Goal: Transaction & Acquisition: Book appointment/travel/reservation

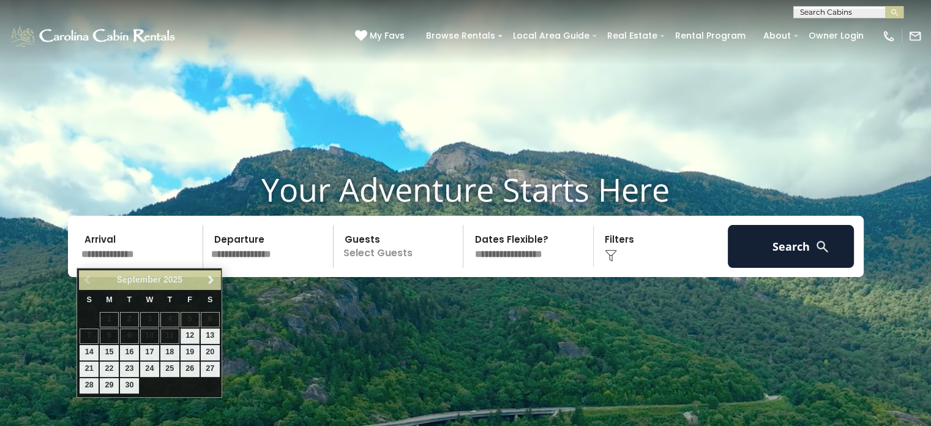
click at [118, 248] on input "text" at bounding box center [140, 246] width 127 height 43
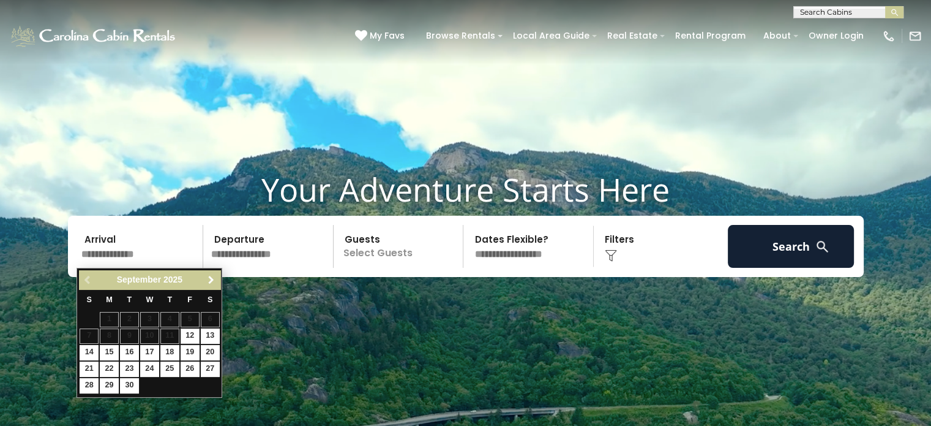
click at [213, 285] on link "Next" at bounding box center [210, 279] width 15 height 15
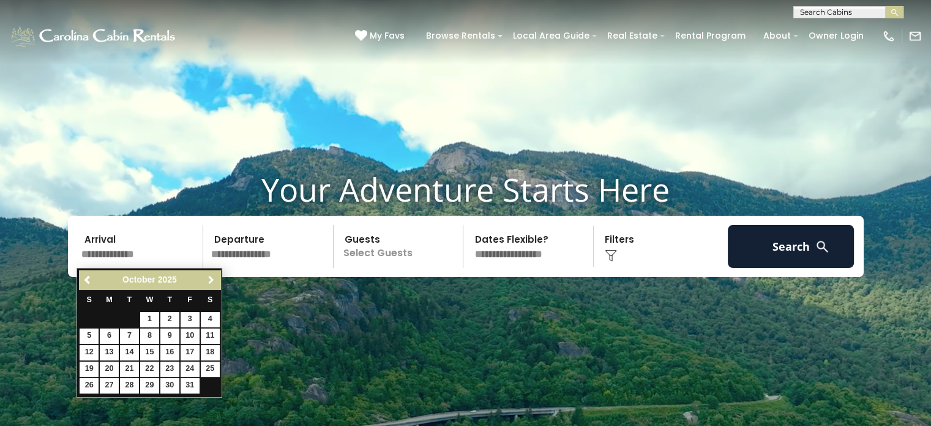
click at [213, 285] on link "Next" at bounding box center [210, 279] width 15 height 15
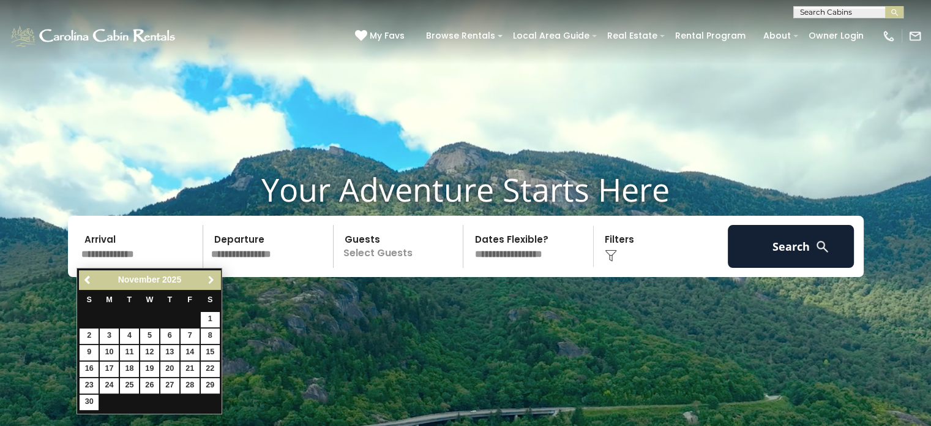
click at [213, 285] on link "Next" at bounding box center [210, 279] width 15 height 15
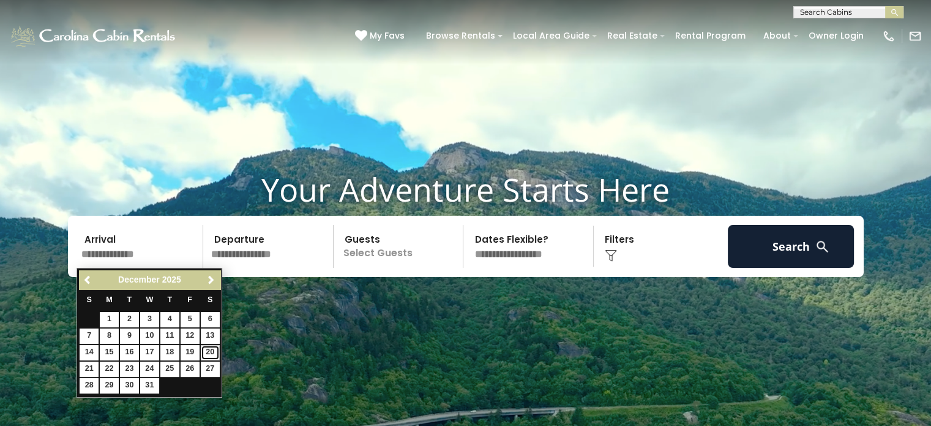
click at [211, 353] on link "20" at bounding box center [210, 352] width 19 height 15
type input "********"
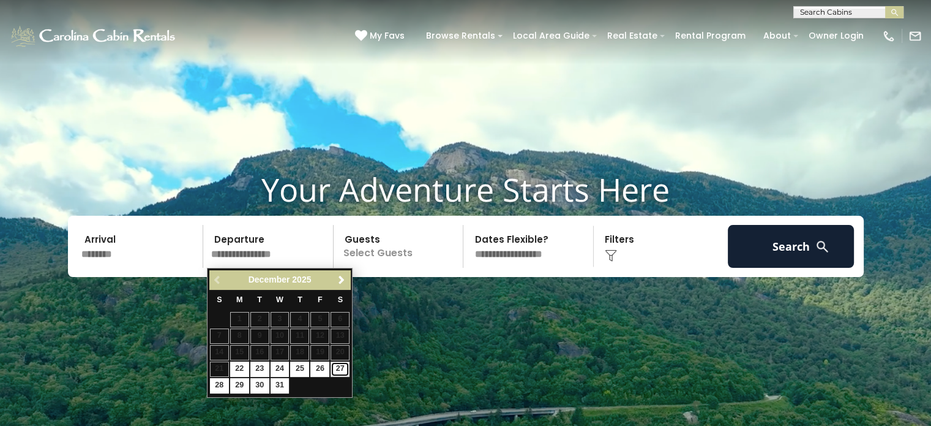
click at [343, 369] on link "27" at bounding box center [340, 368] width 19 height 15
type input "********"
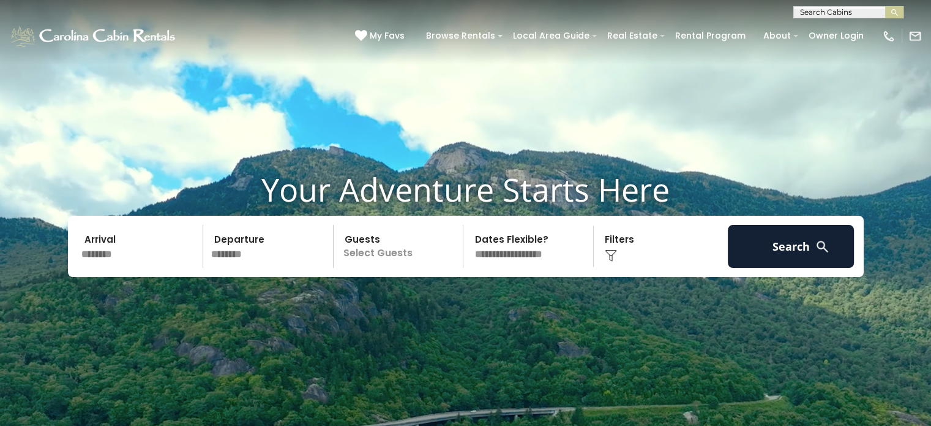
click at [412, 254] on p "Select Guests" at bounding box center [400, 246] width 126 height 43
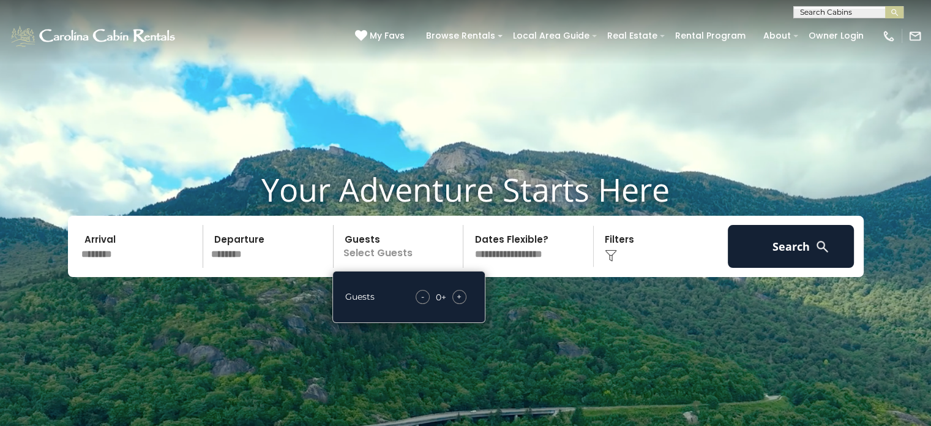
click at [459, 296] on span "+" at bounding box center [459, 296] width 5 height 12
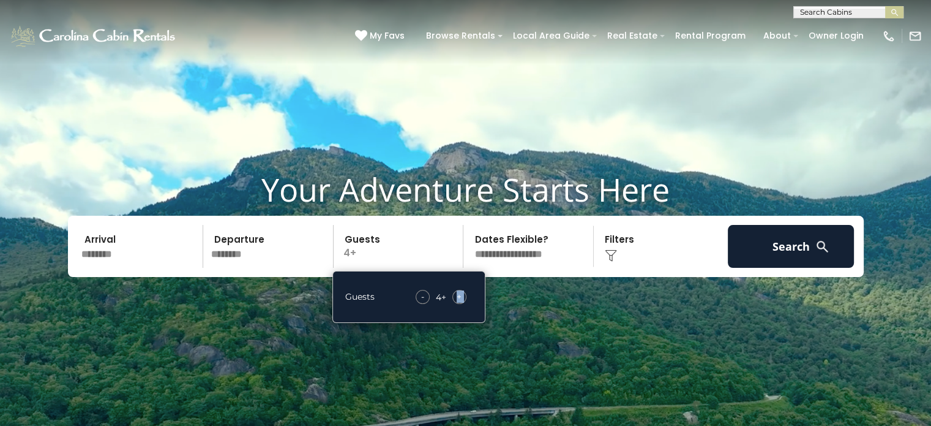
click at [459, 296] on span "+" at bounding box center [459, 296] width 5 height 12
click at [610, 264] on div "Click to Choose" at bounding box center [661, 246] width 127 height 43
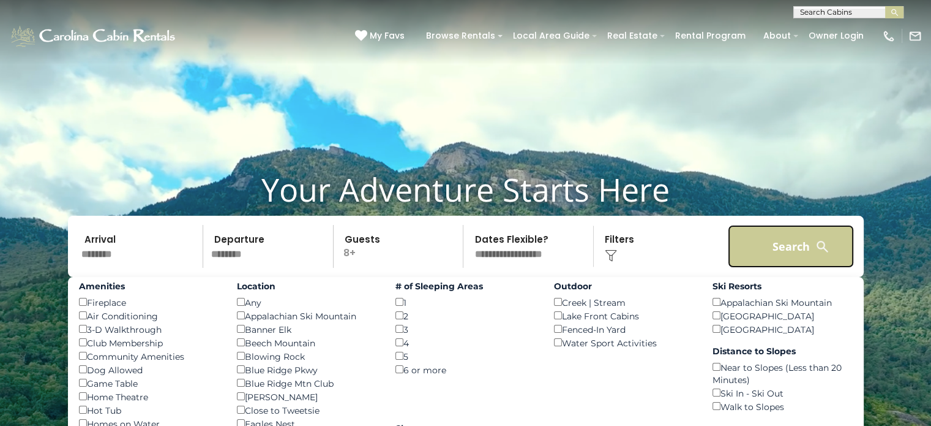
click at [777, 239] on button "Search" at bounding box center [791, 246] width 127 height 43
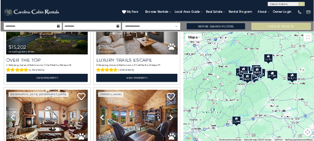
scroll to position [136, 0]
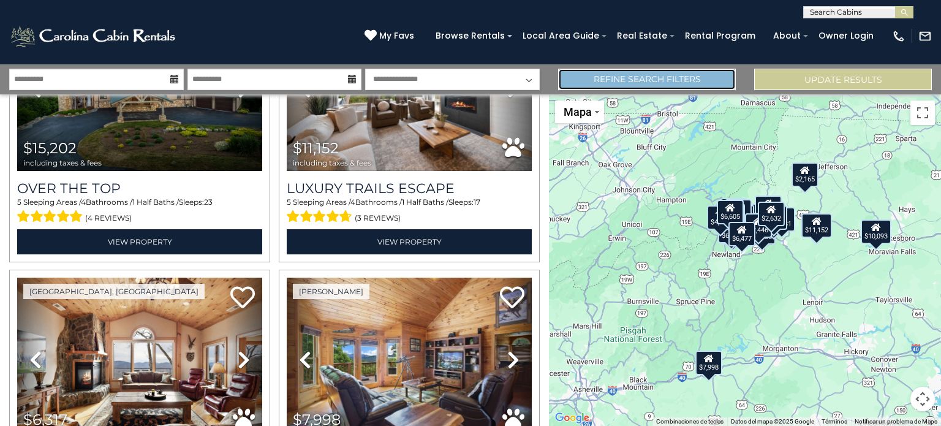
click at [659, 70] on link "Refine Search Filters" at bounding box center [647, 79] width 178 height 21
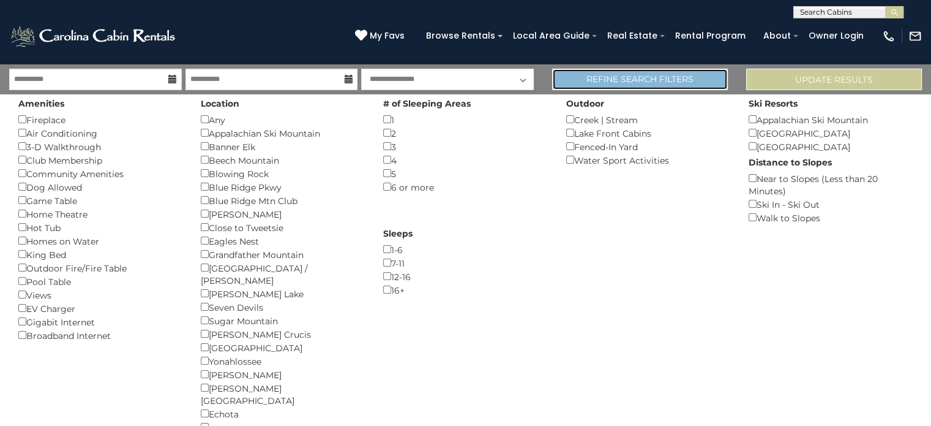
click at [659, 70] on link "Refine Search Filters" at bounding box center [640, 79] width 176 height 21
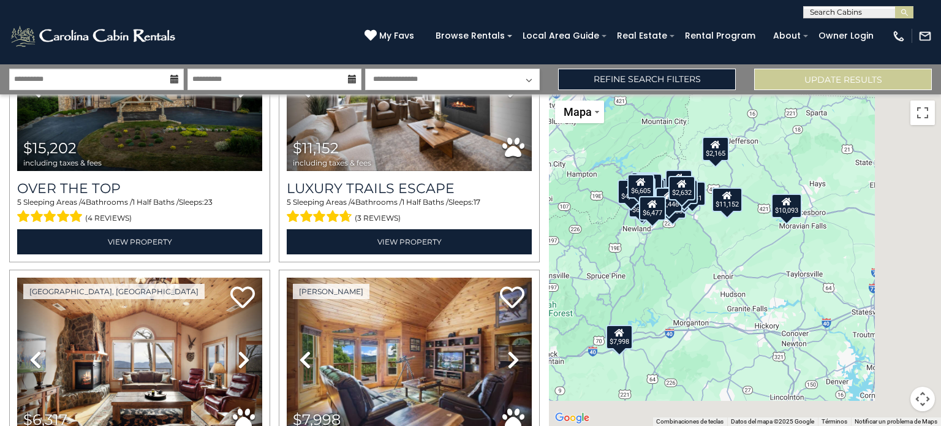
drag, startPoint x: 778, startPoint y: 337, endPoint x: 661, endPoint y: 305, distance: 121.2
click at [661, 305] on div "$15,202 $11,152 $6,317 $7,998 $8,684 $3,737 $5,875 $10,093 $8,173 $4,390 $8,718…" at bounding box center [745, 259] width 392 height 331
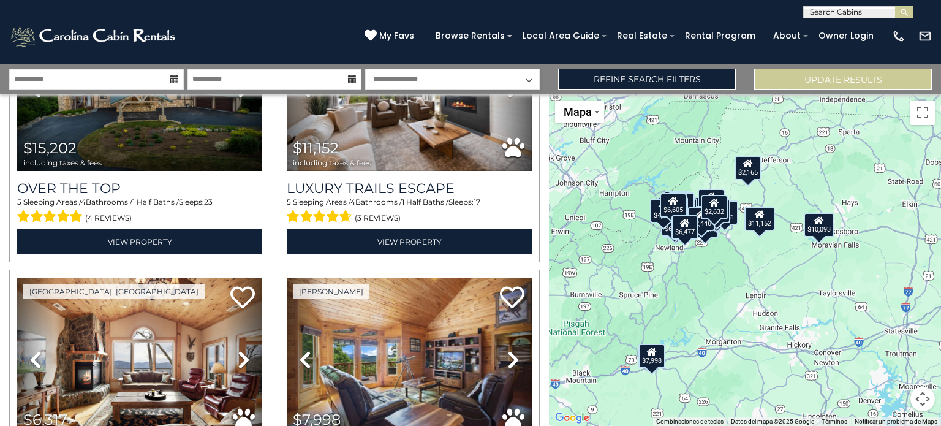
drag, startPoint x: 724, startPoint y: 296, endPoint x: 800, endPoint y: 333, distance: 84.1
click at [800, 333] on div "$15,202 $11,152 $6,317 $7,998 $8,684 $3,737 $5,875 $10,093 $8,173 $4,390 $8,718…" at bounding box center [745, 259] width 392 height 331
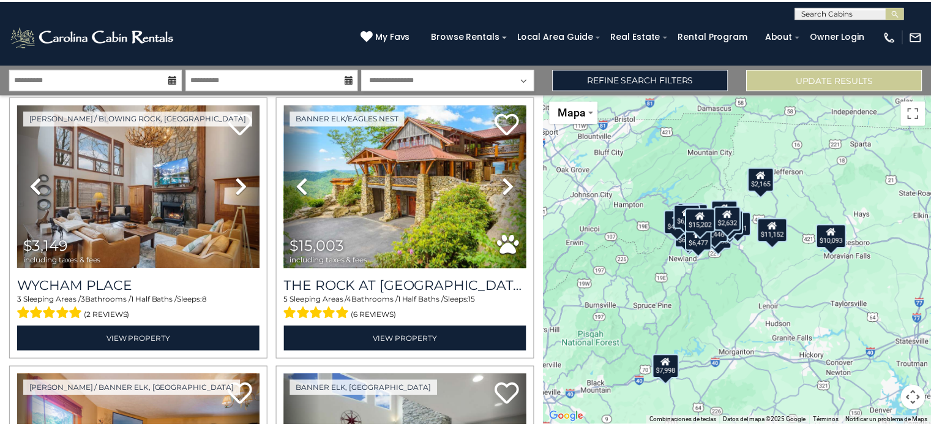
scroll to position [3024, 0]
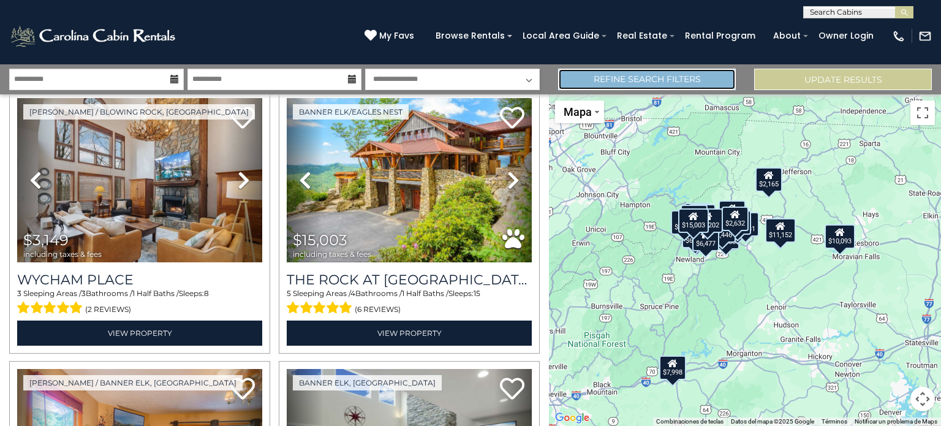
click at [689, 82] on link "Refine Search Filters" at bounding box center [647, 79] width 178 height 21
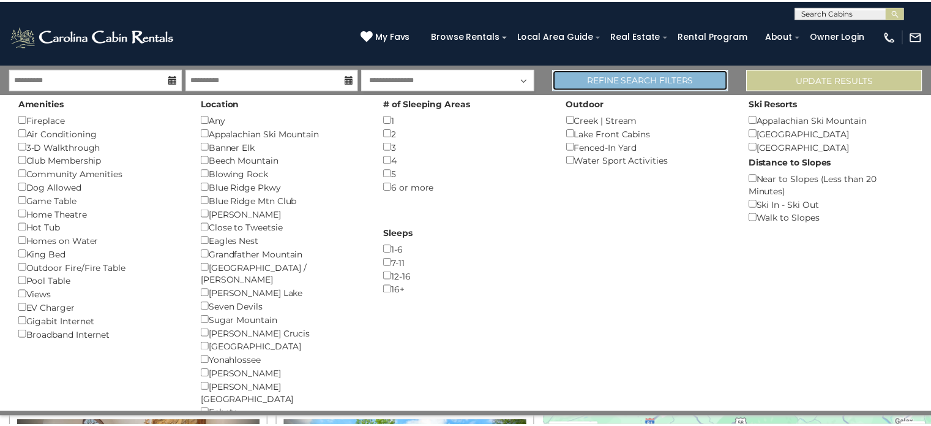
scroll to position [3004, 0]
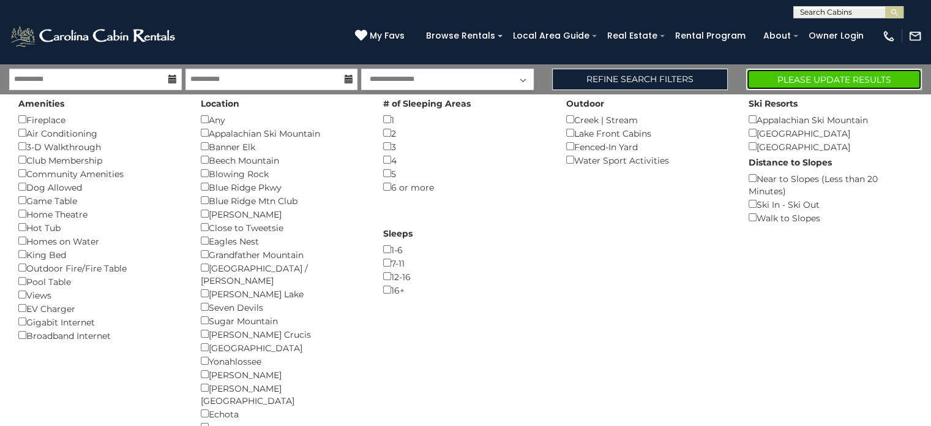
click at [815, 81] on button "Please Update Results" at bounding box center [835, 79] width 176 height 21
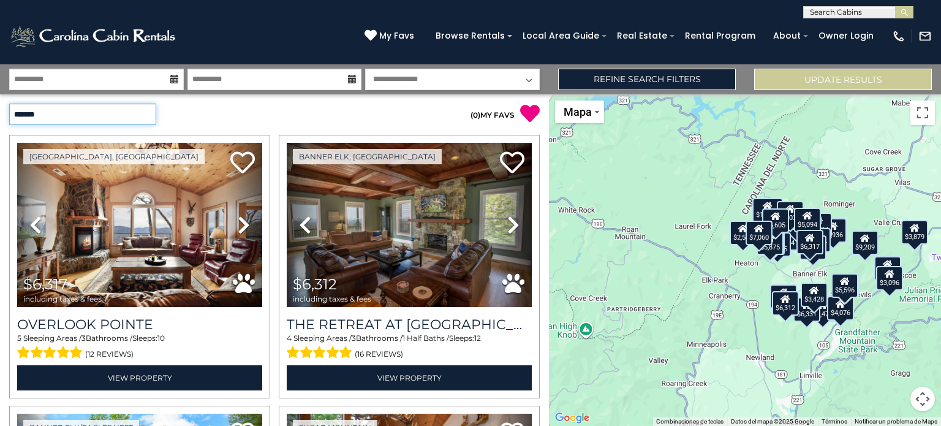
click at [141, 117] on select "**********" at bounding box center [82, 113] width 147 height 21
select select "*********"
click at [9, 103] on select "**********" at bounding box center [82, 113] width 147 height 21
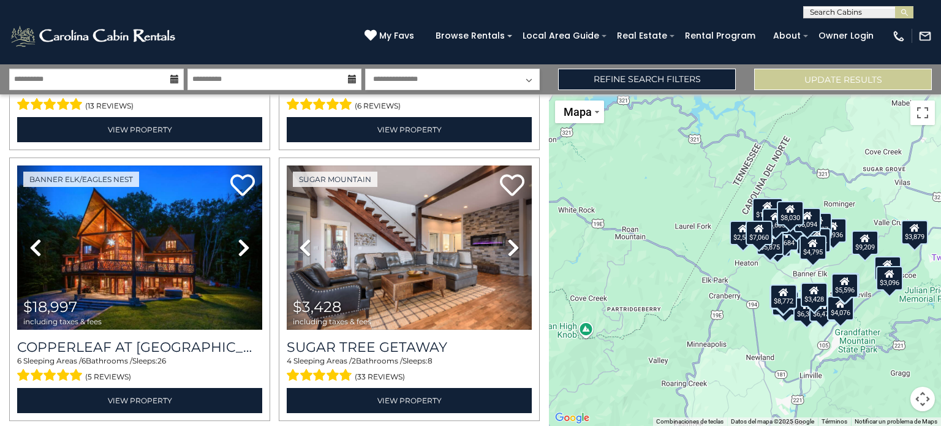
scroll to position [822, 0]
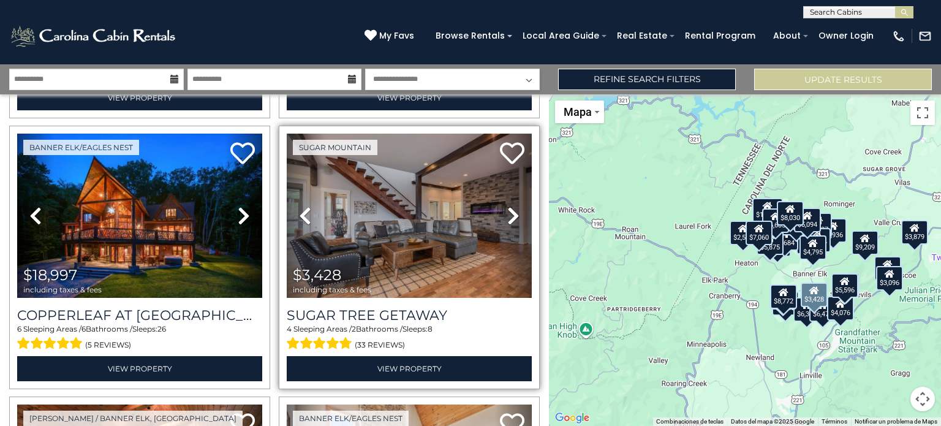
click at [507, 206] on icon at bounding box center [513, 216] width 12 height 20
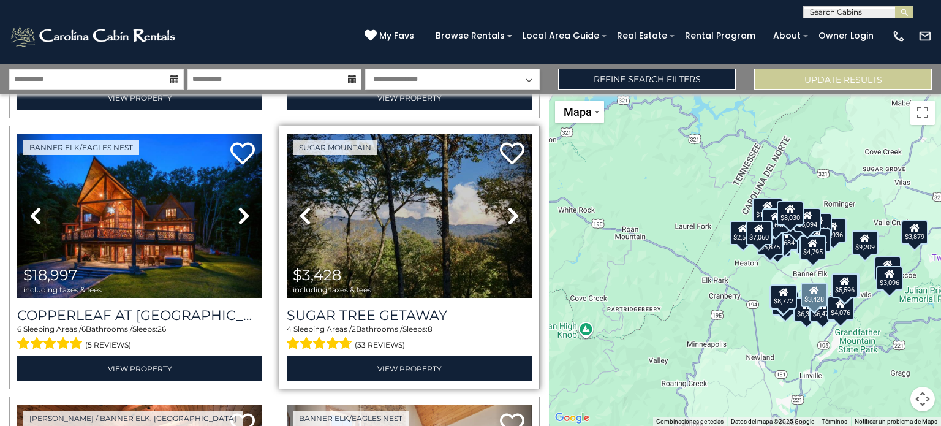
click at [507, 206] on icon at bounding box center [513, 216] width 12 height 20
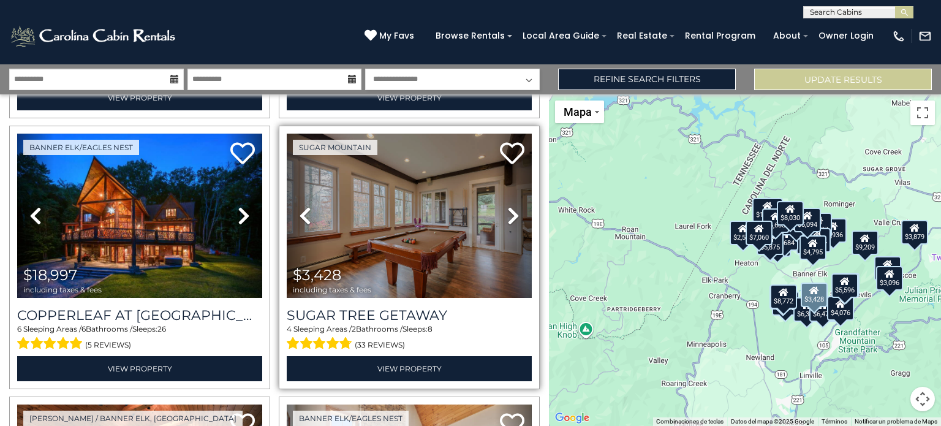
click at [507, 206] on icon at bounding box center [513, 216] width 12 height 20
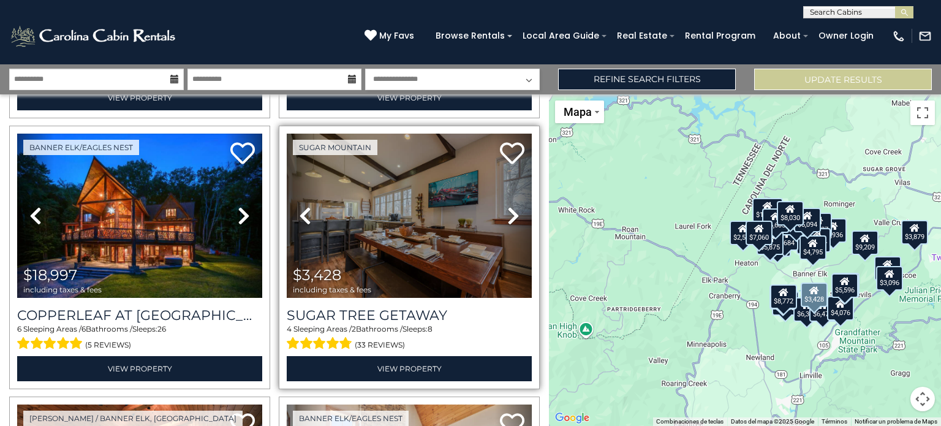
click at [507, 206] on icon at bounding box center [513, 216] width 12 height 20
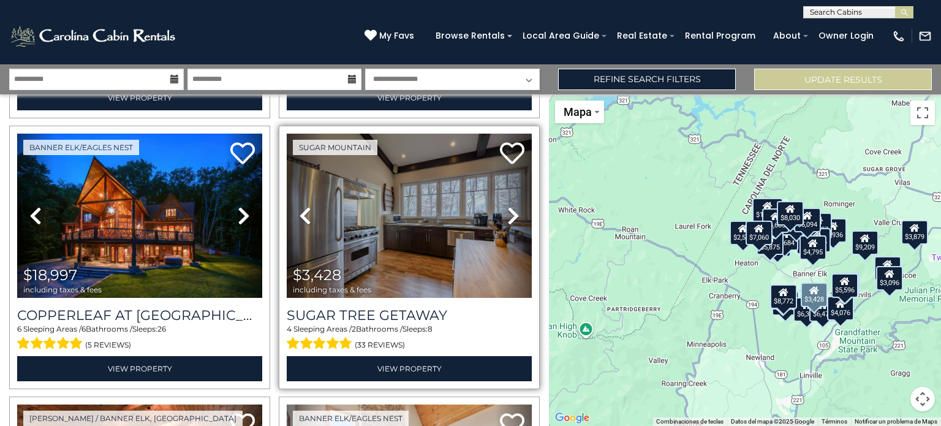
click at [507, 206] on icon at bounding box center [513, 216] width 12 height 20
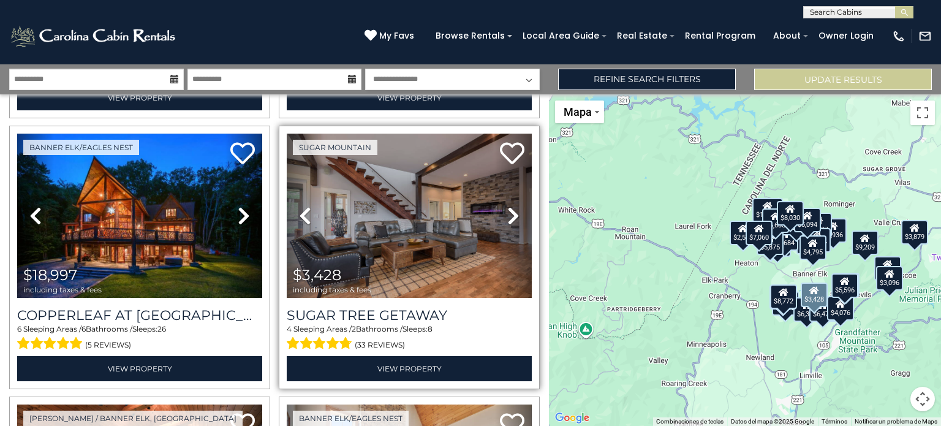
click at [507, 206] on icon at bounding box center [513, 216] width 12 height 20
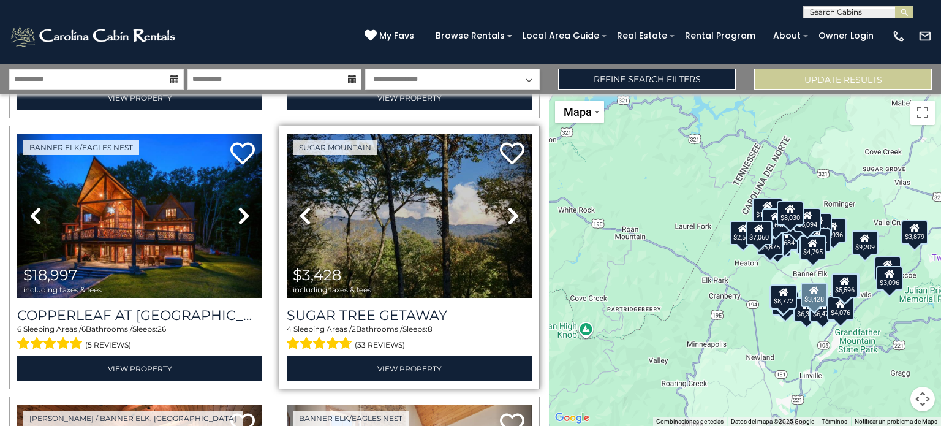
click at [507, 206] on icon at bounding box center [513, 216] width 12 height 20
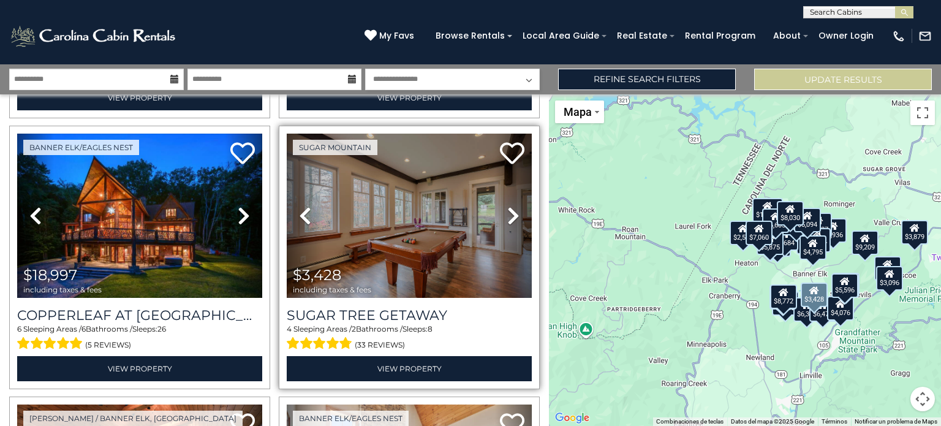
click at [507, 206] on icon at bounding box center [513, 216] width 12 height 20
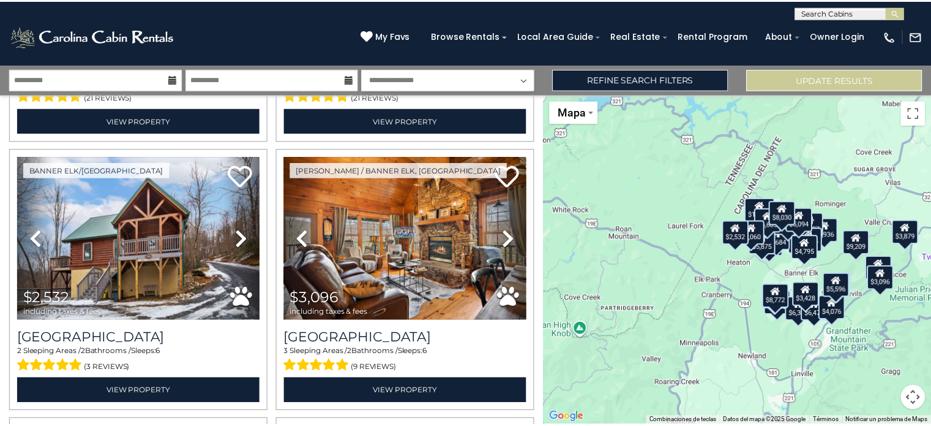
scroll to position [1876, 0]
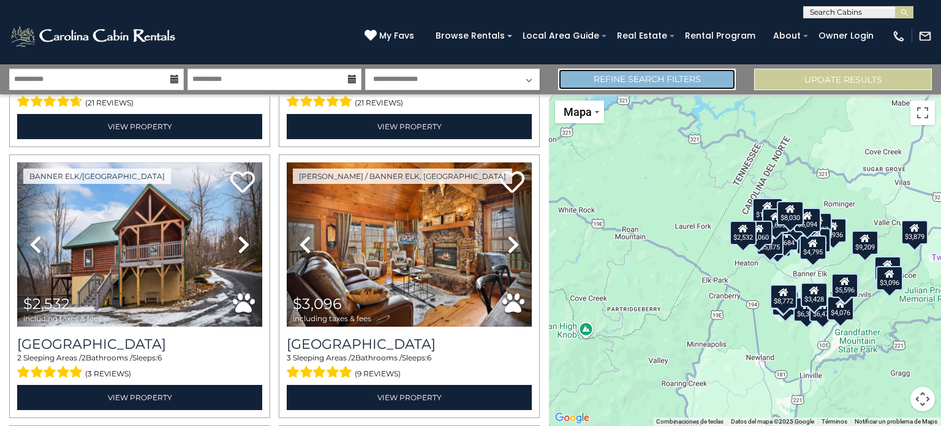
click at [604, 85] on link "Refine Search Filters" at bounding box center [647, 79] width 178 height 21
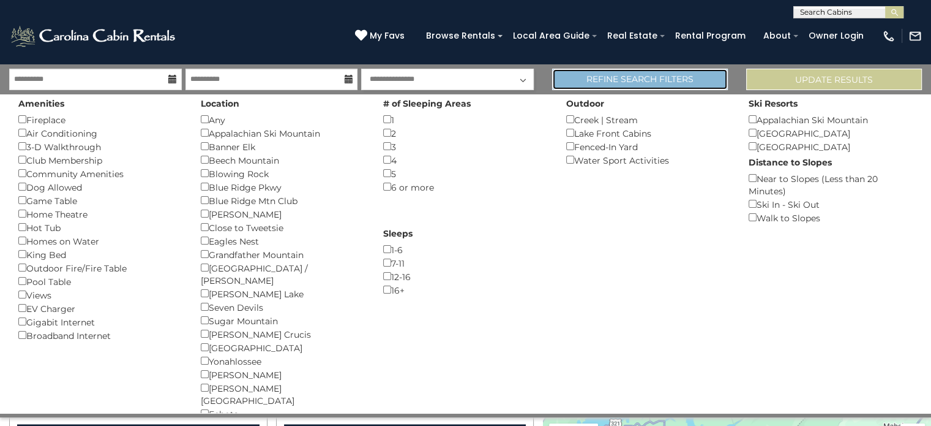
scroll to position [1864, 0]
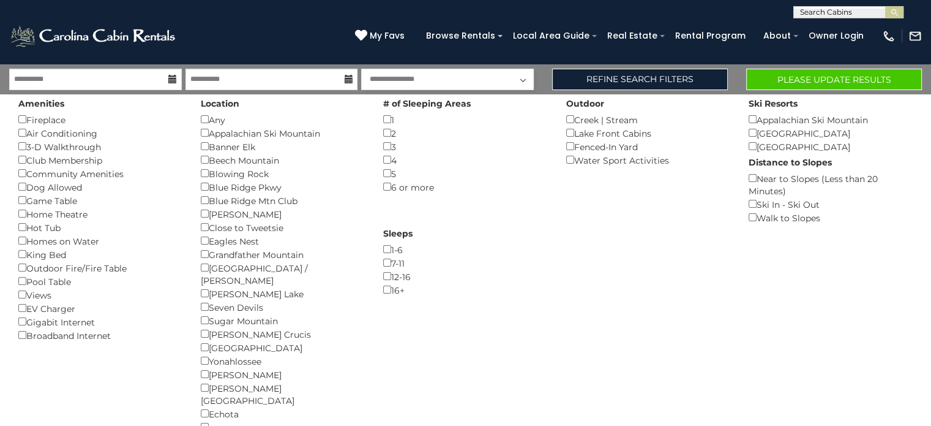
click at [772, 90] on div "Amenities Fireplace () Air Conditioning () 3-D Walkthrough () Club Membership (…" at bounding box center [465, 271] width 931 height 362
click at [787, 77] on button "Please Update Results" at bounding box center [835, 79] width 176 height 21
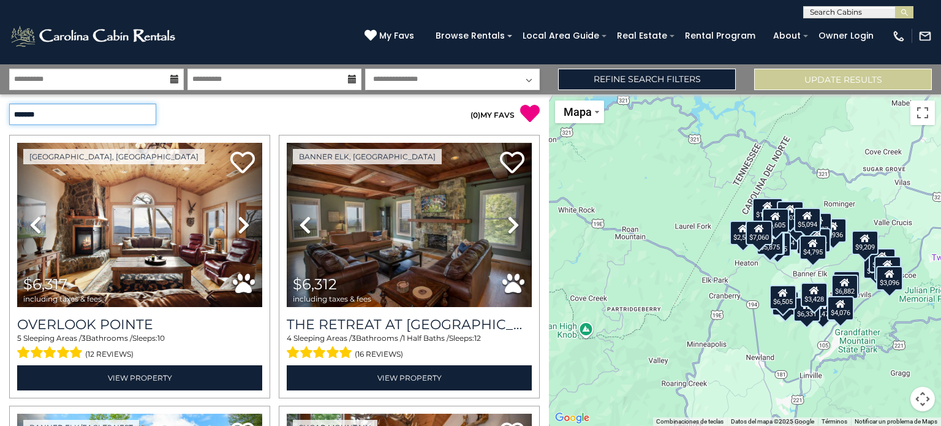
click at [137, 115] on select "**********" at bounding box center [82, 113] width 147 height 21
select select "*********"
click at [9, 103] on select "**********" at bounding box center [82, 113] width 147 height 21
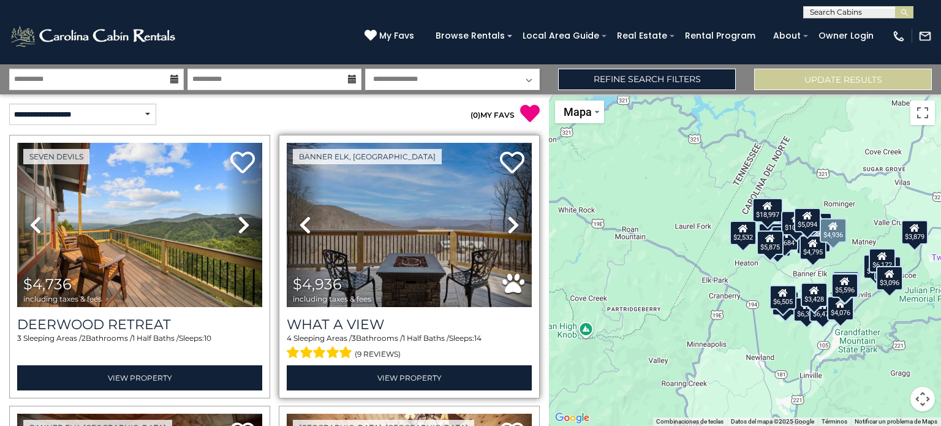
click at [510, 220] on icon at bounding box center [513, 225] width 12 height 20
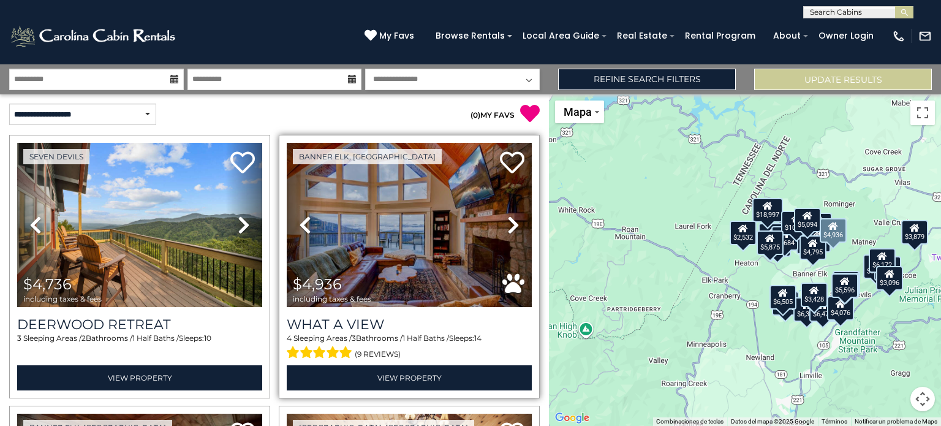
click at [510, 220] on icon at bounding box center [513, 225] width 12 height 20
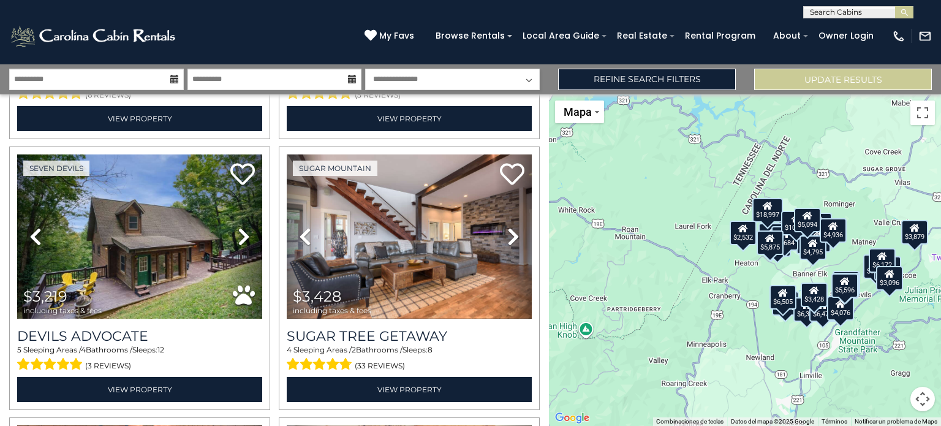
scroll to position [1078, 0]
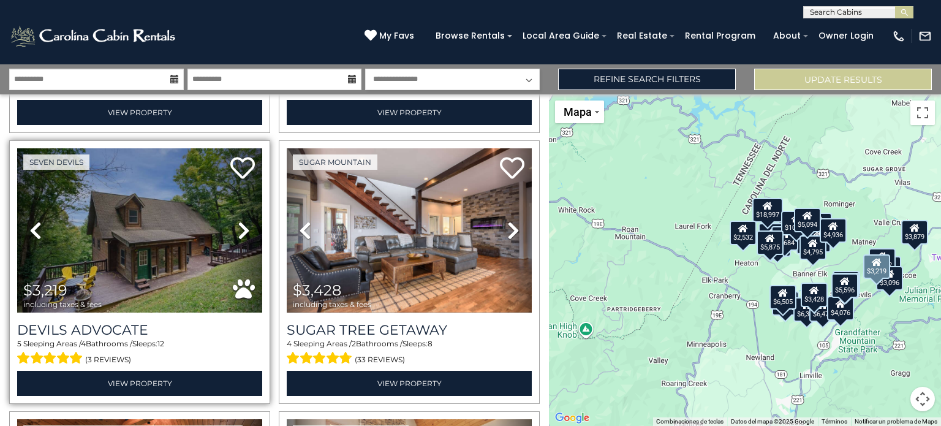
click at [242, 220] on icon at bounding box center [244, 230] width 12 height 20
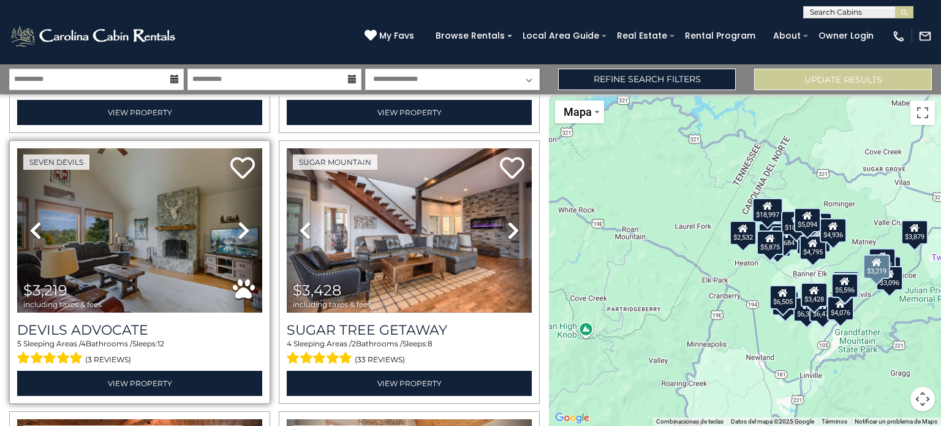
click at [242, 220] on icon at bounding box center [244, 230] width 12 height 20
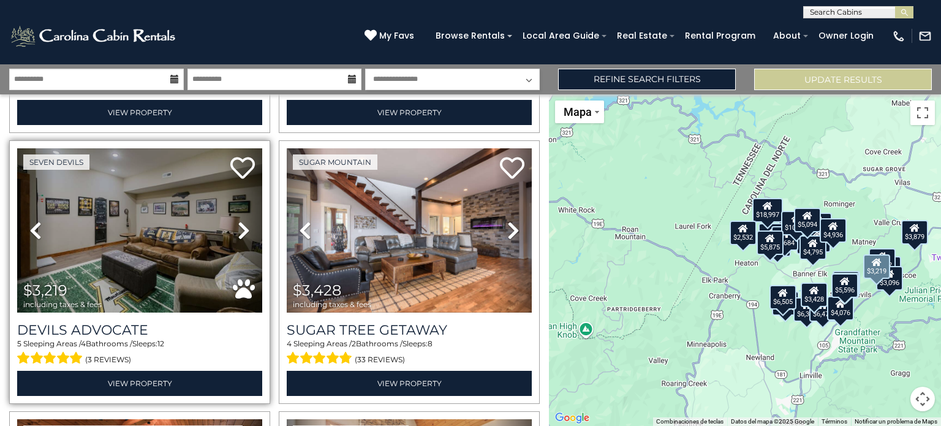
click at [242, 220] on icon at bounding box center [244, 230] width 12 height 20
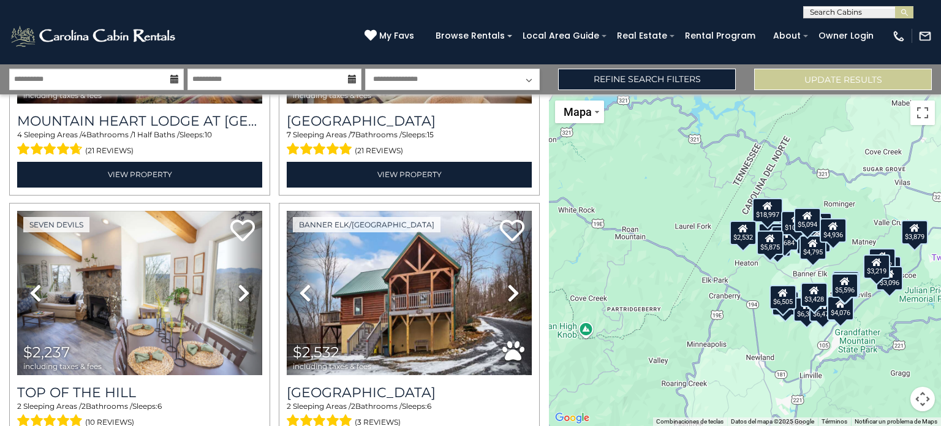
scroll to position [2402, 0]
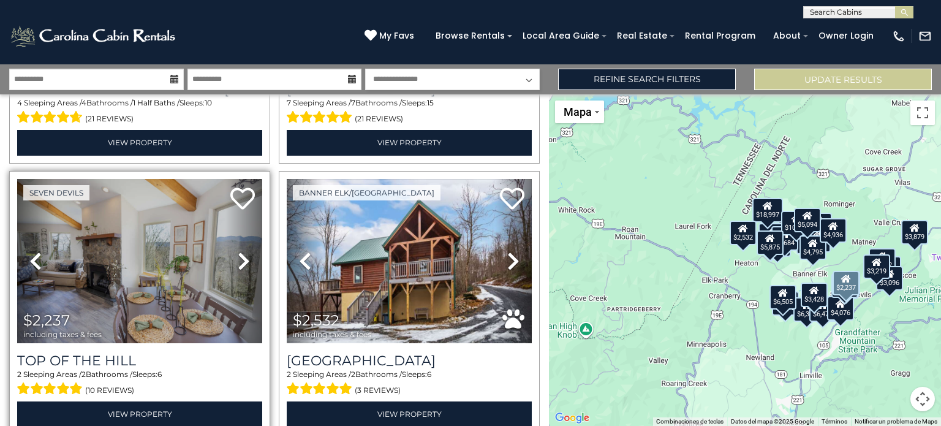
click at [246, 251] on icon at bounding box center [244, 261] width 12 height 20
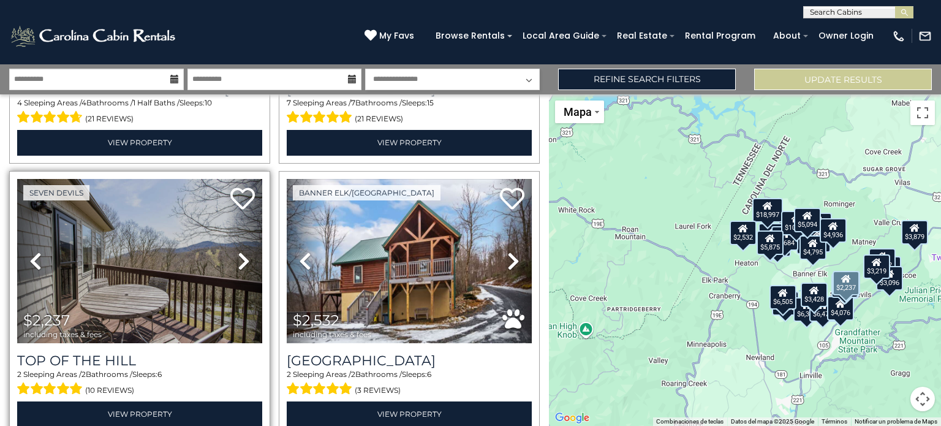
click at [246, 251] on icon at bounding box center [244, 261] width 12 height 20
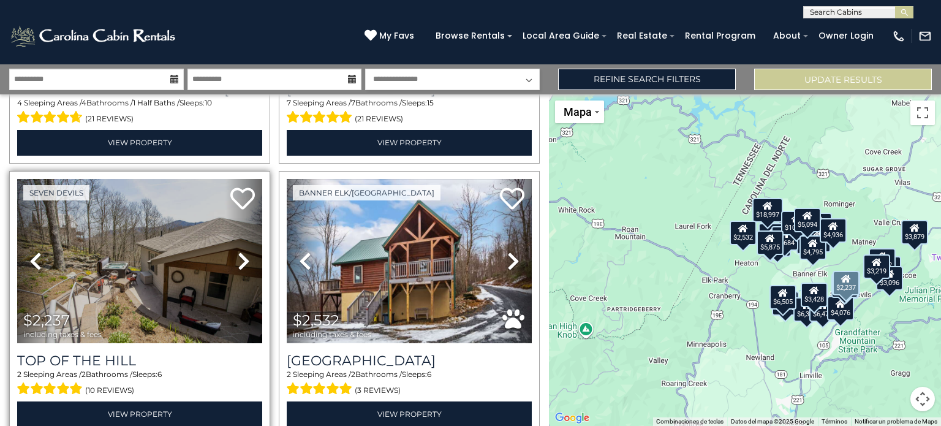
click at [246, 251] on icon at bounding box center [244, 261] width 12 height 20
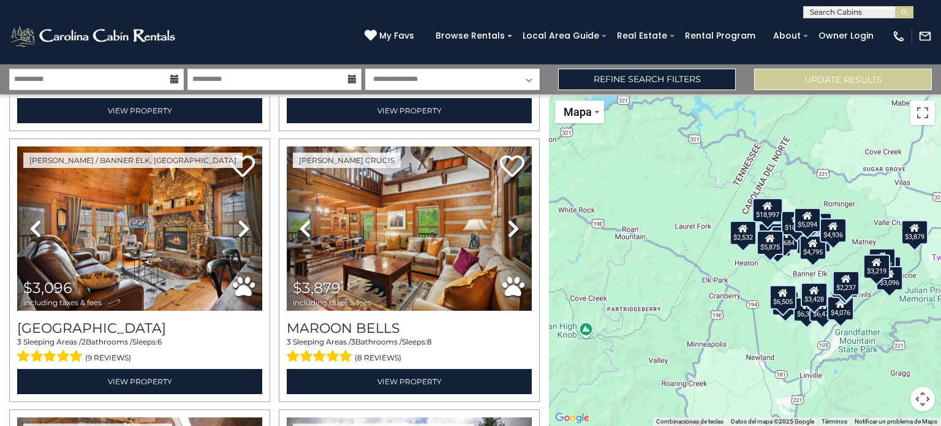
scroll to position [2712, 0]
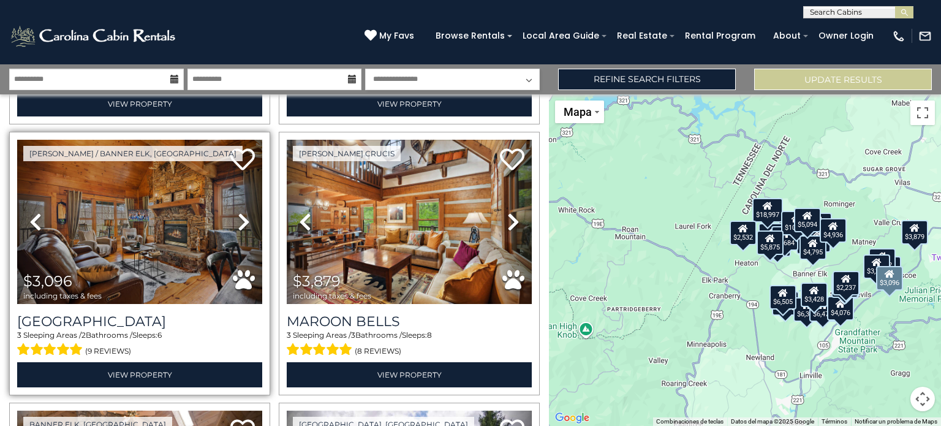
click at [239, 212] on icon at bounding box center [244, 222] width 12 height 20
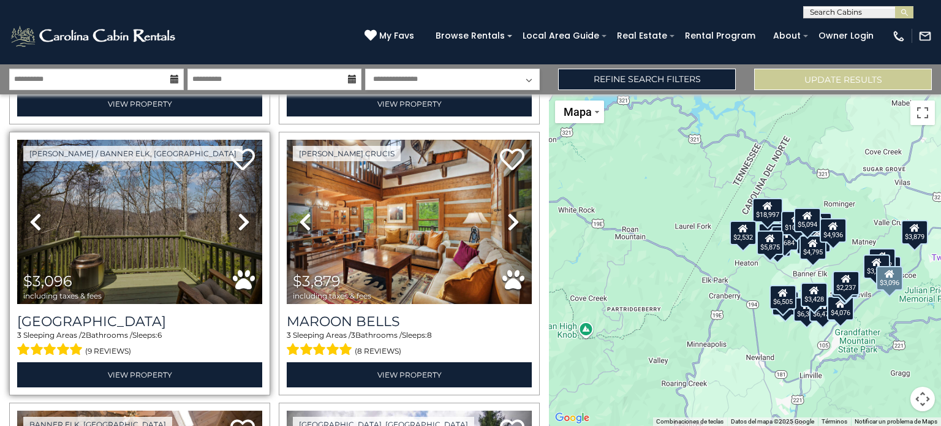
click at [239, 212] on icon at bounding box center [244, 222] width 12 height 20
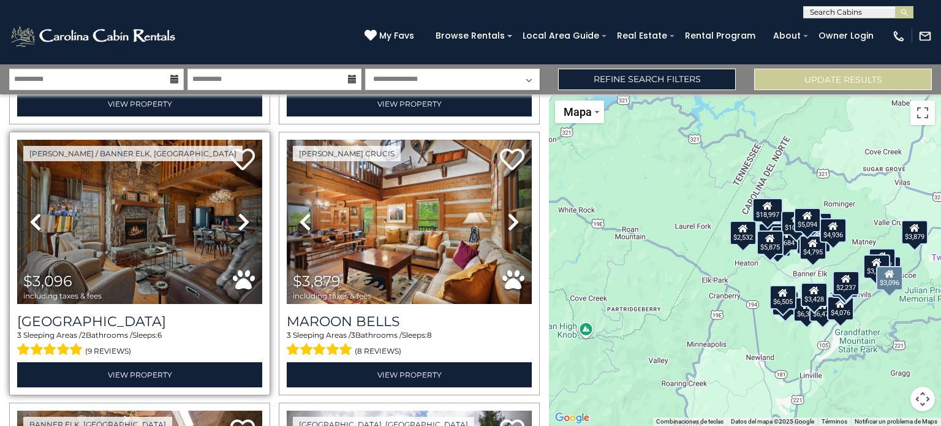
click at [239, 212] on icon at bounding box center [244, 222] width 12 height 20
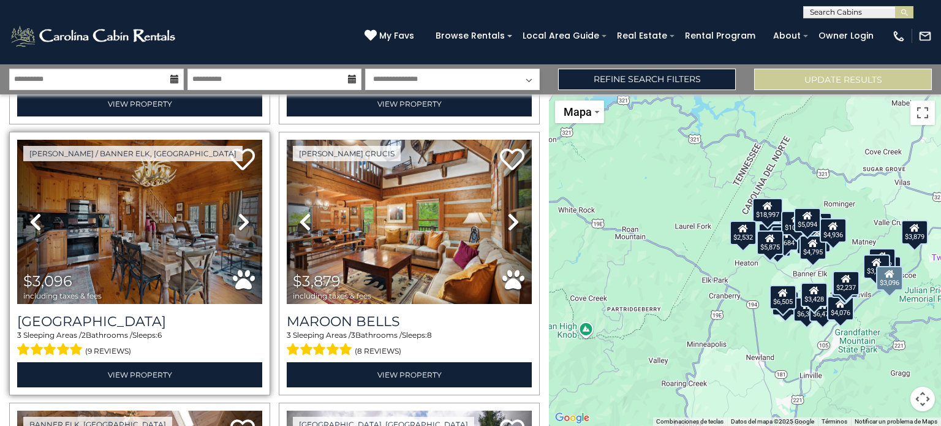
click at [239, 212] on icon at bounding box center [244, 222] width 12 height 20
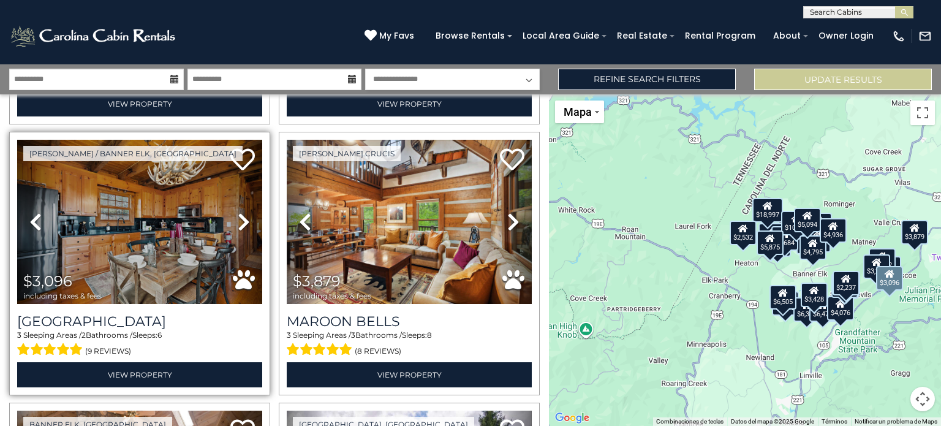
click at [239, 212] on icon at bounding box center [244, 222] width 12 height 20
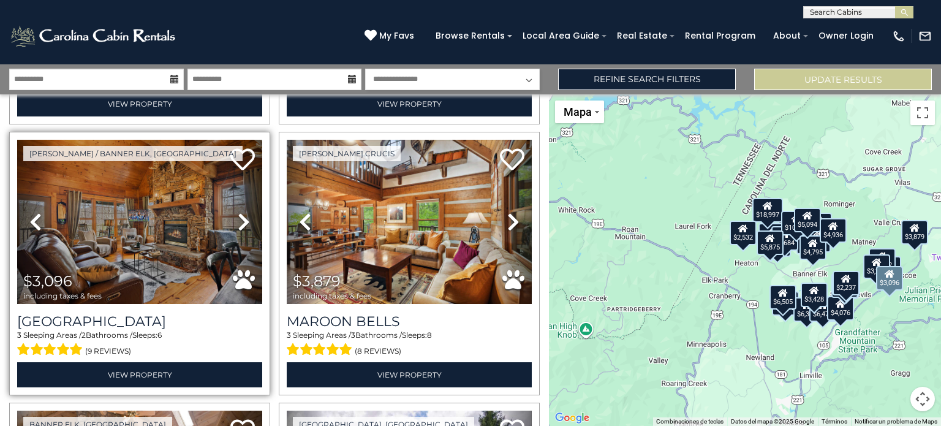
click at [239, 212] on icon at bounding box center [244, 222] width 12 height 20
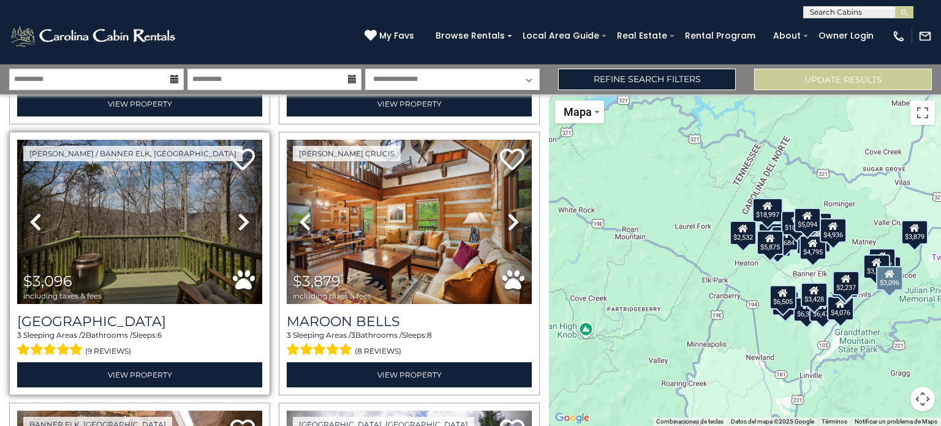
click at [239, 212] on icon at bounding box center [244, 222] width 12 height 20
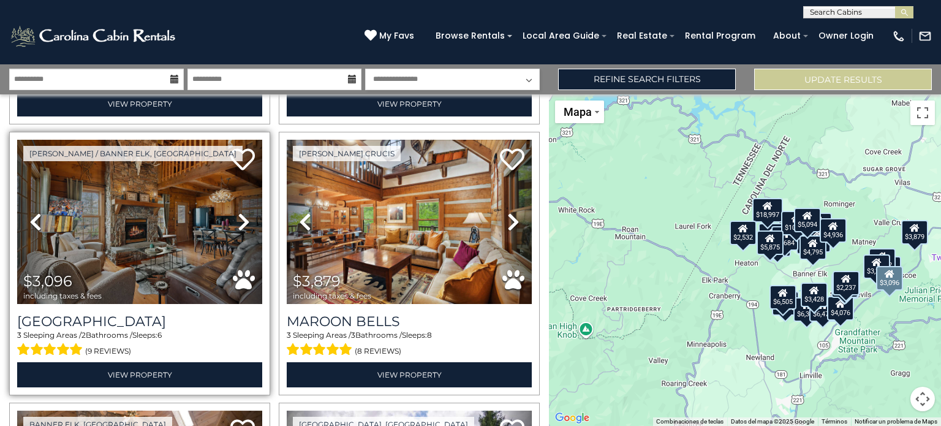
click at [239, 212] on icon at bounding box center [244, 222] width 12 height 20
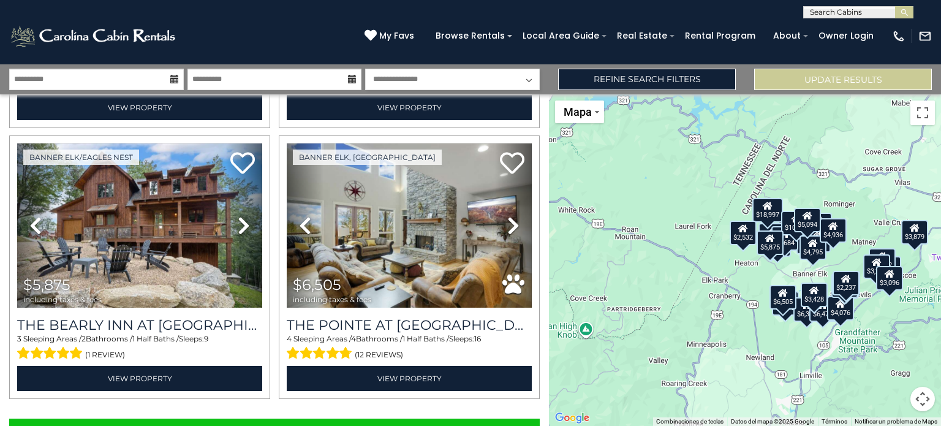
scroll to position [3807, 0]
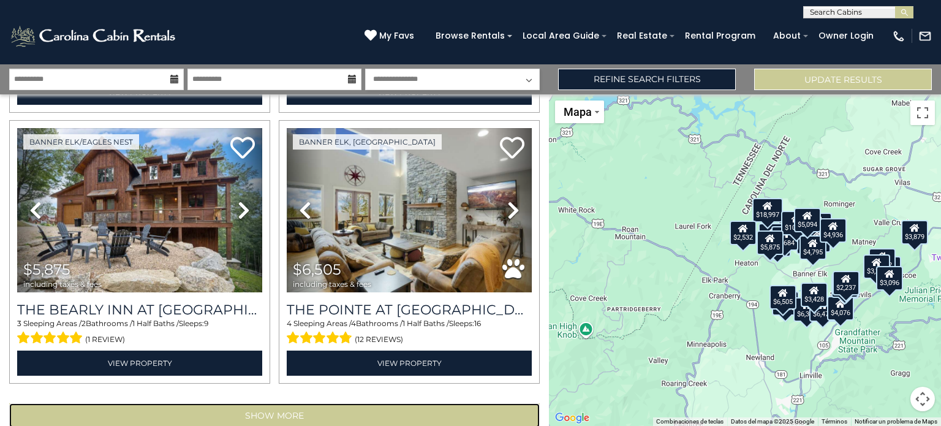
click at [374, 403] on button "Show More" at bounding box center [274, 415] width 530 height 24
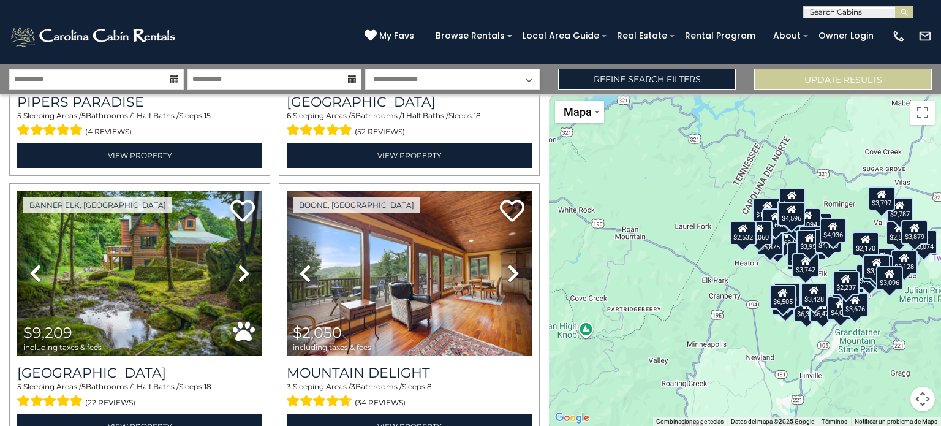
scroll to position [4543, 0]
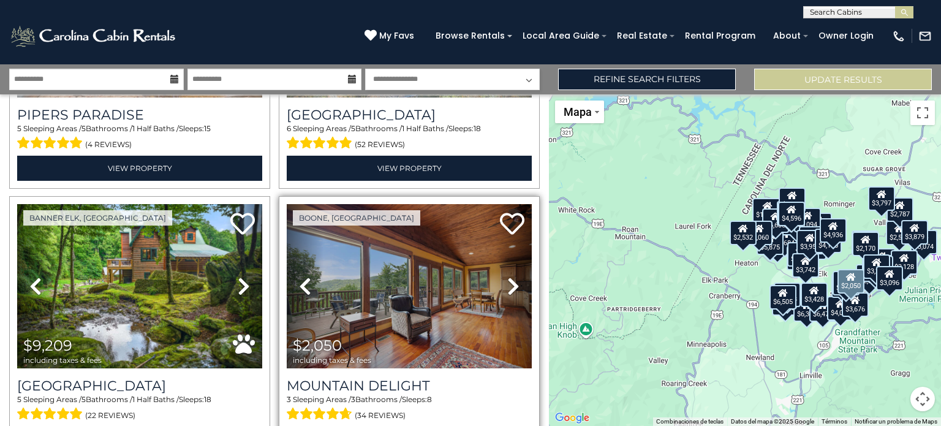
click at [507, 276] on icon at bounding box center [513, 286] width 12 height 20
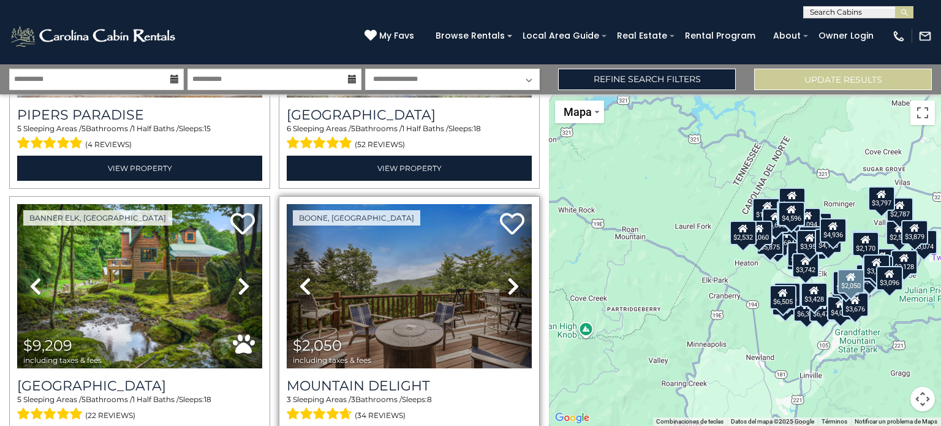
click at [507, 276] on icon at bounding box center [513, 286] width 12 height 20
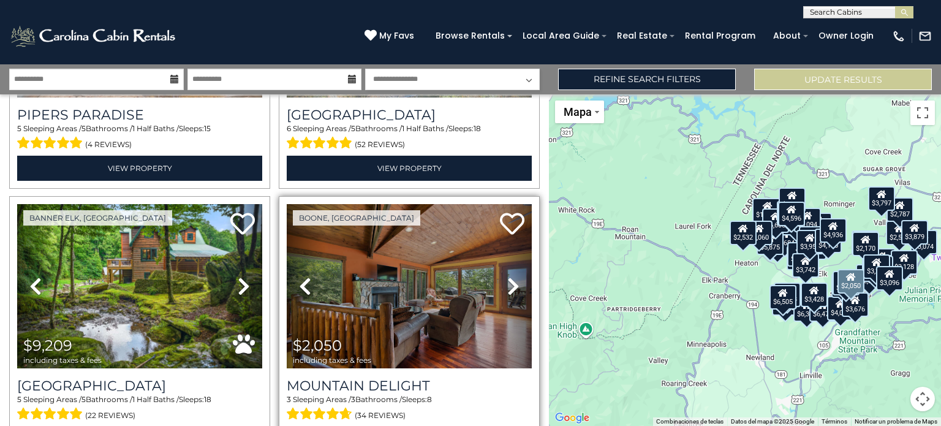
click at [507, 276] on icon at bounding box center [513, 286] width 12 height 20
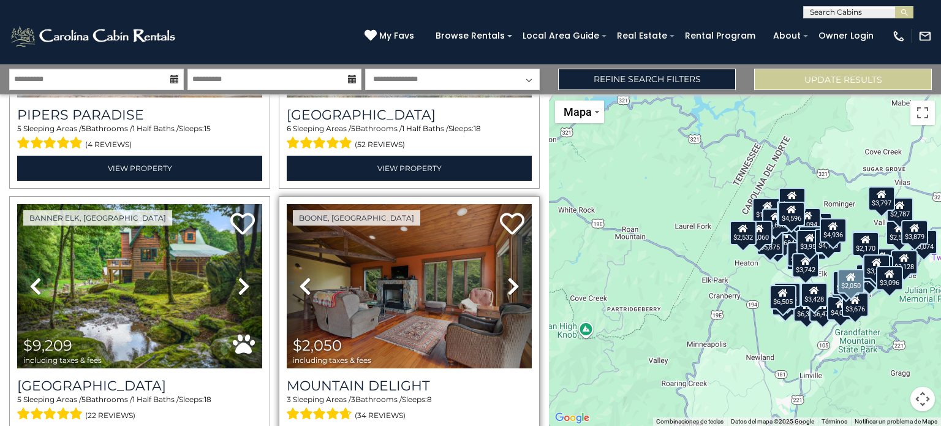
click at [507, 276] on icon at bounding box center [513, 286] width 12 height 20
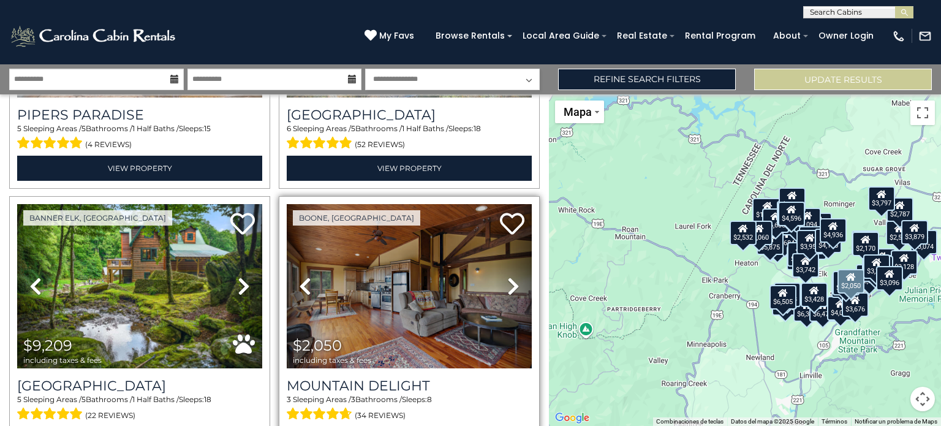
click at [507, 276] on icon at bounding box center [513, 286] width 12 height 20
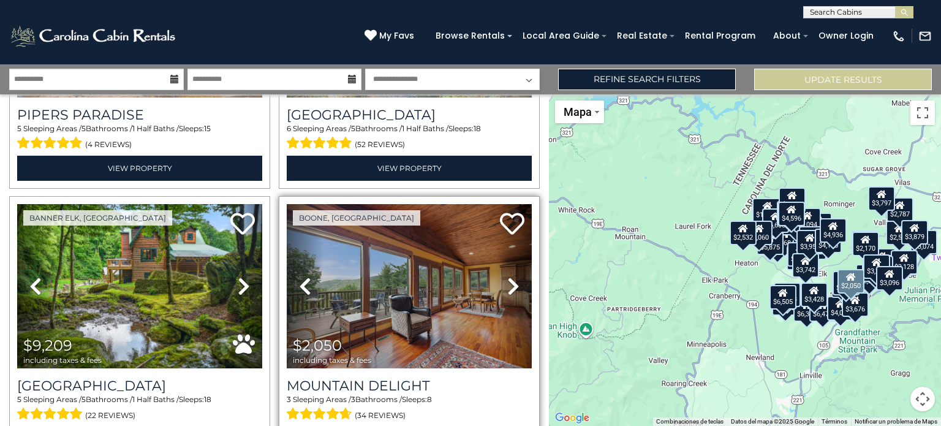
click at [507, 276] on icon at bounding box center [513, 286] width 12 height 20
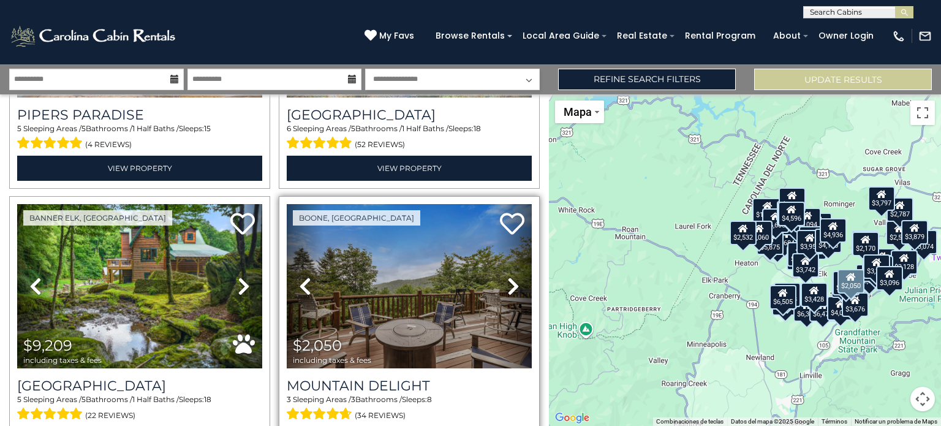
click at [507, 276] on icon at bounding box center [513, 286] width 12 height 20
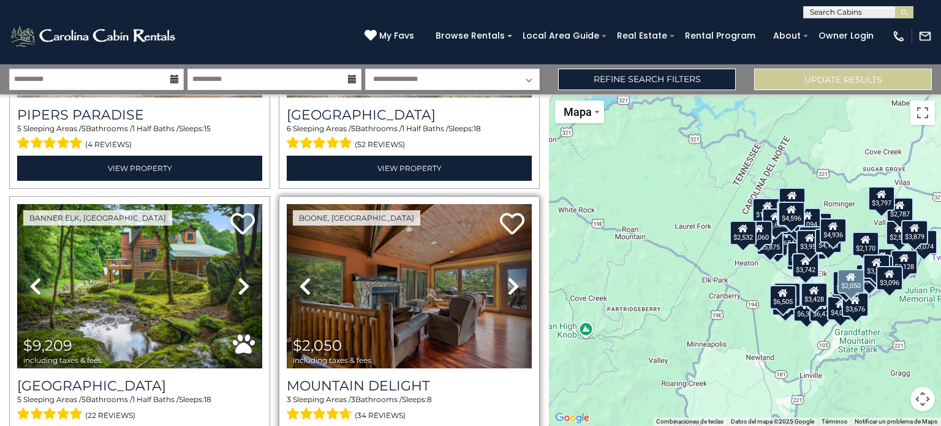
click at [507, 276] on icon at bounding box center [513, 286] width 12 height 20
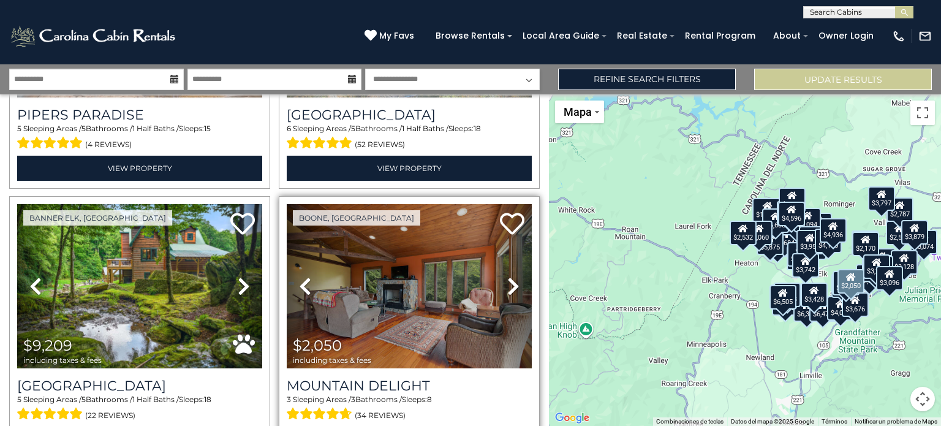
click at [507, 276] on icon at bounding box center [513, 286] width 12 height 20
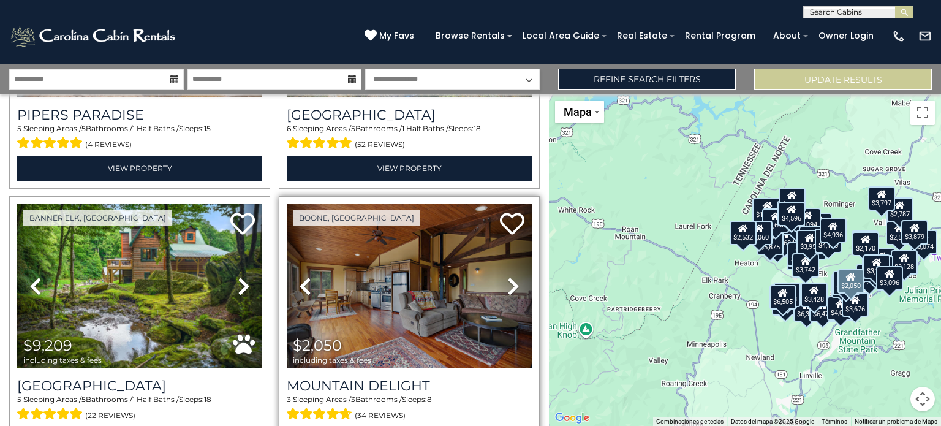
click at [507, 276] on icon at bounding box center [513, 286] width 12 height 20
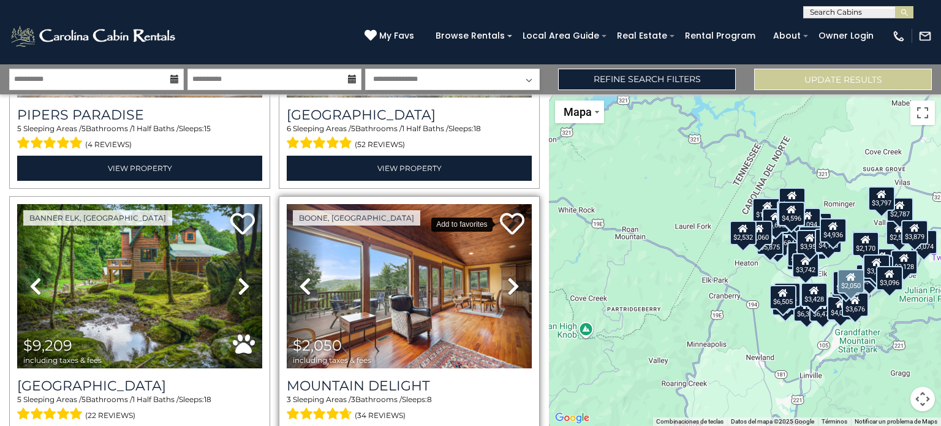
click at [505, 211] on icon at bounding box center [512, 223] width 24 height 24
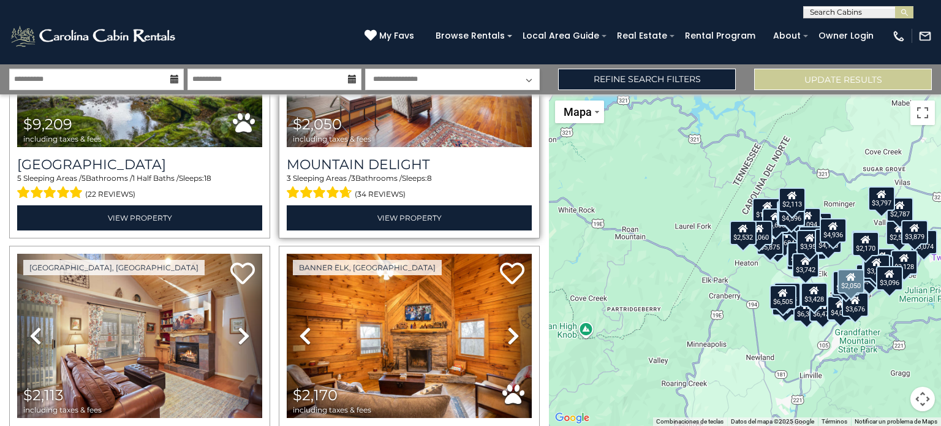
scroll to position [4803, 0]
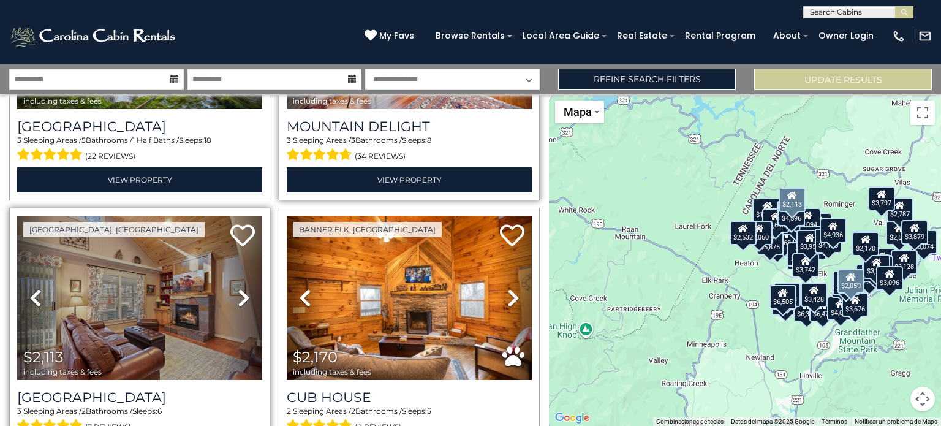
click at [238, 288] on icon at bounding box center [244, 298] width 12 height 20
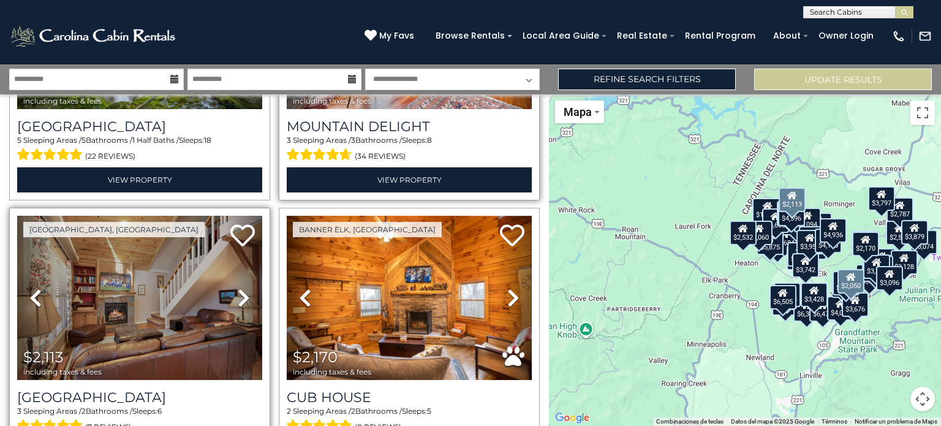
click at [238, 288] on icon at bounding box center [244, 298] width 12 height 20
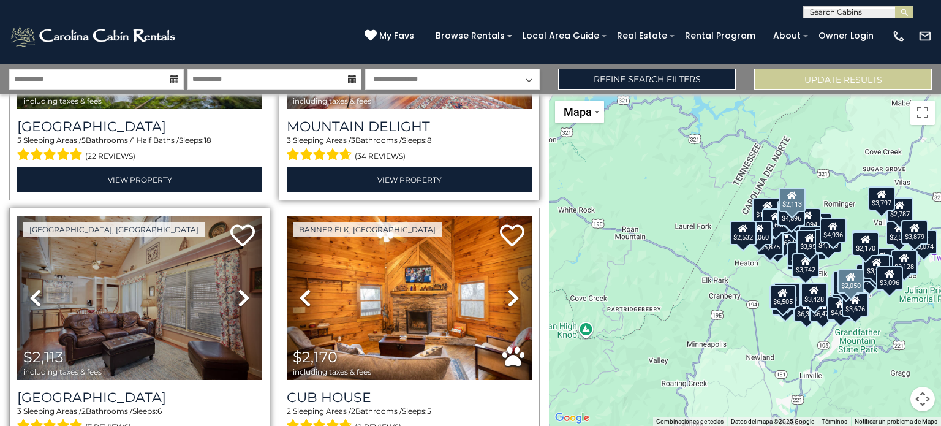
click at [238, 288] on icon at bounding box center [244, 298] width 12 height 20
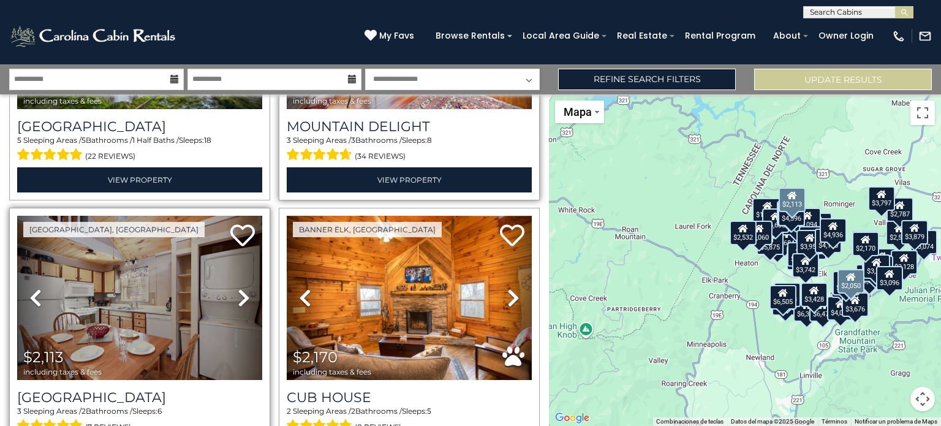
click at [238, 288] on icon at bounding box center [244, 298] width 12 height 20
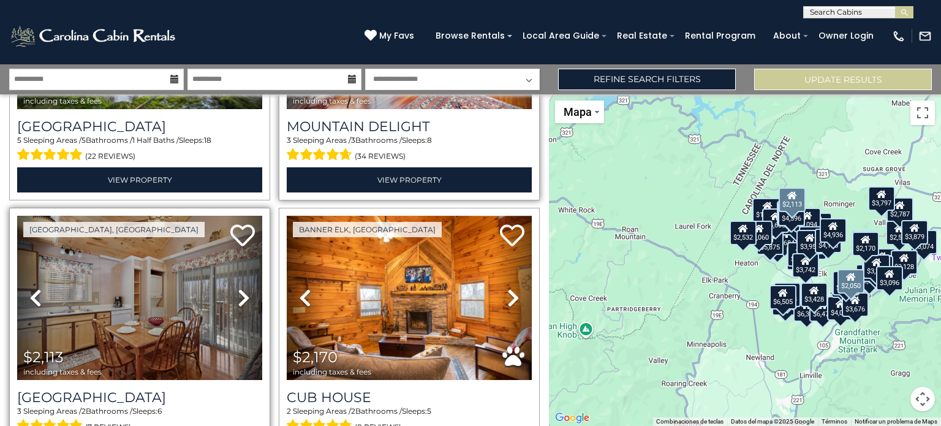
click at [238, 288] on icon at bounding box center [244, 298] width 12 height 20
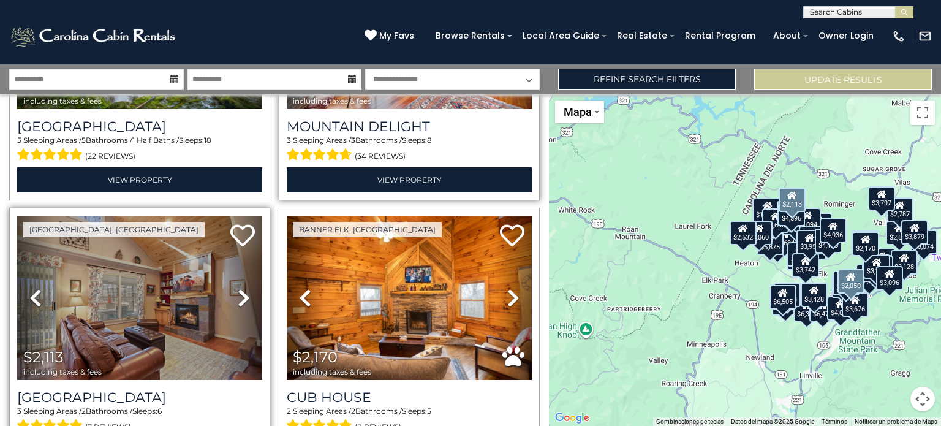
click at [238, 288] on icon at bounding box center [244, 298] width 12 height 20
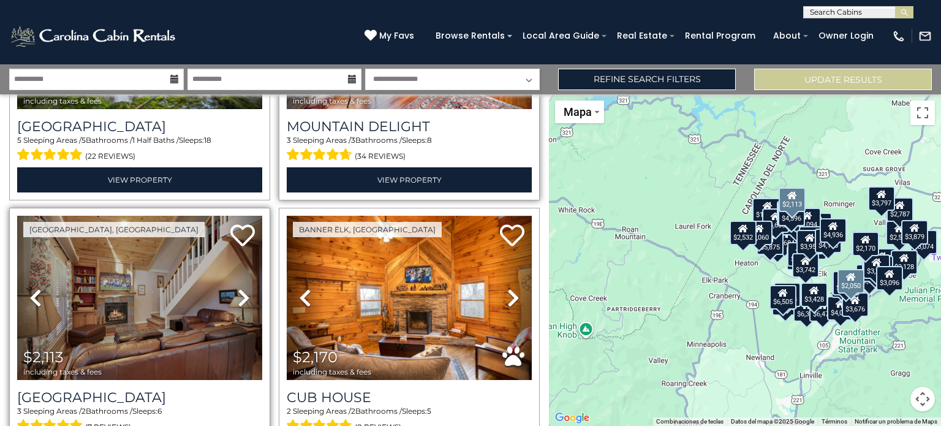
click at [238, 288] on icon at bounding box center [244, 298] width 12 height 20
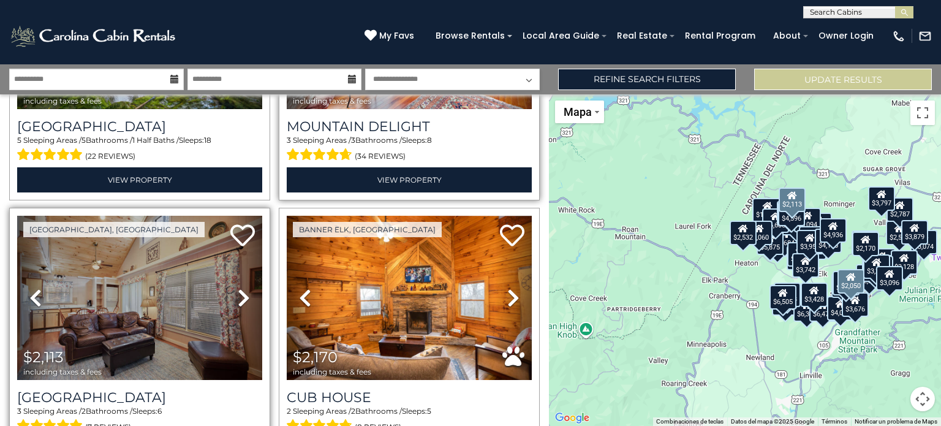
click at [238, 288] on icon at bounding box center [244, 298] width 12 height 20
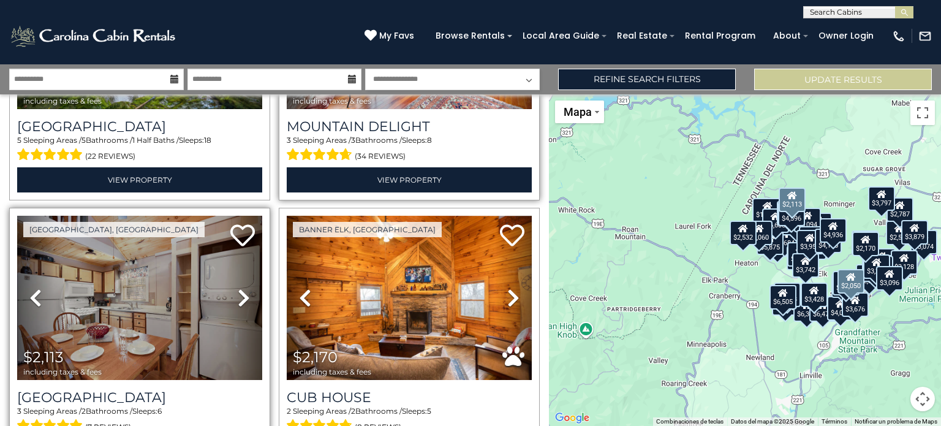
click at [238, 288] on icon at bounding box center [244, 298] width 12 height 20
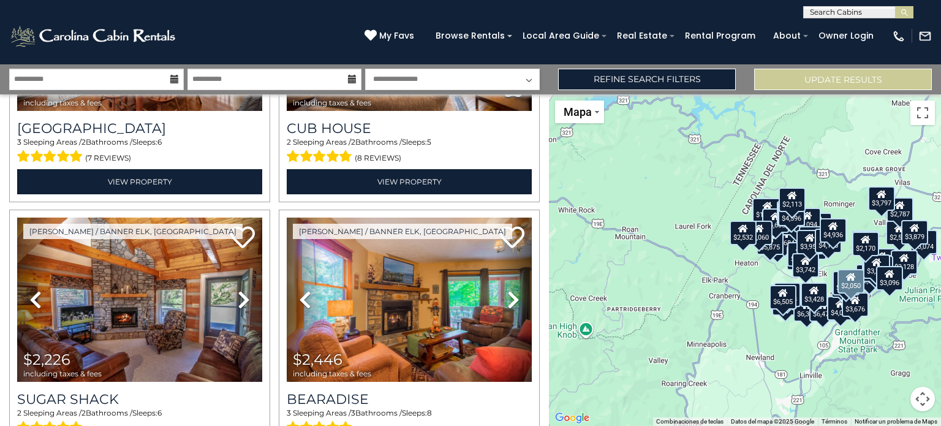
scroll to position [5084, 0]
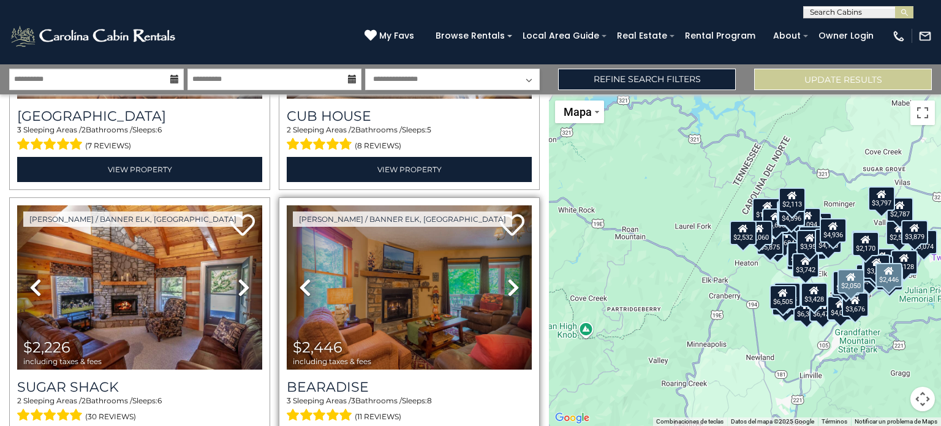
click at [507, 277] on icon at bounding box center [513, 287] width 12 height 20
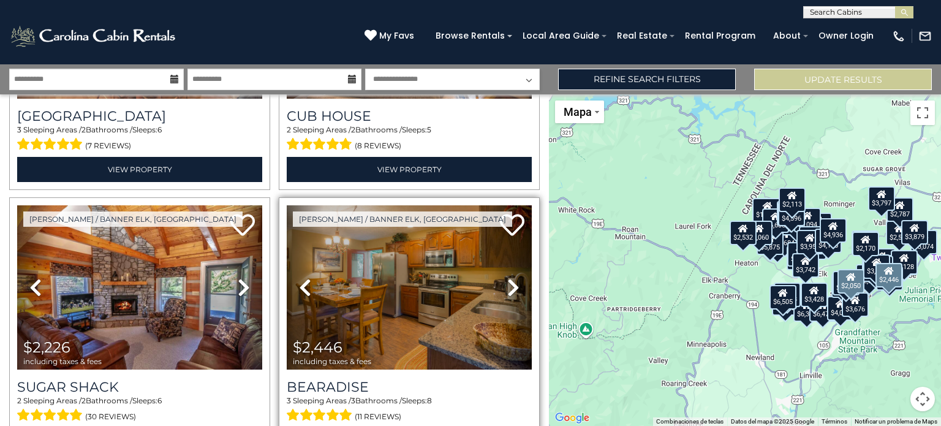
click at [507, 277] on icon at bounding box center [513, 287] width 12 height 20
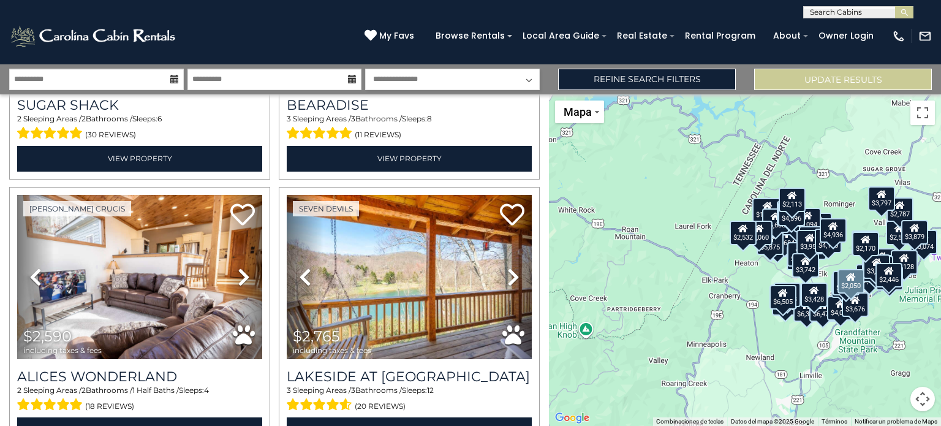
scroll to position [5390, 0]
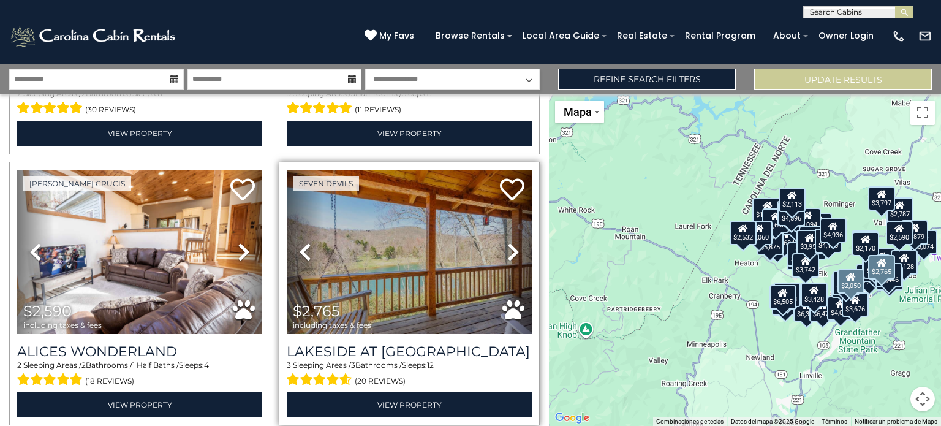
click at [507, 242] on icon at bounding box center [513, 252] width 12 height 20
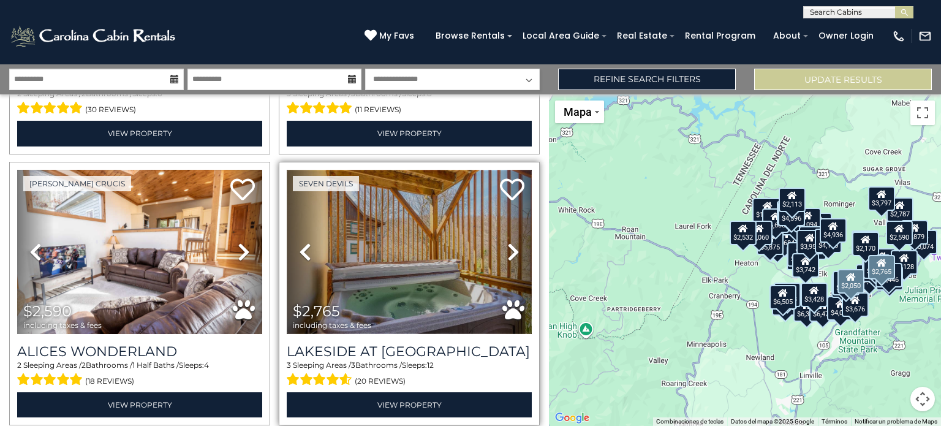
click at [410, 223] on img at bounding box center [409, 252] width 245 height 164
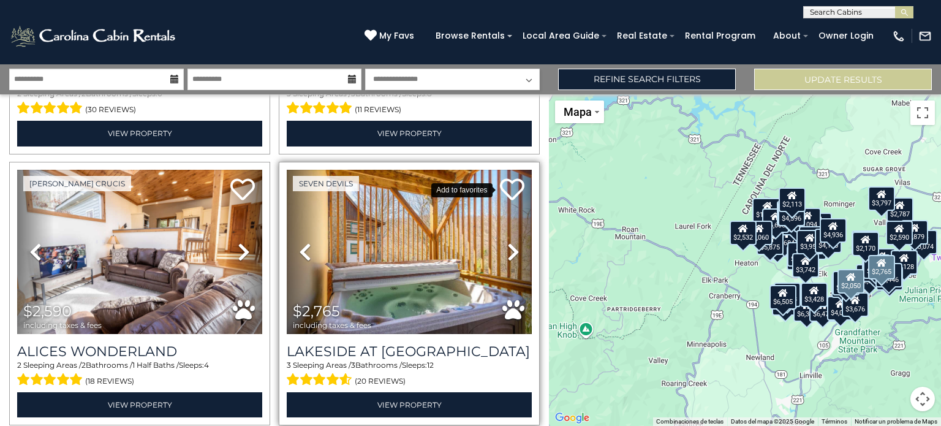
click at [505, 177] on icon at bounding box center [512, 189] width 24 height 24
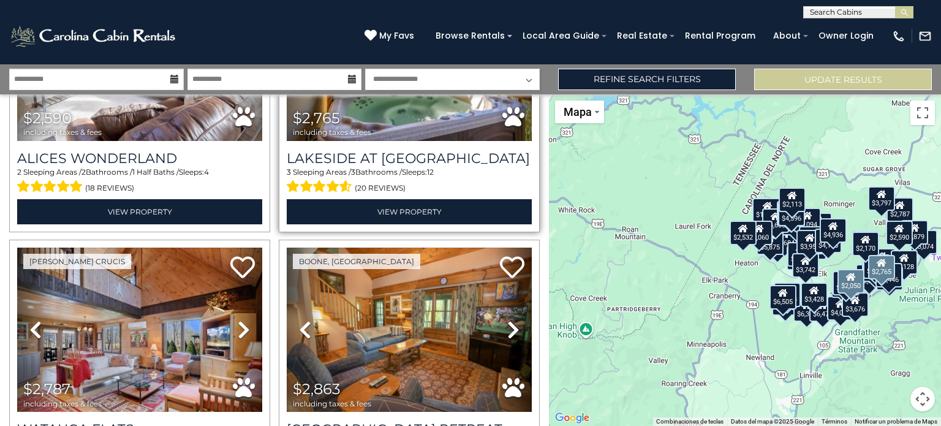
scroll to position [5608, 0]
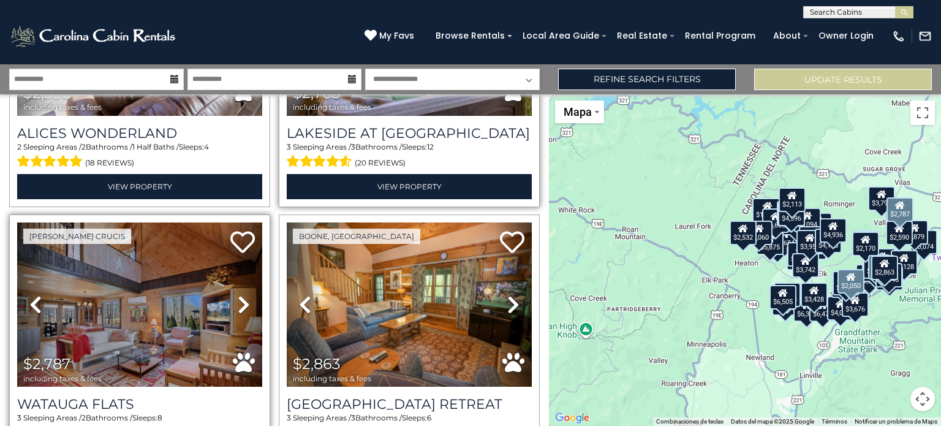
click at [241, 295] on icon at bounding box center [244, 305] width 12 height 20
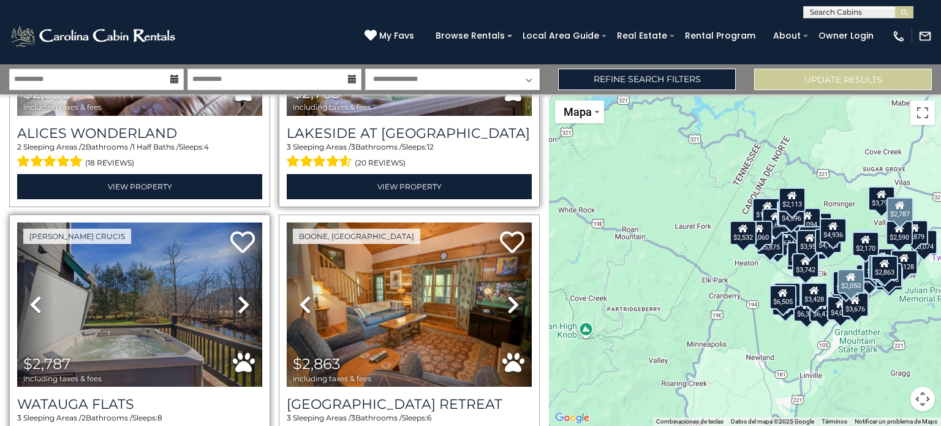
click at [241, 295] on icon at bounding box center [244, 305] width 12 height 20
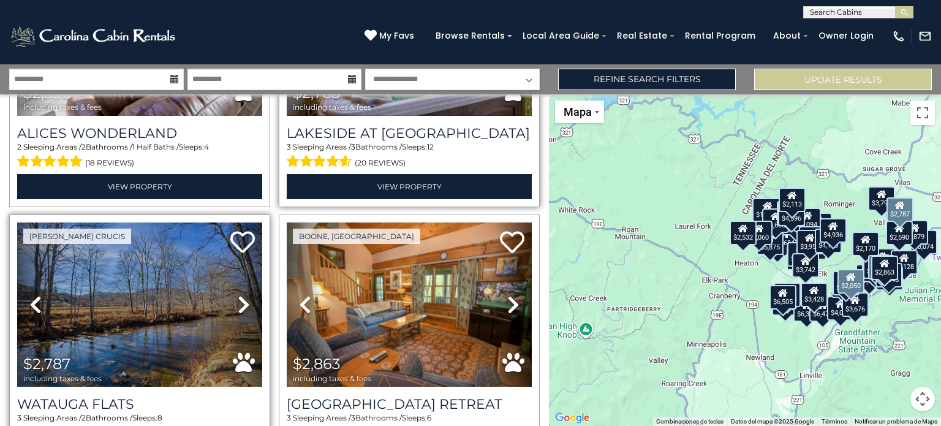
click at [241, 295] on icon at bounding box center [244, 305] width 12 height 20
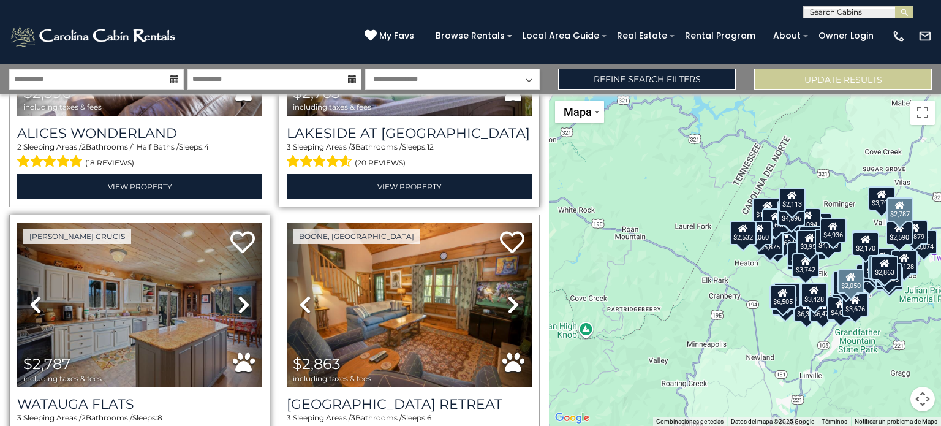
click at [241, 295] on icon at bounding box center [244, 305] width 12 height 20
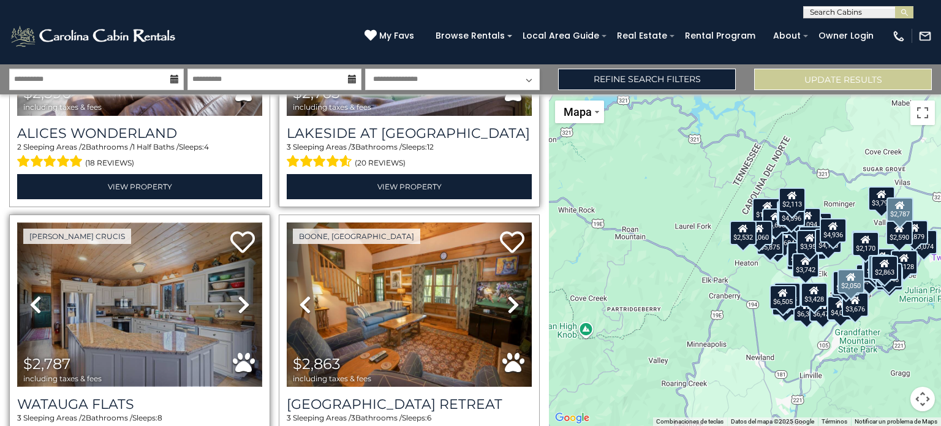
click at [179, 259] on img at bounding box center [139, 304] width 245 height 164
click at [252, 222] on link "Next" at bounding box center [243, 304] width 37 height 164
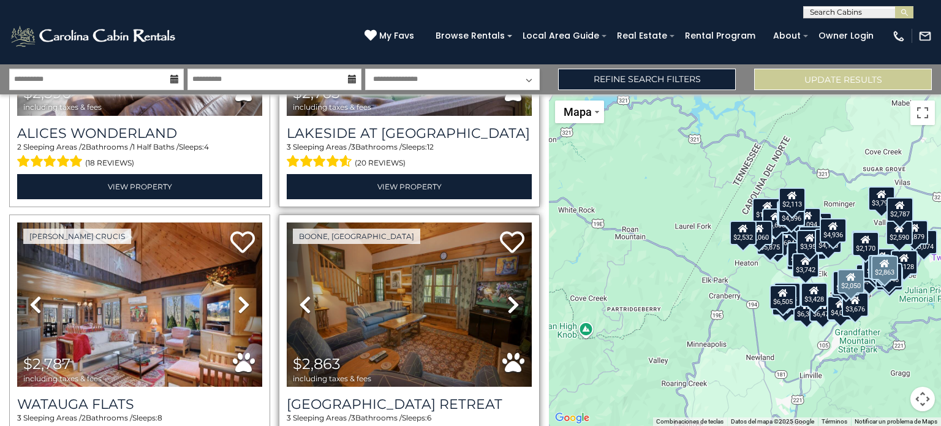
click at [511, 295] on icon at bounding box center [513, 305] width 12 height 20
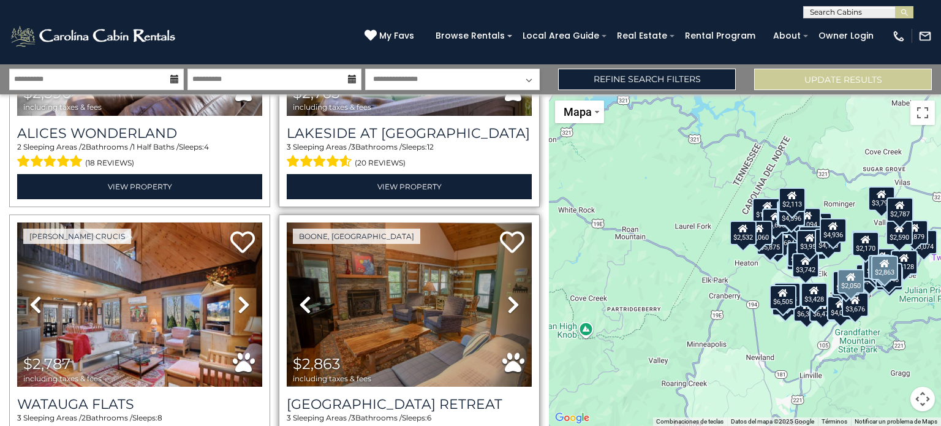
click at [511, 295] on icon at bounding box center [513, 305] width 12 height 20
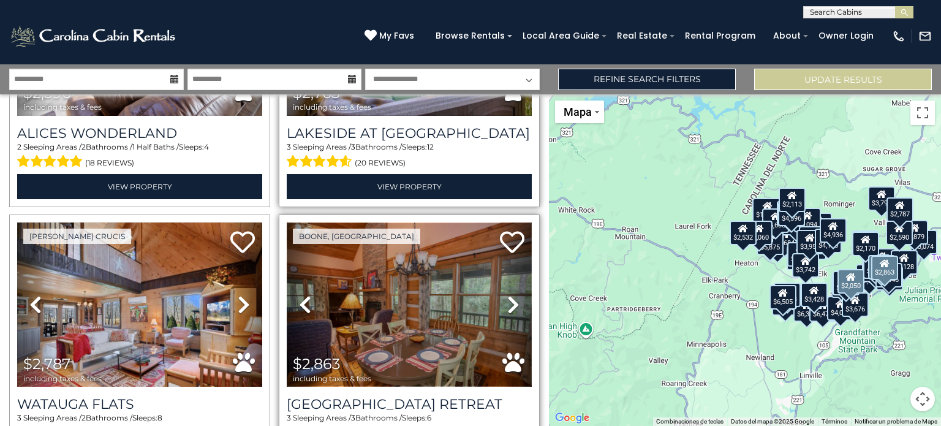
click at [404, 290] on img at bounding box center [409, 304] width 245 height 164
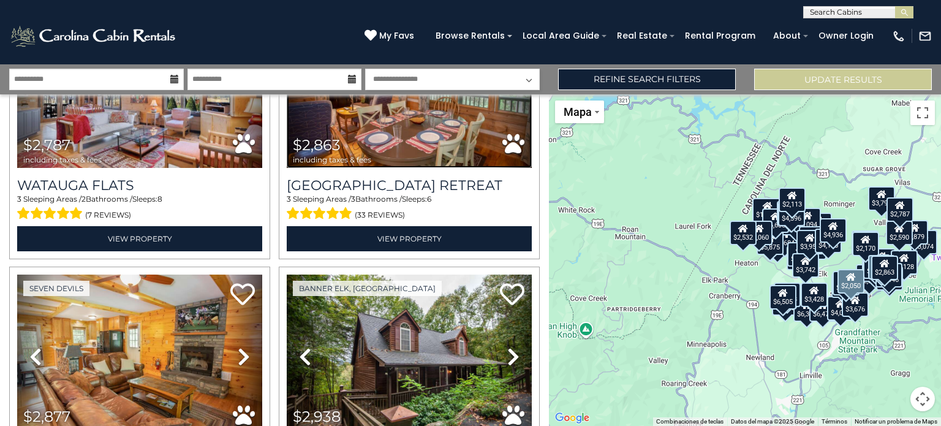
scroll to position [5890, 0]
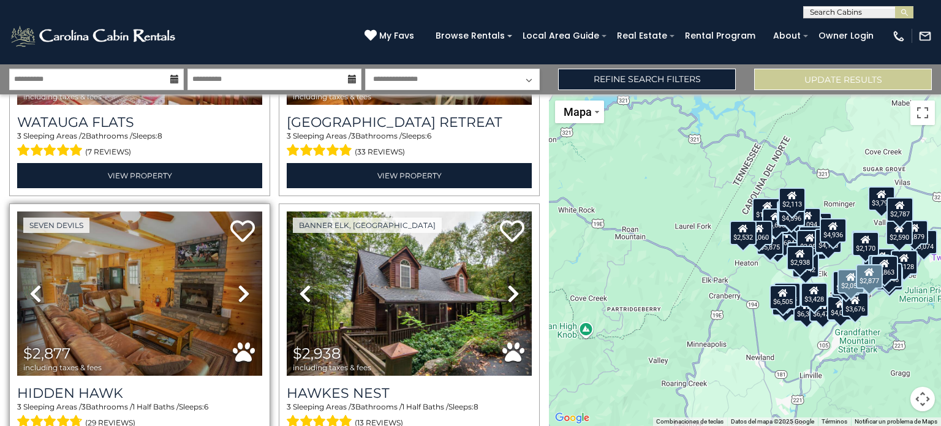
click at [246, 284] on icon at bounding box center [244, 294] width 12 height 20
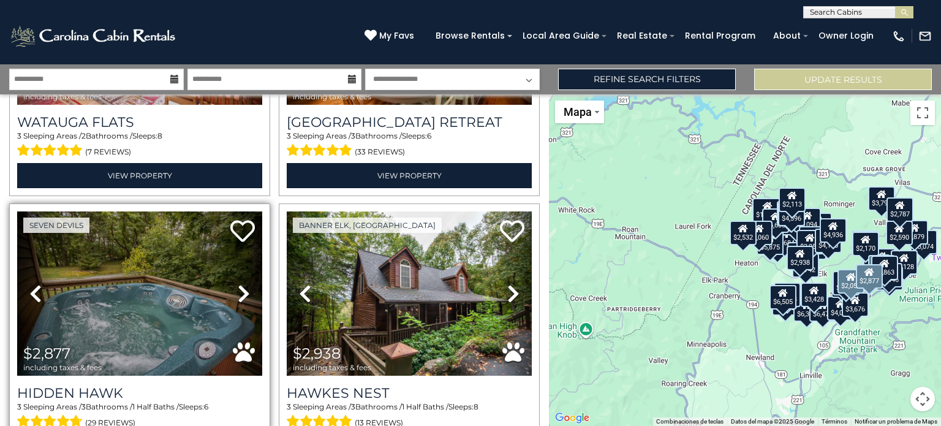
click at [246, 284] on icon at bounding box center [244, 294] width 12 height 20
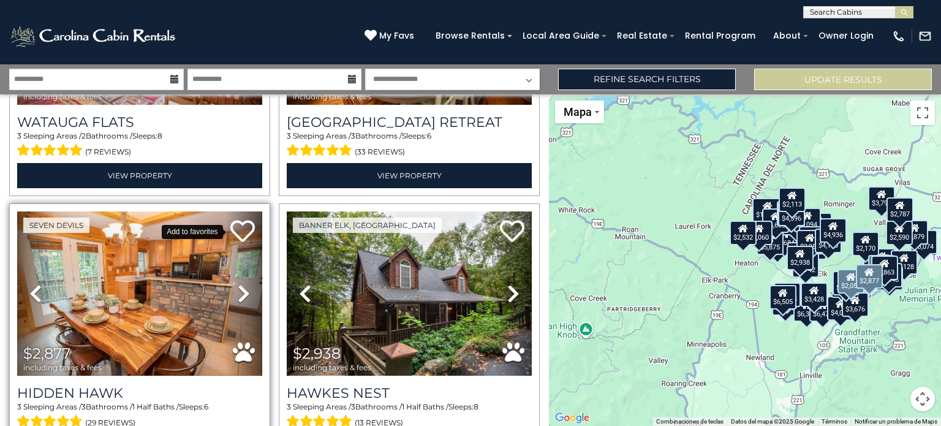
click at [238, 219] on icon at bounding box center [242, 231] width 24 height 24
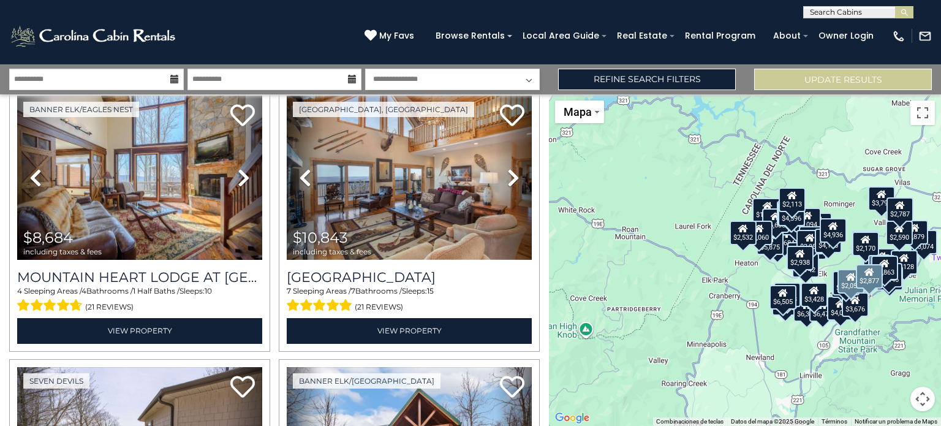
scroll to position [2151, 0]
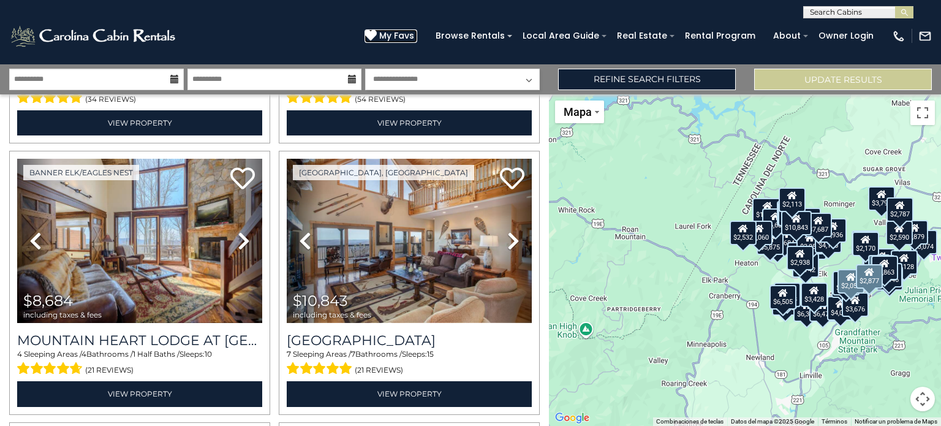
click at [412, 41] on span "My Favs" at bounding box center [396, 35] width 35 height 13
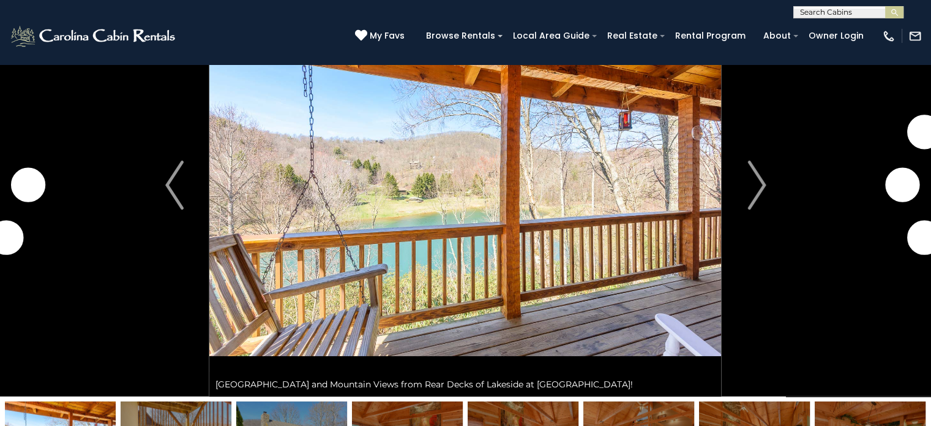
scroll to position [96, 0]
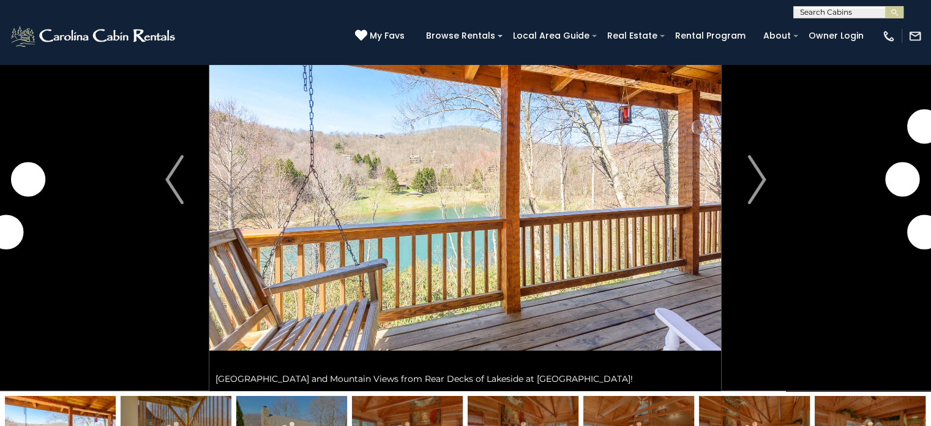
drag, startPoint x: 936, startPoint y: 36, endPoint x: 938, endPoint y: 44, distance: 8.8
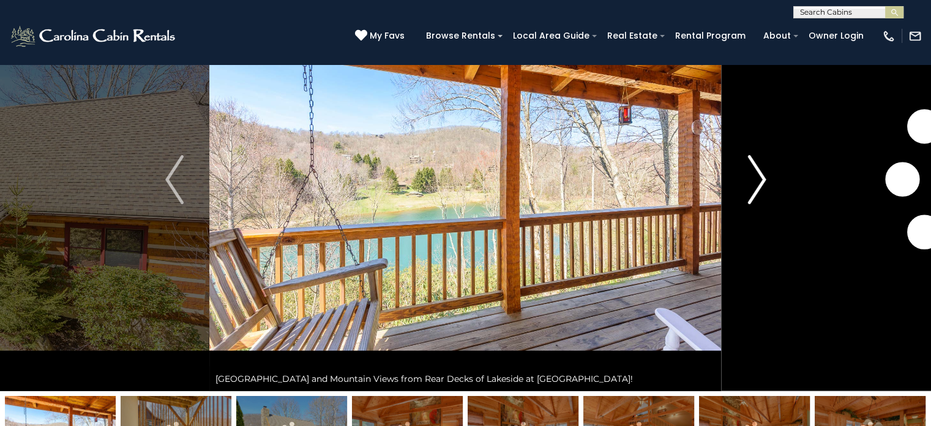
click at [756, 185] on img "Next" at bounding box center [757, 179] width 18 height 49
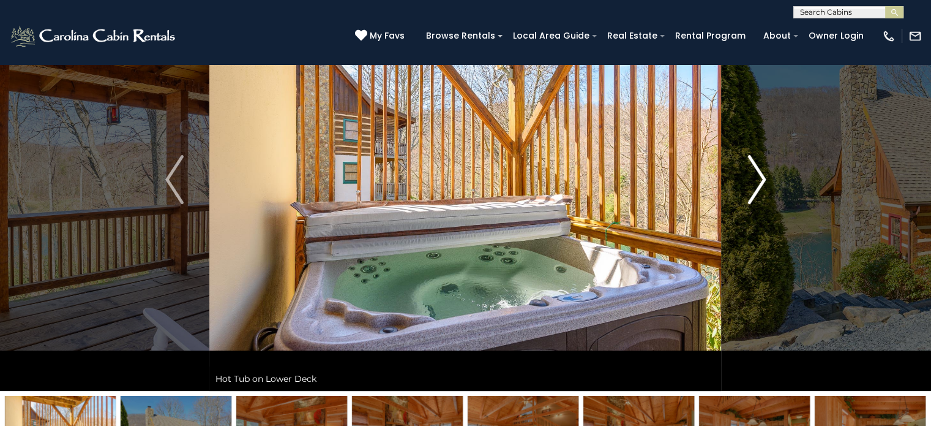
click at [756, 185] on img "Next" at bounding box center [757, 179] width 18 height 49
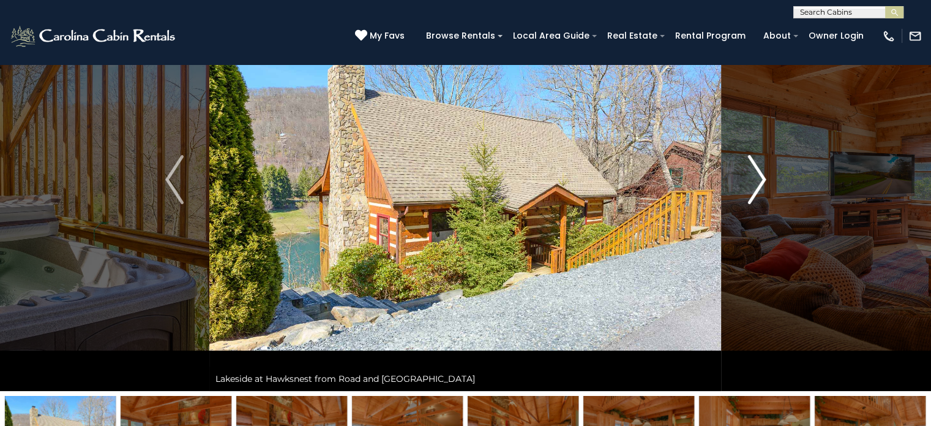
click at [756, 185] on img "Next" at bounding box center [757, 179] width 18 height 49
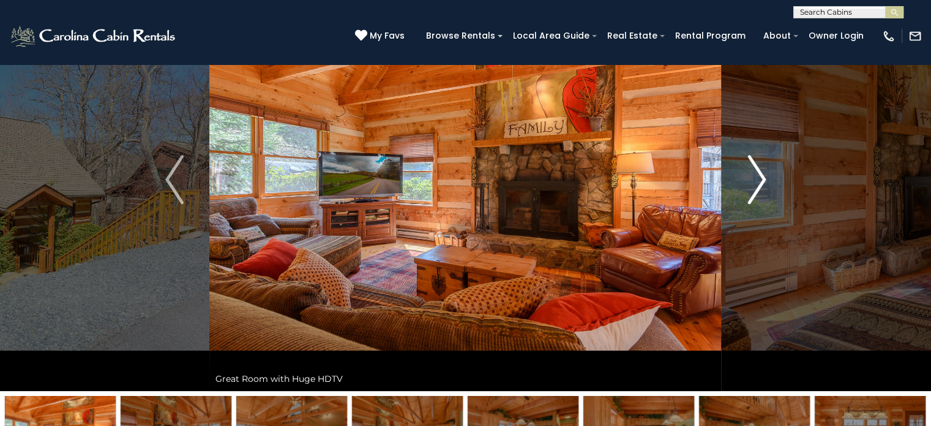
click at [756, 185] on img "Next" at bounding box center [757, 179] width 18 height 49
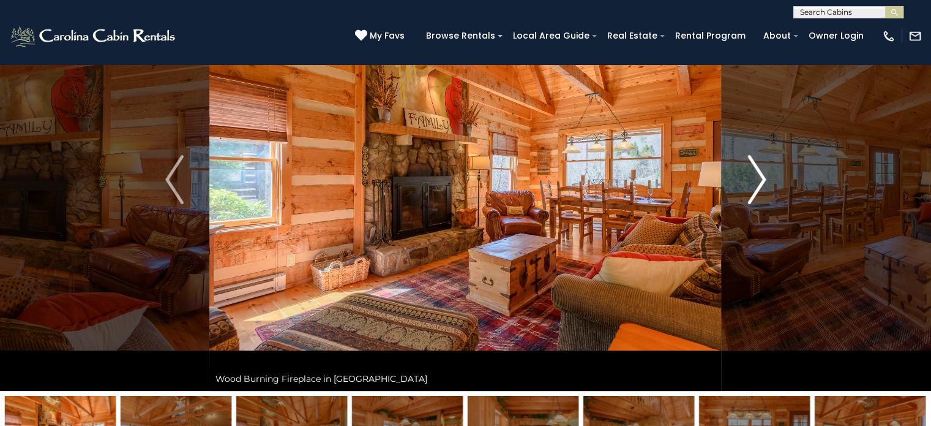
click at [756, 185] on img "Next" at bounding box center [757, 179] width 18 height 49
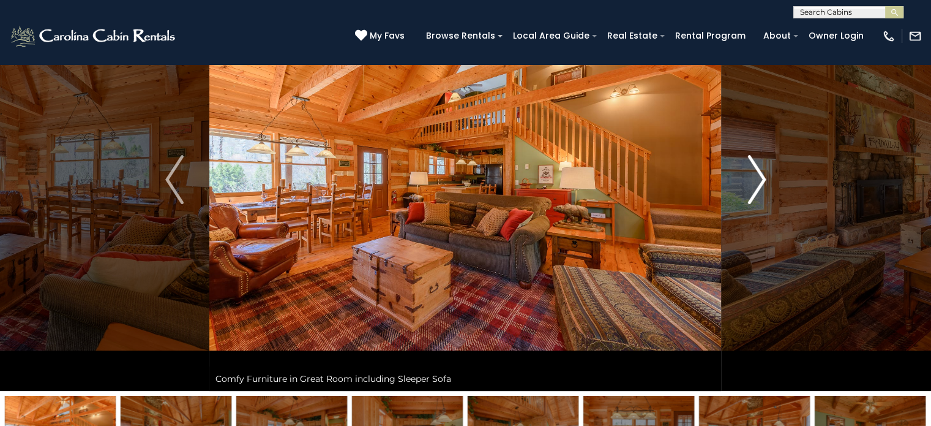
click at [756, 185] on img "Next" at bounding box center [757, 179] width 18 height 49
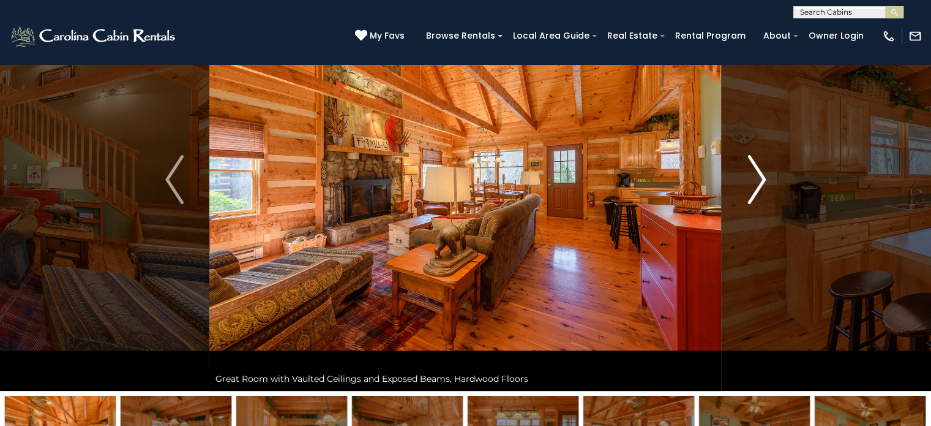
click at [756, 185] on img "Next" at bounding box center [757, 179] width 18 height 49
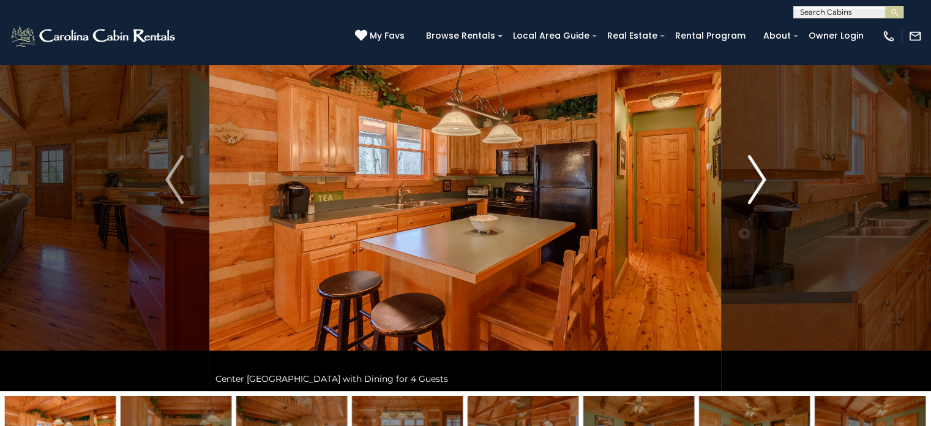
click at [756, 185] on img "Next" at bounding box center [757, 179] width 18 height 49
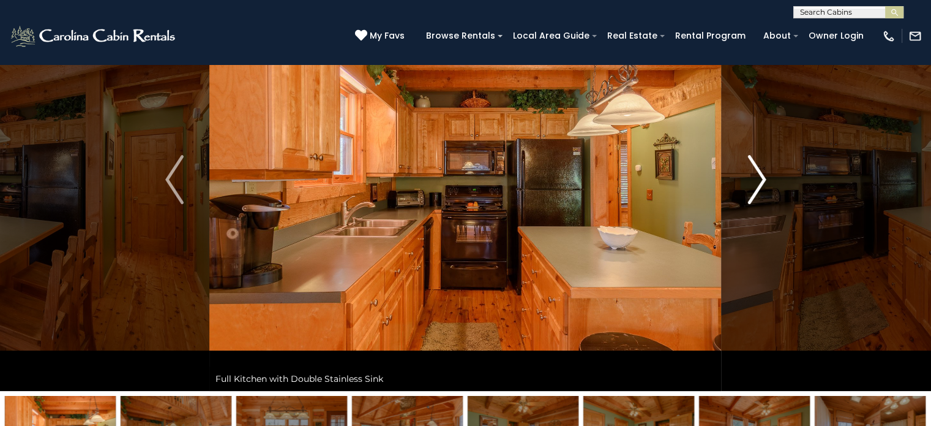
click at [756, 185] on img "Next" at bounding box center [757, 179] width 18 height 49
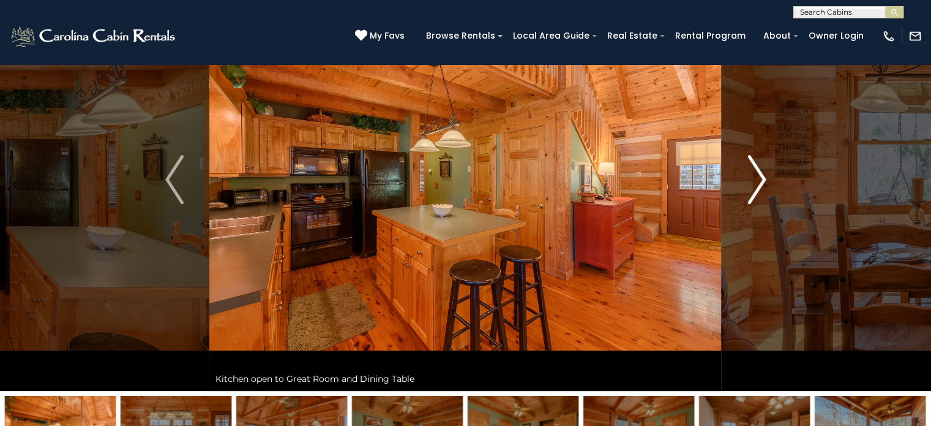
click at [756, 185] on img "Next" at bounding box center [757, 179] width 18 height 49
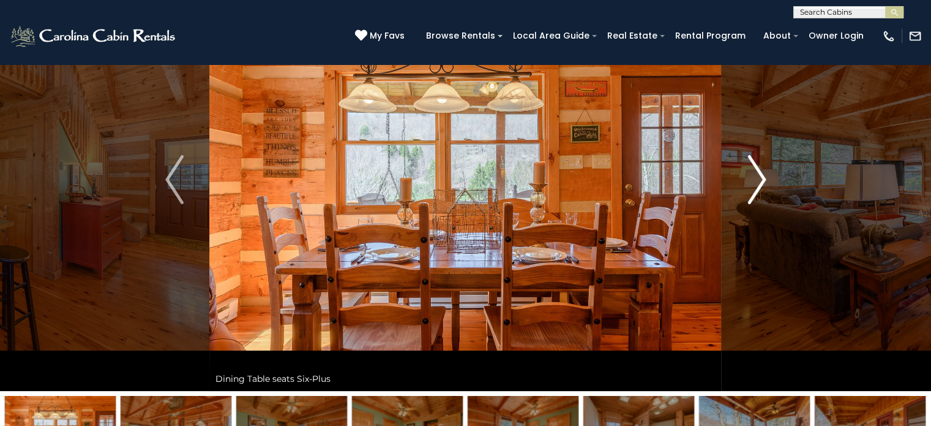
click at [756, 185] on img "Next" at bounding box center [757, 179] width 18 height 49
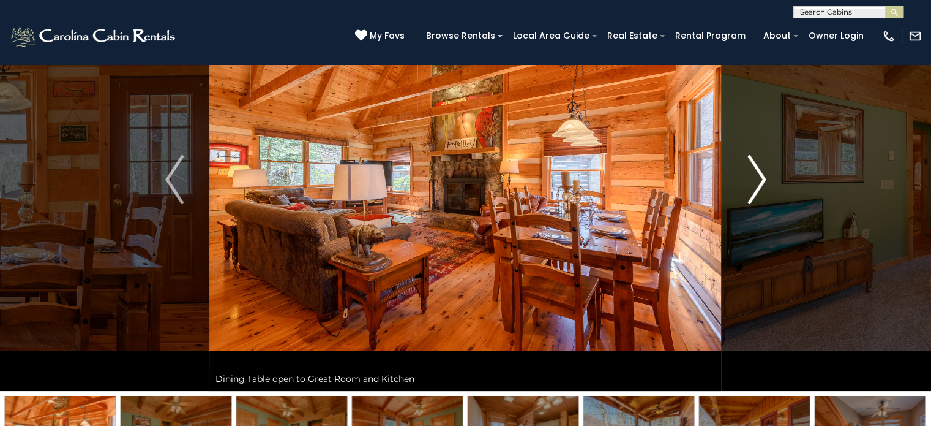
click at [756, 185] on img "Next" at bounding box center [757, 179] width 18 height 49
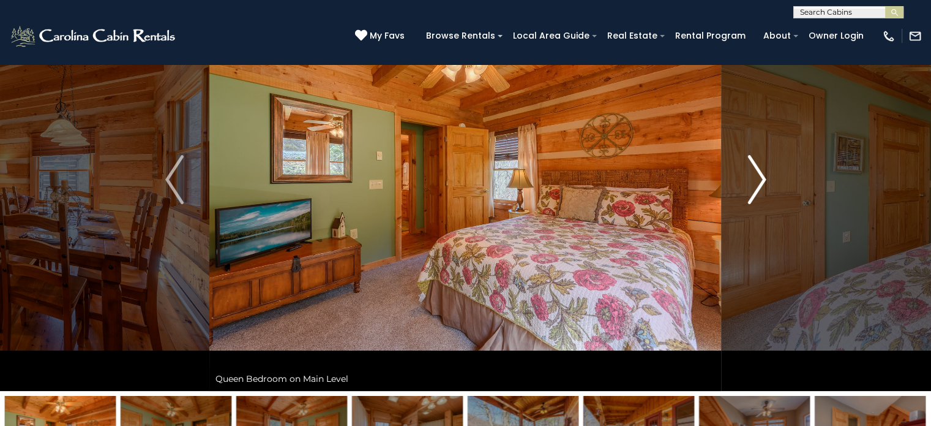
click at [756, 185] on img "Next" at bounding box center [757, 179] width 18 height 49
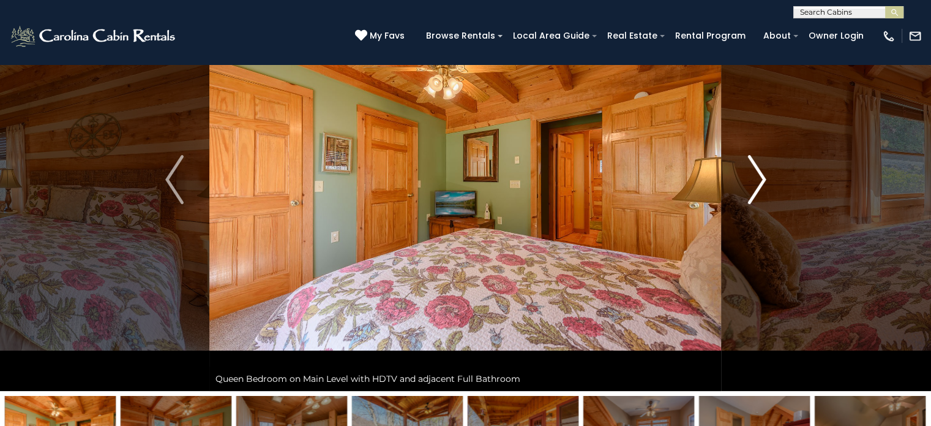
click at [756, 185] on img "Next" at bounding box center [757, 179] width 18 height 49
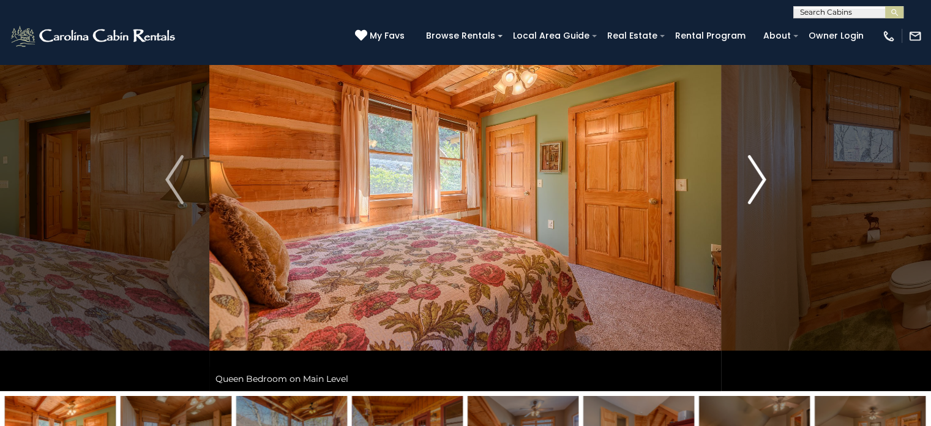
click at [756, 185] on img "Next" at bounding box center [757, 179] width 18 height 49
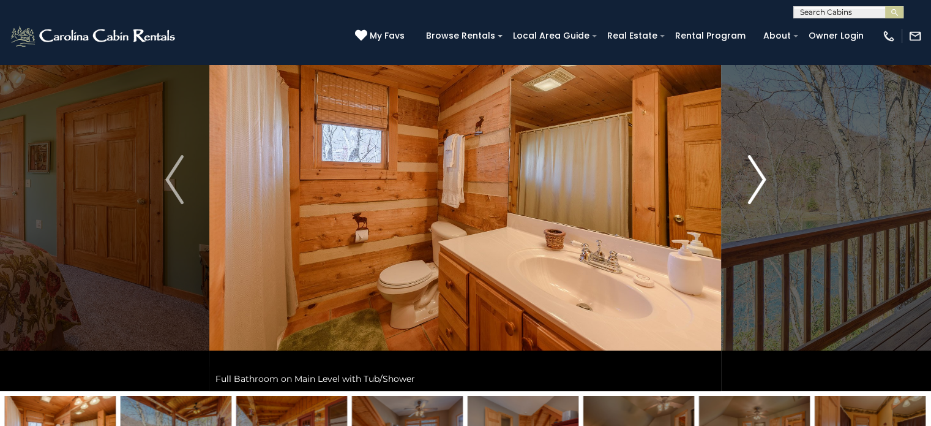
click at [756, 185] on img "Next" at bounding box center [757, 179] width 18 height 49
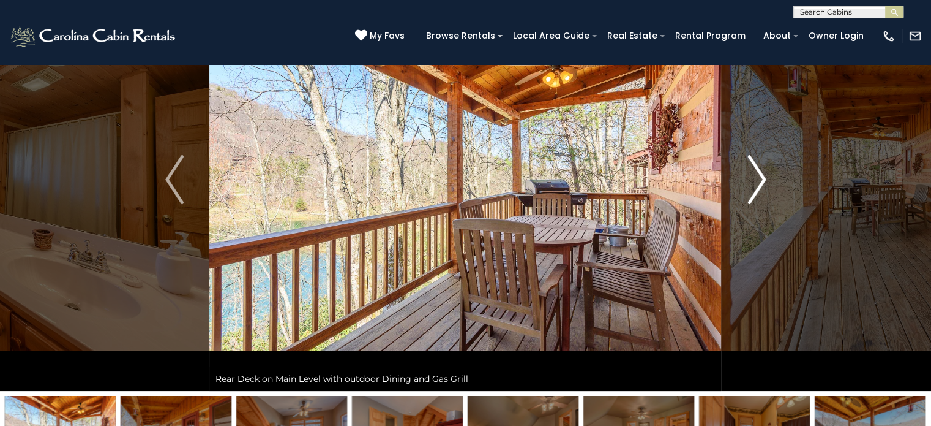
click at [756, 185] on img "Next" at bounding box center [757, 179] width 18 height 49
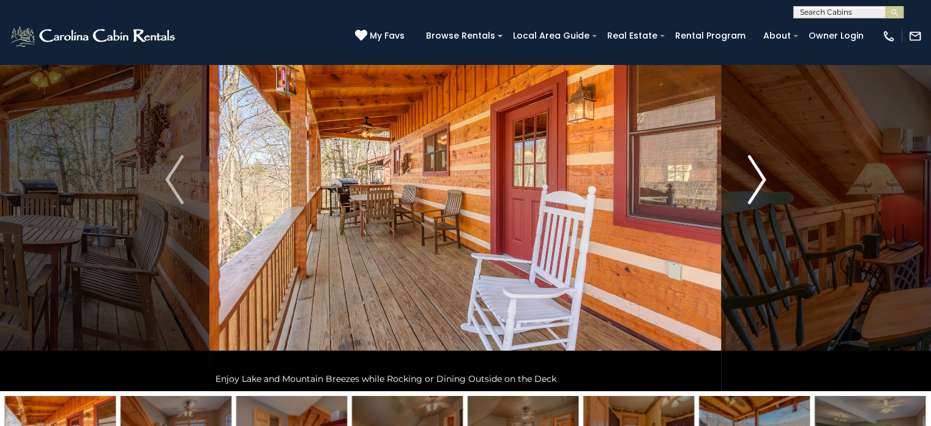
click at [756, 185] on img "Next" at bounding box center [757, 179] width 18 height 49
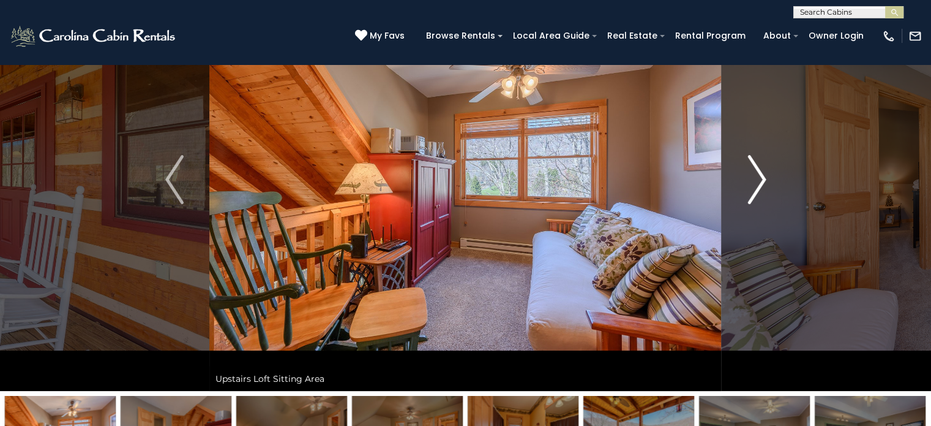
click at [756, 185] on img "Next" at bounding box center [757, 179] width 18 height 49
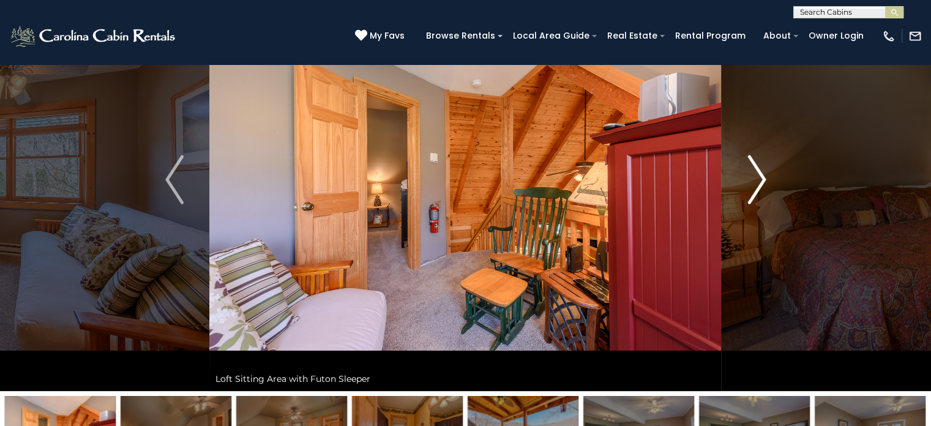
click at [756, 185] on img "Next" at bounding box center [757, 179] width 18 height 49
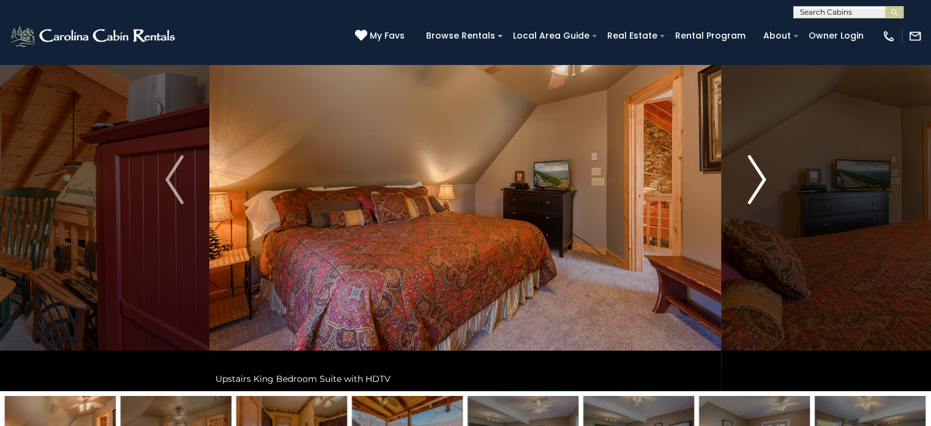
click at [756, 185] on img "Next" at bounding box center [757, 179] width 18 height 49
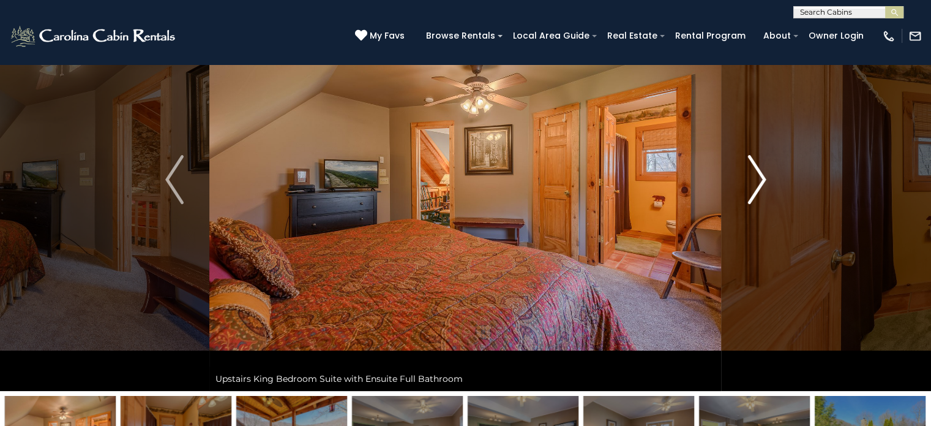
click at [756, 185] on img "Next" at bounding box center [757, 179] width 18 height 49
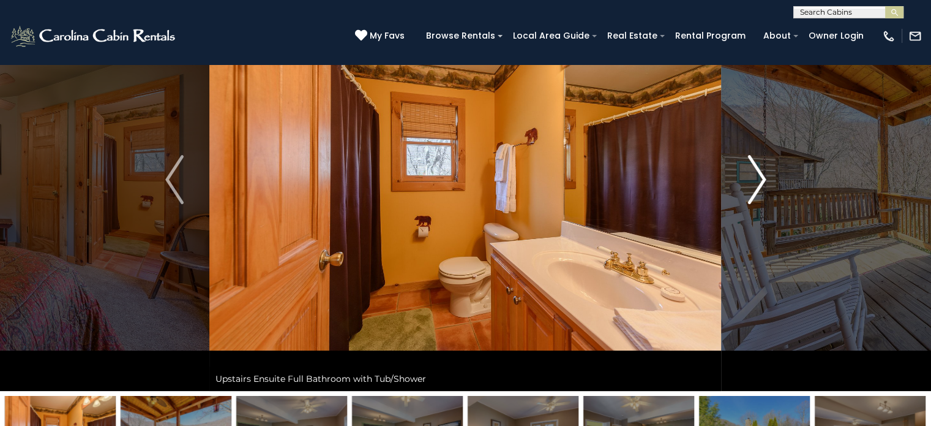
click at [756, 185] on img "Next" at bounding box center [757, 179] width 18 height 49
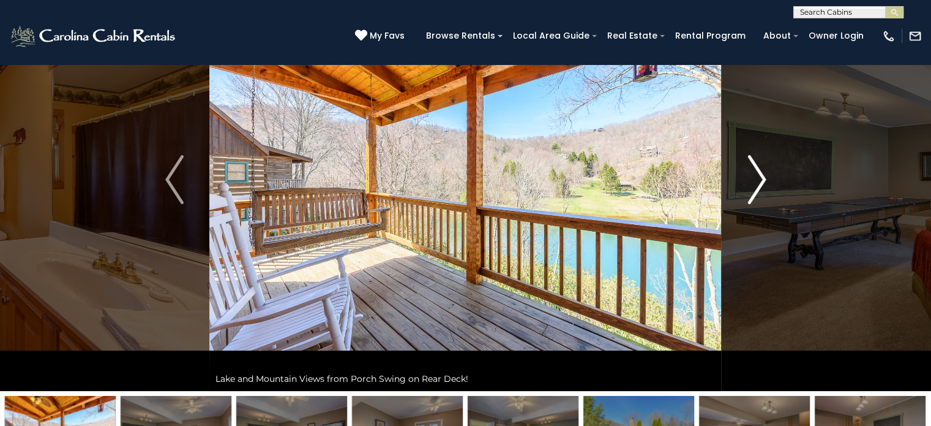
click at [756, 185] on img "Next" at bounding box center [757, 179] width 18 height 49
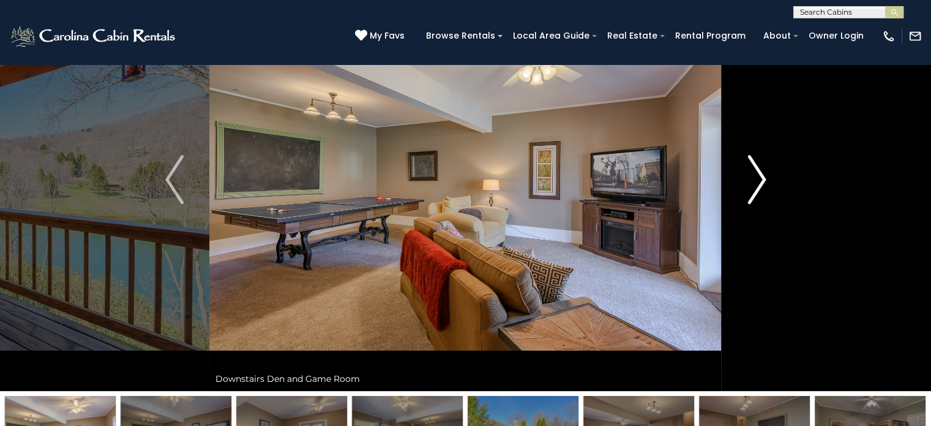
click at [756, 185] on img "Next" at bounding box center [757, 179] width 18 height 49
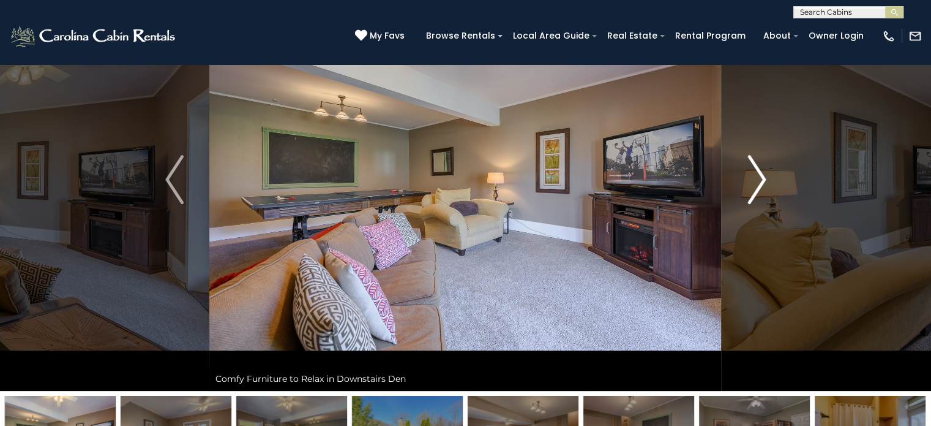
click at [756, 185] on img "Next" at bounding box center [757, 179] width 18 height 49
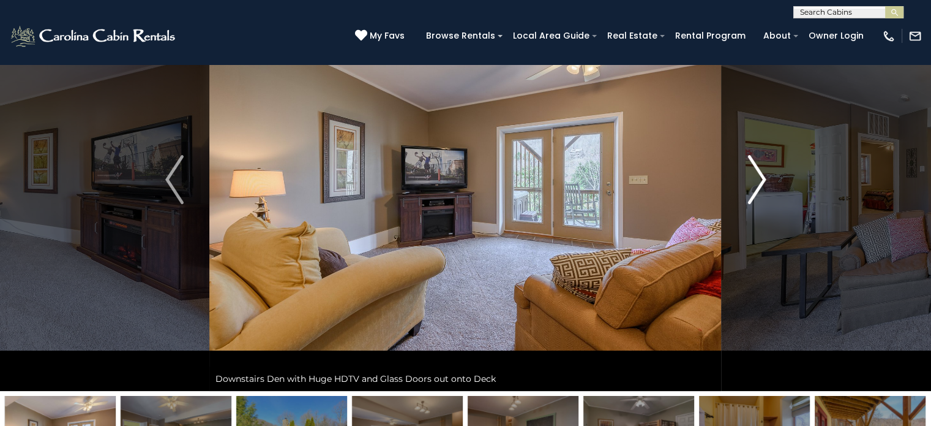
click at [756, 185] on img "Next" at bounding box center [757, 179] width 18 height 49
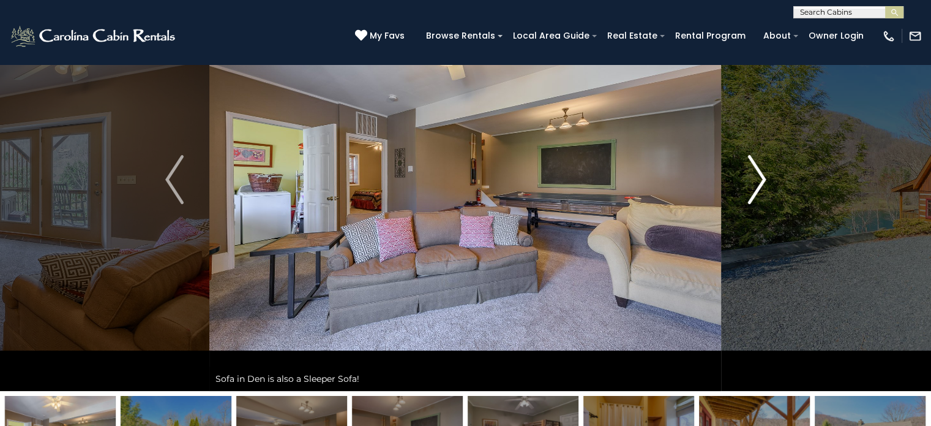
click at [756, 185] on img "Next" at bounding box center [757, 179] width 18 height 49
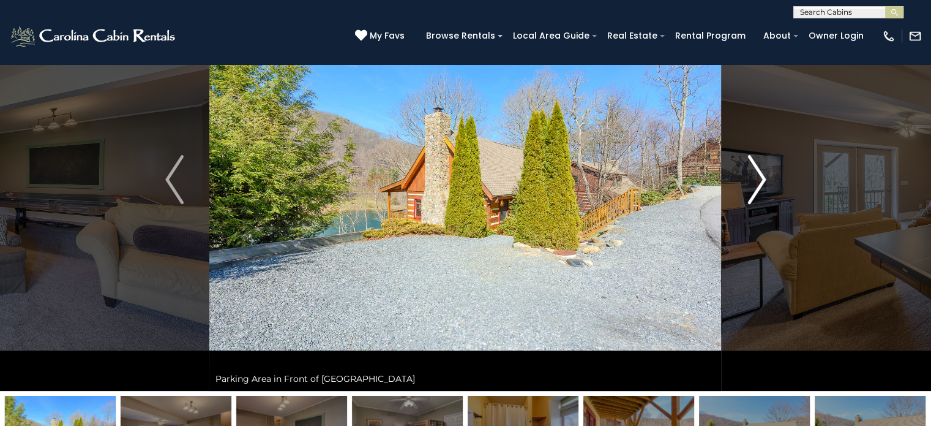
click at [756, 185] on img "Next" at bounding box center [757, 179] width 18 height 49
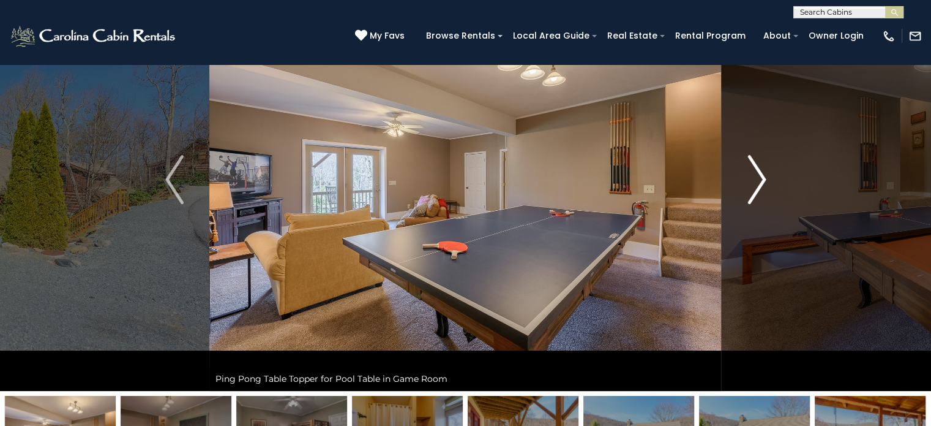
click at [756, 185] on img "Next" at bounding box center [757, 179] width 18 height 49
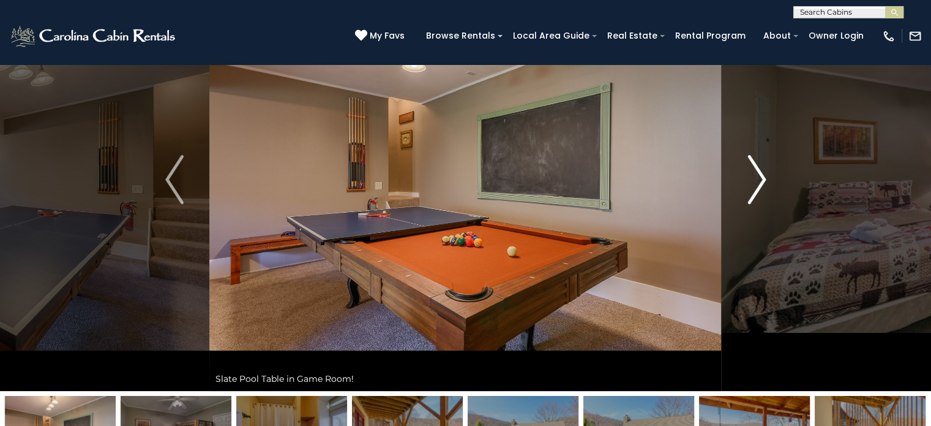
click at [756, 185] on img "Next" at bounding box center [757, 179] width 18 height 49
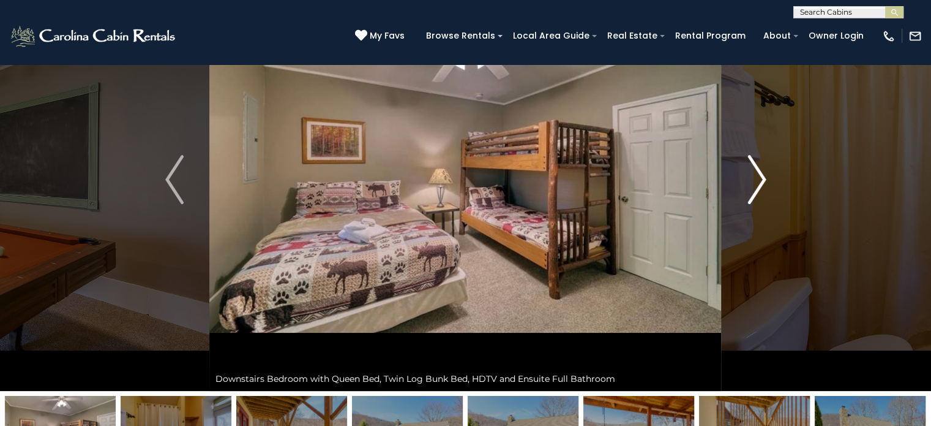
click at [756, 185] on img "Next" at bounding box center [757, 179] width 18 height 49
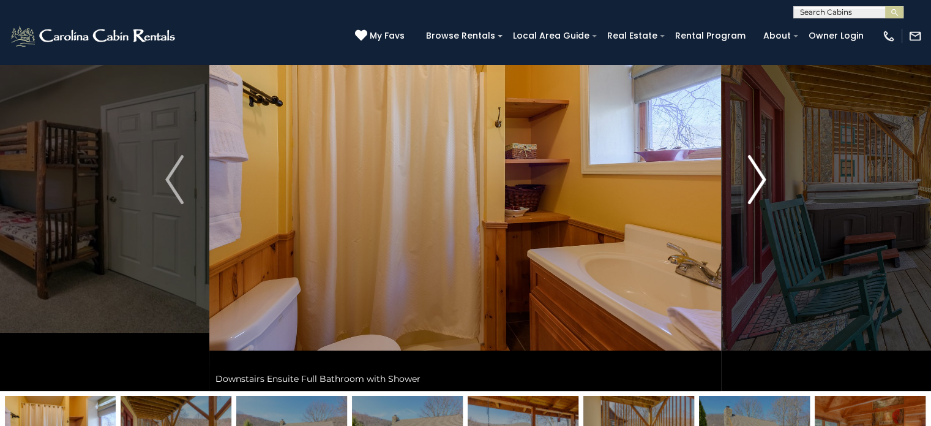
click at [756, 185] on img "Next" at bounding box center [757, 179] width 18 height 49
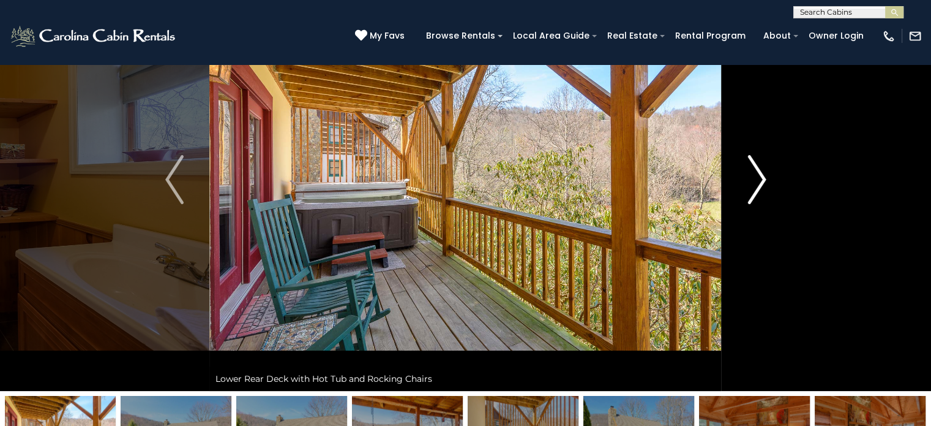
click at [756, 185] on img "Next" at bounding box center [757, 179] width 18 height 49
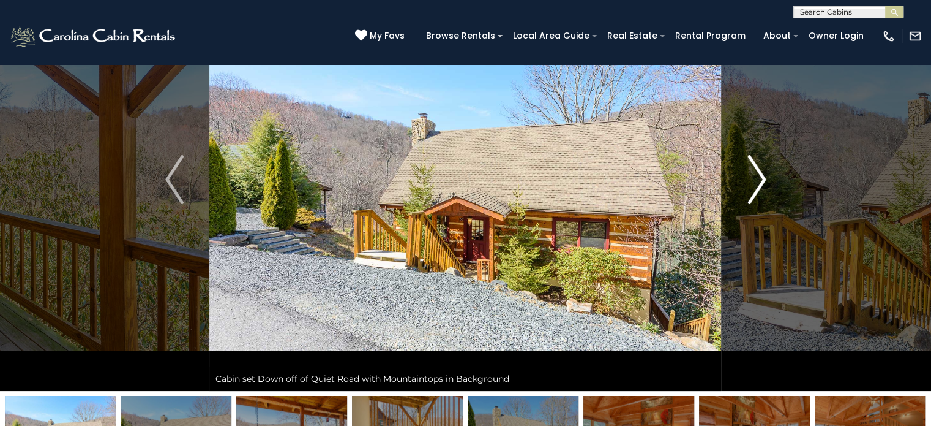
click at [756, 185] on img "Next" at bounding box center [757, 179] width 18 height 49
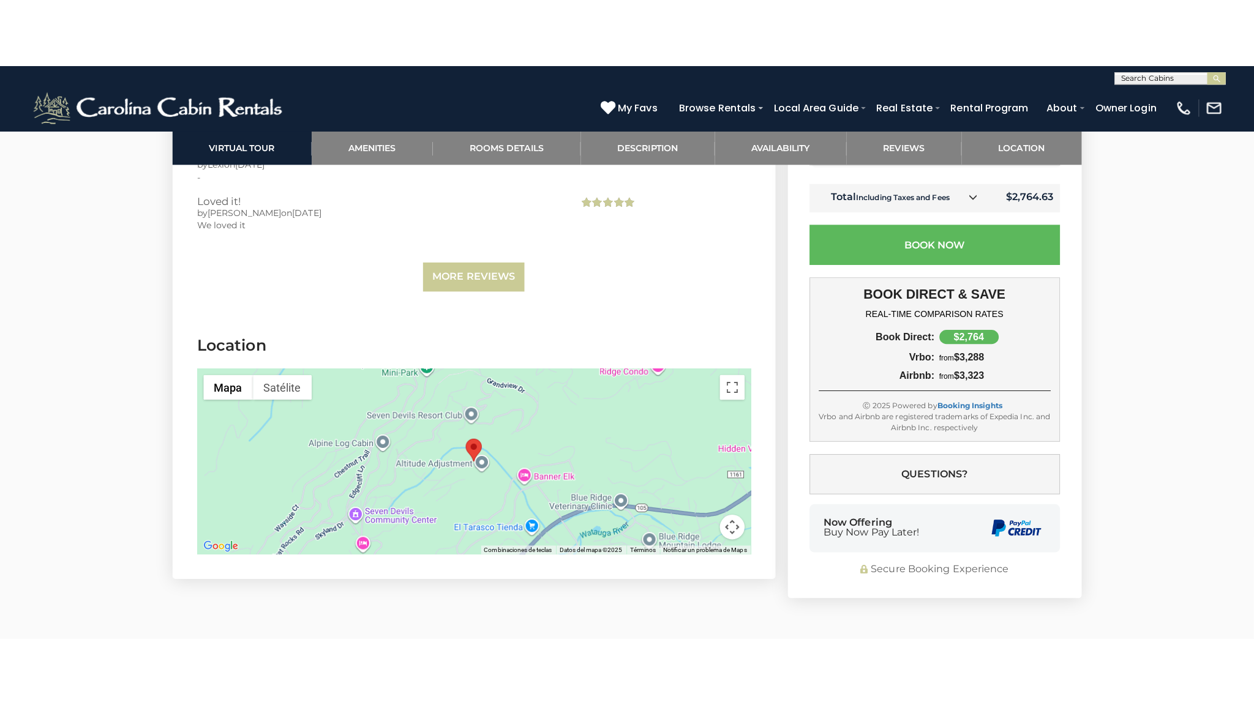
scroll to position [3543, 0]
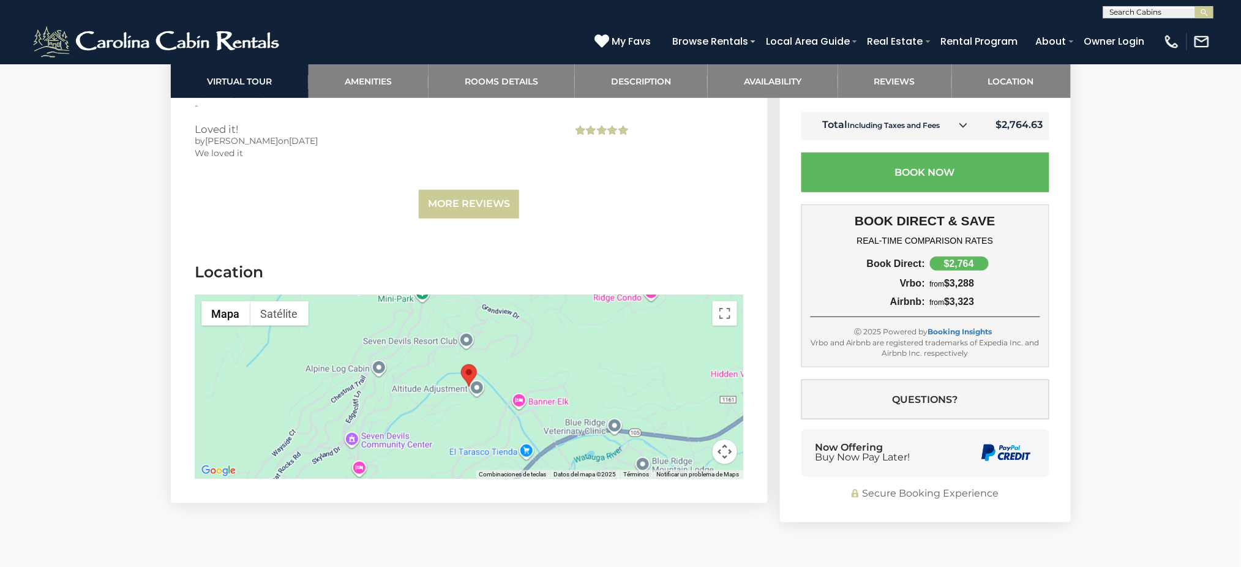
click at [628, 348] on div at bounding box center [469, 387] width 548 height 184
click at [736, 301] on button "Cambiar a la vista en pantalla completa" at bounding box center [725, 313] width 24 height 24
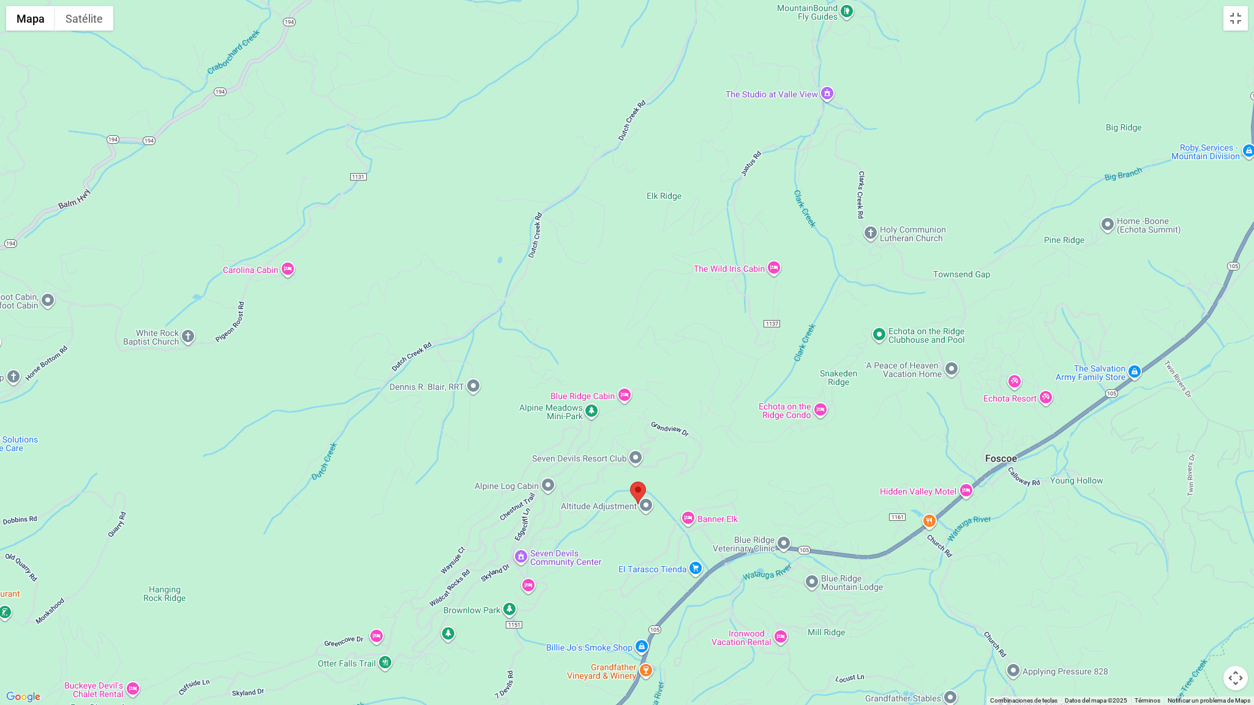
drag, startPoint x: 576, startPoint y: 451, endPoint x: 591, endPoint y: 603, distance: 152.6
click at [591, 425] on div at bounding box center [627, 352] width 1254 height 705
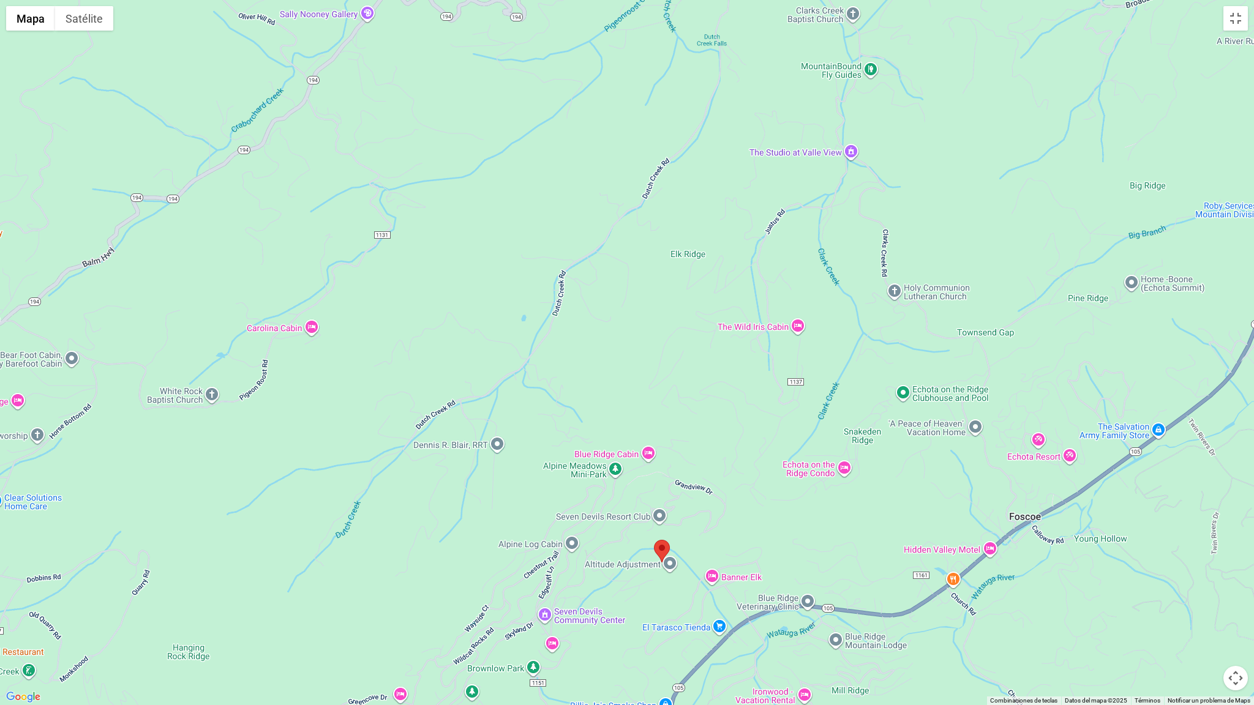
drag, startPoint x: 617, startPoint y: 355, endPoint x: 639, endPoint y: 421, distance: 70.3
click at [639, 421] on div at bounding box center [627, 352] width 1254 height 705
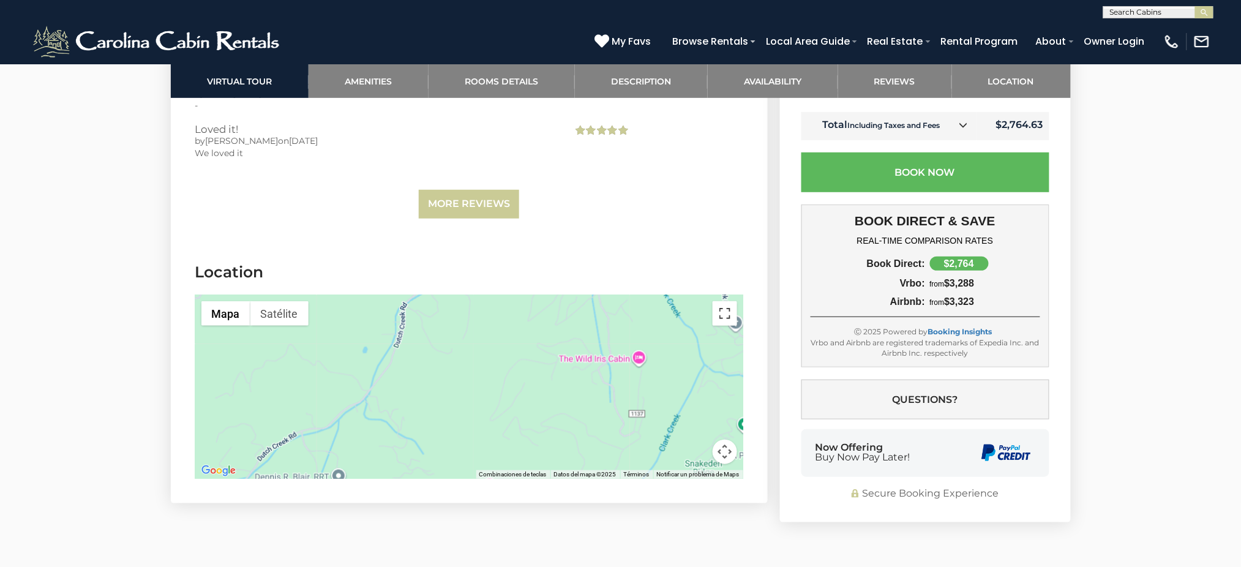
click at [720, 301] on button "Cambiar a la vista en pantalla completa" at bounding box center [725, 313] width 24 height 24
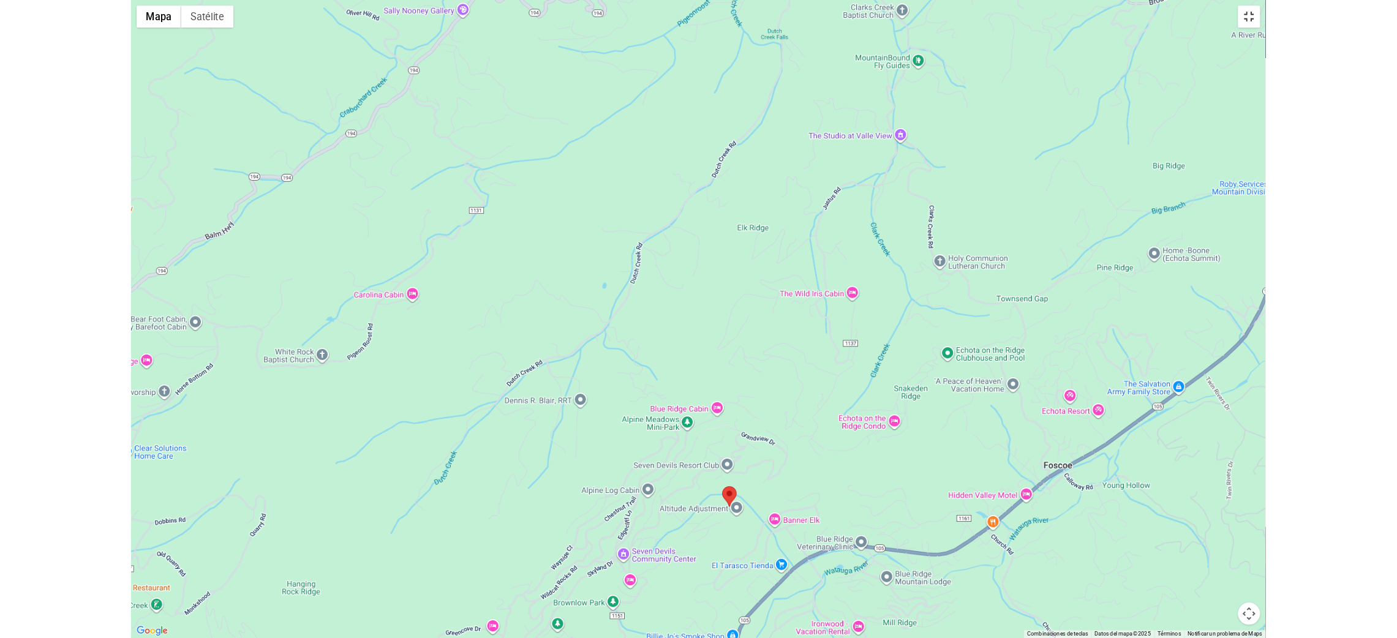
scroll to position [2783, 0]
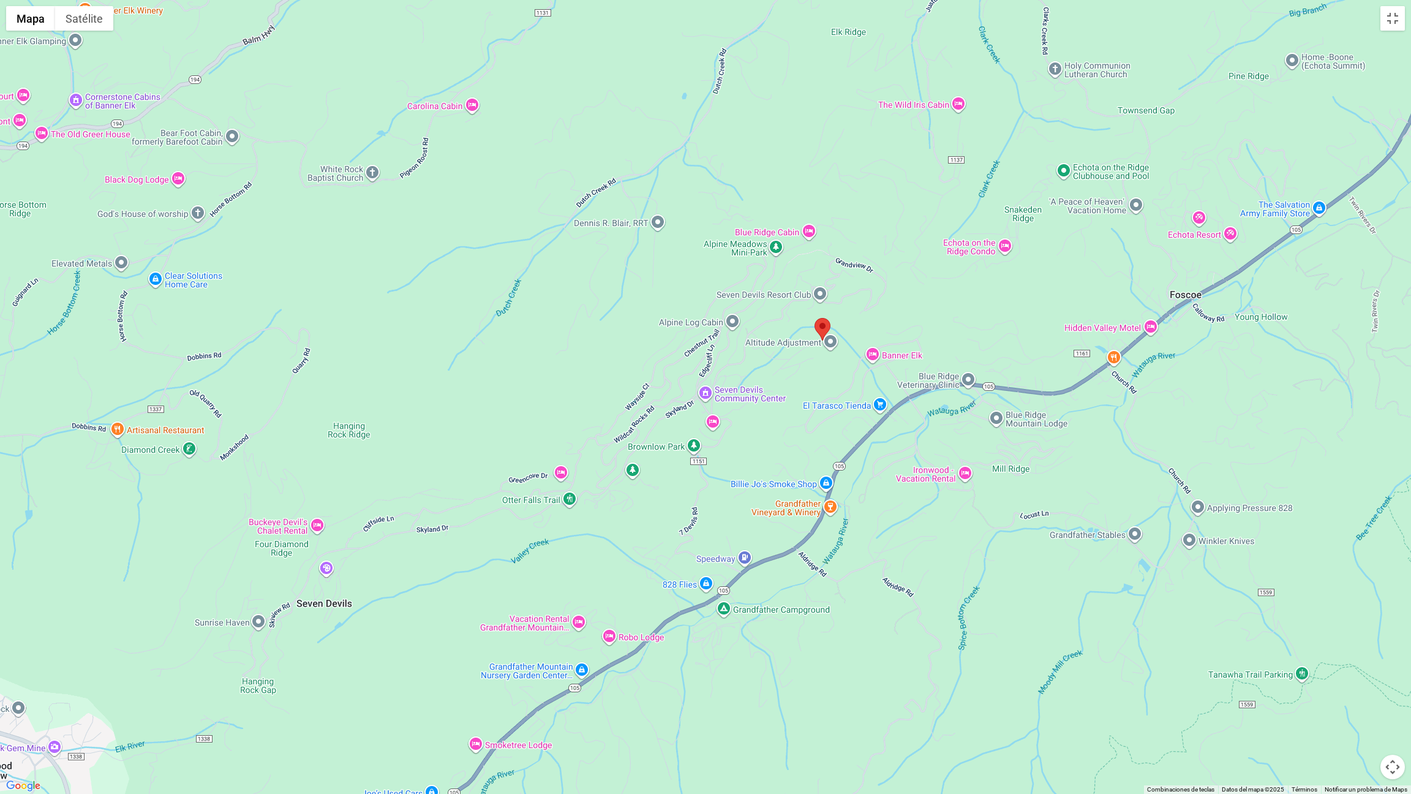
drag, startPoint x: 593, startPoint y: 630, endPoint x: 704, endPoint y: 300, distance: 348.4
click at [704, 300] on div at bounding box center [705, 397] width 1411 height 794
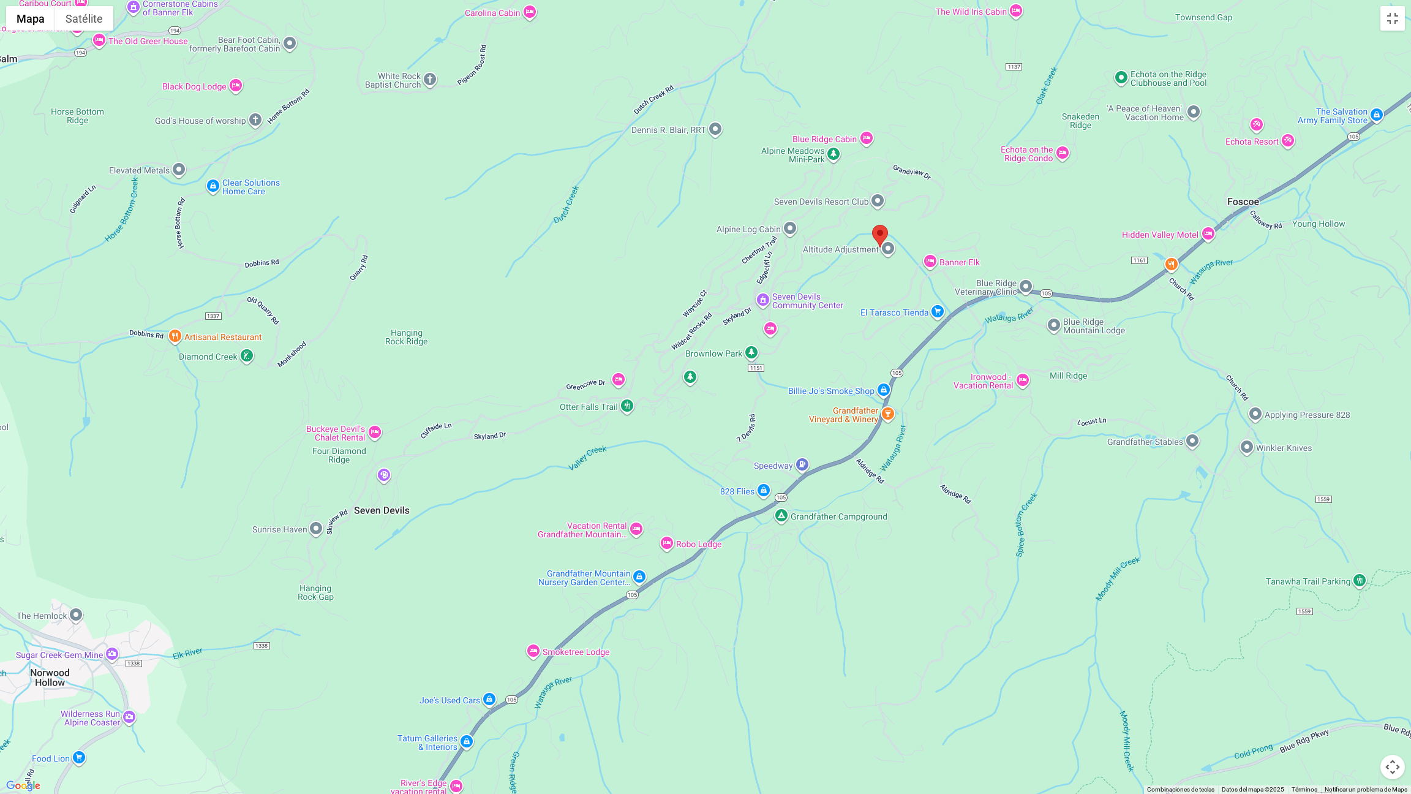
click at [699, 425] on div at bounding box center [705, 397] width 1411 height 794
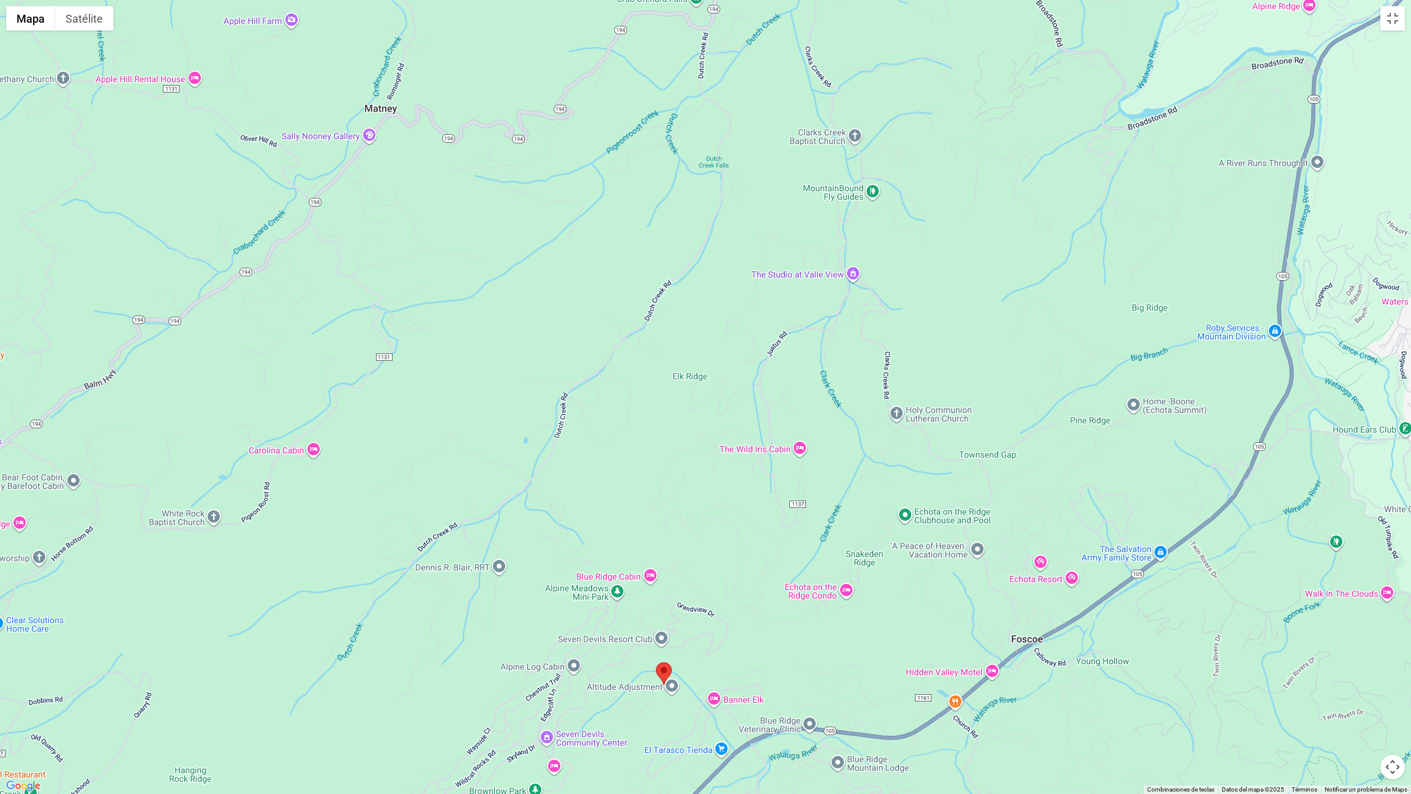
drag, startPoint x: 922, startPoint y: 121, endPoint x: 695, endPoint y: 578, distance: 510.5
click at [695, 425] on div at bounding box center [705, 397] width 1411 height 794
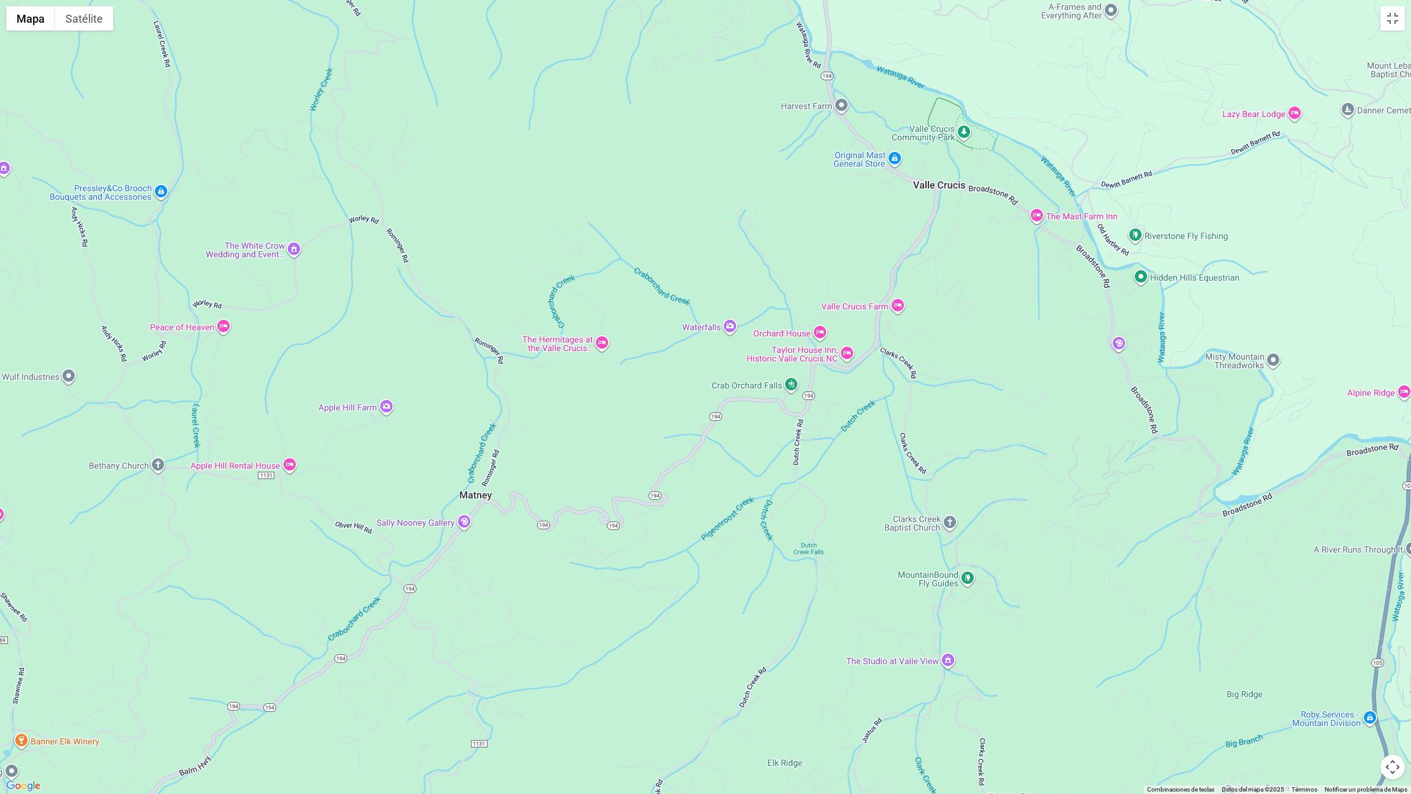
drag, startPoint x: 1070, startPoint y: 185, endPoint x: 1162, endPoint y: 578, distance: 403.6
click at [931, 425] on div at bounding box center [705, 397] width 1411 height 794
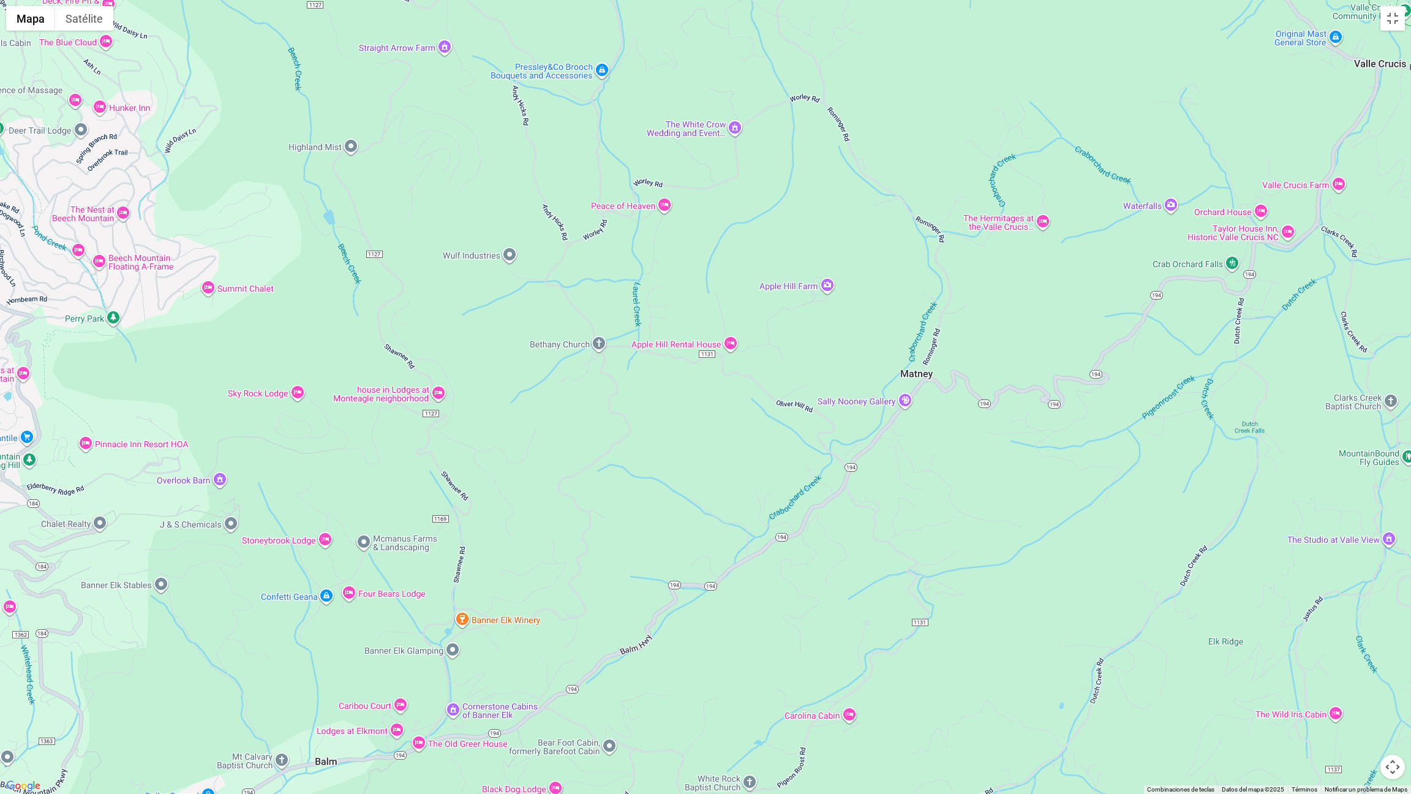
drag, startPoint x: 488, startPoint y: 534, endPoint x: 1000, endPoint y: 409, distance: 527.0
click at [931, 409] on div at bounding box center [705, 397] width 1411 height 794
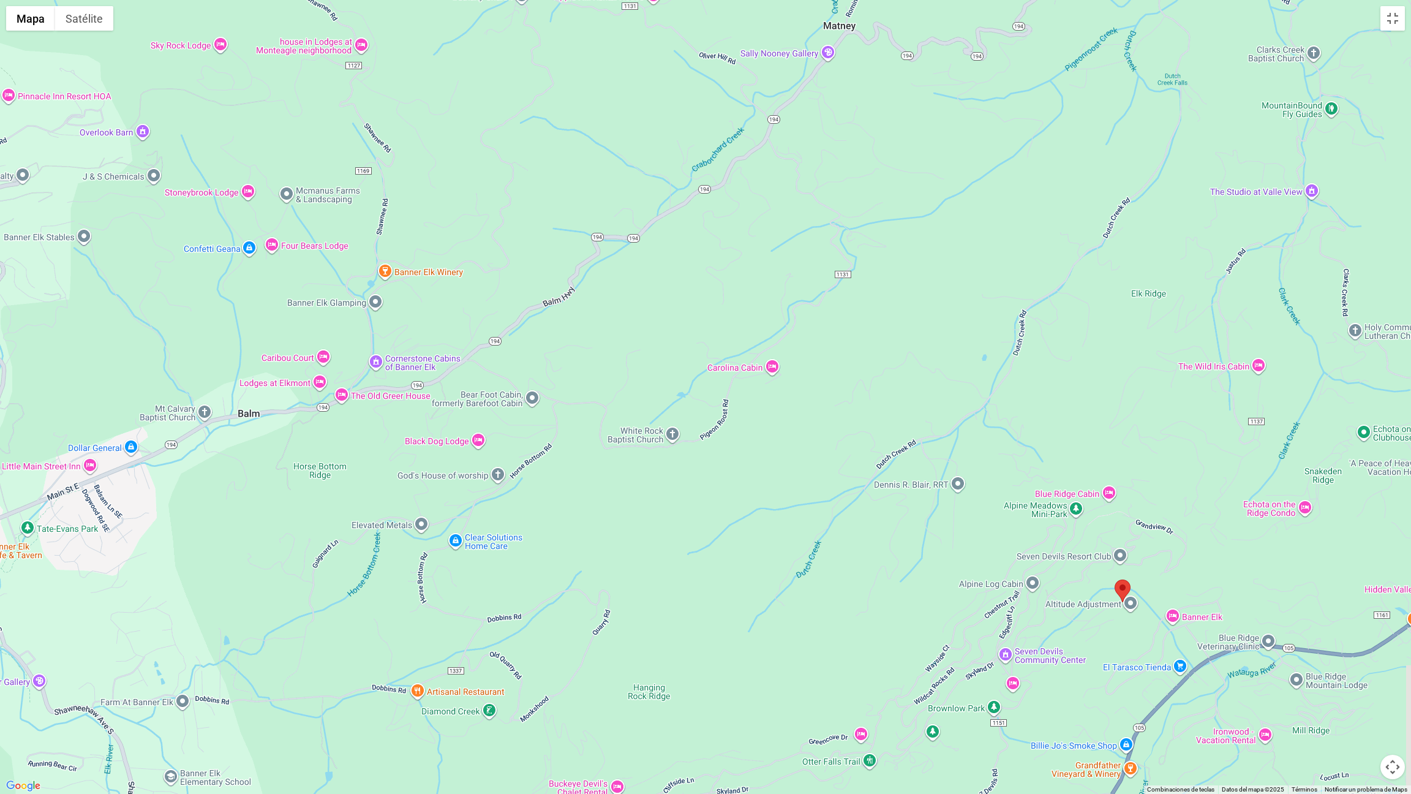
drag, startPoint x: 921, startPoint y: 644, endPoint x: 830, endPoint y: 277, distance: 377.4
click at [830, 277] on div at bounding box center [705, 397] width 1411 height 794
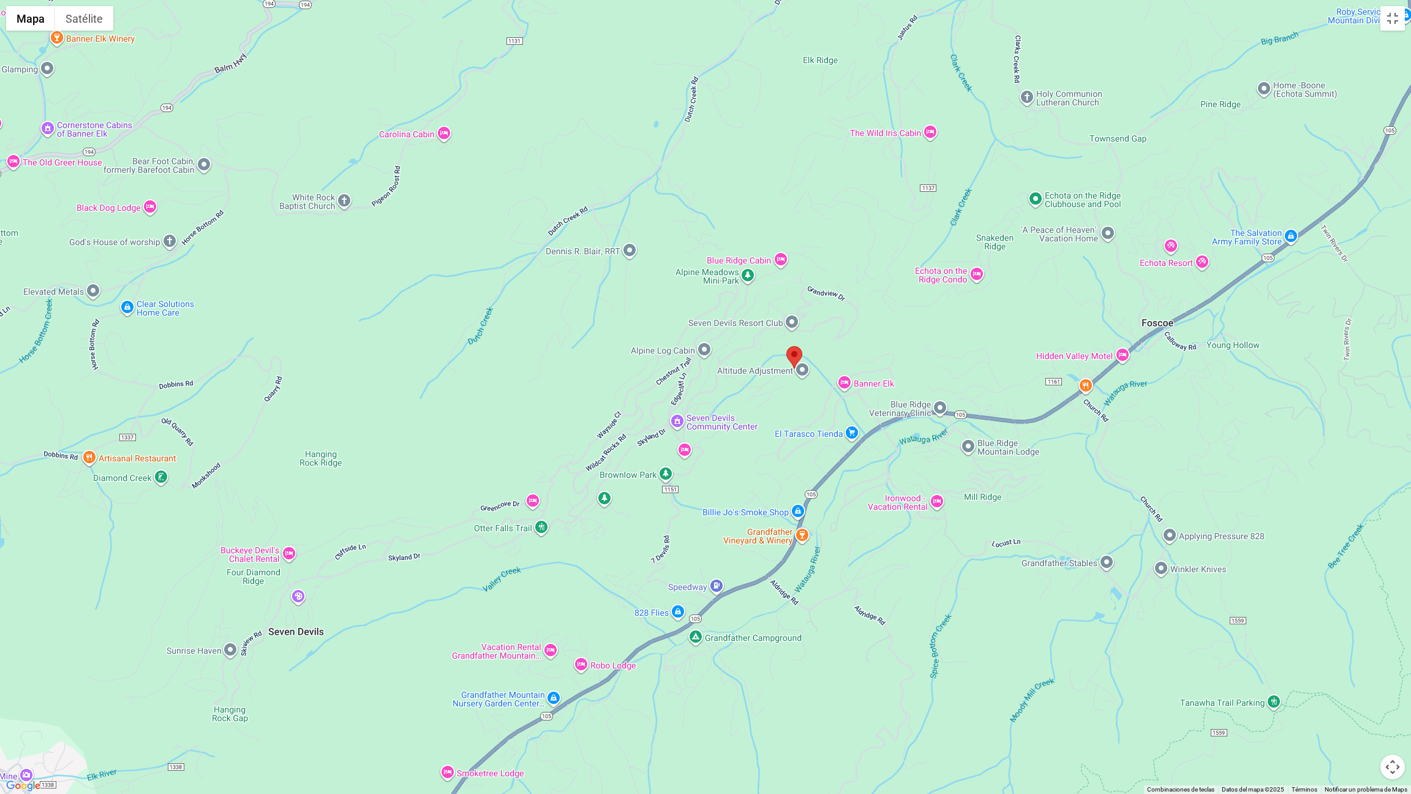
drag, startPoint x: 1228, startPoint y: 476, endPoint x: 916, endPoint y: 260, distance: 380.0
click at [916, 260] on div at bounding box center [705, 397] width 1411 height 794
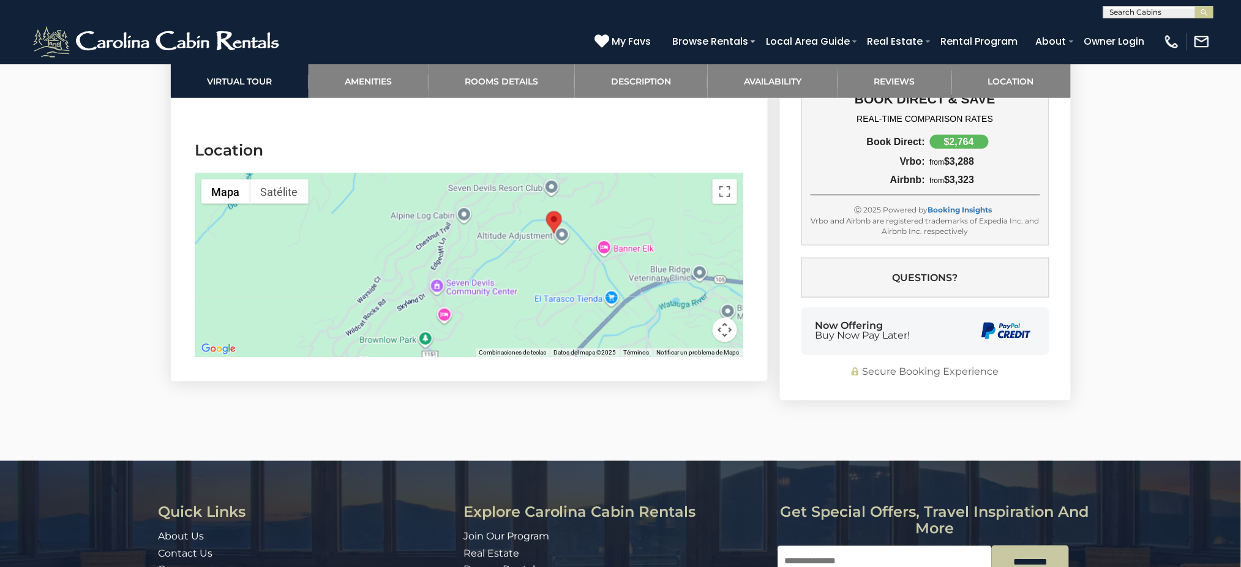
scroll to position [3676, 0]
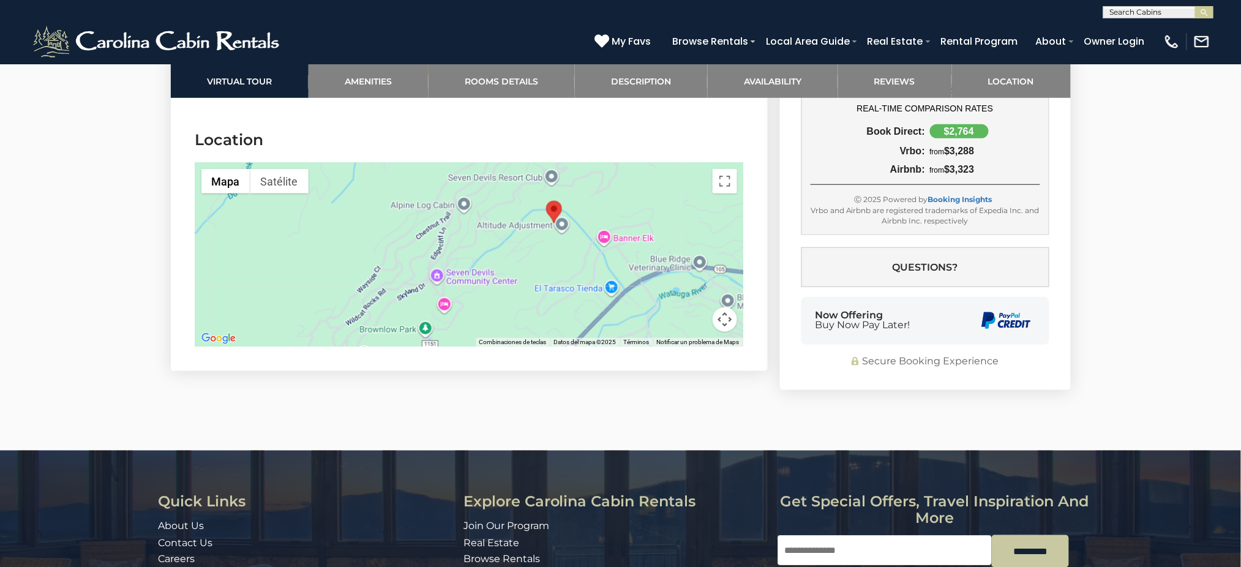
click at [524, 238] on div at bounding box center [469, 255] width 548 height 184
click at [730, 179] on div at bounding box center [469, 255] width 548 height 184
click at [722, 170] on button "Cambiar a la vista en pantalla completa" at bounding box center [725, 181] width 24 height 24
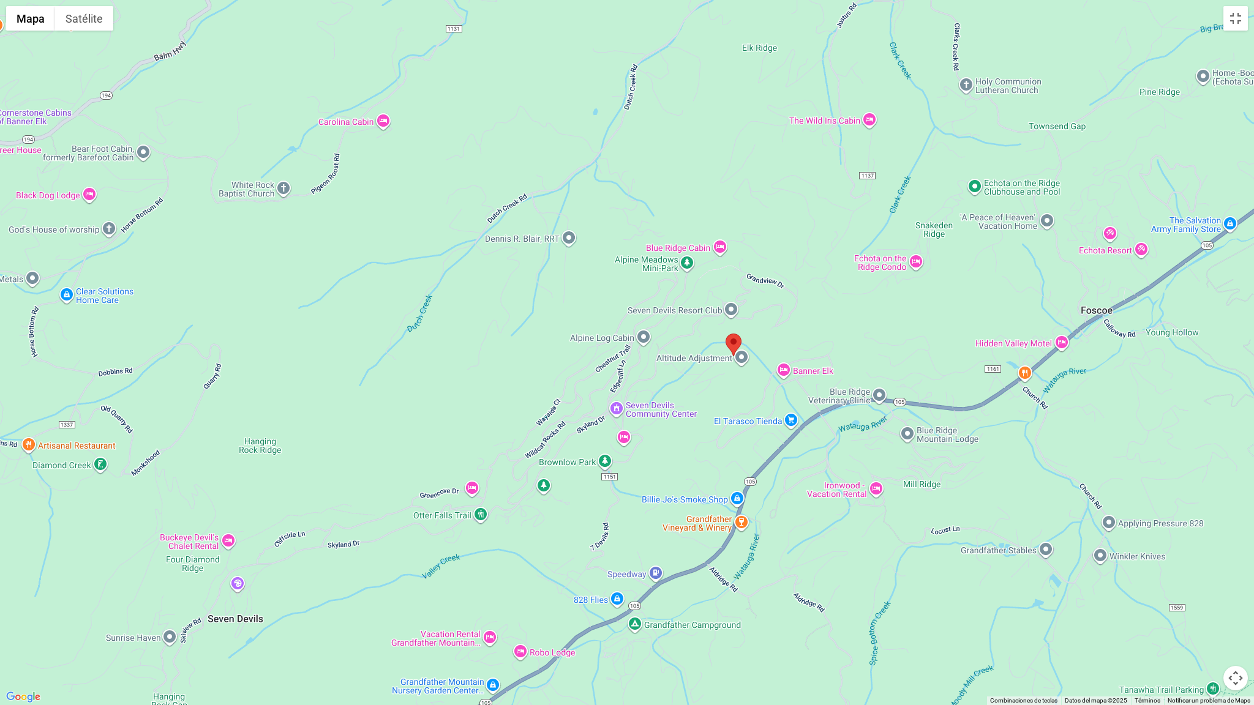
drag, startPoint x: 650, startPoint y: 413, endPoint x: 673, endPoint y: 449, distance: 43.0
click at [673, 425] on div at bounding box center [627, 352] width 1254 height 705
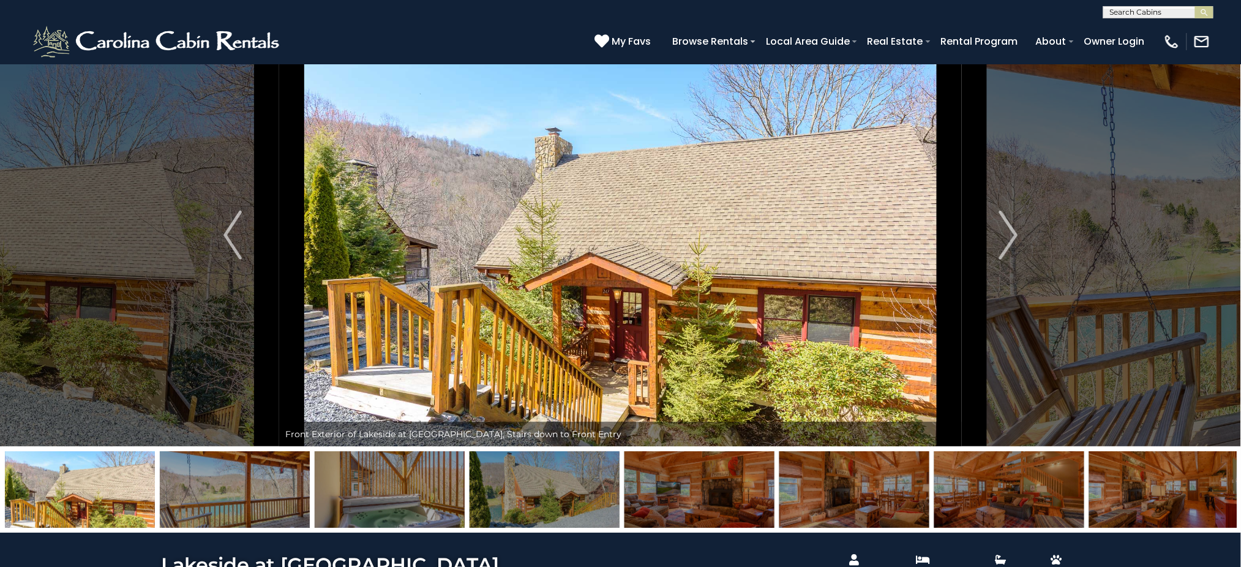
scroll to position [55, 0]
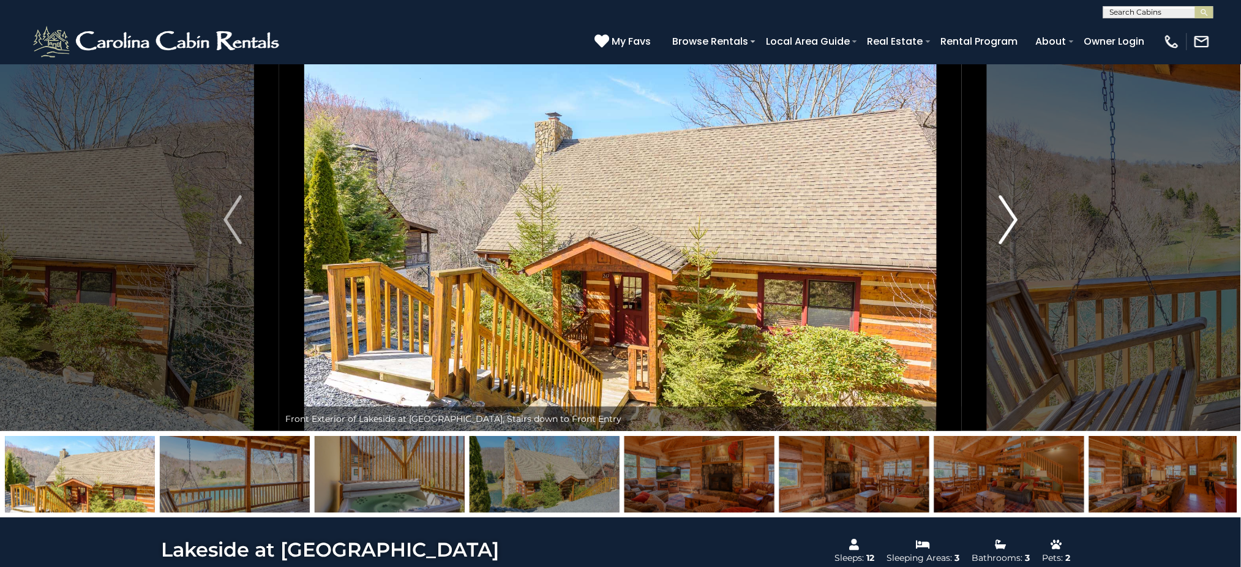
click at [931, 234] on img "Next" at bounding box center [1008, 219] width 18 height 49
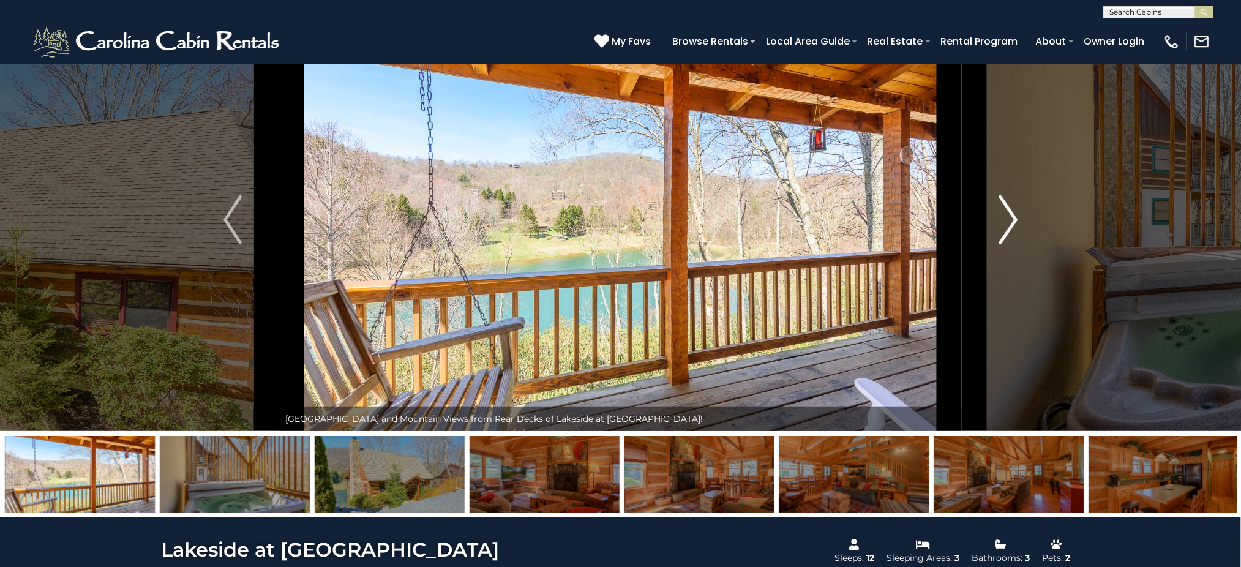
click at [931, 234] on img "Next" at bounding box center [1008, 219] width 18 height 49
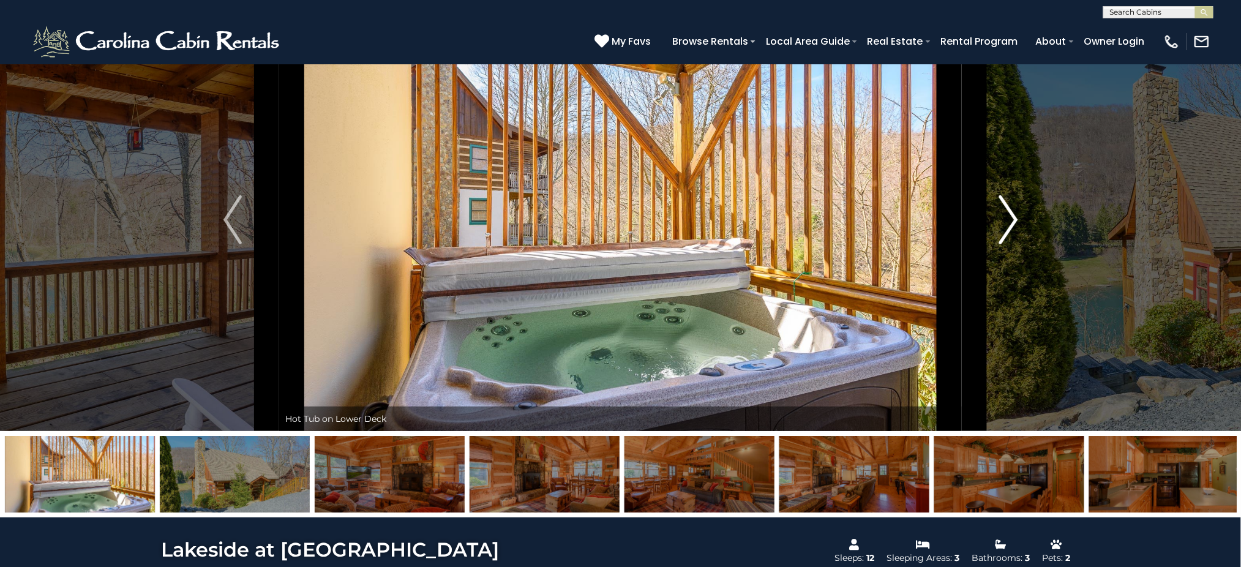
click at [931, 234] on img "Next" at bounding box center [1008, 219] width 18 height 49
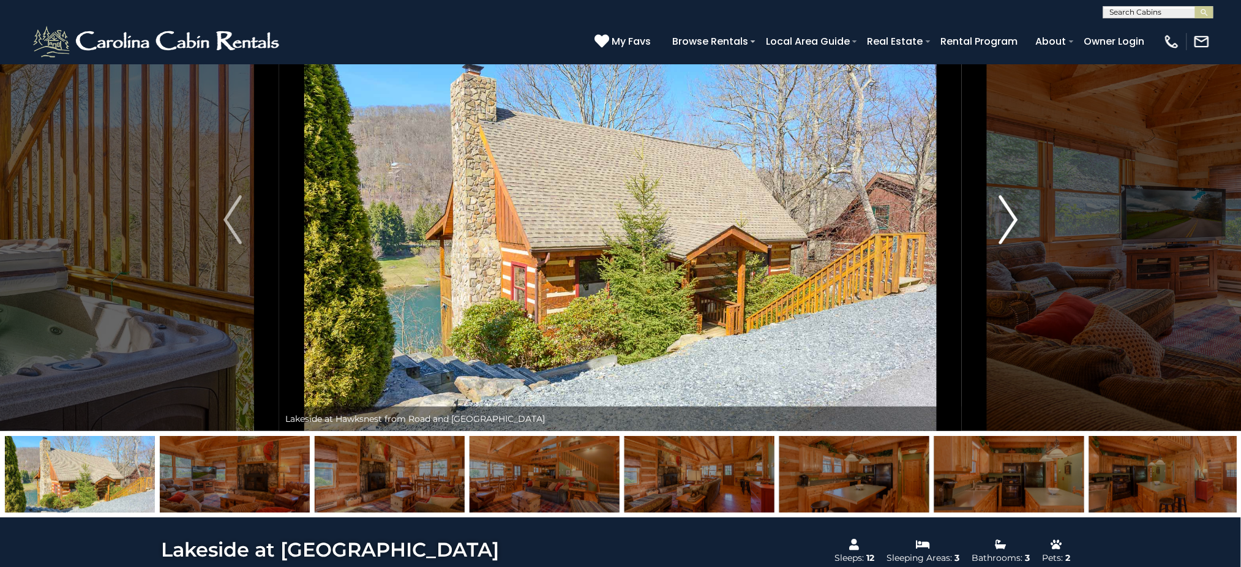
click at [931, 234] on img "Next" at bounding box center [1008, 219] width 18 height 49
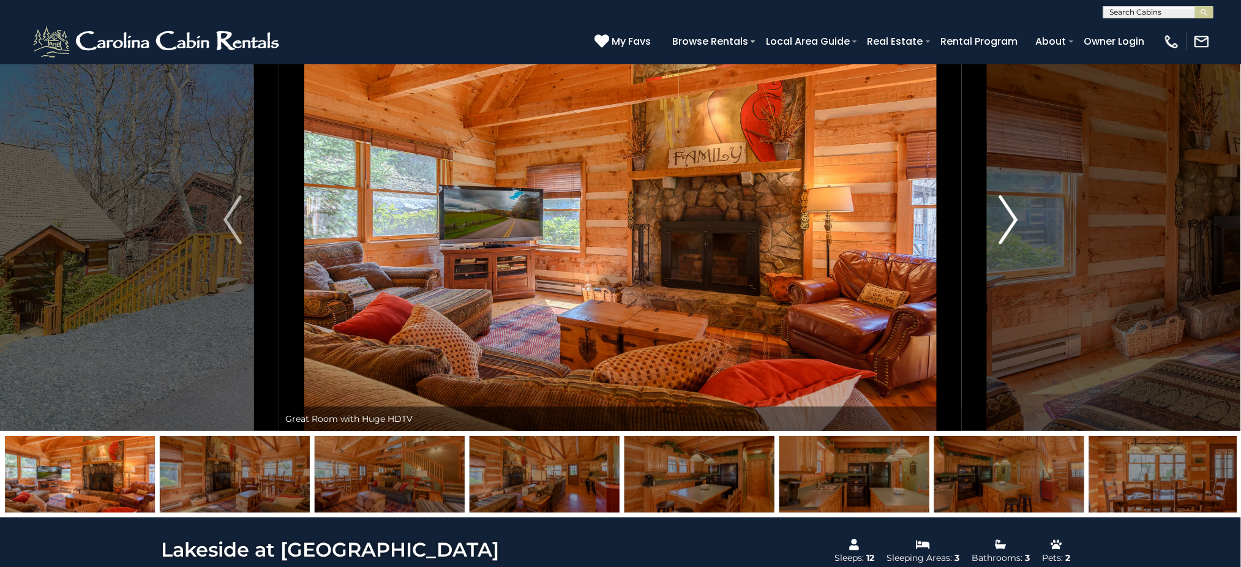
click at [931, 234] on img "Next" at bounding box center [1008, 219] width 18 height 49
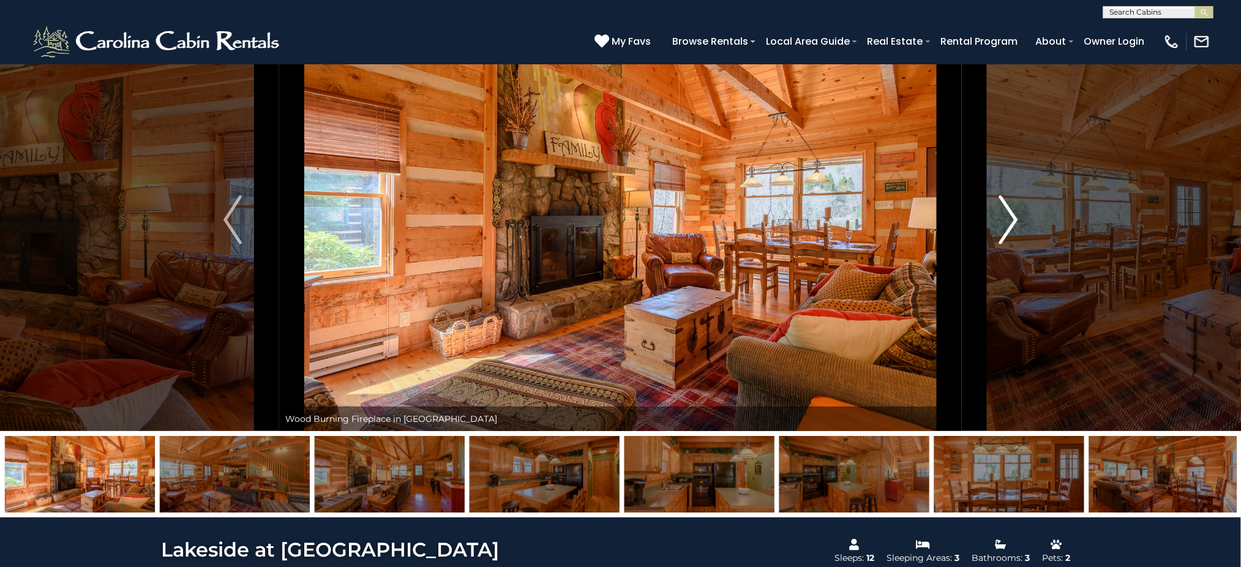
click at [931, 221] on img "Next" at bounding box center [1008, 219] width 18 height 49
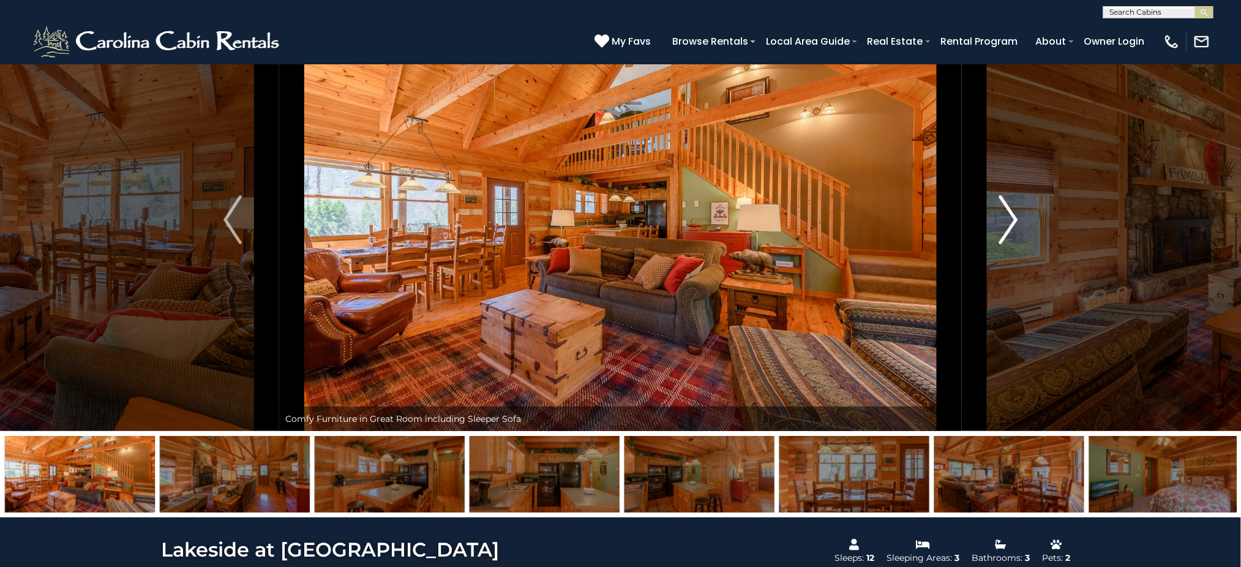
click at [931, 221] on img "Next" at bounding box center [1008, 219] width 18 height 49
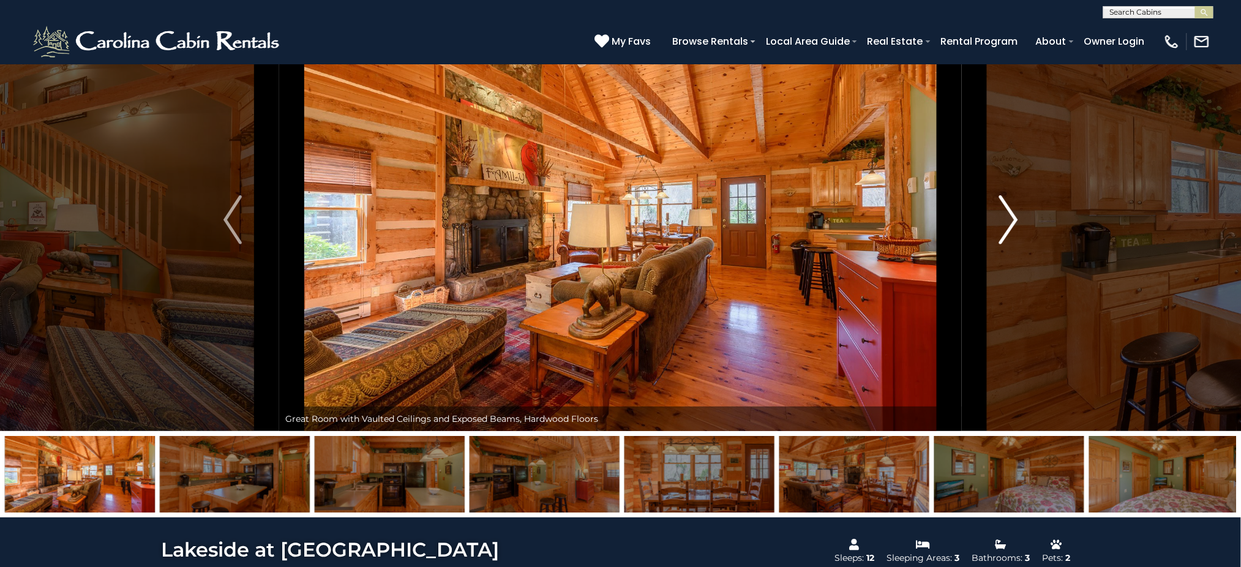
click at [931, 221] on img "Next" at bounding box center [1008, 219] width 18 height 49
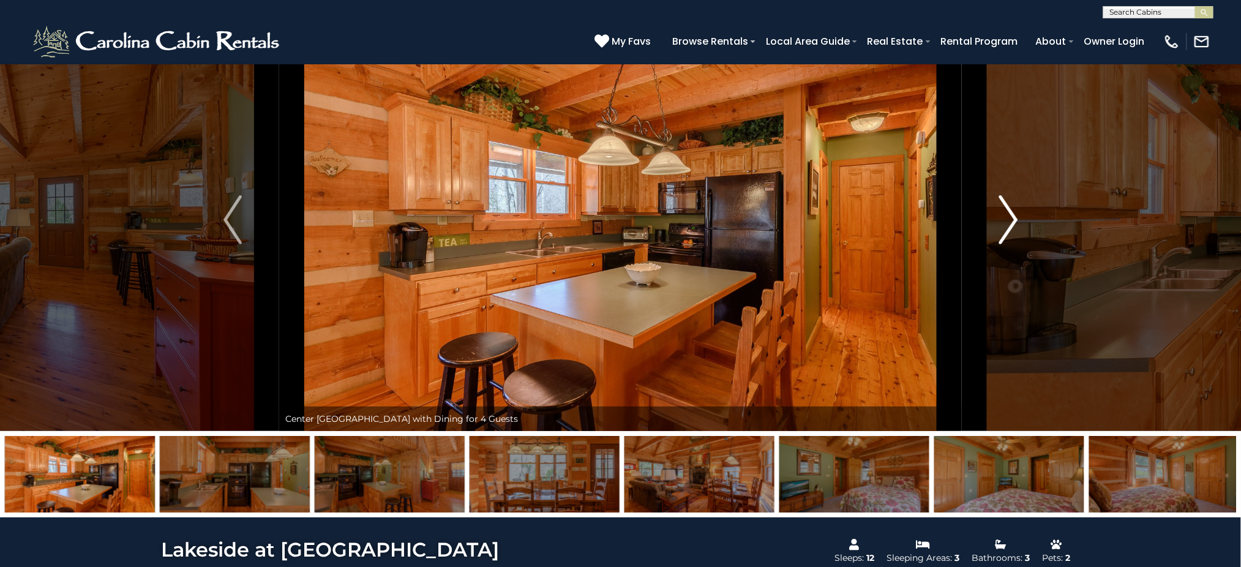
click at [931, 221] on img "Next" at bounding box center [1008, 219] width 18 height 49
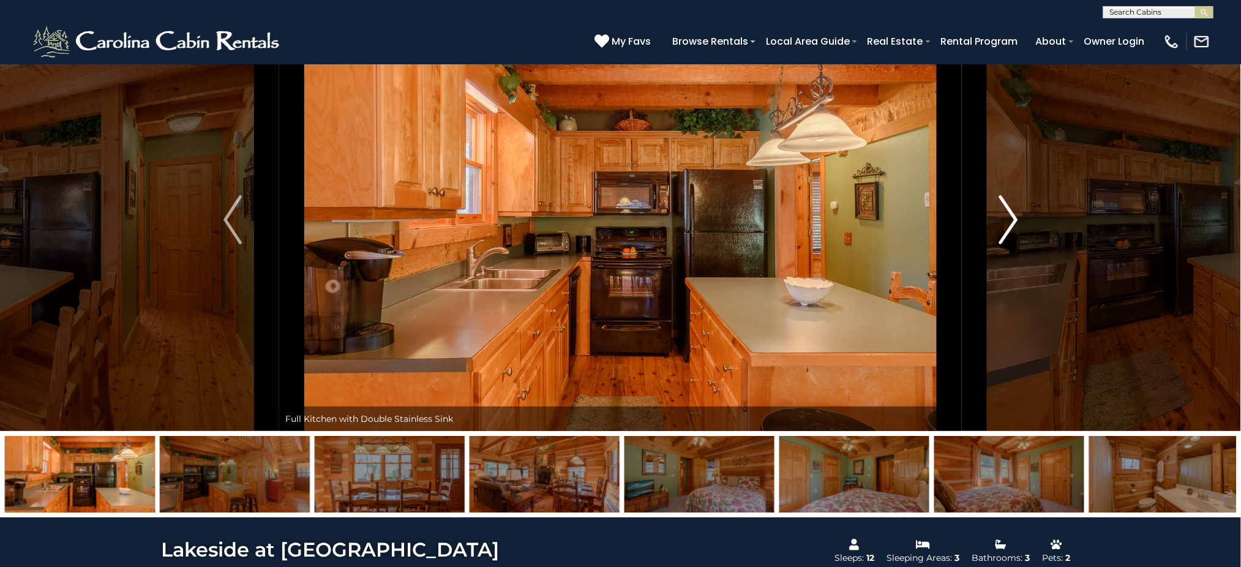
click at [931, 221] on img "Next" at bounding box center [1008, 219] width 18 height 49
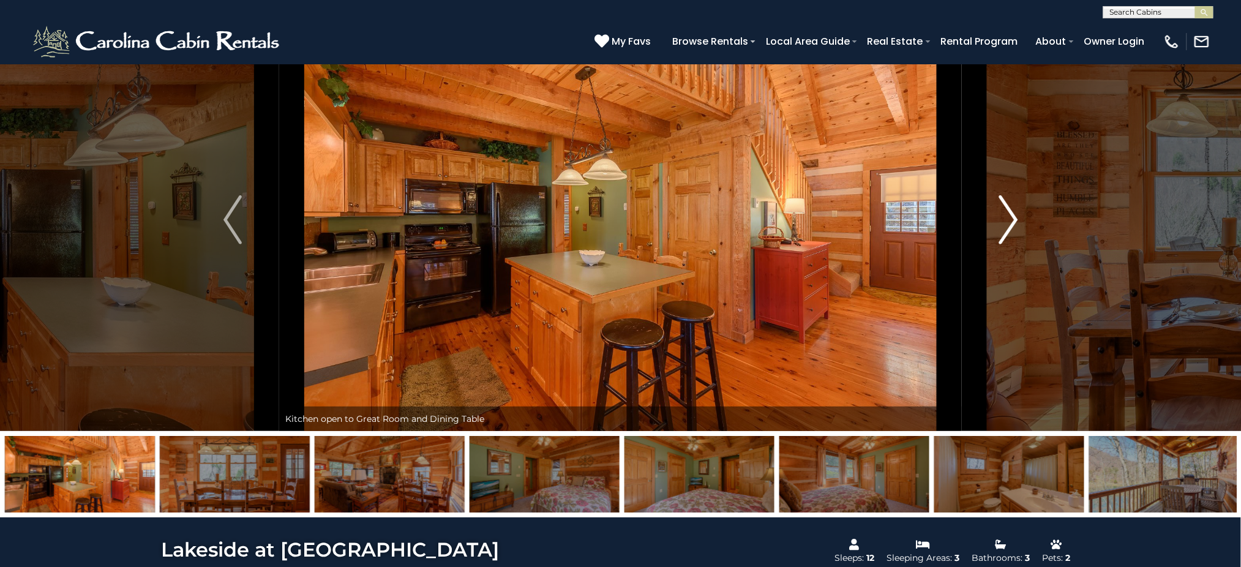
click at [931, 221] on img "Next" at bounding box center [1008, 219] width 18 height 49
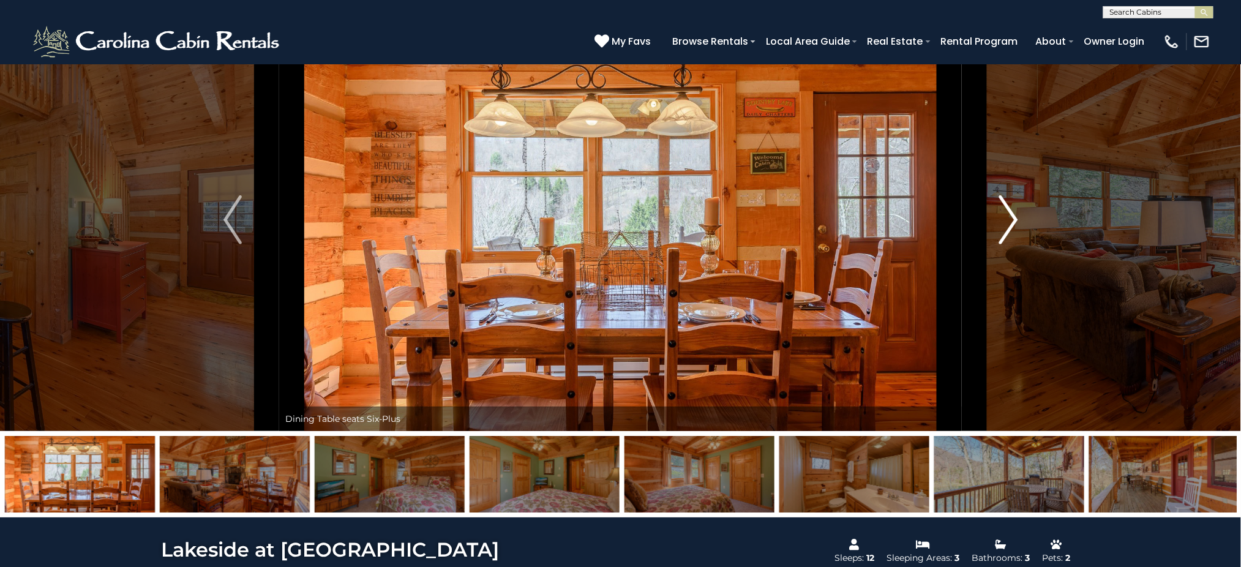
click at [931, 221] on img "Next" at bounding box center [1008, 219] width 18 height 49
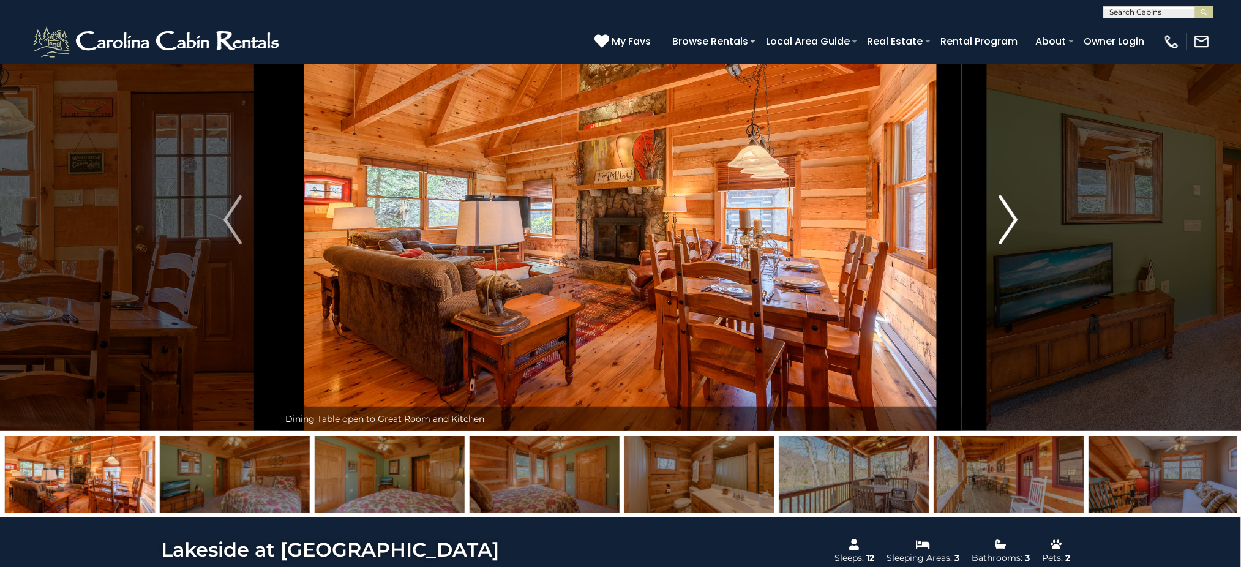
click at [931, 221] on img "Next" at bounding box center [1008, 219] width 18 height 49
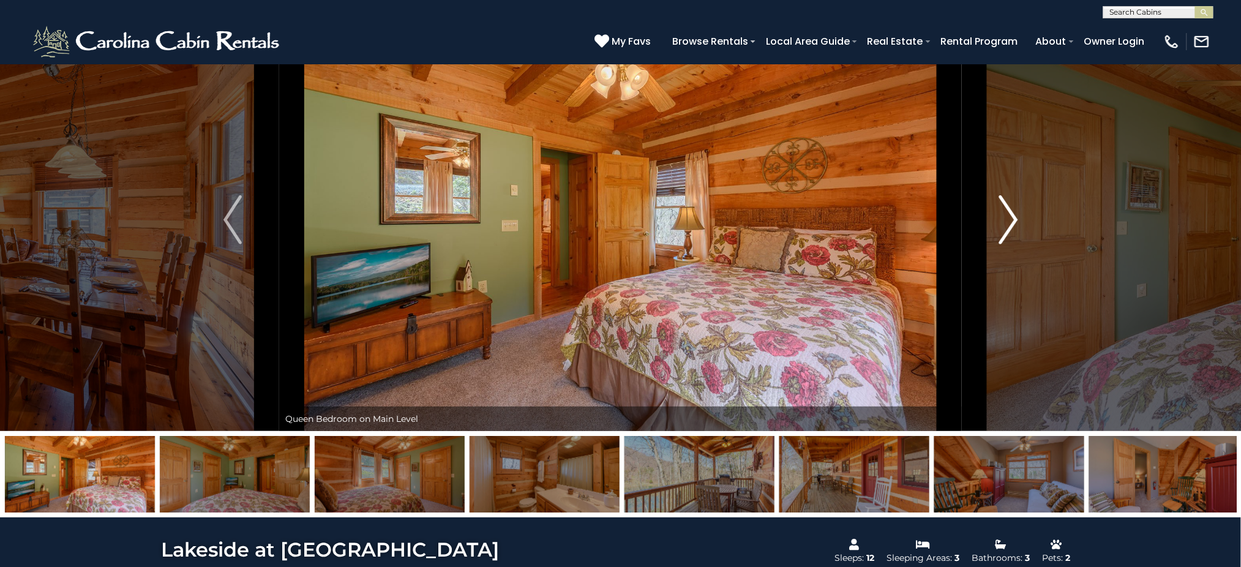
click at [931, 221] on img "Next" at bounding box center [1008, 219] width 18 height 49
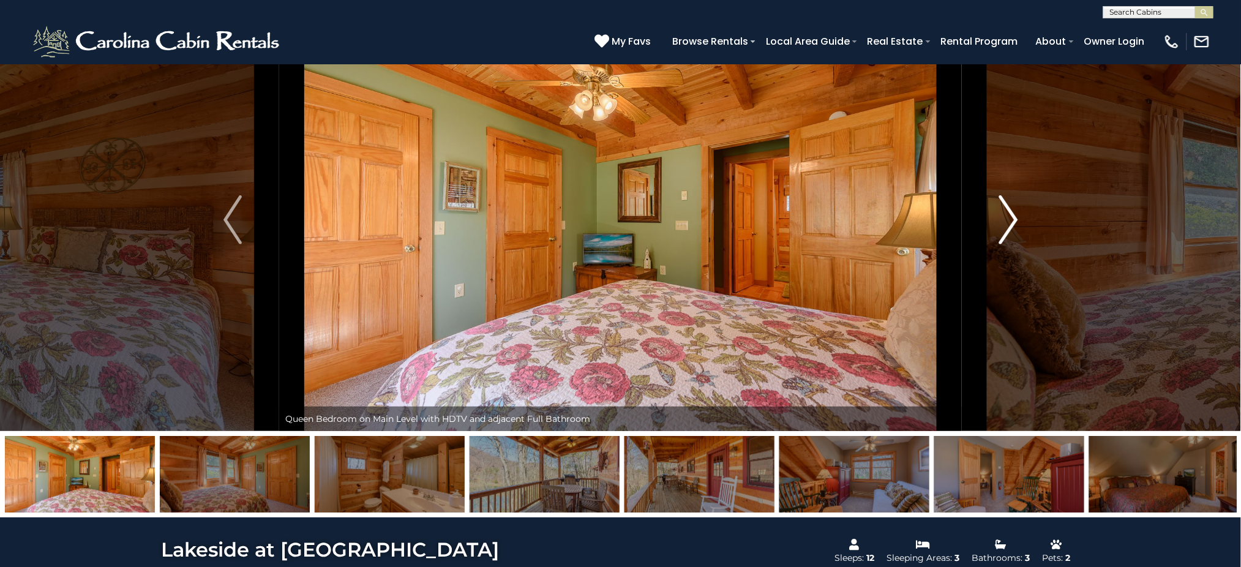
click at [931, 221] on img "Next" at bounding box center [1008, 219] width 18 height 49
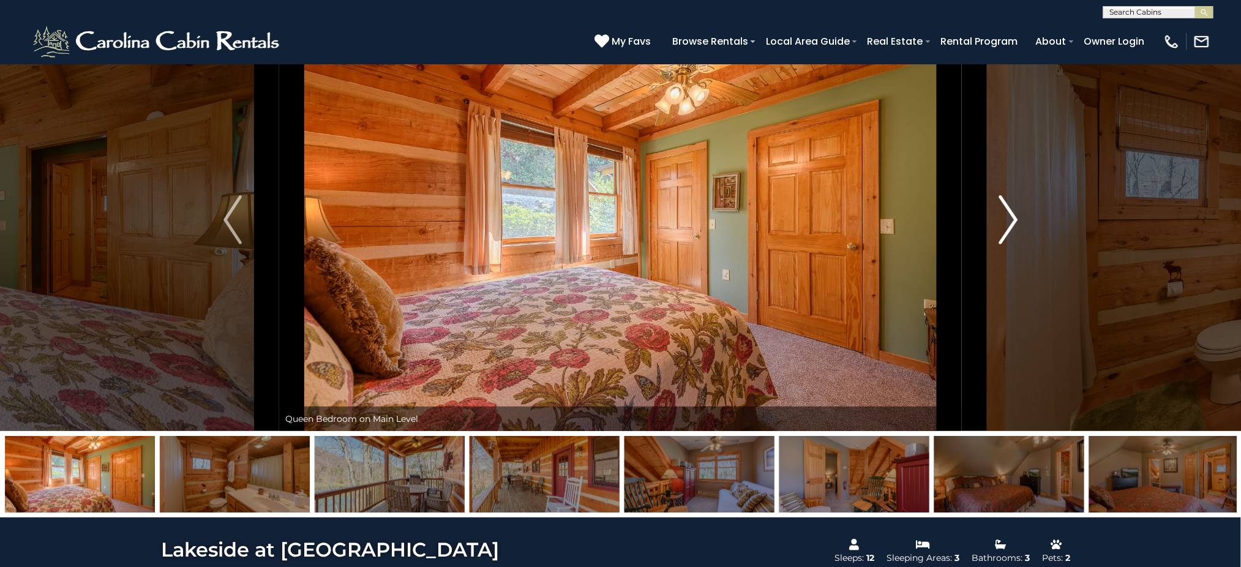
click at [931, 221] on img "Next" at bounding box center [1008, 219] width 18 height 49
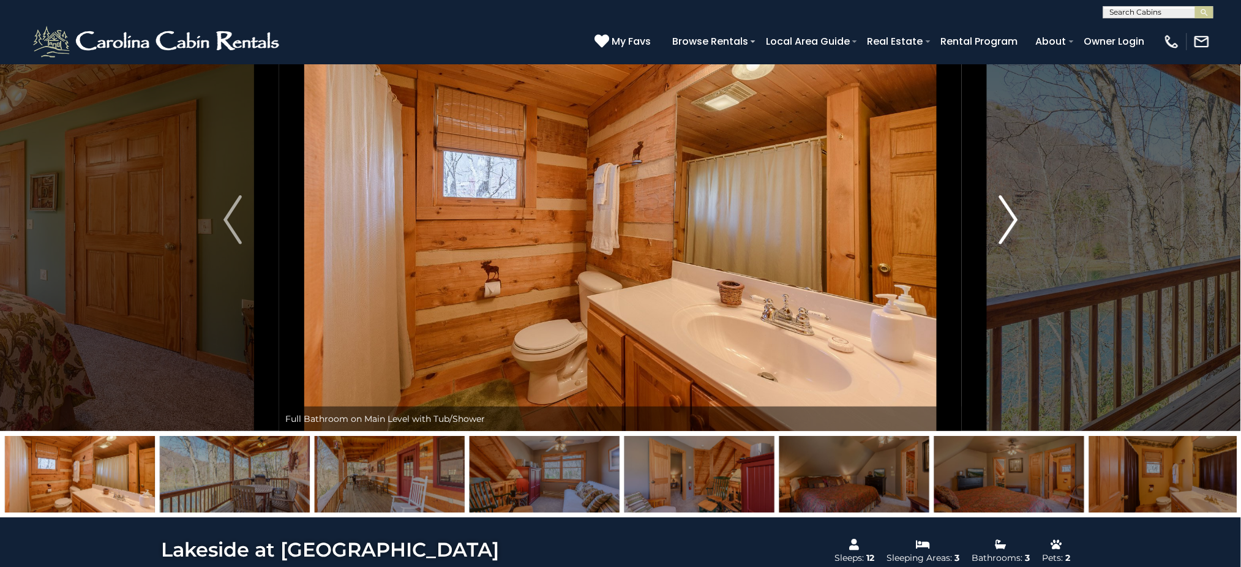
click at [931, 221] on img "Next" at bounding box center [1008, 219] width 18 height 49
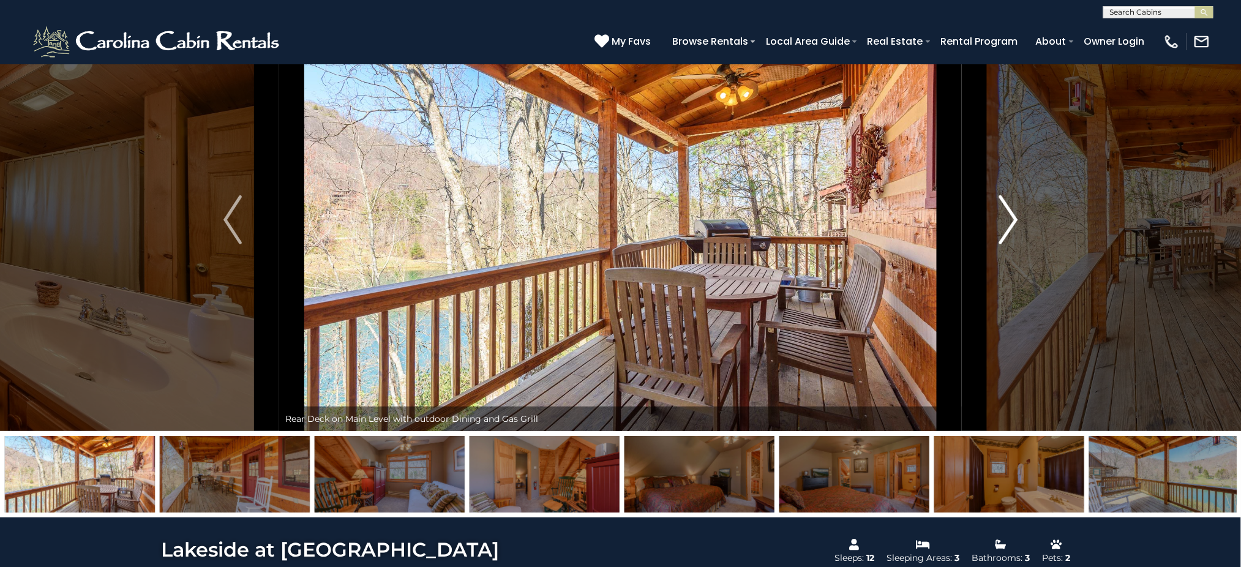
click at [931, 221] on img "Next" at bounding box center [1008, 219] width 18 height 49
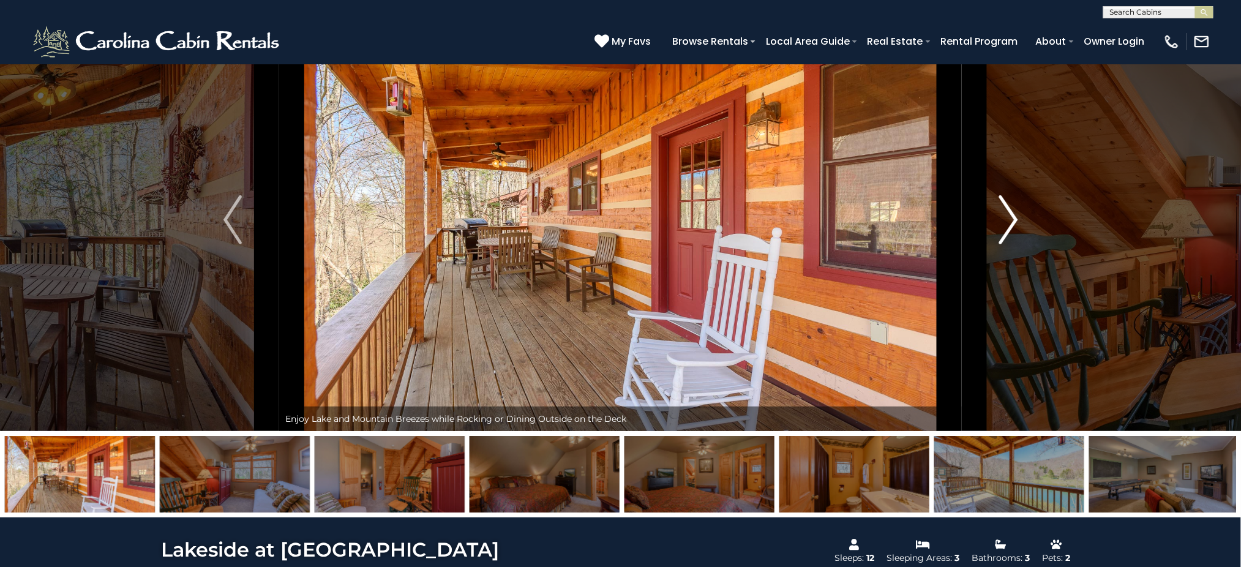
click at [931, 221] on img "Next" at bounding box center [1008, 219] width 18 height 49
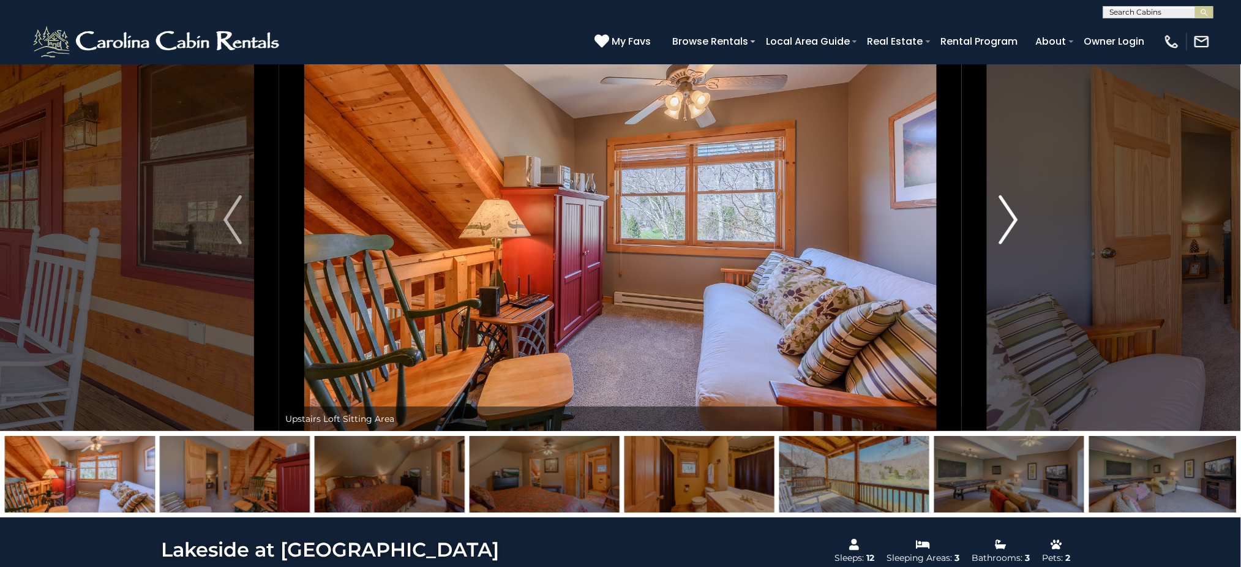
click at [931, 221] on img "Next" at bounding box center [1008, 219] width 18 height 49
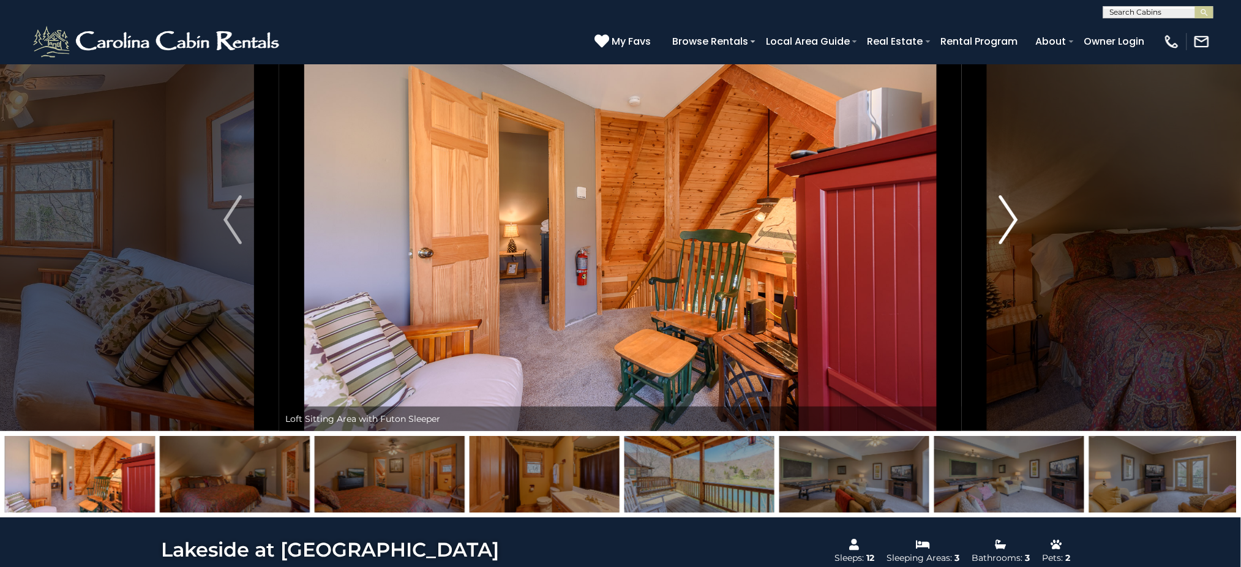
click at [931, 221] on img "Next" at bounding box center [1008, 219] width 18 height 49
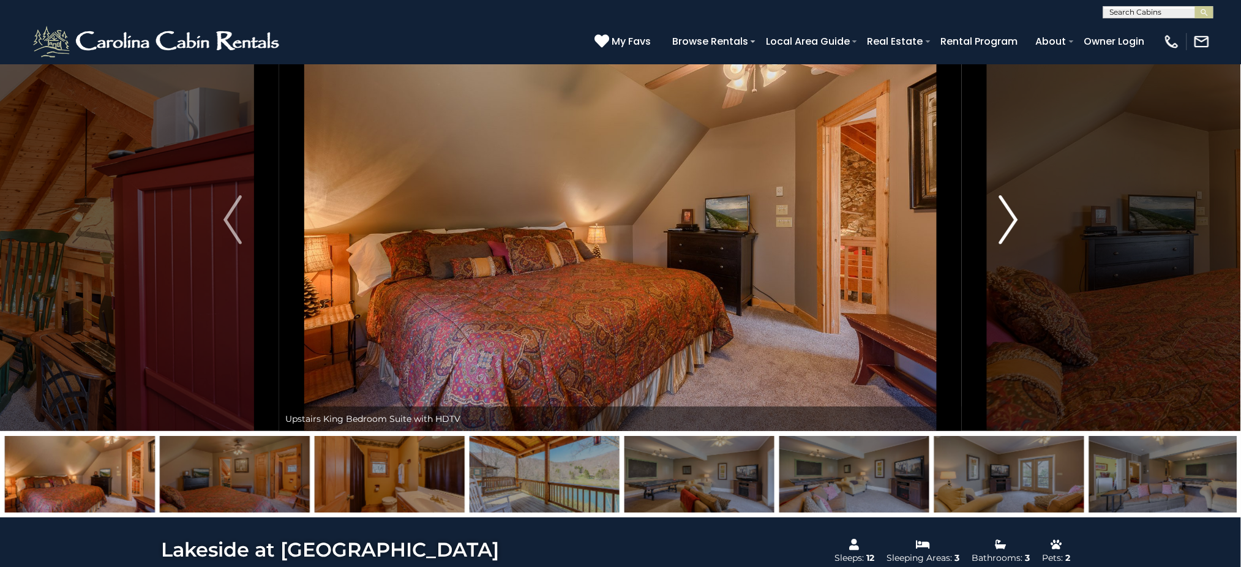
click at [931, 221] on img "Next" at bounding box center [1008, 219] width 18 height 49
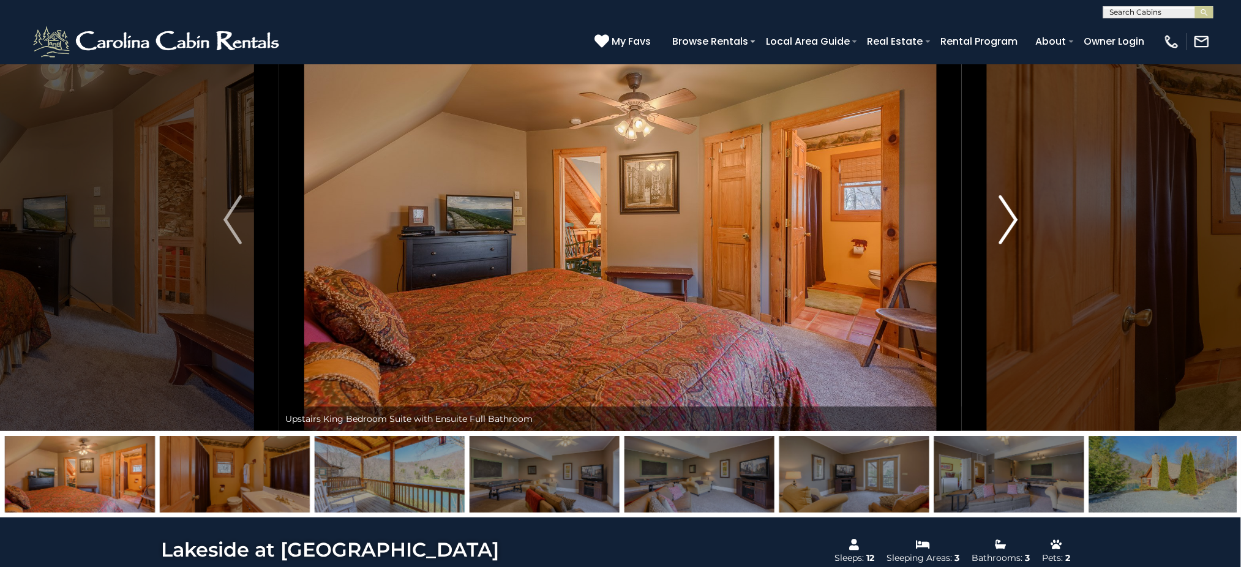
click at [931, 221] on img "Next" at bounding box center [1008, 219] width 18 height 49
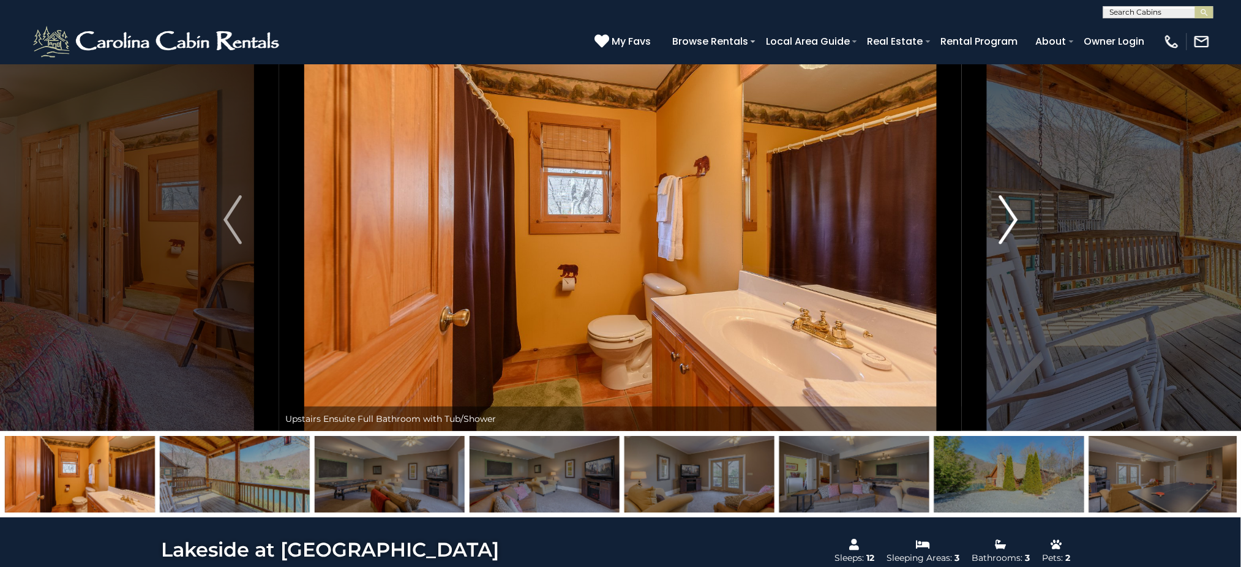
click at [931, 221] on img "Next" at bounding box center [1008, 219] width 18 height 49
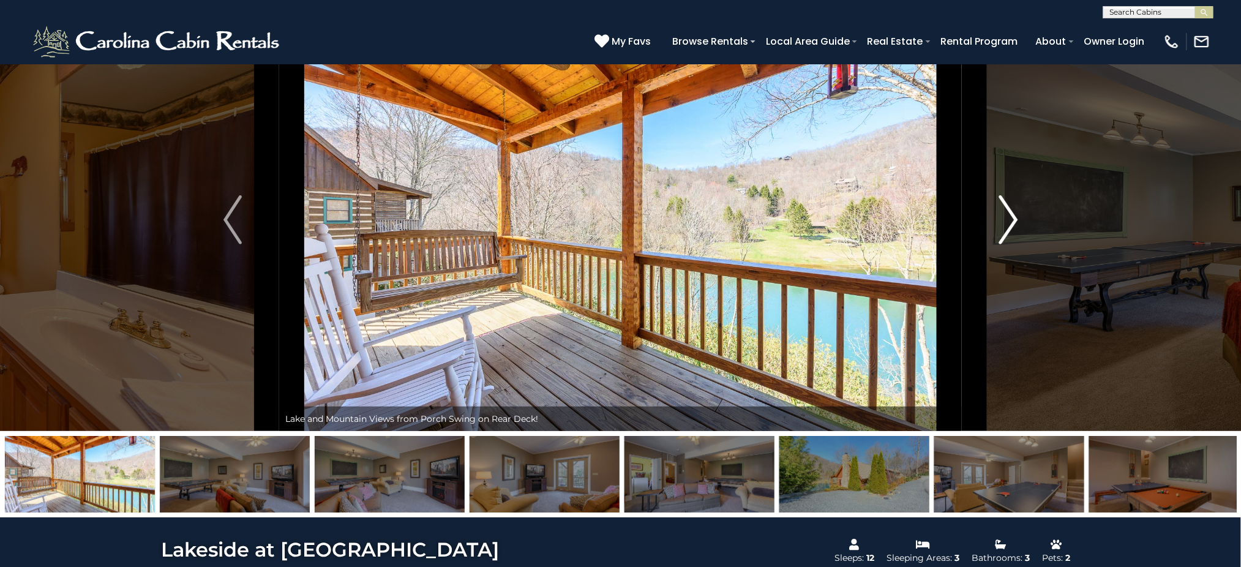
click at [931, 221] on img "Next" at bounding box center [1008, 219] width 18 height 49
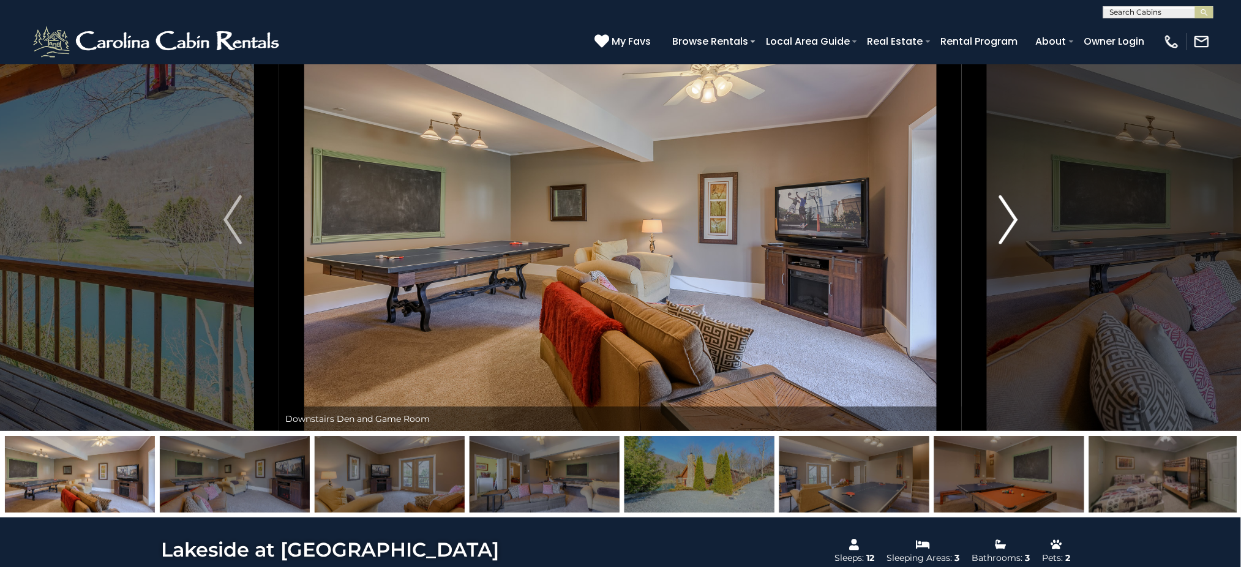
click at [931, 221] on img "Next" at bounding box center [1008, 219] width 18 height 49
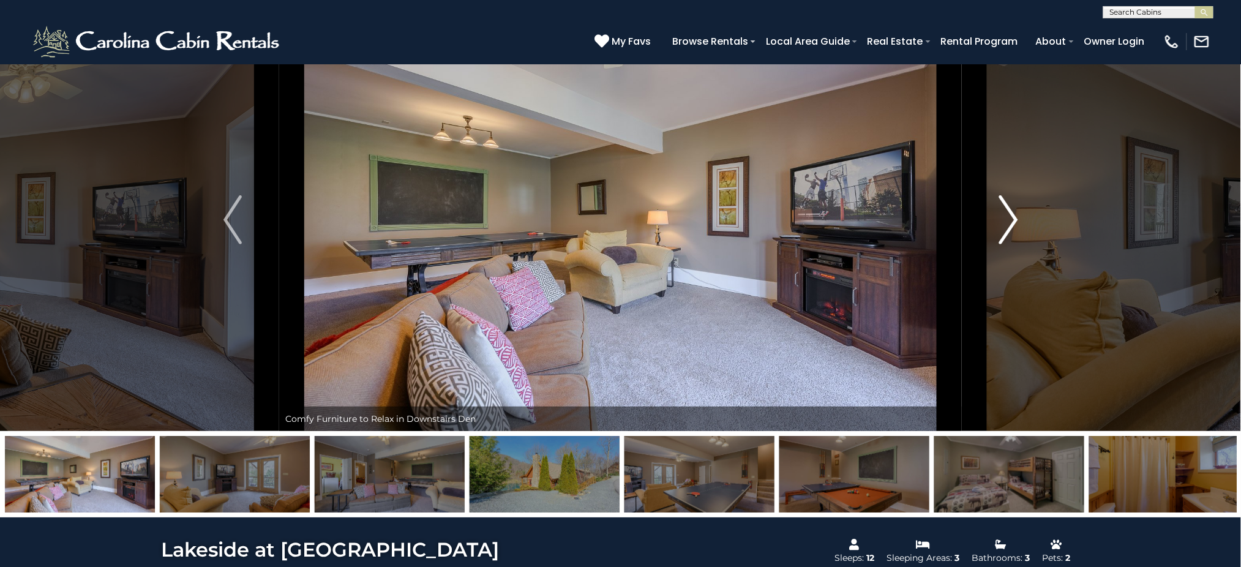
click at [931, 221] on img "Next" at bounding box center [1008, 219] width 18 height 49
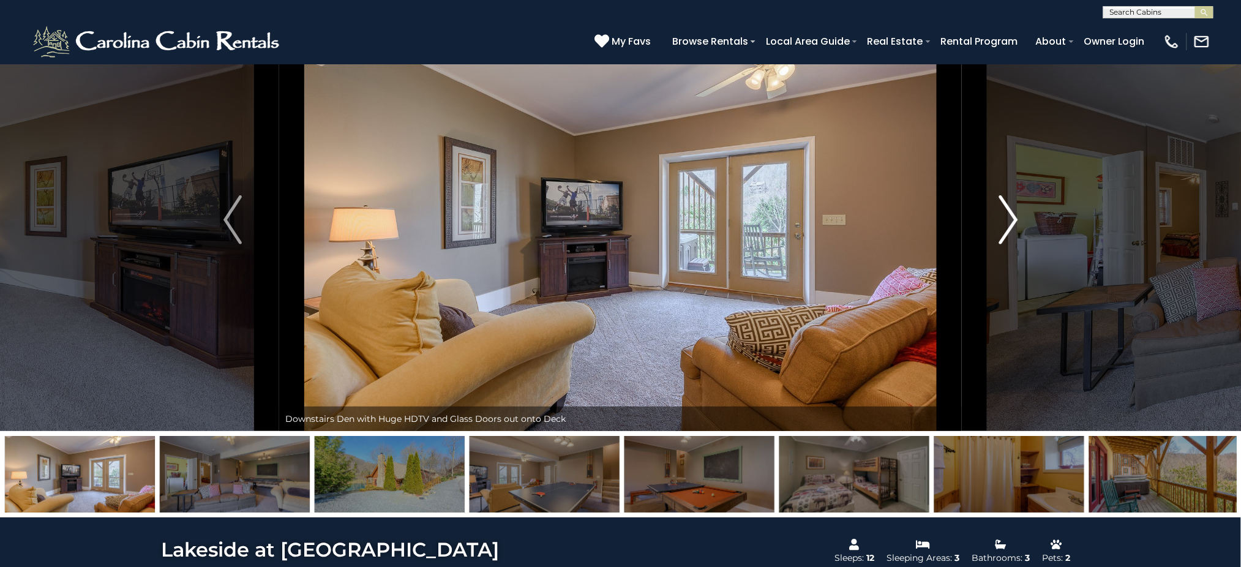
click at [931, 221] on img "Next" at bounding box center [1008, 219] width 18 height 49
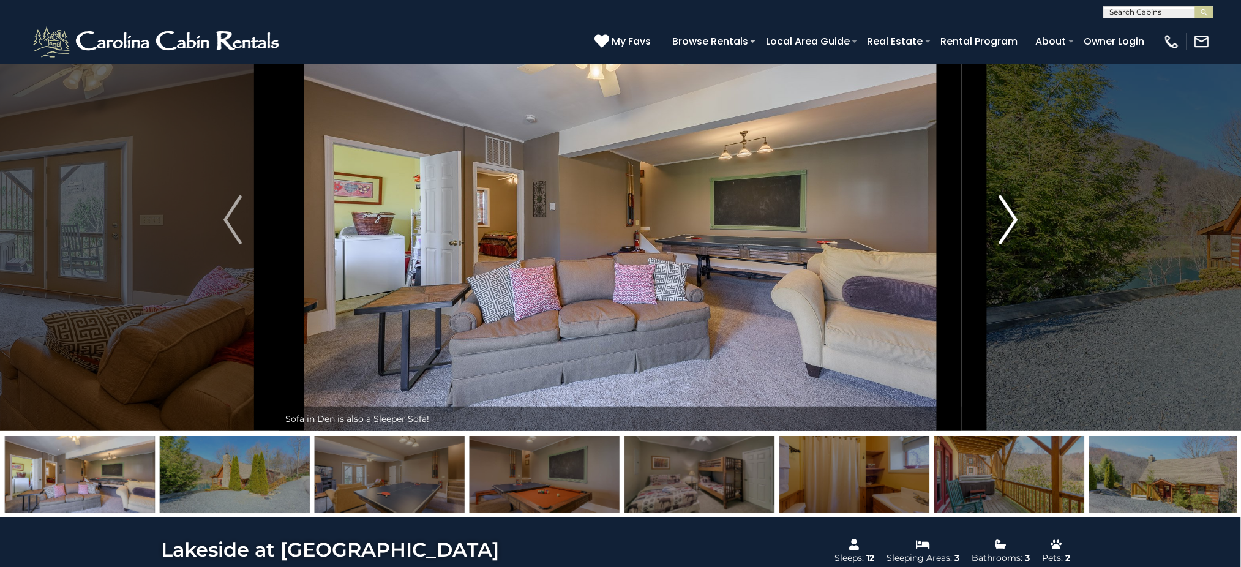
click at [931, 221] on img "Next" at bounding box center [1008, 219] width 18 height 49
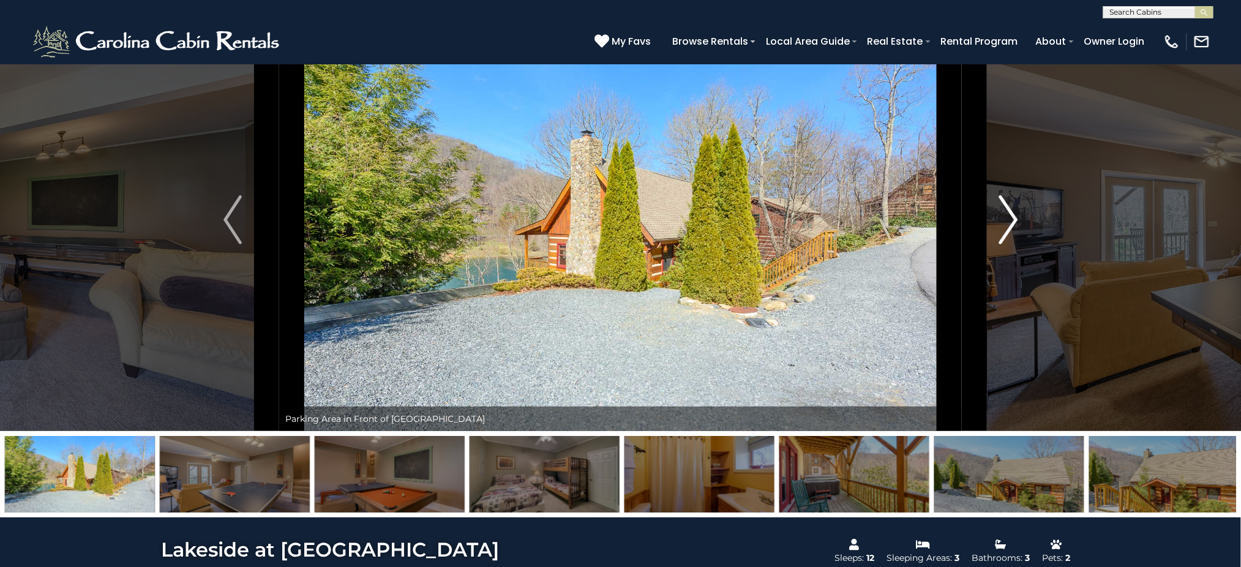
click at [931, 221] on img "Next" at bounding box center [1008, 219] width 18 height 49
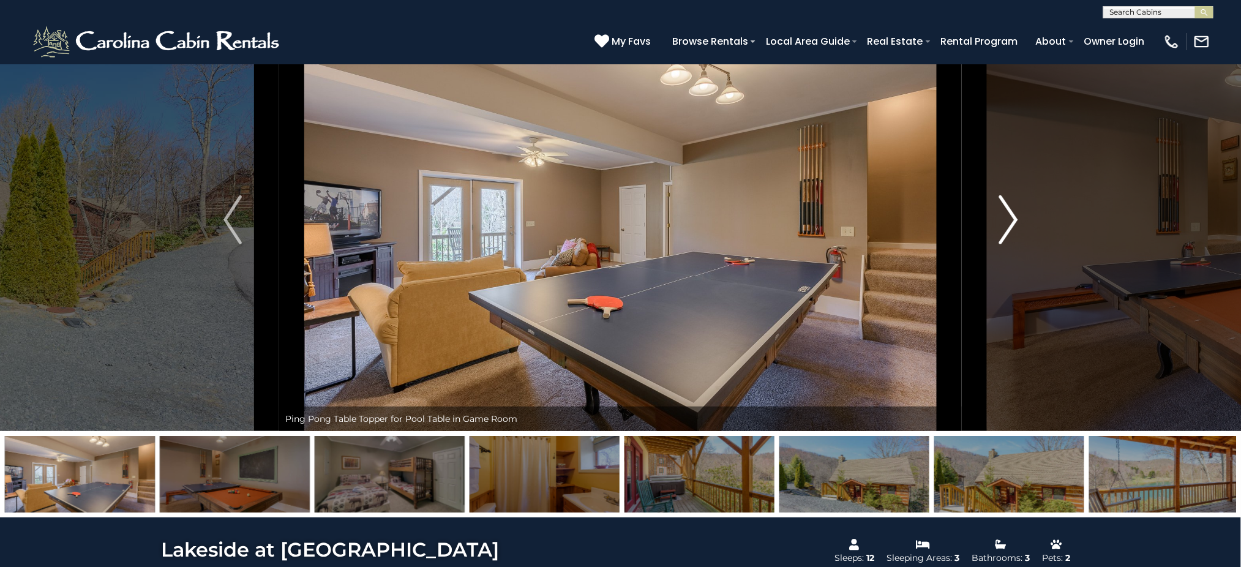
click at [931, 221] on img "Next" at bounding box center [1008, 219] width 18 height 49
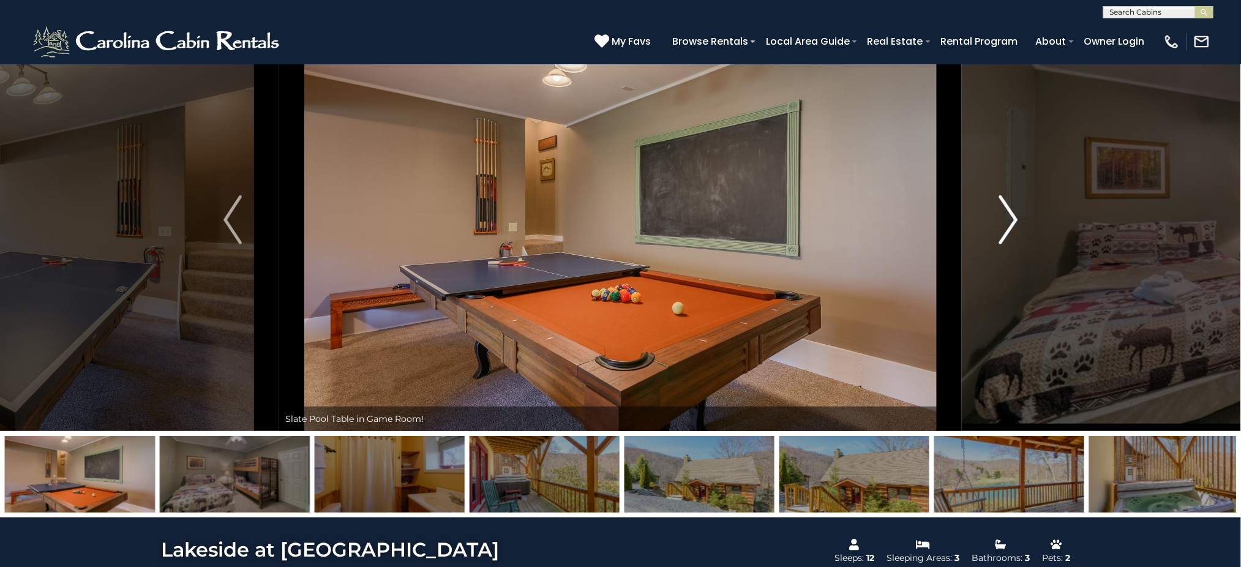
click at [931, 221] on img "Next" at bounding box center [1008, 219] width 18 height 49
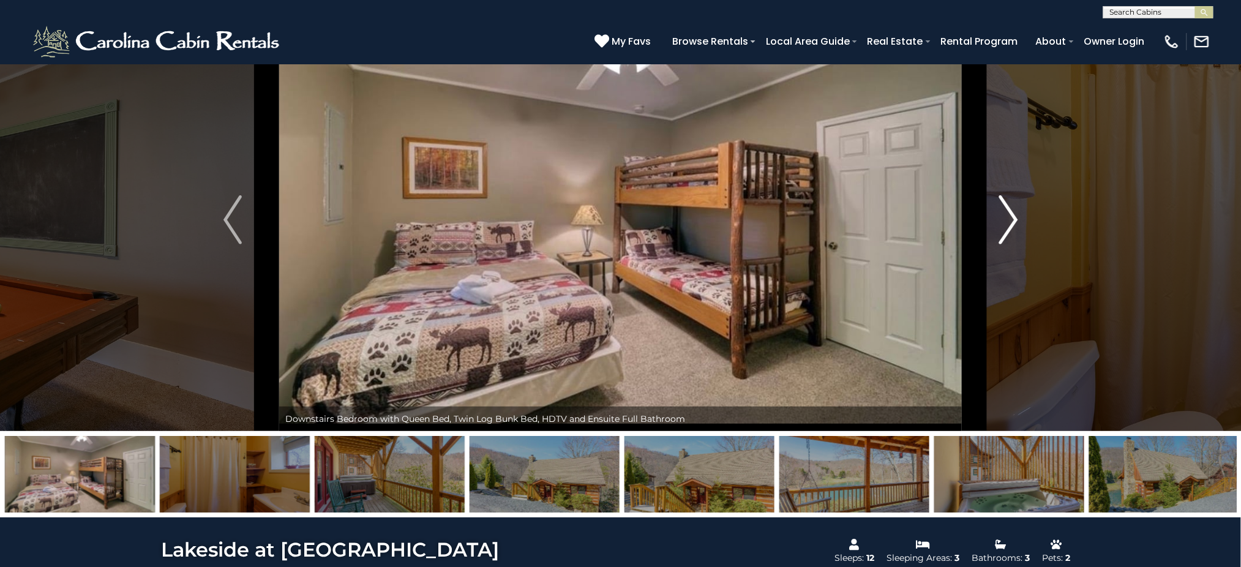
click at [931, 221] on img "Next" at bounding box center [1008, 219] width 18 height 49
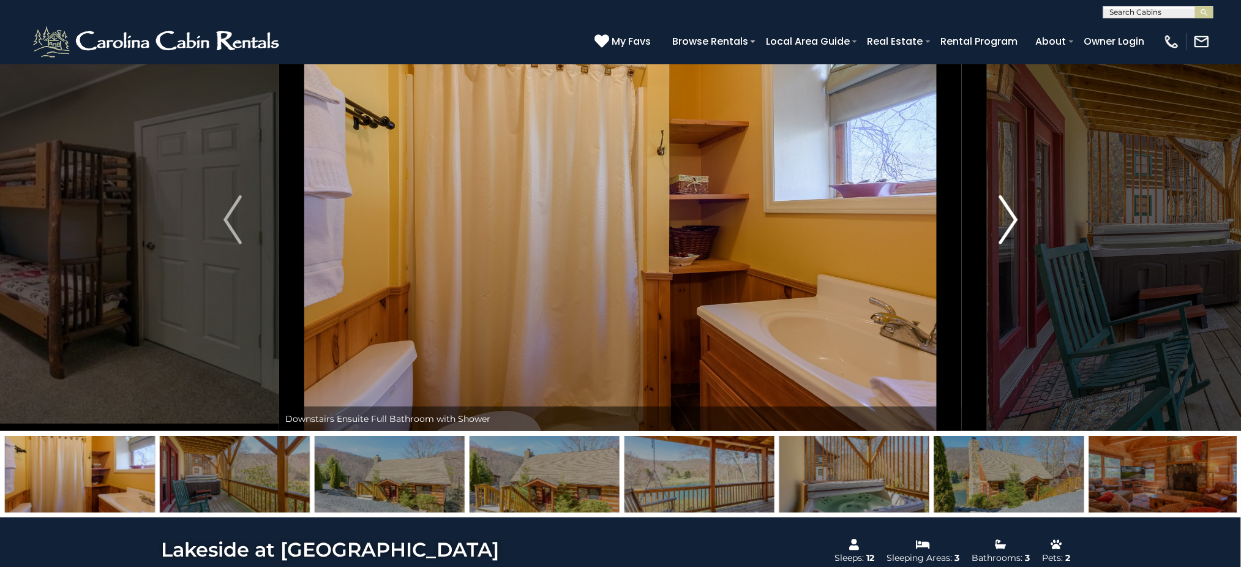
click at [931, 221] on img "Next" at bounding box center [1008, 219] width 18 height 49
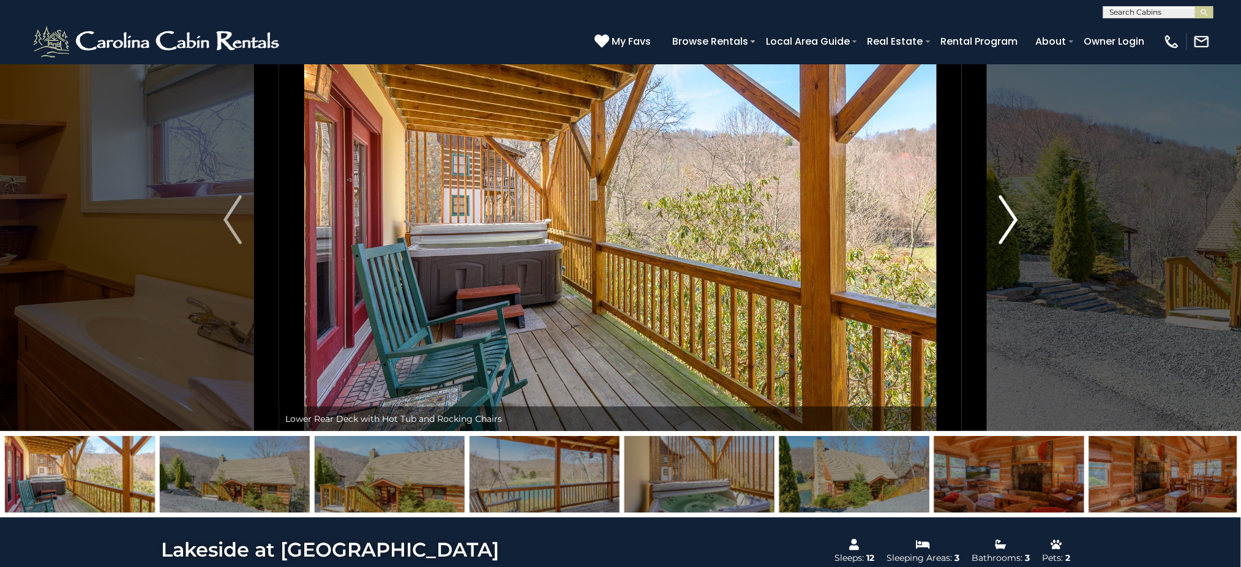
click at [931, 221] on img "Next" at bounding box center [1008, 219] width 18 height 49
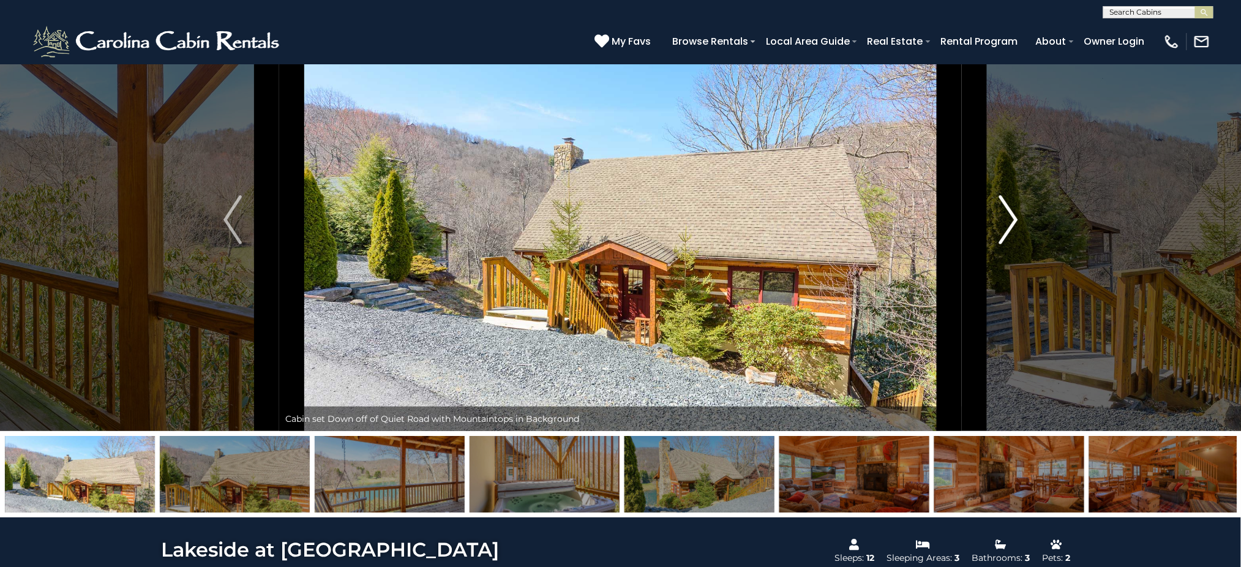
click at [931, 221] on img "Next" at bounding box center [1008, 219] width 18 height 49
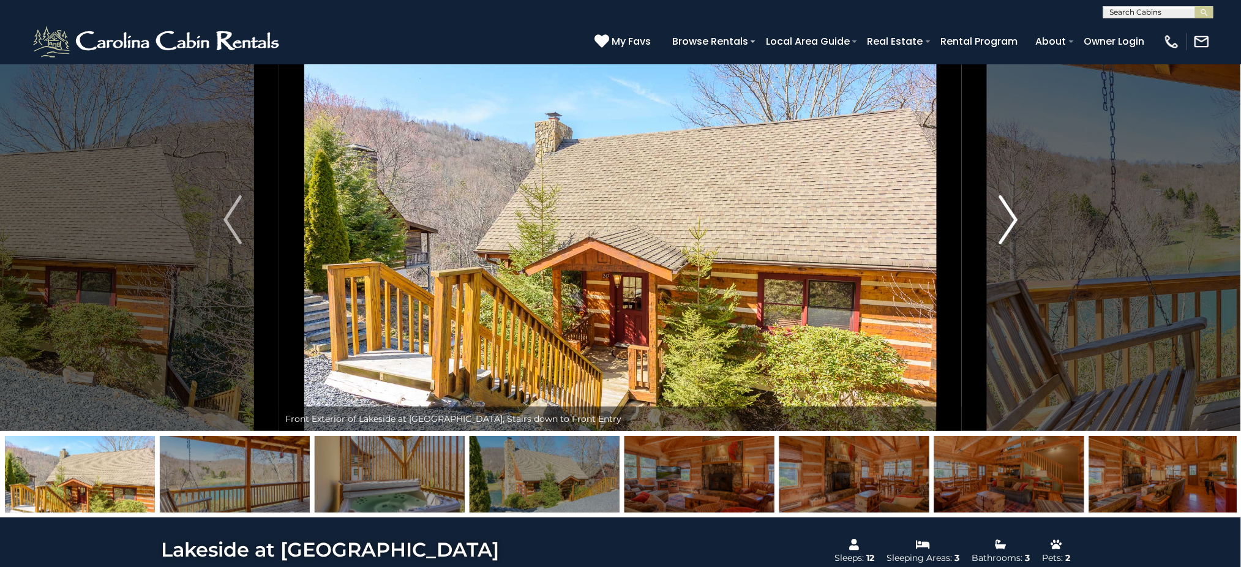
click at [931, 221] on img "Next" at bounding box center [1008, 219] width 18 height 49
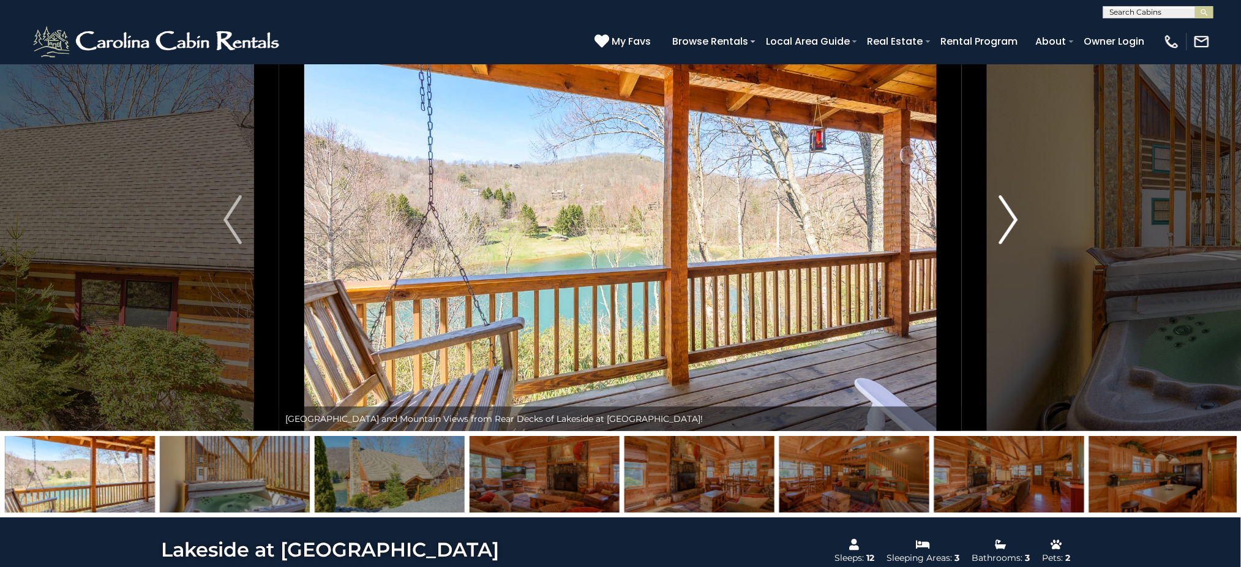
click at [931, 221] on img "Next" at bounding box center [1008, 219] width 18 height 49
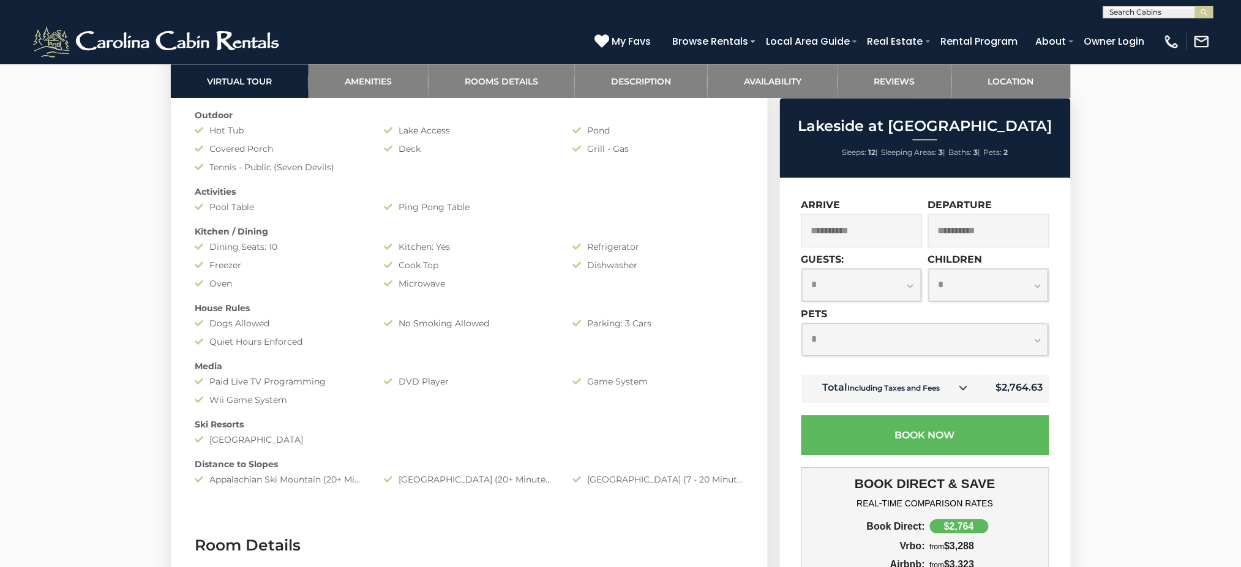
scroll to position [1031, 0]
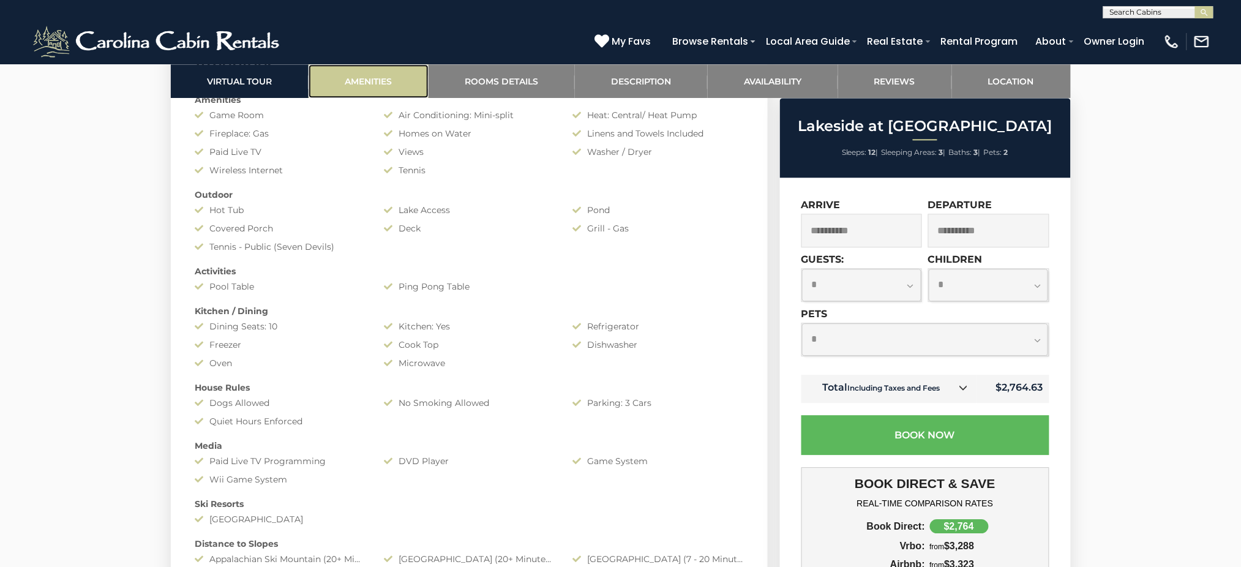
click at [393, 70] on link "Amenities" at bounding box center [369, 81] width 120 height 34
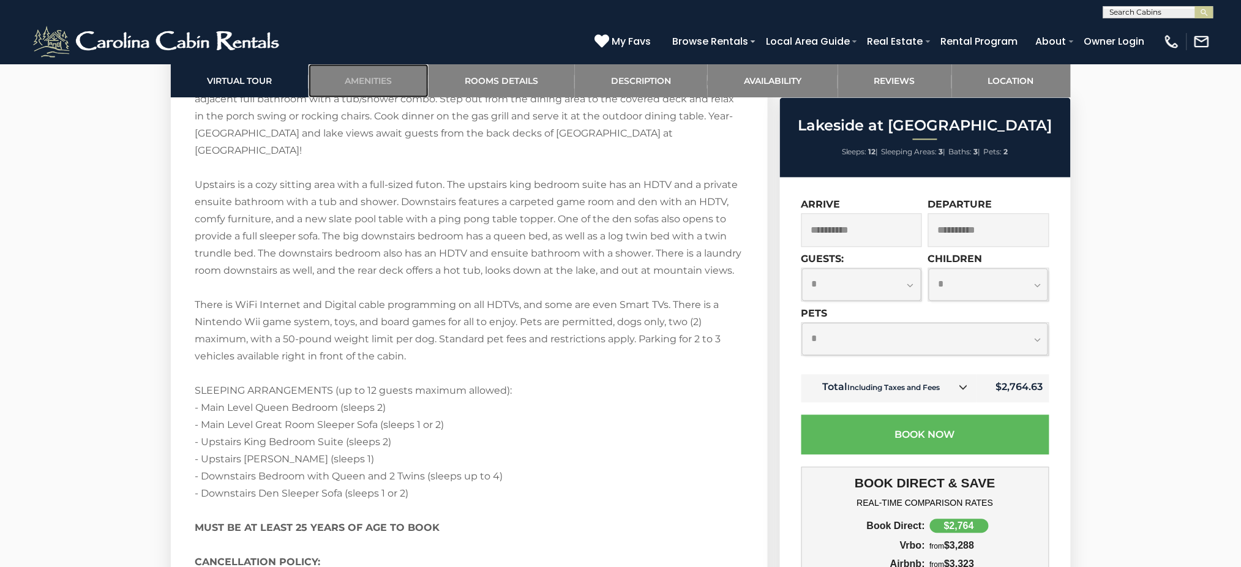
scroll to position [2570, 0]
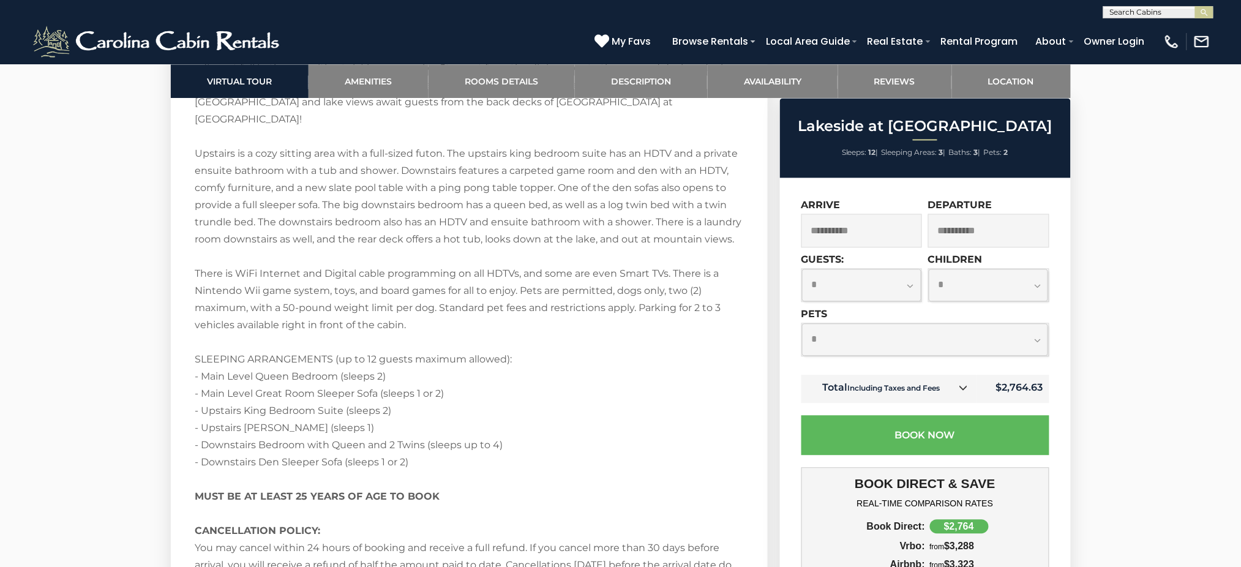
click at [931, 329] on select "**********" at bounding box center [925, 339] width 247 height 32
click at [802, 323] on select "**********" at bounding box center [925, 339] width 247 height 32
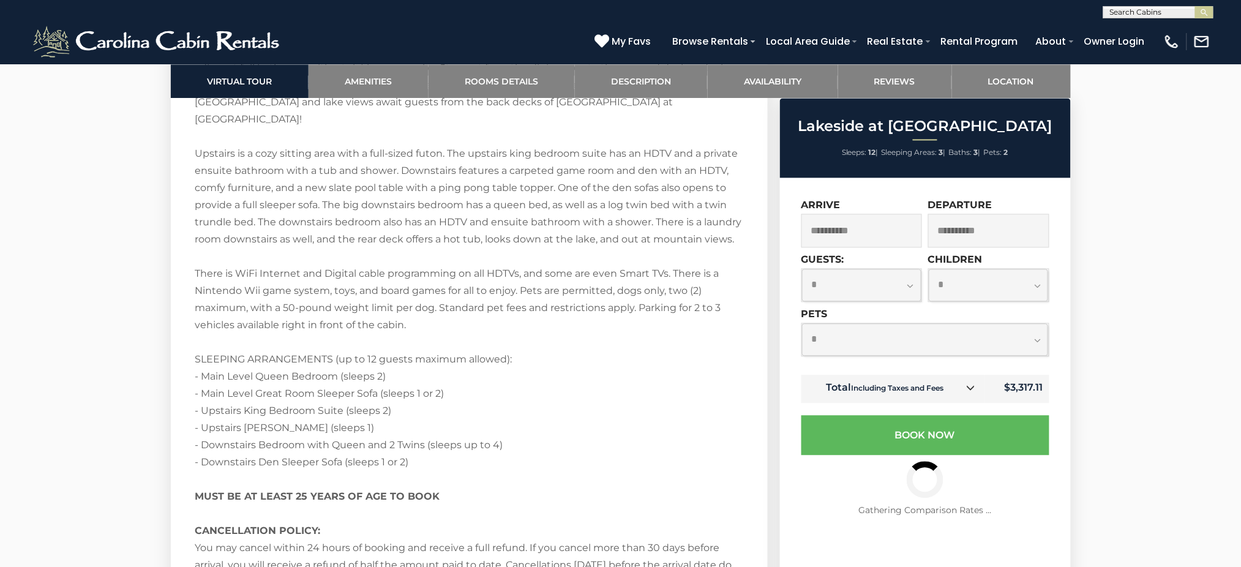
click at [931, 339] on select "**********" at bounding box center [925, 339] width 247 height 32
select select "*"
click at [802, 323] on select "**********" at bounding box center [925, 339] width 247 height 32
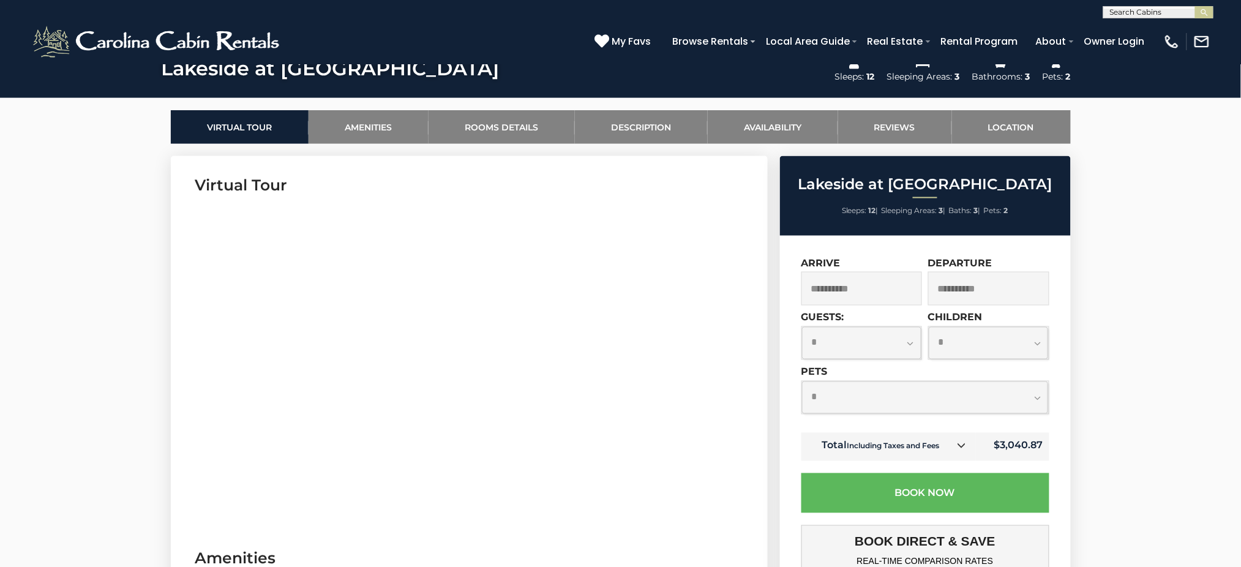
scroll to position [543, 0]
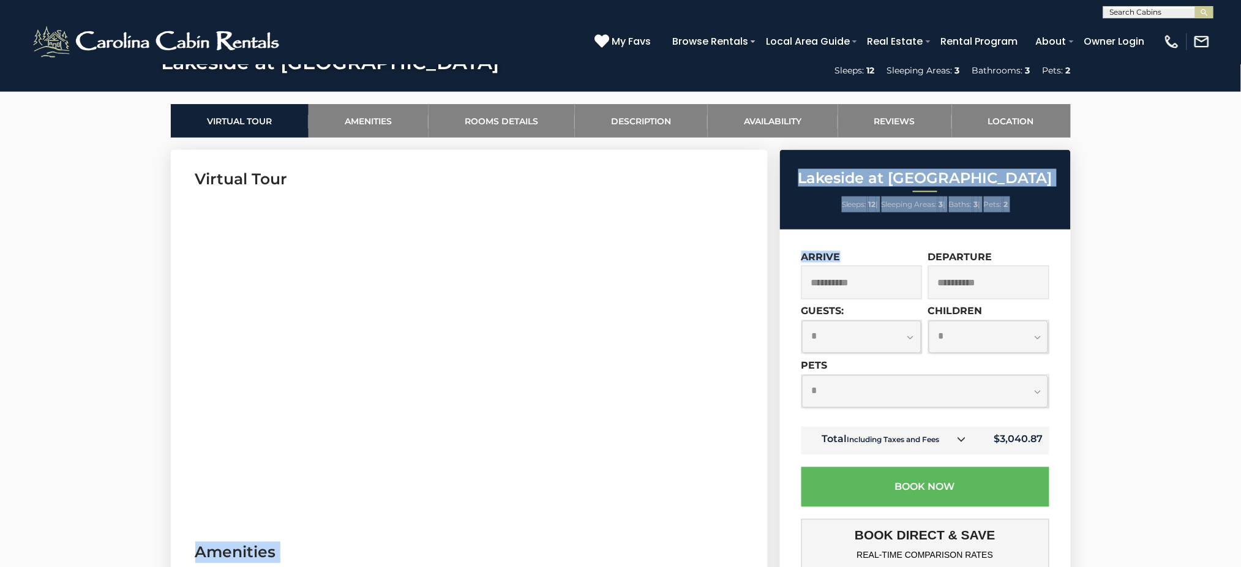
drag, startPoint x: 788, startPoint y: 301, endPoint x: 703, endPoint y: 298, distance: 84.5
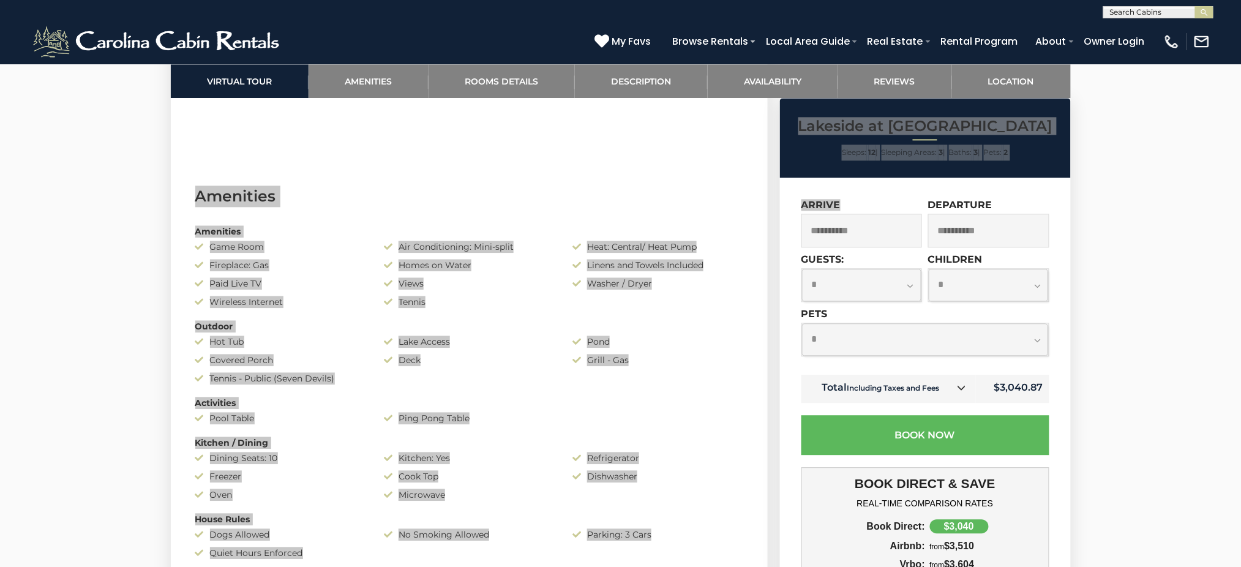
scroll to position [909, 0]
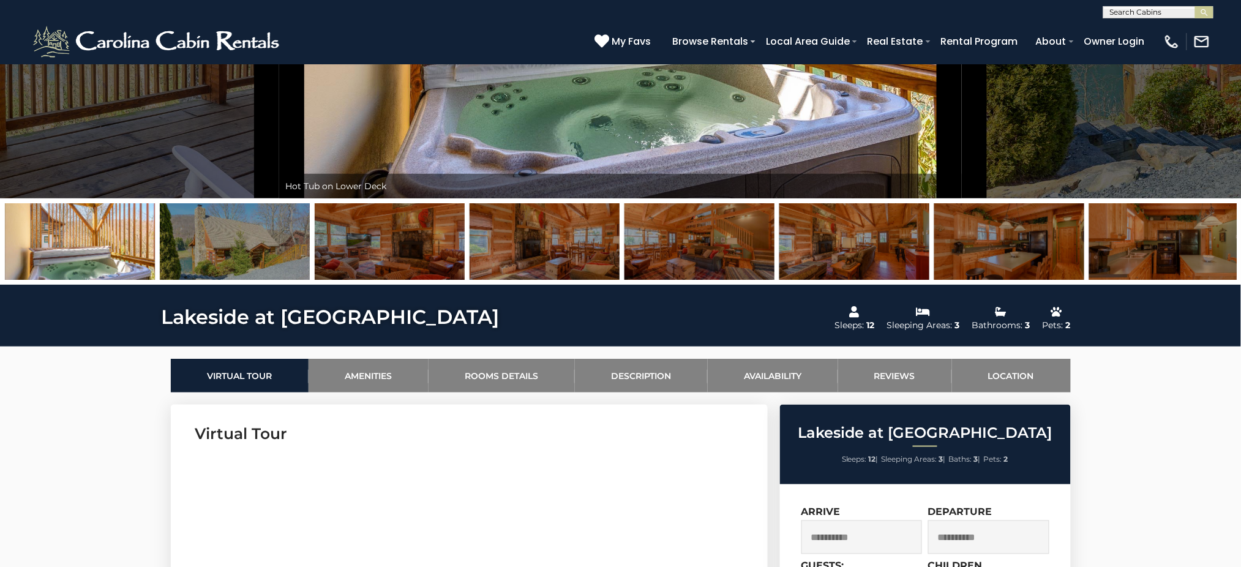
scroll to position [298, 0]
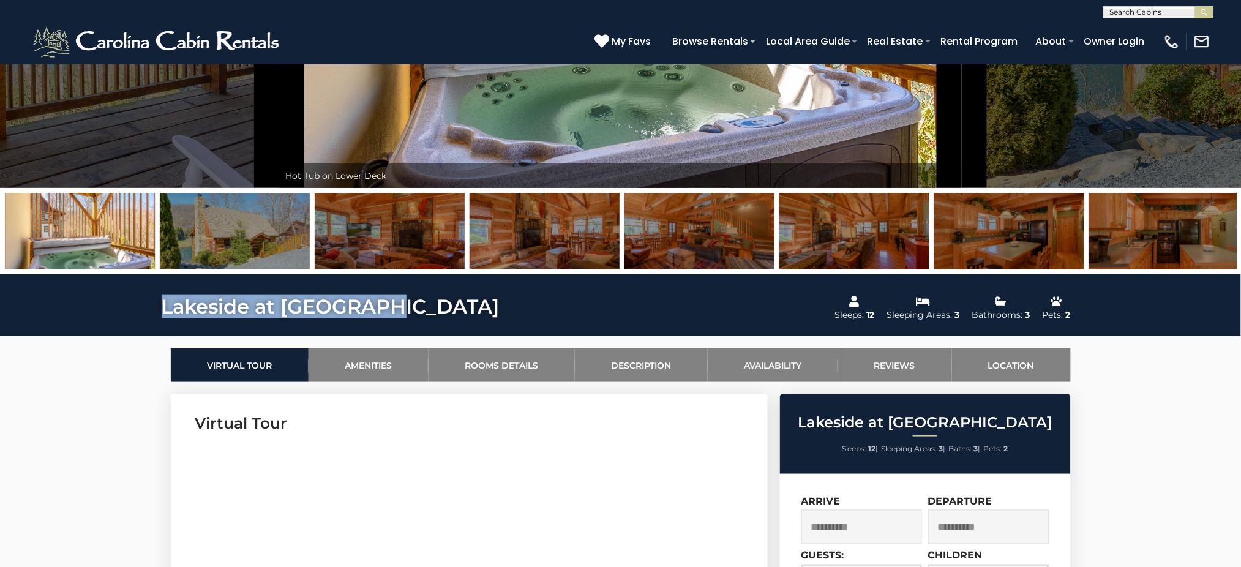
drag, startPoint x: 398, startPoint y: 299, endPoint x: 394, endPoint y: 309, distance: 10.7
copy h1 "Lakeside at Hawksnest"
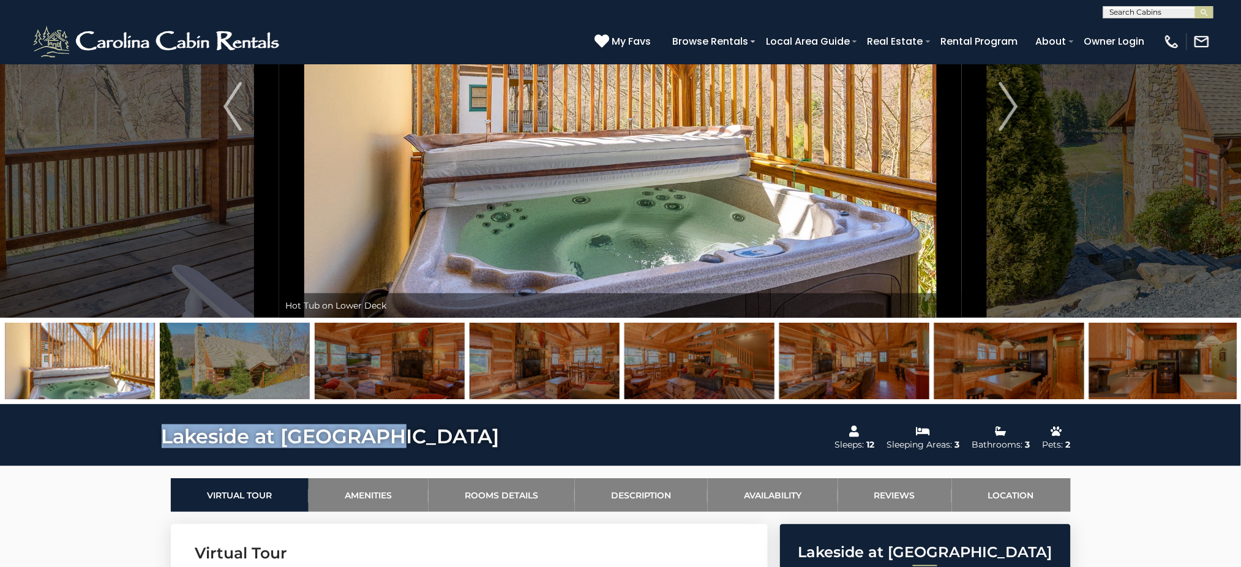
scroll to position [0, 0]
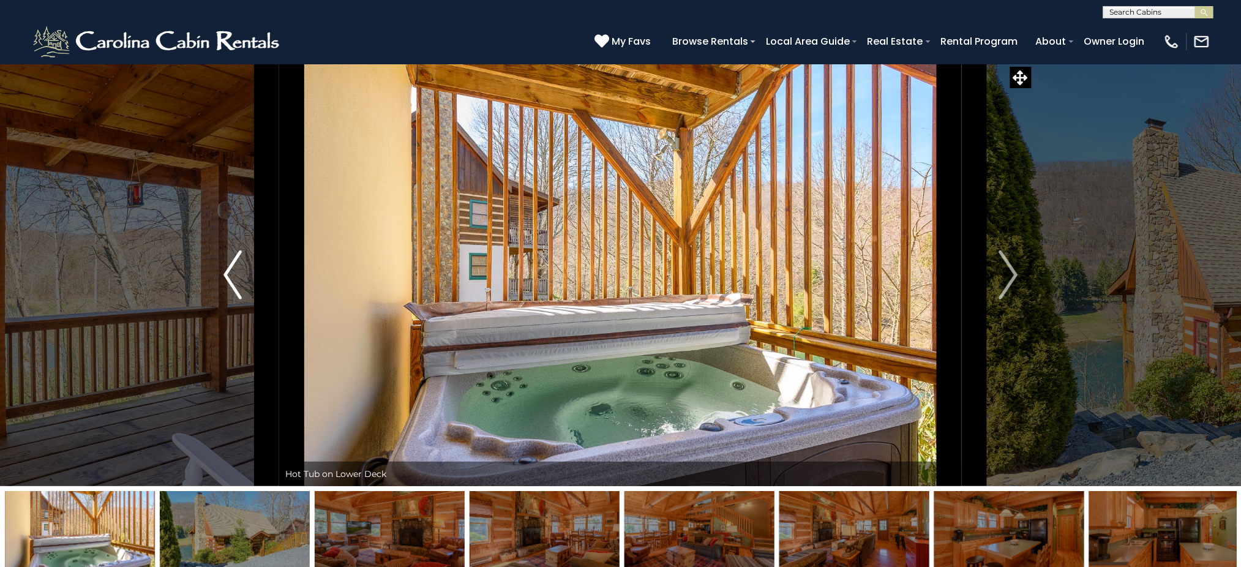
click at [216, 282] on button "Previous" at bounding box center [233, 275] width 94 height 423
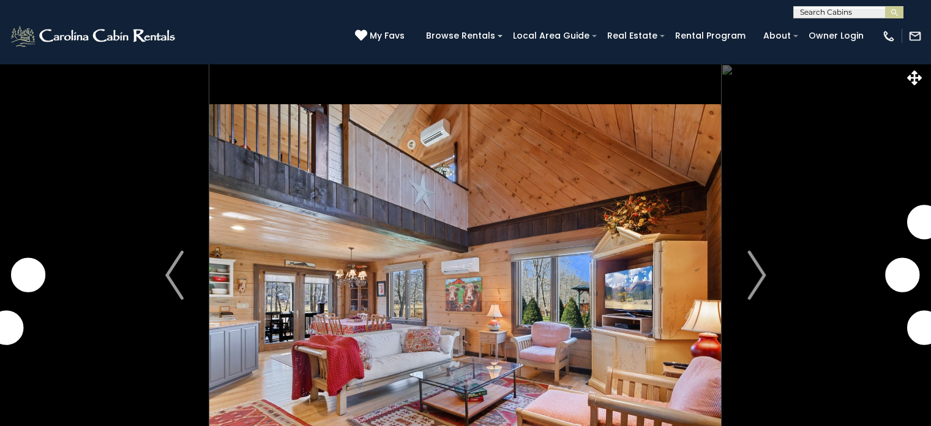
click at [764, 266] on img "Next" at bounding box center [757, 274] width 18 height 49
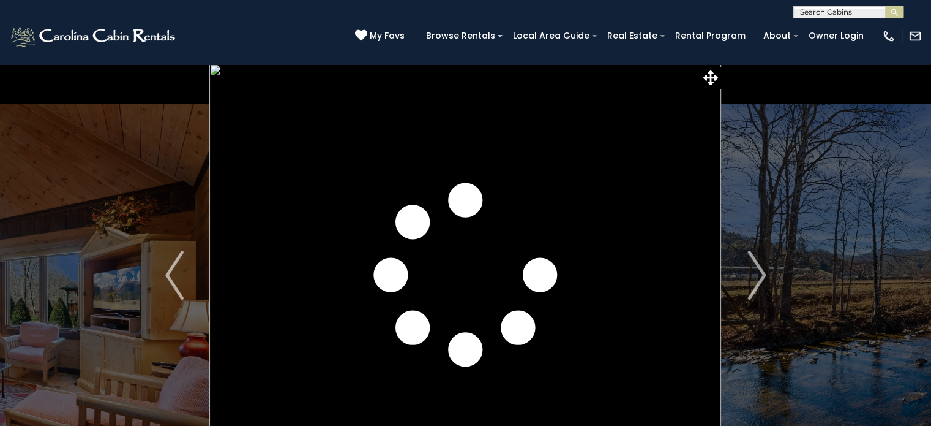
click at [764, 266] on img "Next" at bounding box center [757, 274] width 18 height 49
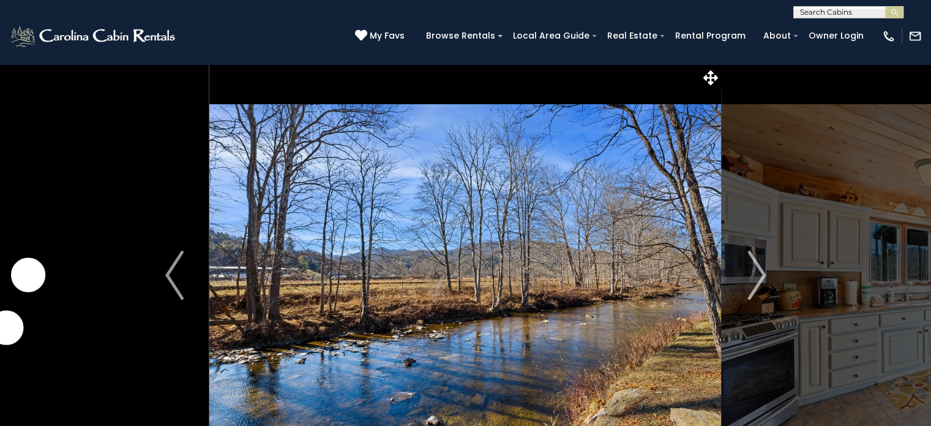
click at [764, 266] on img "Next" at bounding box center [757, 274] width 18 height 49
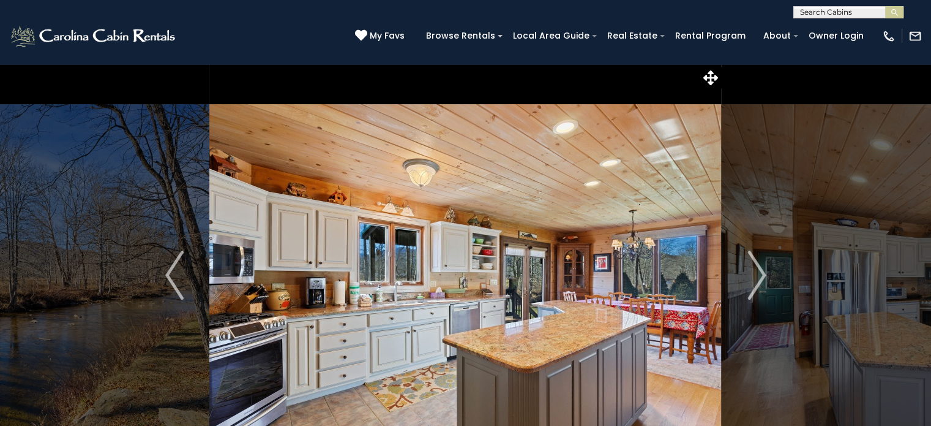
click at [764, 266] on img "Next" at bounding box center [757, 274] width 18 height 49
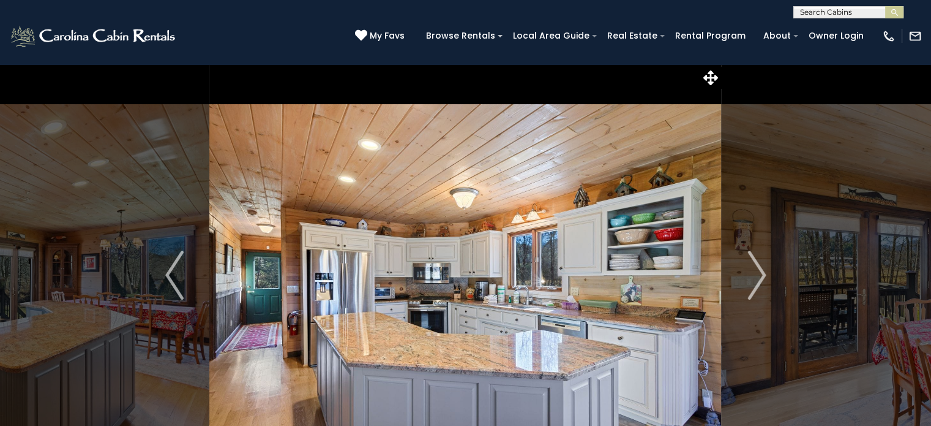
click at [764, 266] on img "Next" at bounding box center [757, 274] width 18 height 49
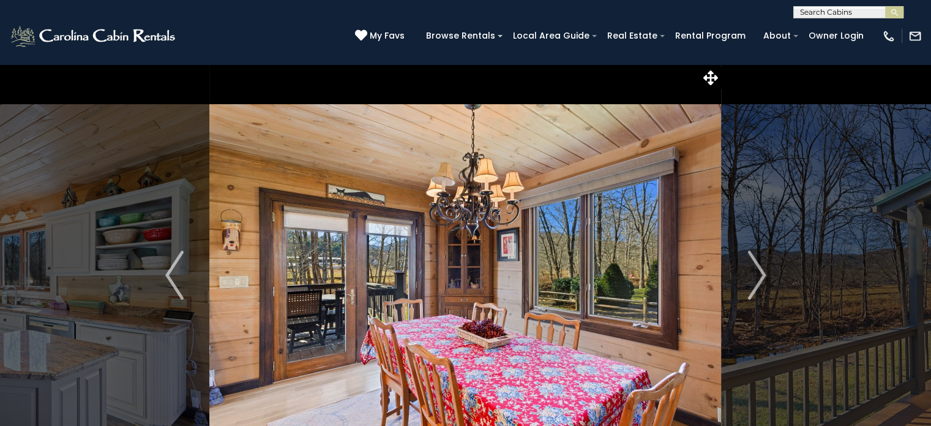
click at [764, 266] on img "Next" at bounding box center [757, 274] width 18 height 49
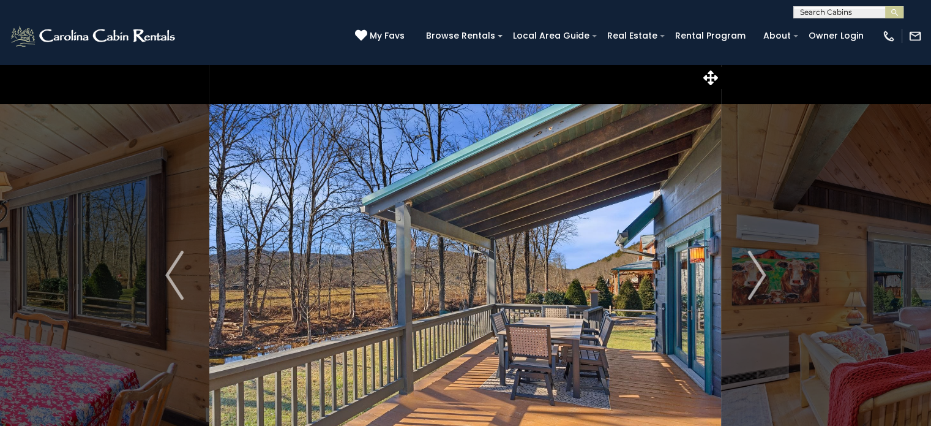
click at [764, 266] on img "Next" at bounding box center [757, 274] width 18 height 49
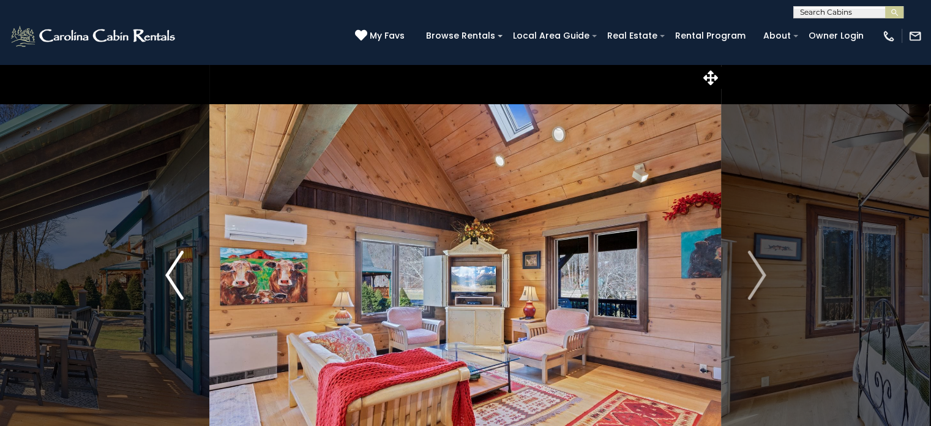
click at [192, 267] on button "Previous" at bounding box center [175, 275] width 70 height 423
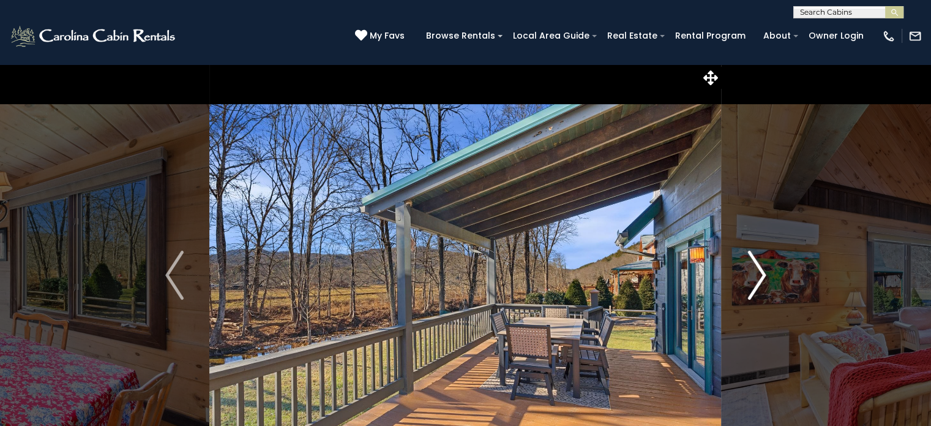
click at [764, 275] on img "Next" at bounding box center [757, 274] width 18 height 49
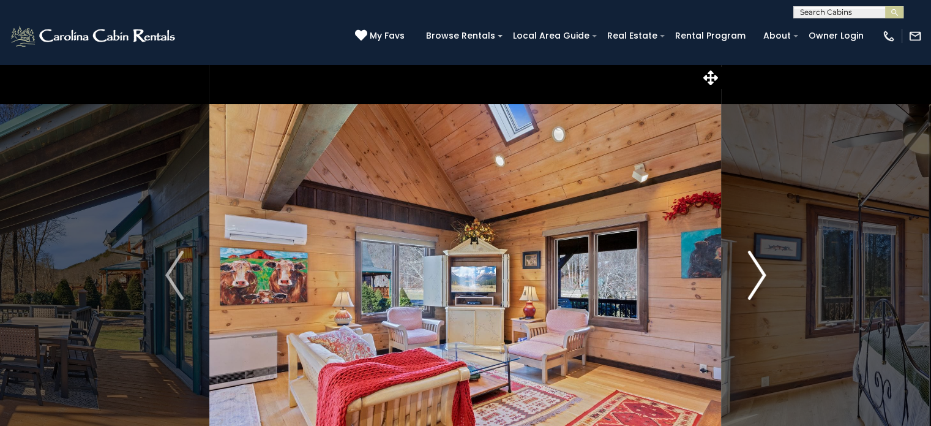
click at [764, 275] on img "Next" at bounding box center [757, 274] width 18 height 49
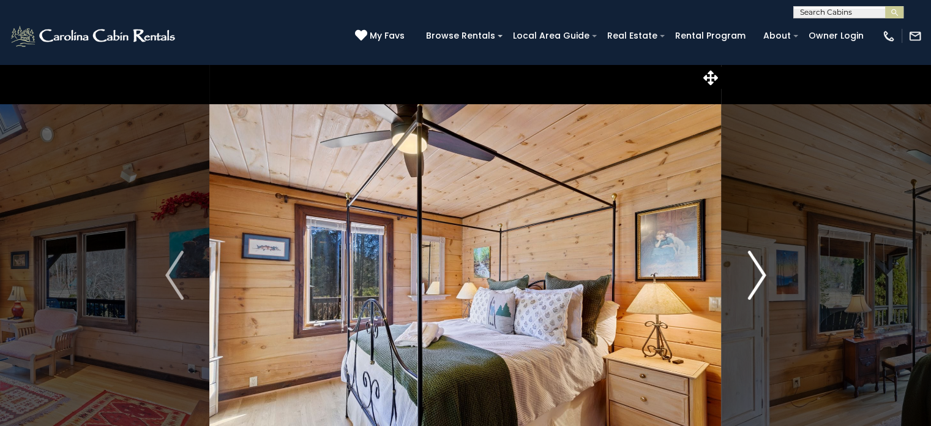
click at [764, 275] on img "Next" at bounding box center [757, 274] width 18 height 49
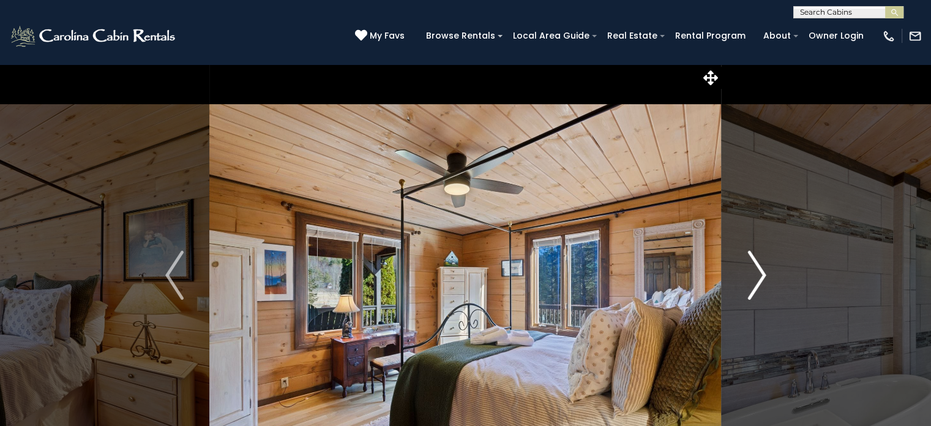
click at [764, 275] on img "Next" at bounding box center [757, 274] width 18 height 49
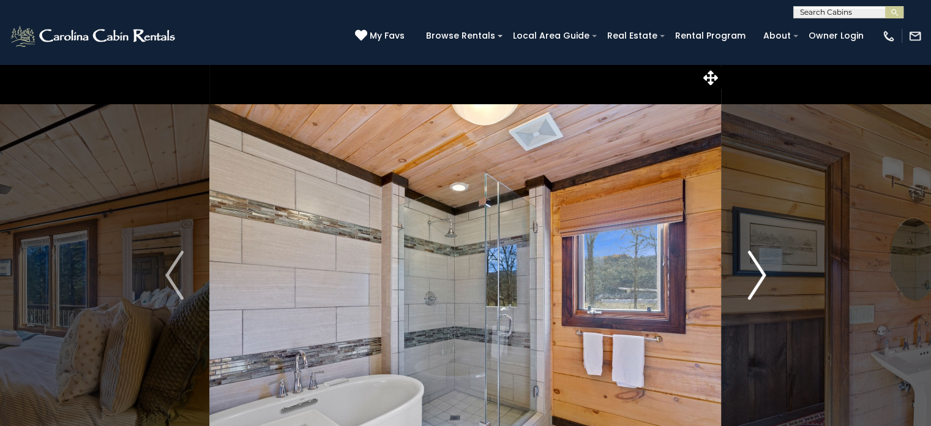
click at [764, 275] on img "Next" at bounding box center [757, 274] width 18 height 49
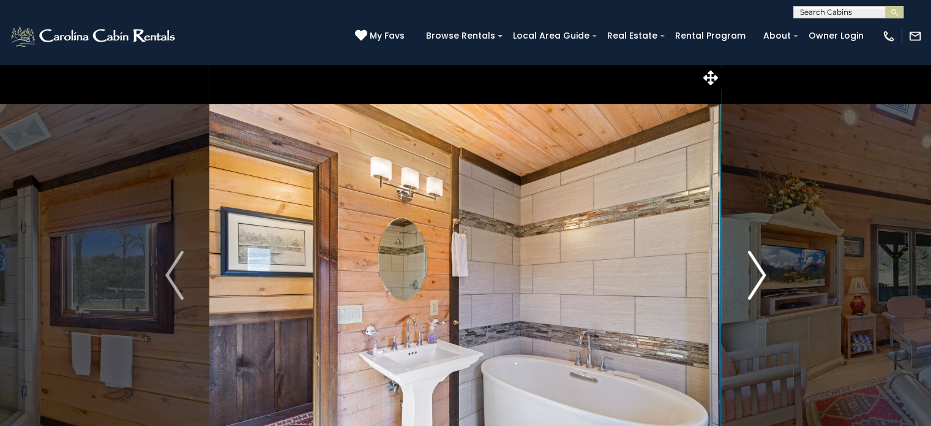
click at [764, 275] on img "Next" at bounding box center [757, 274] width 18 height 49
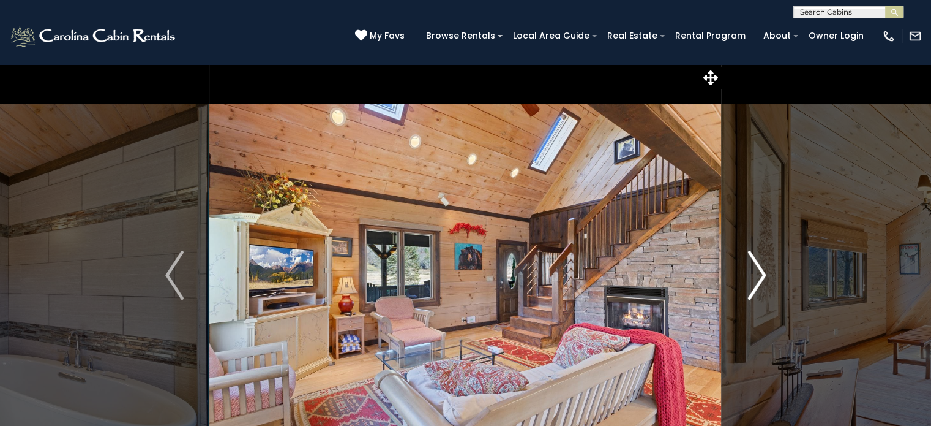
click at [764, 275] on img "Next" at bounding box center [757, 274] width 18 height 49
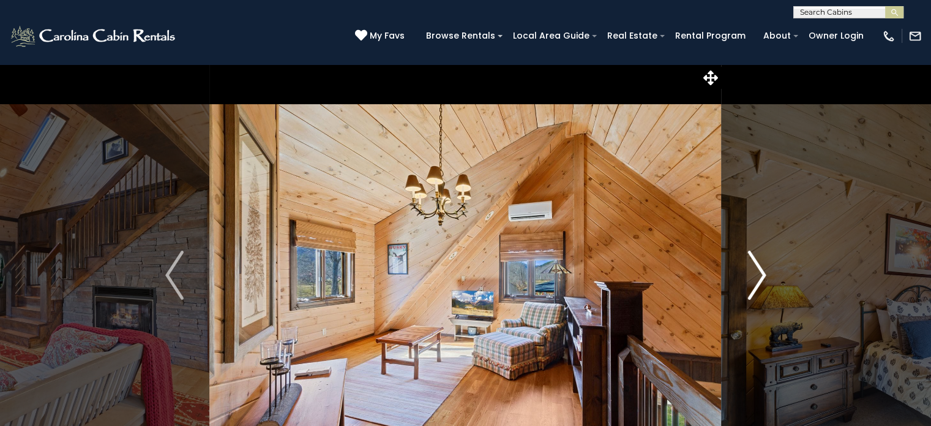
click at [764, 275] on img "Next" at bounding box center [757, 274] width 18 height 49
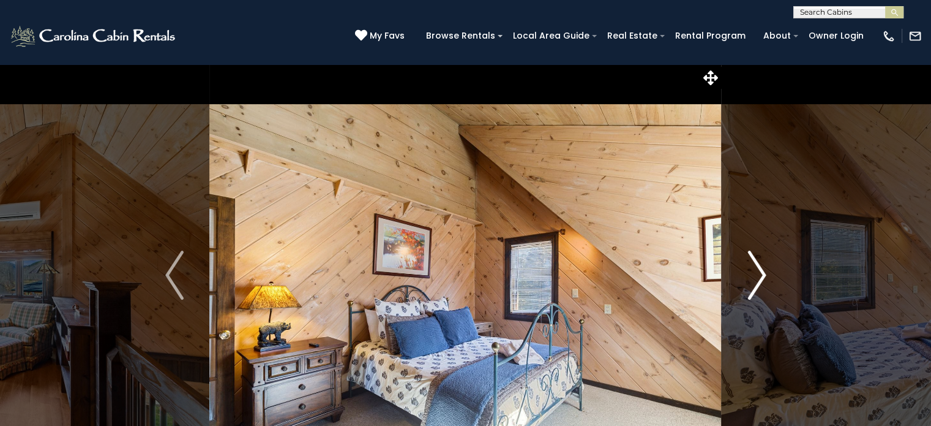
click at [764, 275] on img "Next" at bounding box center [757, 274] width 18 height 49
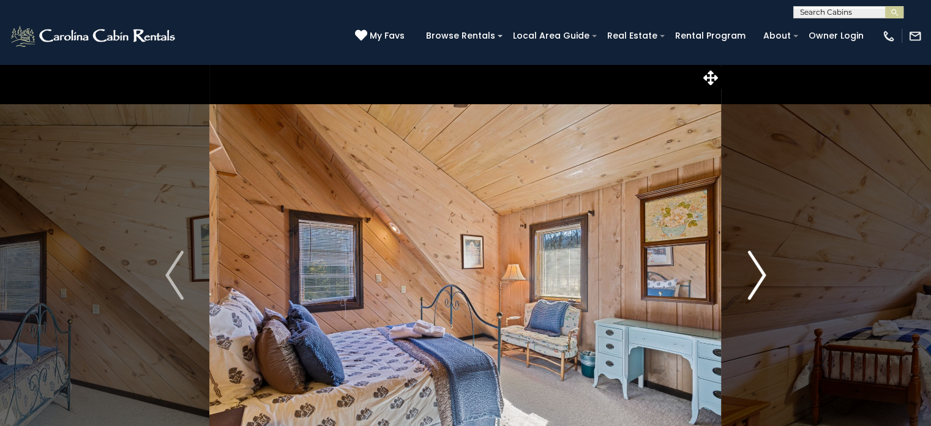
click at [764, 275] on img "Next" at bounding box center [757, 274] width 18 height 49
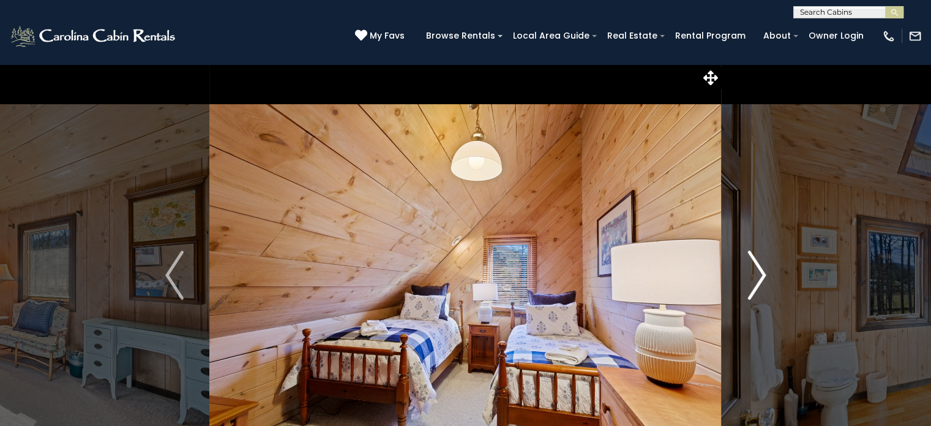
click at [764, 275] on img "Next" at bounding box center [757, 274] width 18 height 49
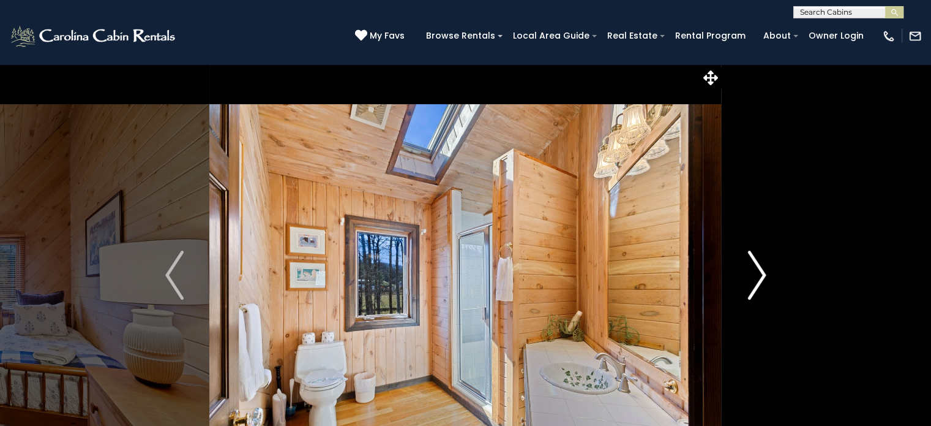
click at [764, 275] on img "Next" at bounding box center [757, 274] width 18 height 49
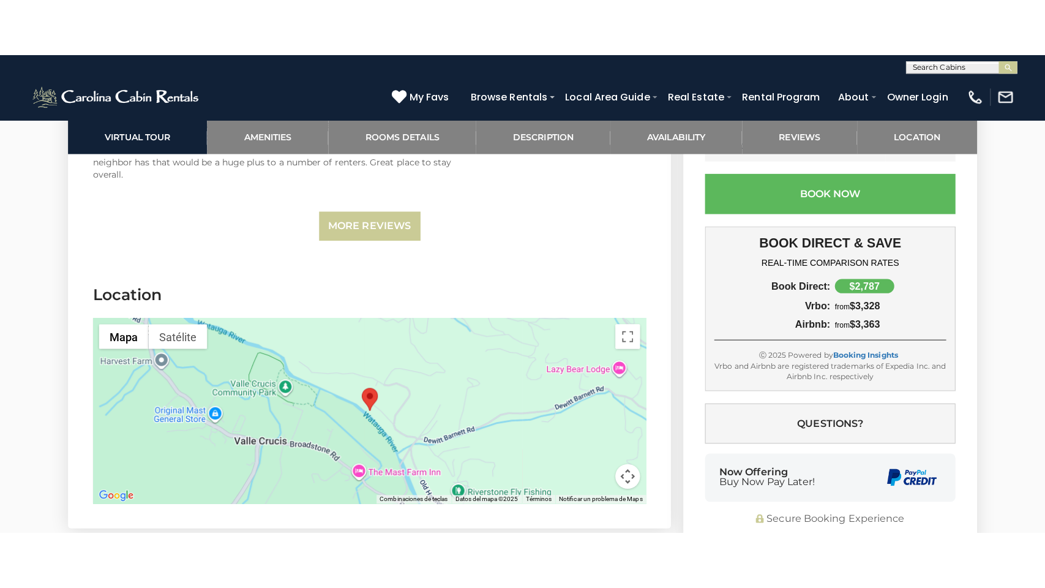
scroll to position [2995, 0]
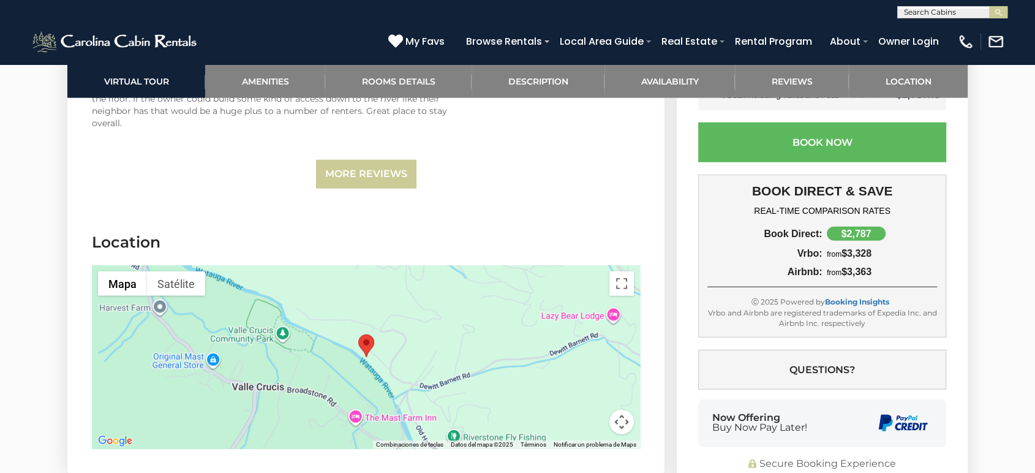
click at [532, 397] on div at bounding box center [366, 357] width 548 height 184
click at [622, 271] on button "Cambiar a la vista en pantalla completa" at bounding box center [621, 283] width 24 height 24
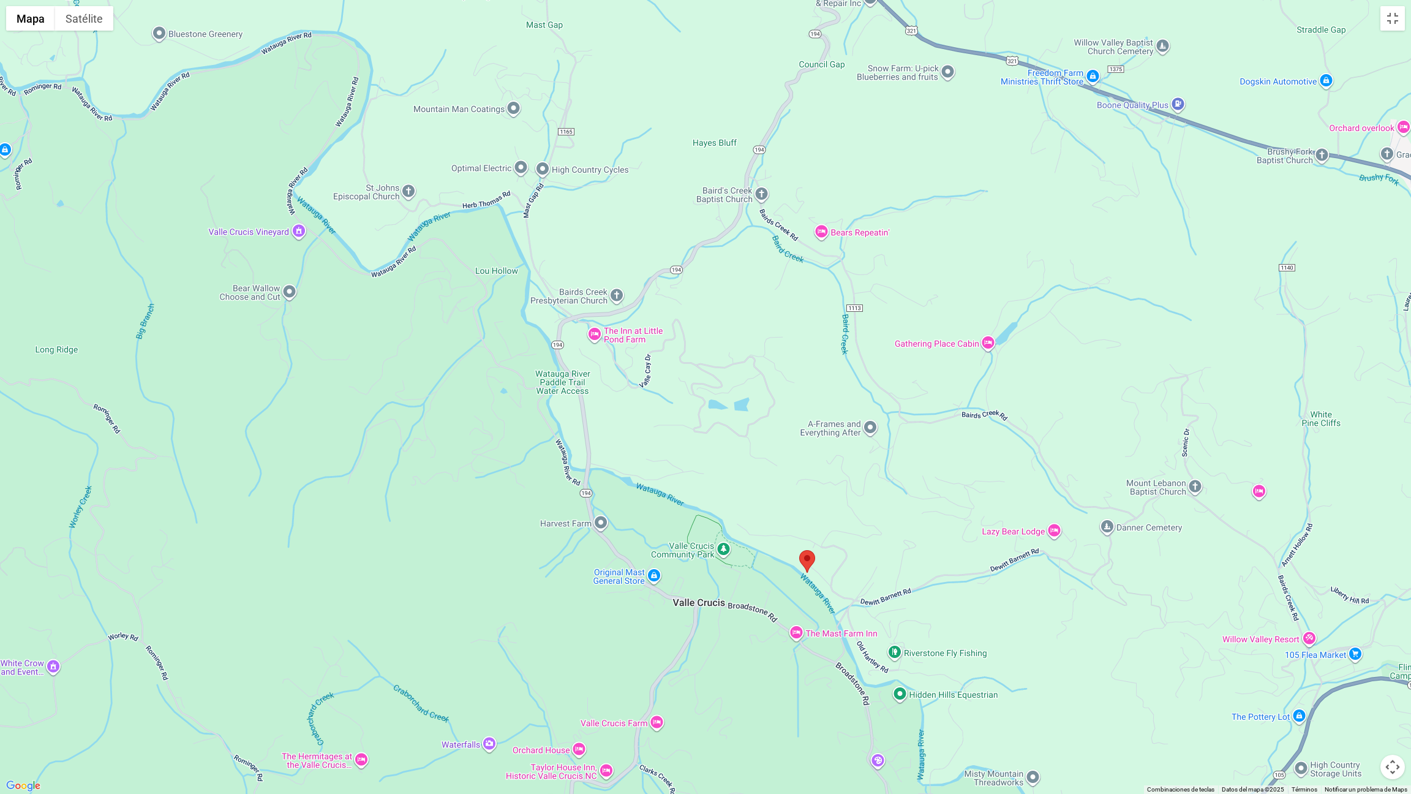
drag, startPoint x: 731, startPoint y: 333, endPoint x: 835, endPoint y: 509, distance: 205.1
click at [835, 425] on div at bounding box center [705, 397] width 1411 height 794
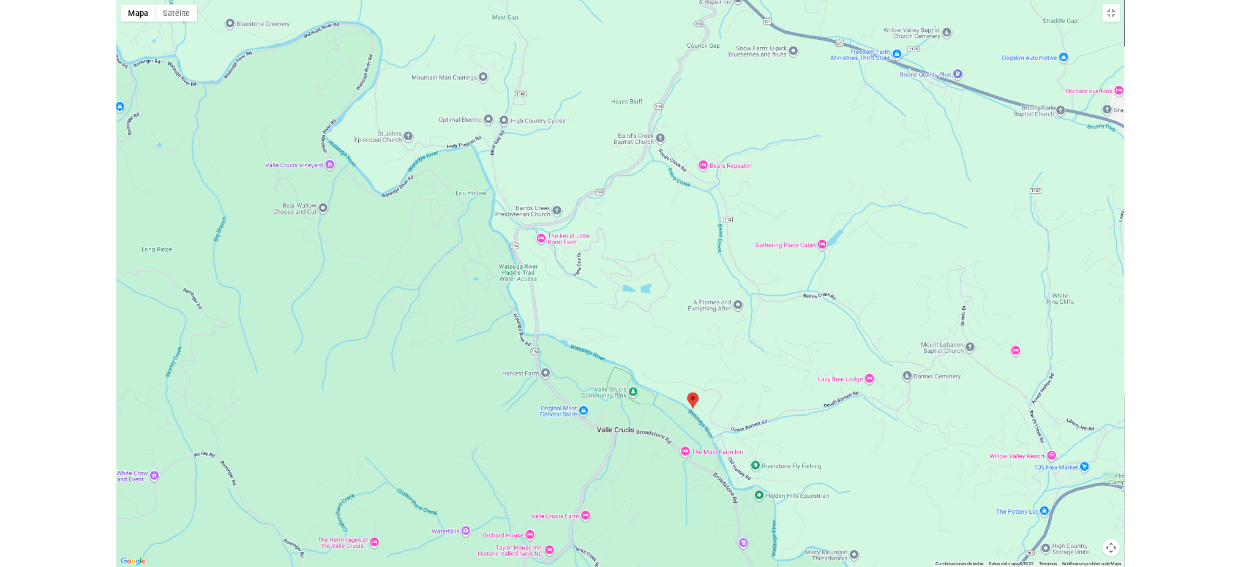
scroll to position [1681, 0]
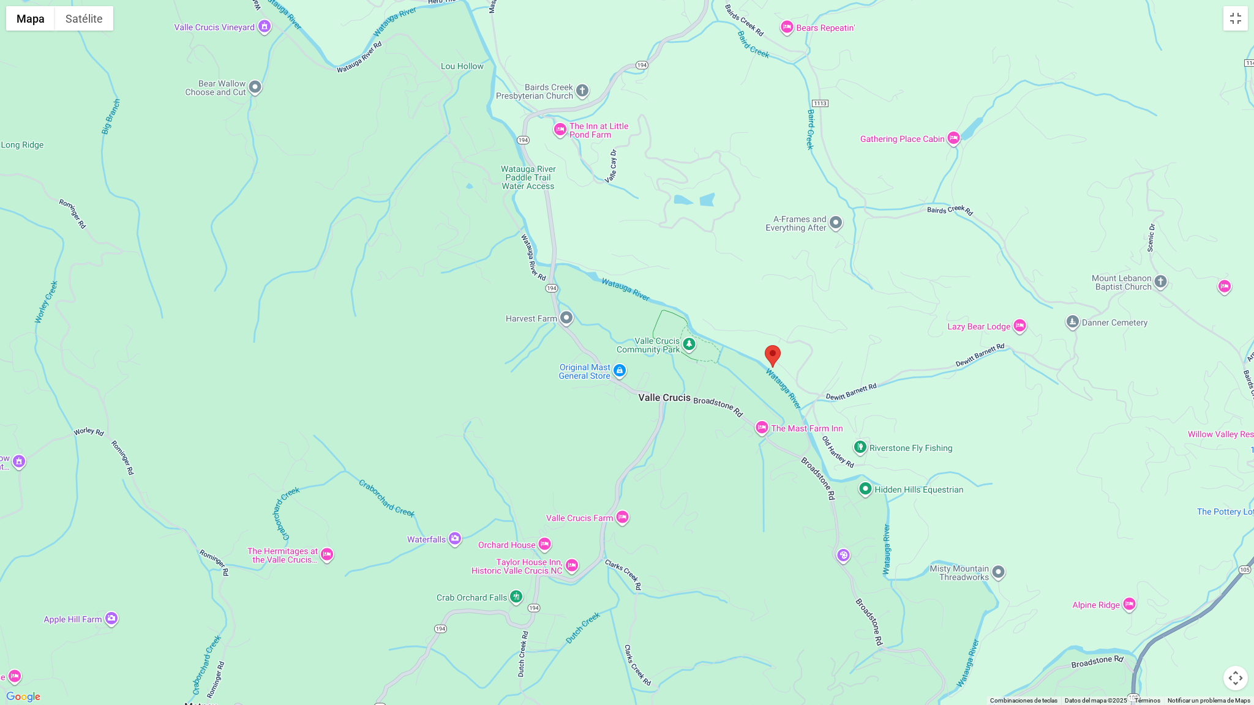
drag, startPoint x: 712, startPoint y: 454, endPoint x: 748, endPoint y: 282, distance: 175.8
click at [748, 282] on div at bounding box center [627, 352] width 1254 height 705
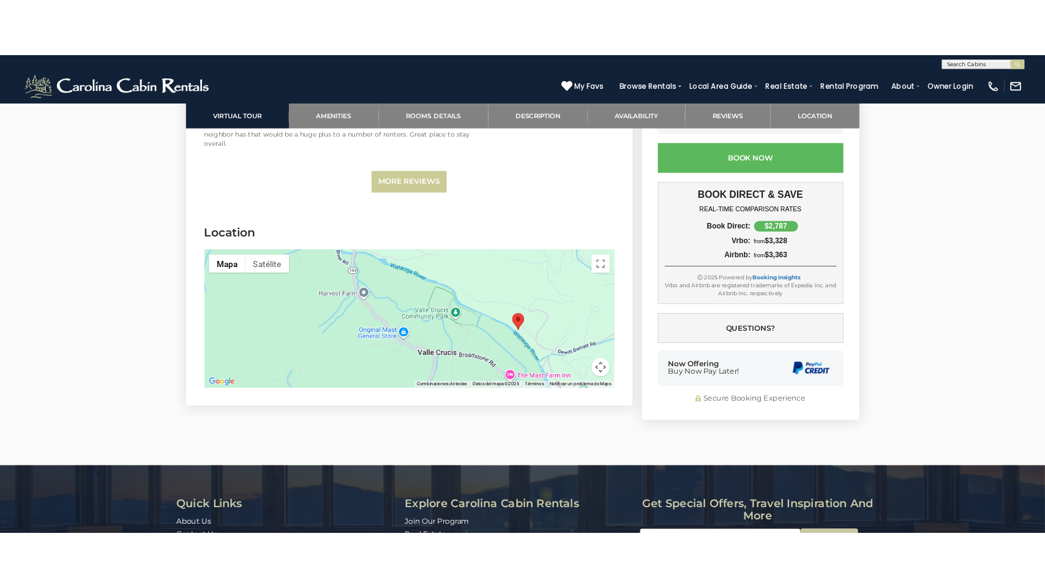
scroll to position [3000, 0]
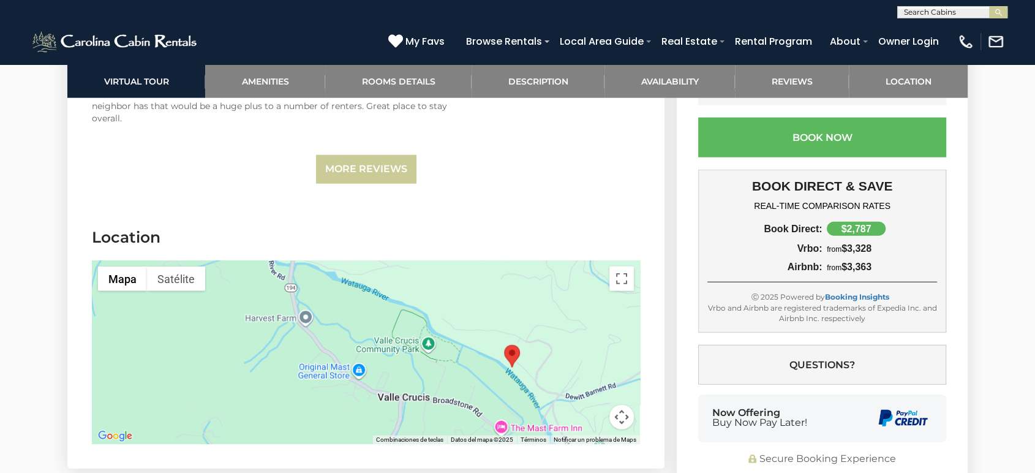
click at [525, 283] on div at bounding box center [366, 352] width 548 height 184
click at [616, 271] on button "Cambiar a la vista en pantalla completa" at bounding box center [621, 278] width 24 height 24
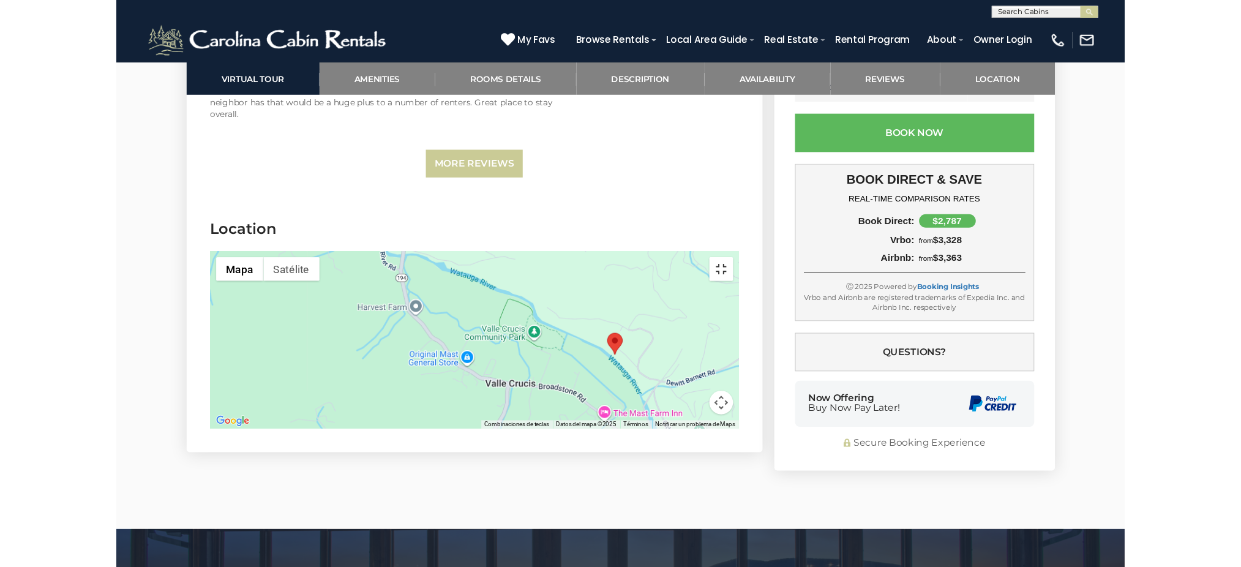
scroll to position [3001, 0]
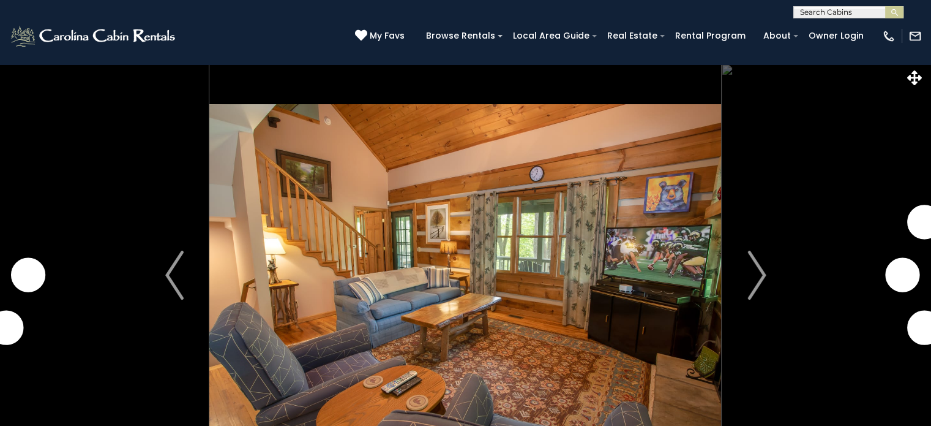
click at [761, 264] on img "Next" at bounding box center [757, 274] width 18 height 49
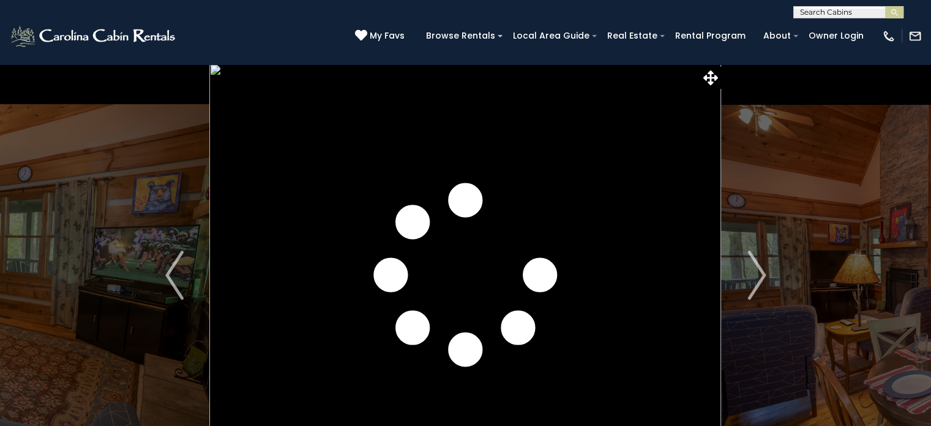
click at [761, 264] on img "Next" at bounding box center [757, 274] width 18 height 49
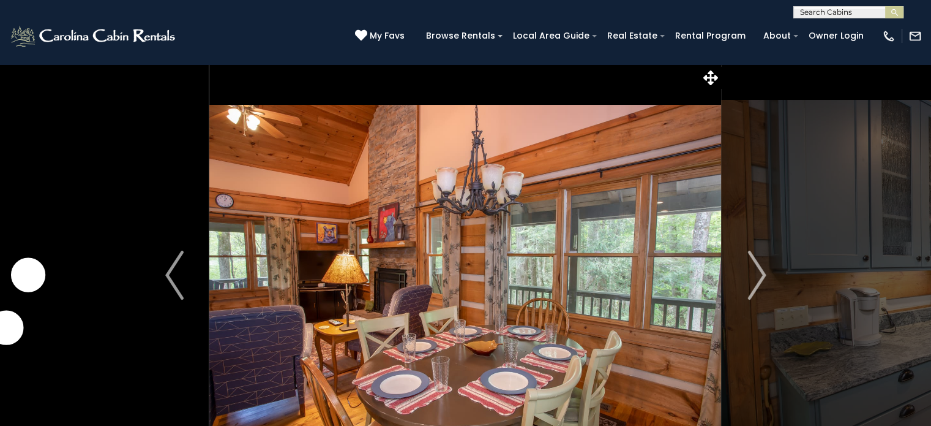
click at [761, 264] on img "Next" at bounding box center [757, 274] width 18 height 49
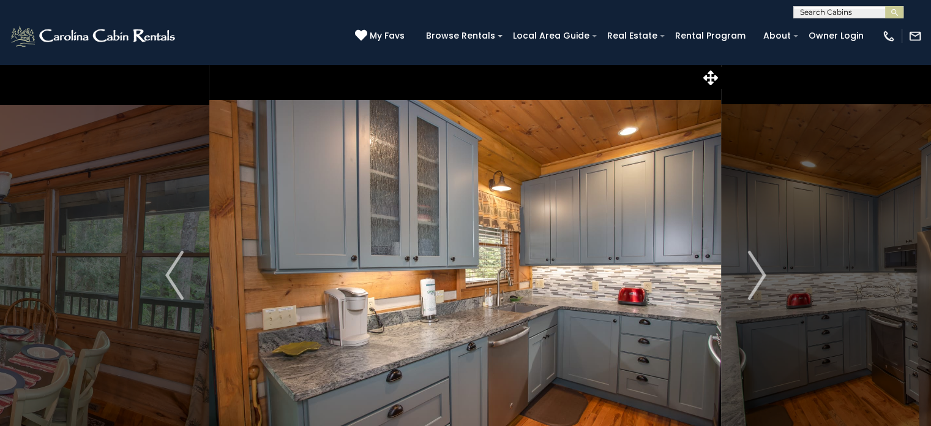
click at [761, 264] on img "Next" at bounding box center [757, 274] width 18 height 49
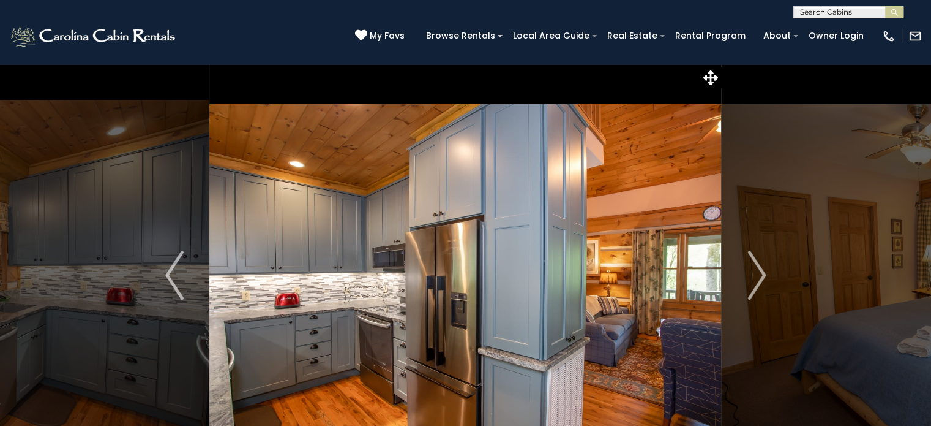
click at [761, 264] on img "Next" at bounding box center [757, 274] width 18 height 49
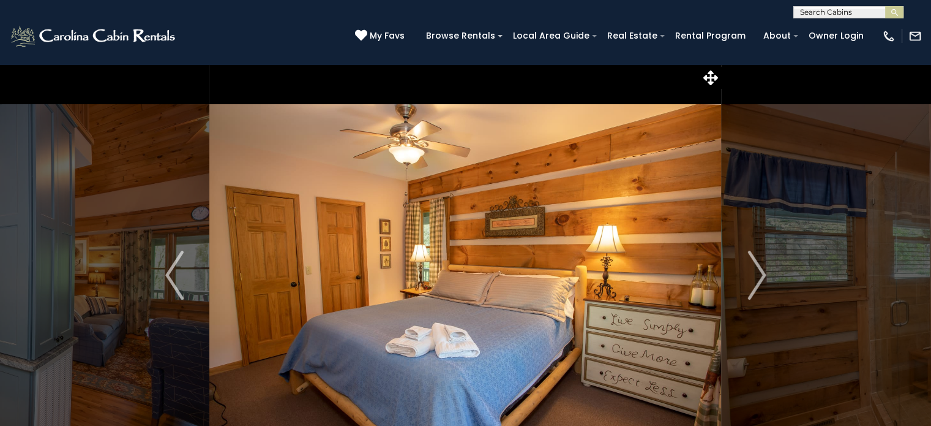
click at [761, 264] on img "Next" at bounding box center [757, 274] width 18 height 49
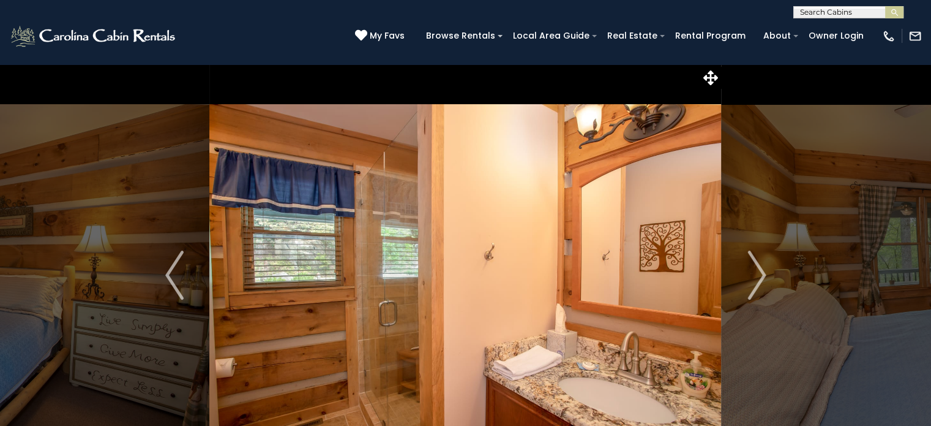
click at [761, 264] on img "Next" at bounding box center [757, 274] width 18 height 49
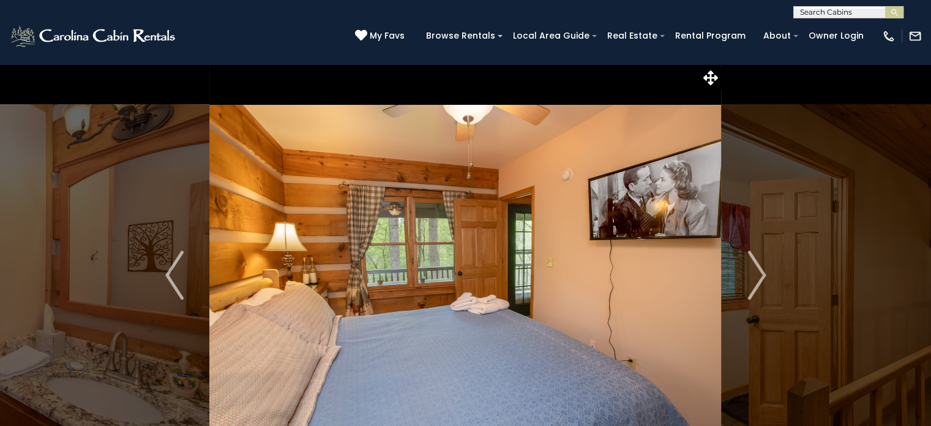
click at [761, 264] on img "Next" at bounding box center [757, 274] width 18 height 49
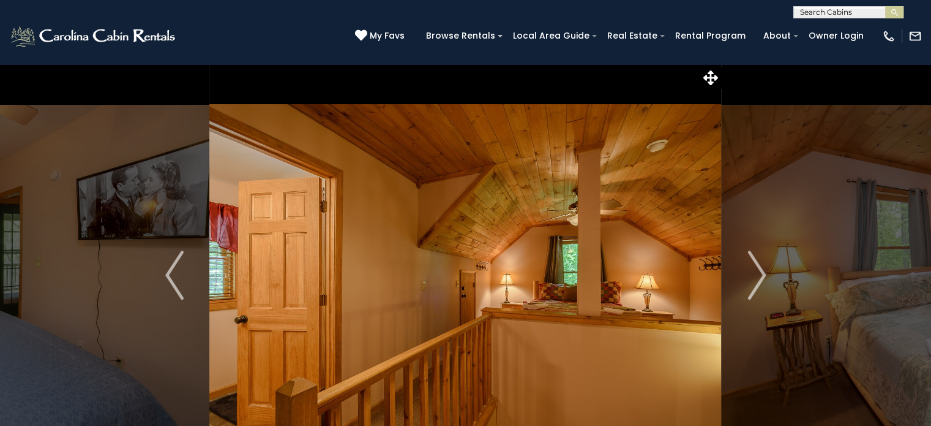
click at [761, 264] on img "Next" at bounding box center [757, 274] width 18 height 49
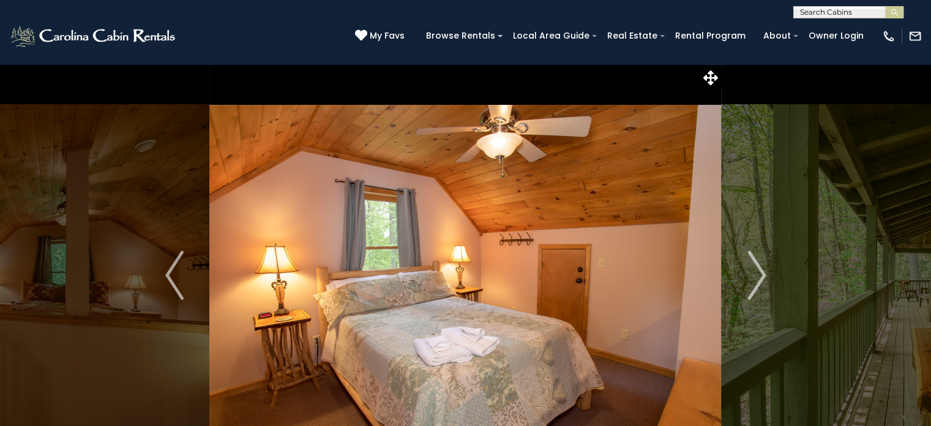
click at [761, 264] on img "Next" at bounding box center [757, 274] width 18 height 49
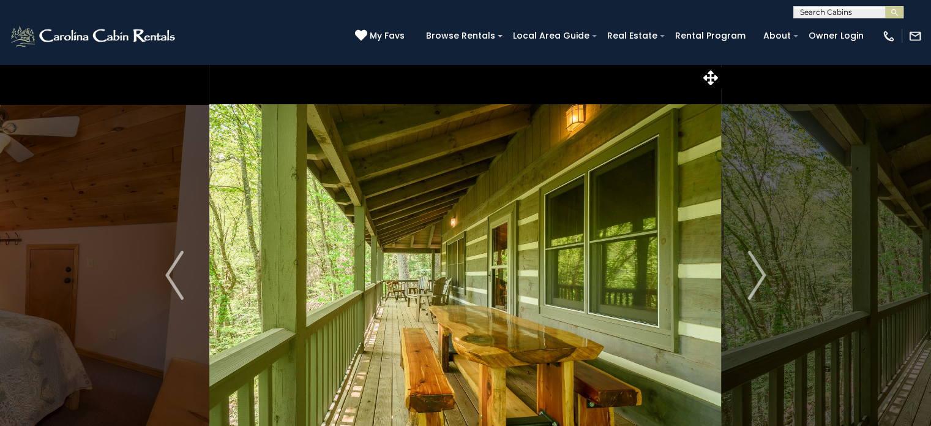
click at [761, 264] on img "Next" at bounding box center [757, 274] width 18 height 49
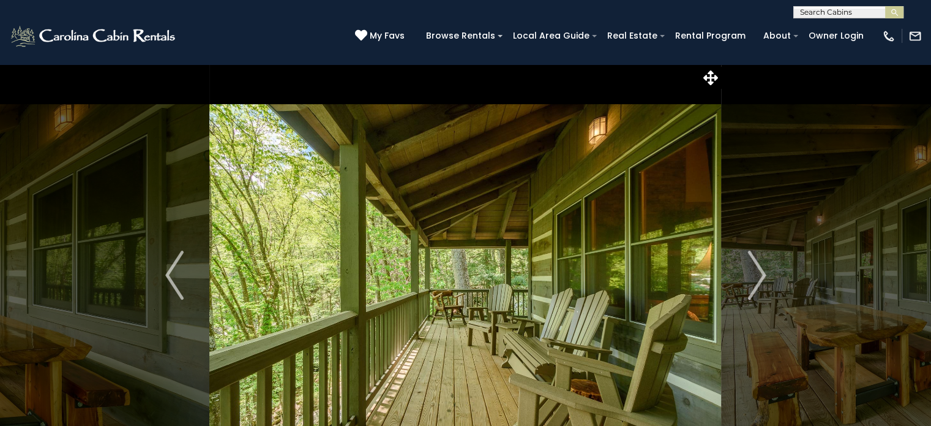
click at [761, 264] on img "Next" at bounding box center [757, 274] width 18 height 49
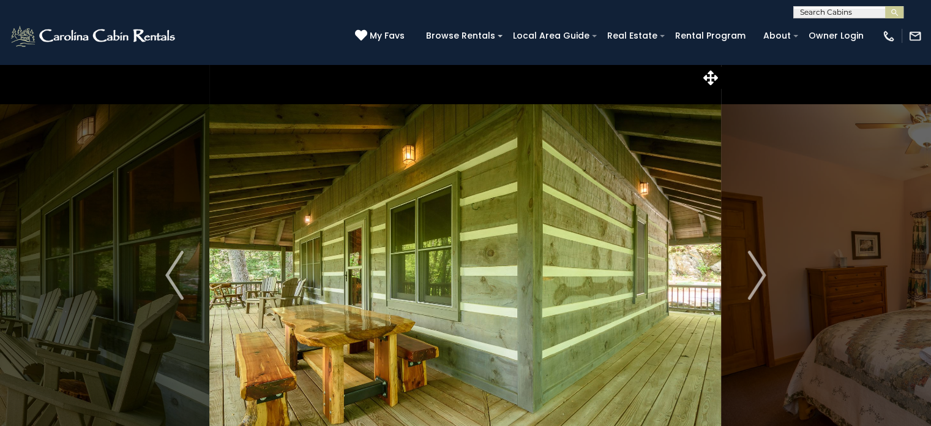
click at [761, 264] on img "Next" at bounding box center [757, 274] width 18 height 49
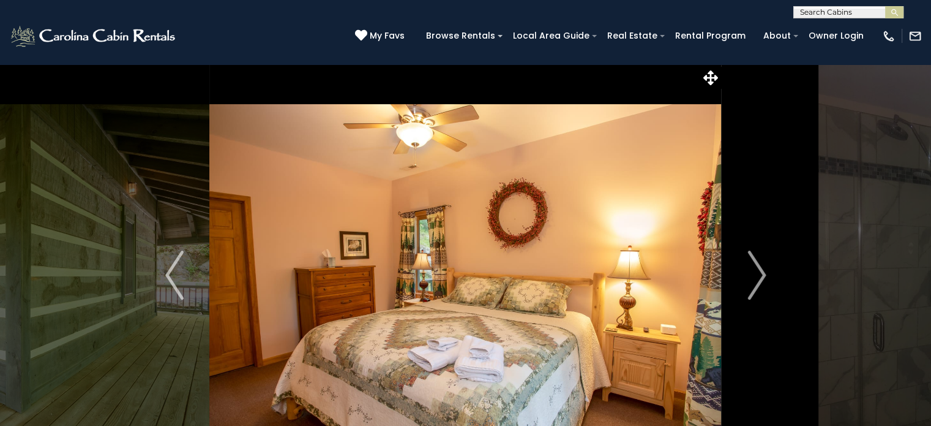
click at [761, 264] on img "Next" at bounding box center [757, 274] width 18 height 49
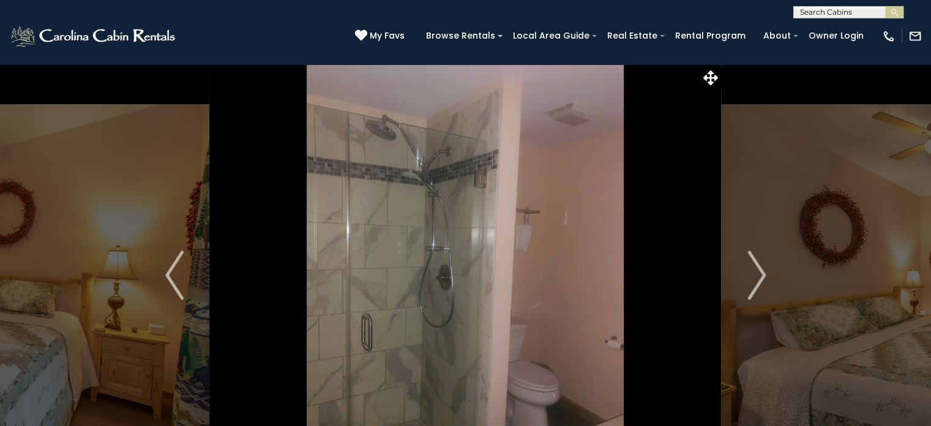
click at [761, 264] on img "Next" at bounding box center [757, 274] width 18 height 49
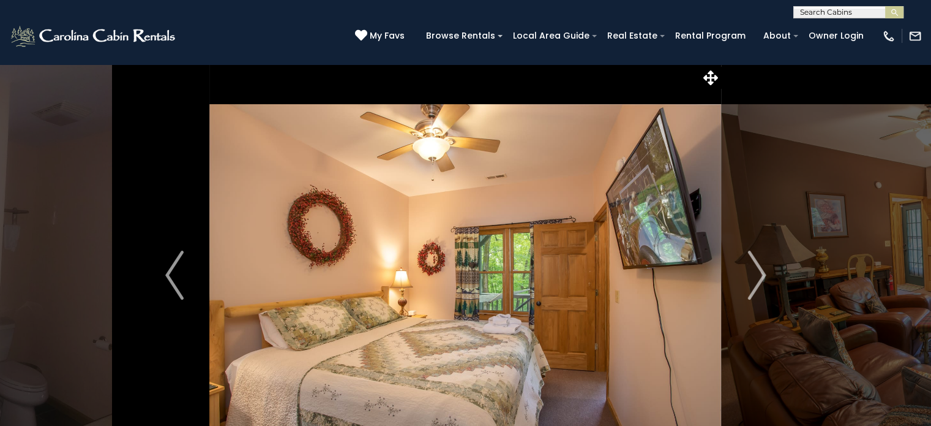
click at [761, 264] on img "Next" at bounding box center [757, 274] width 18 height 49
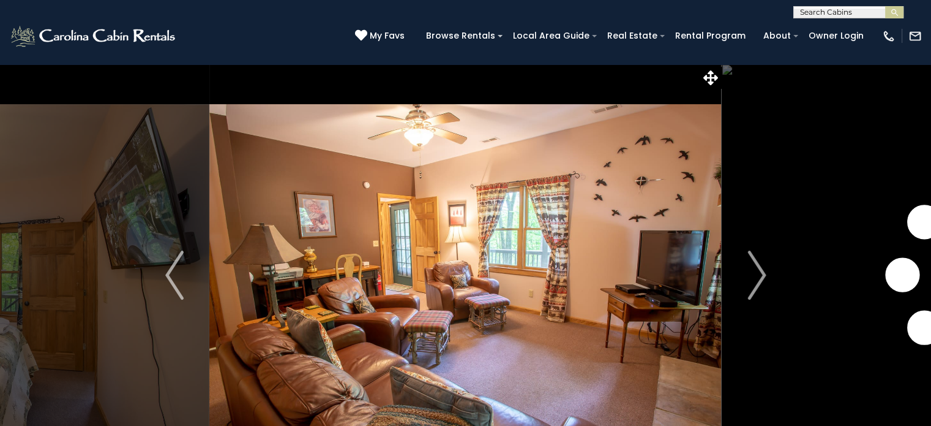
click at [761, 264] on img "Next" at bounding box center [757, 274] width 18 height 49
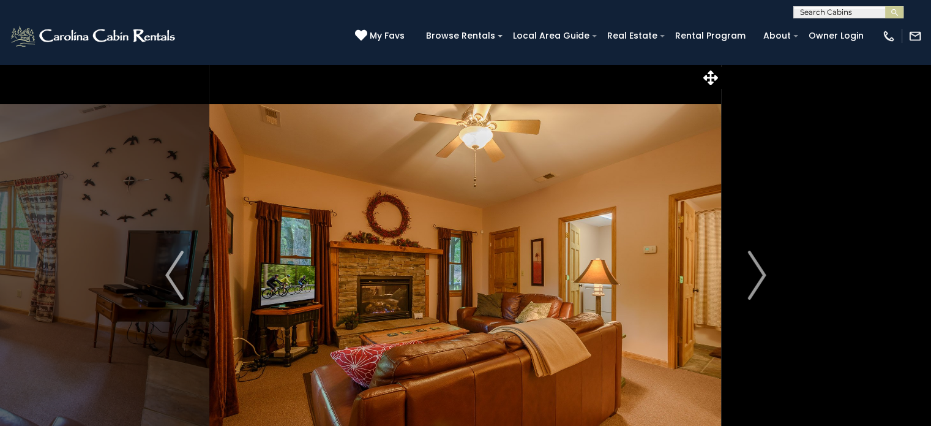
click at [761, 264] on img "Next" at bounding box center [757, 274] width 18 height 49
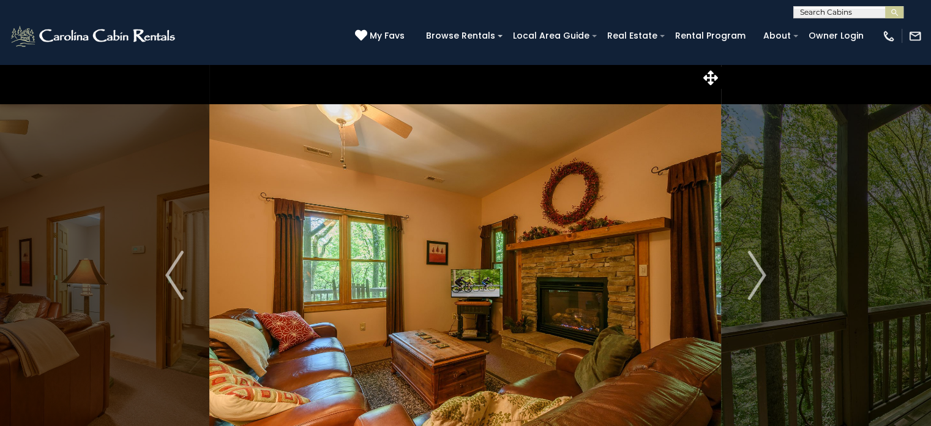
click at [761, 264] on img "Next" at bounding box center [757, 274] width 18 height 49
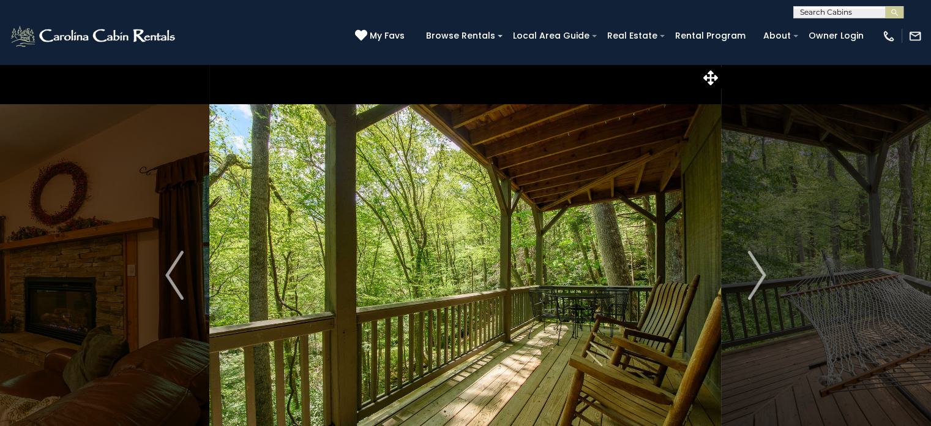
click at [761, 264] on img "Next" at bounding box center [757, 274] width 18 height 49
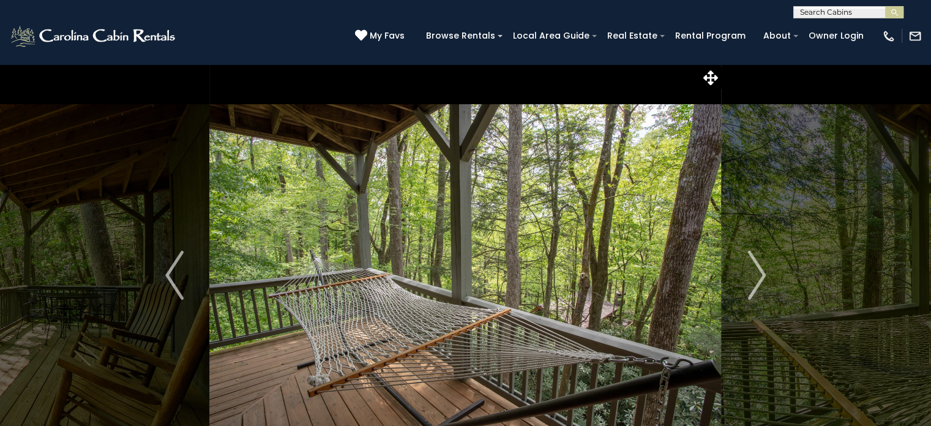
click at [761, 264] on img "Next" at bounding box center [757, 274] width 18 height 49
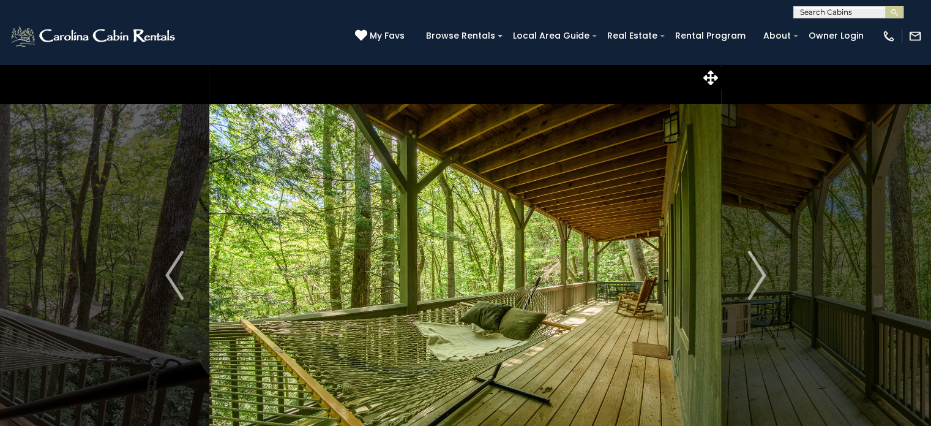
click at [761, 264] on img "Next" at bounding box center [757, 274] width 18 height 49
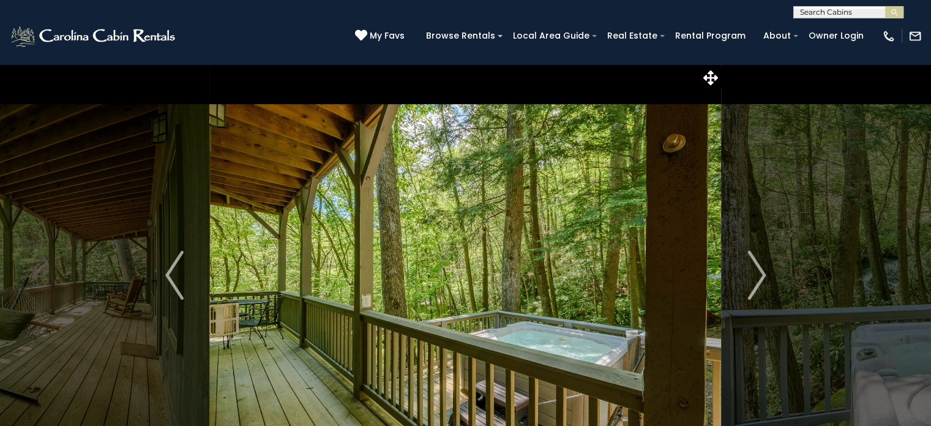
click at [761, 264] on img "Next" at bounding box center [757, 274] width 18 height 49
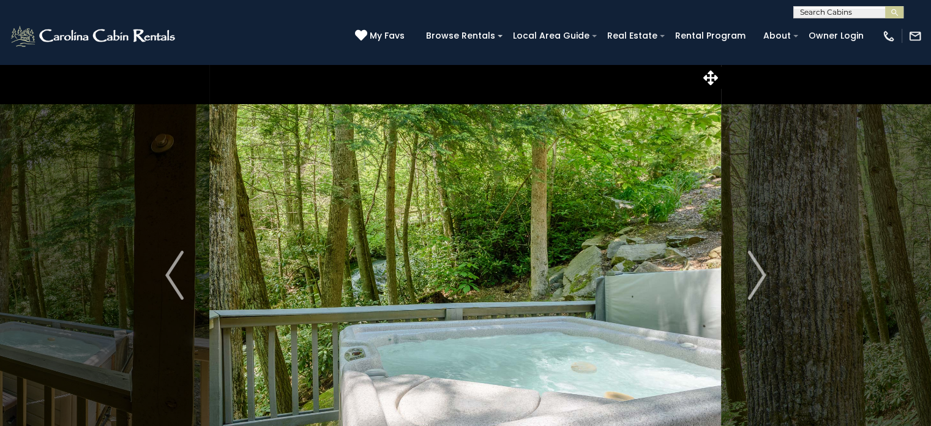
click at [761, 264] on img "Next" at bounding box center [757, 274] width 18 height 49
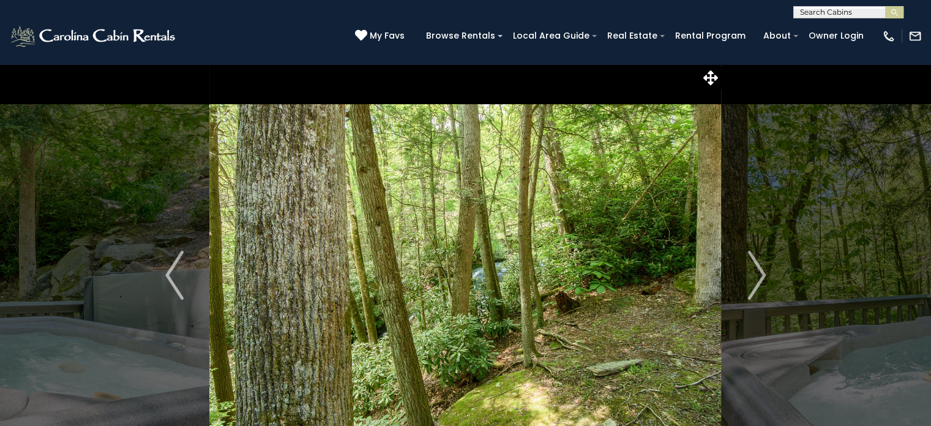
click at [761, 264] on img "Next" at bounding box center [757, 274] width 18 height 49
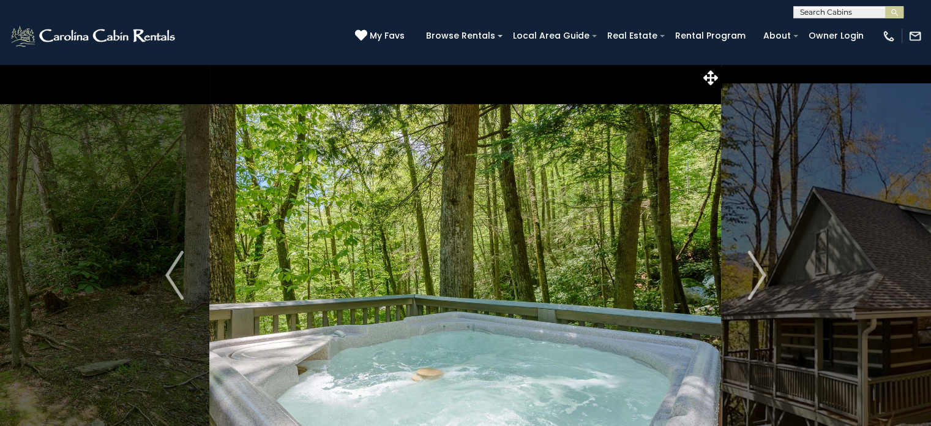
click at [761, 264] on img "Next" at bounding box center [757, 274] width 18 height 49
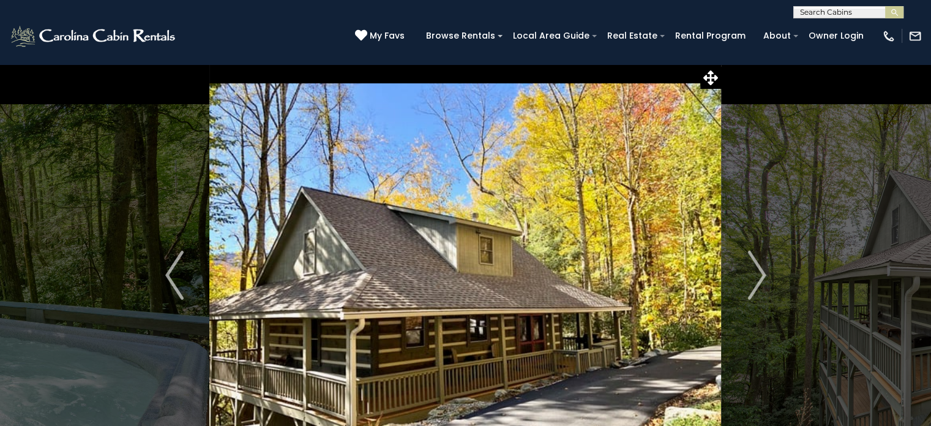
click at [761, 264] on img "Next" at bounding box center [757, 274] width 18 height 49
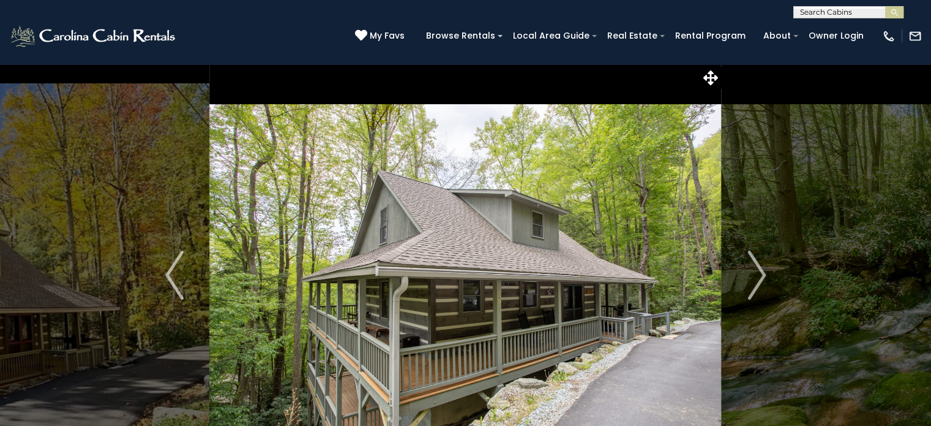
click at [761, 264] on img "Next" at bounding box center [757, 274] width 18 height 49
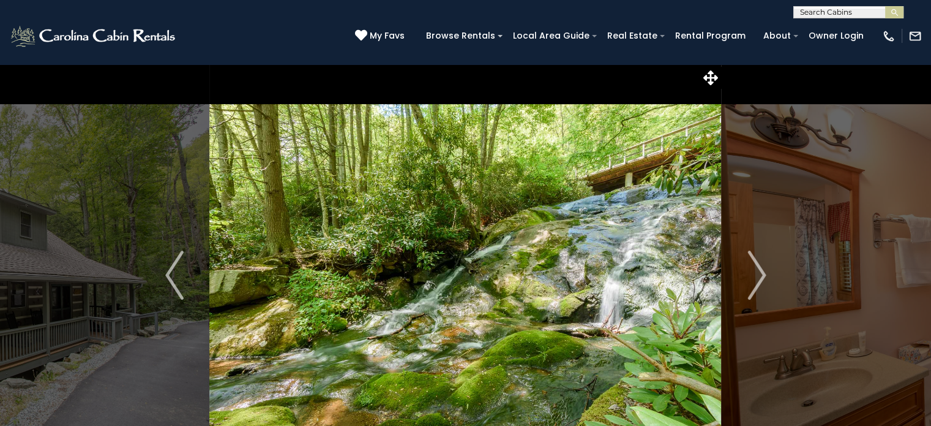
click at [761, 264] on img "Next" at bounding box center [757, 274] width 18 height 49
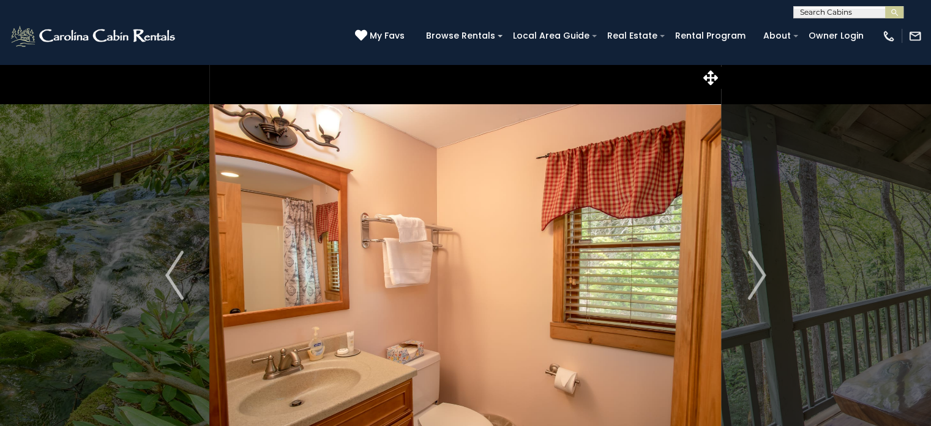
click at [761, 264] on img "Next" at bounding box center [757, 274] width 18 height 49
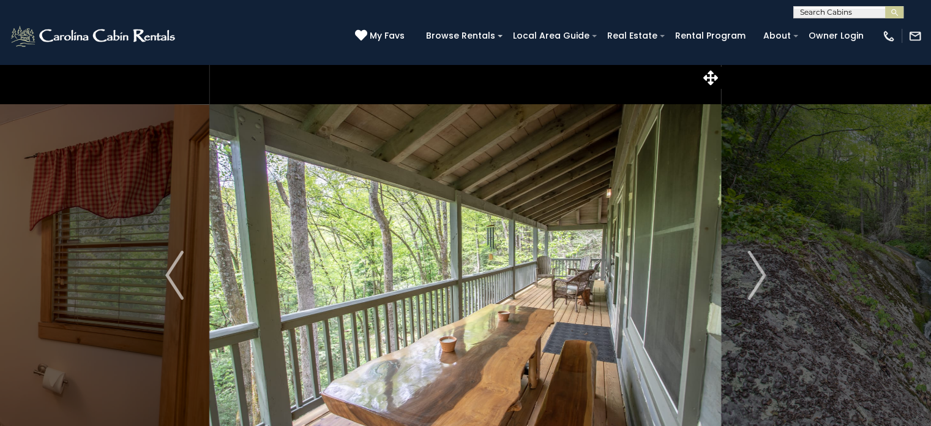
click at [761, 264] on img "Next" at bounding box center [757, 274] width 18 height 49
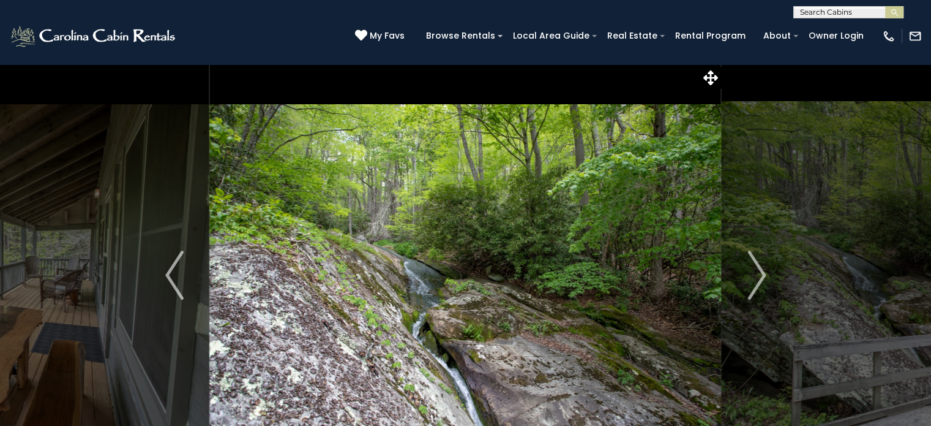
click at [761, 264] on img "Next" at bounding box center [757, 274] width 18 height 49
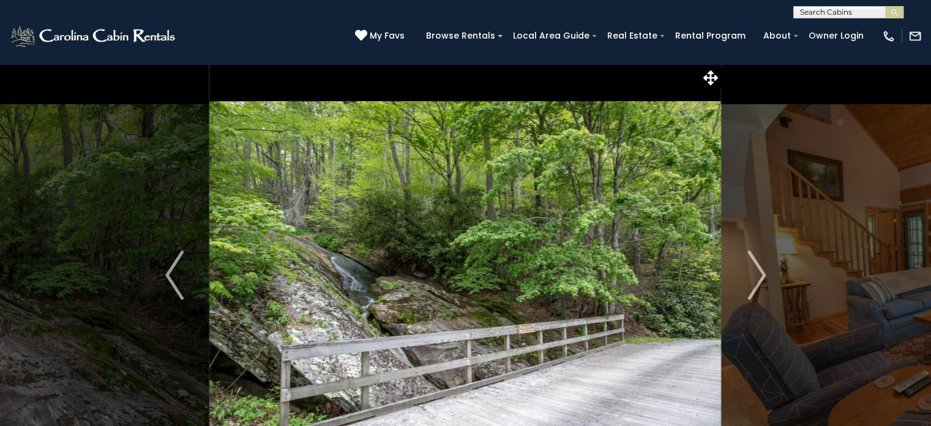
click at [761, 264] on img "Next" at bounding box center [757, 274] width 18 height 49
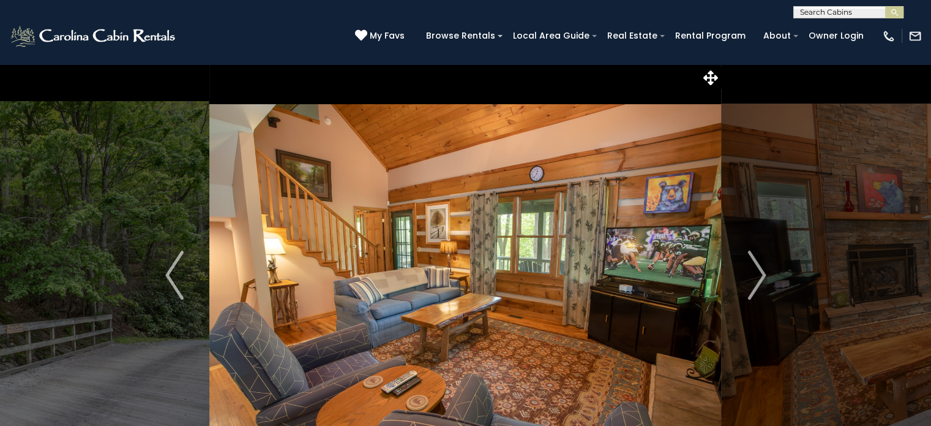
click at [761, 264] on img "Next" at bounding box center [757, 274] width 18 height 49
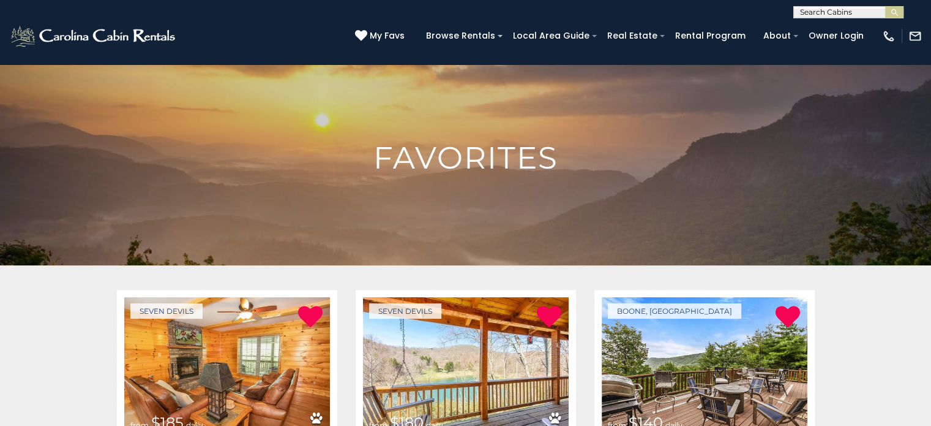
click at [931, 113] on html "**********" at bounding box center [465, 398] width 931 height 822
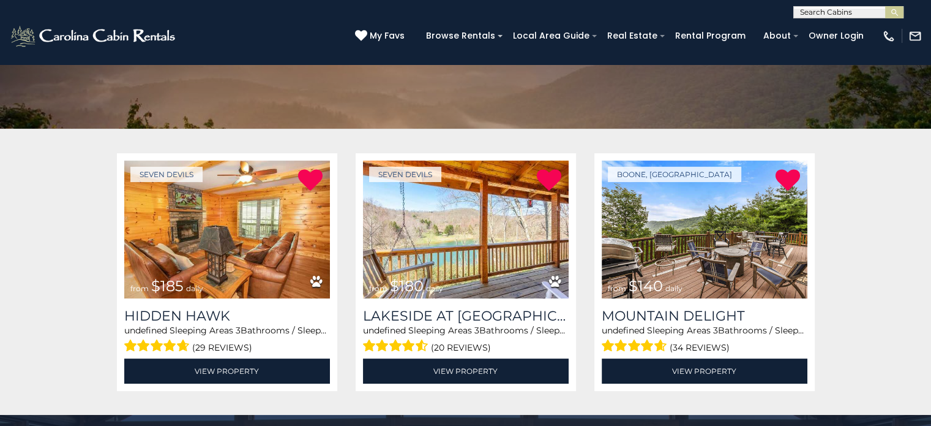
scroll to position [151, 0]
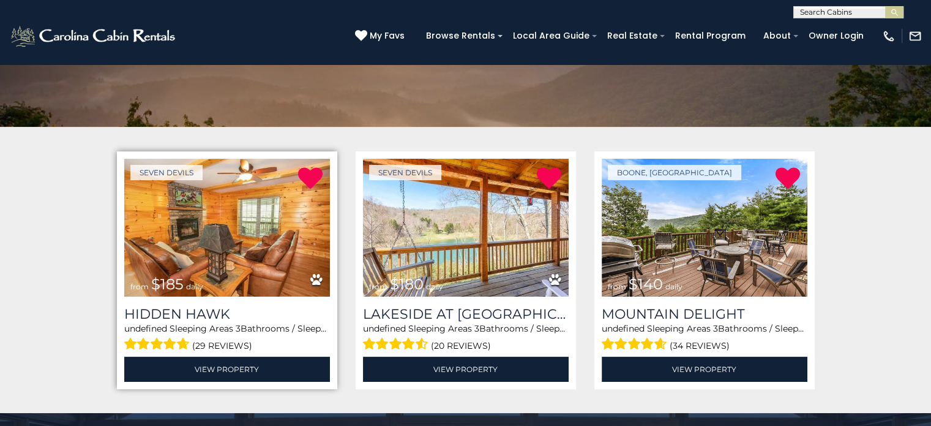
click at [217, 239] on img at bounding box center [227, 228] width 206 height 138
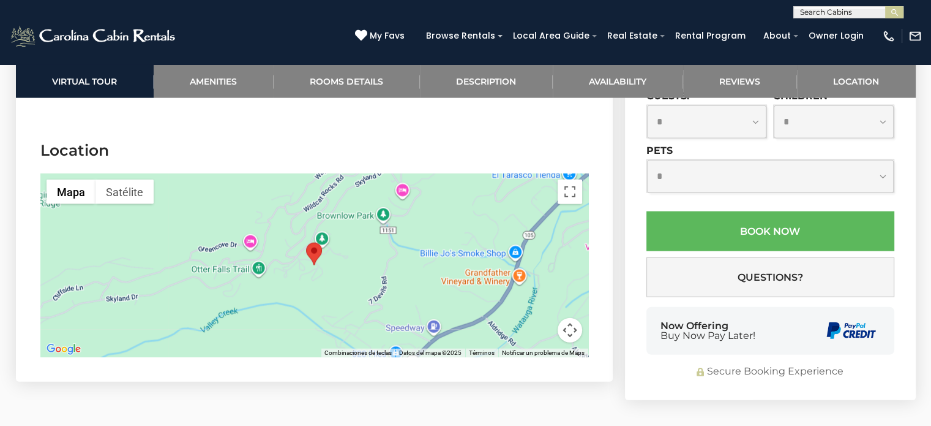
scroll to position [2837, 0]
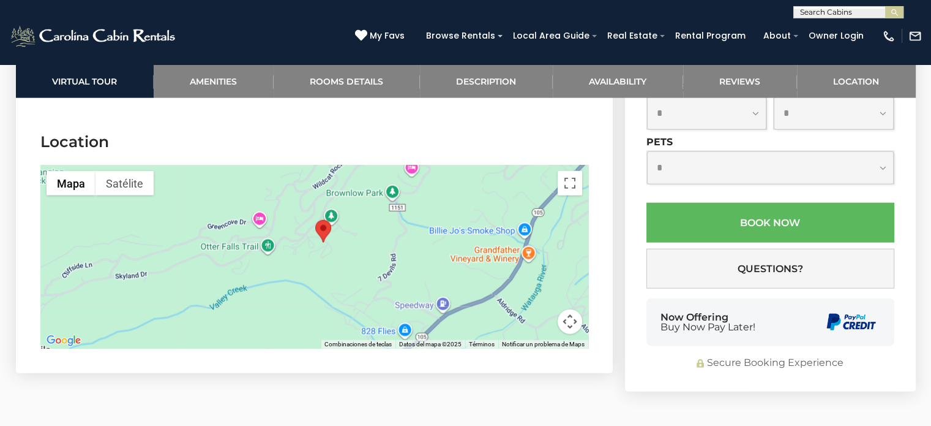
drag, startPoint x: 399, startPoint y: 269, endPoint x: 409, endPoint y: 250, distance: 21.4
click at [409, 250] on div at bounding box center [314, 257] width 548 height 184
click at [562, 194] on button "Cambiar a la vista en pantalla completa" at bounding box center [570, 183] width 24 height 24
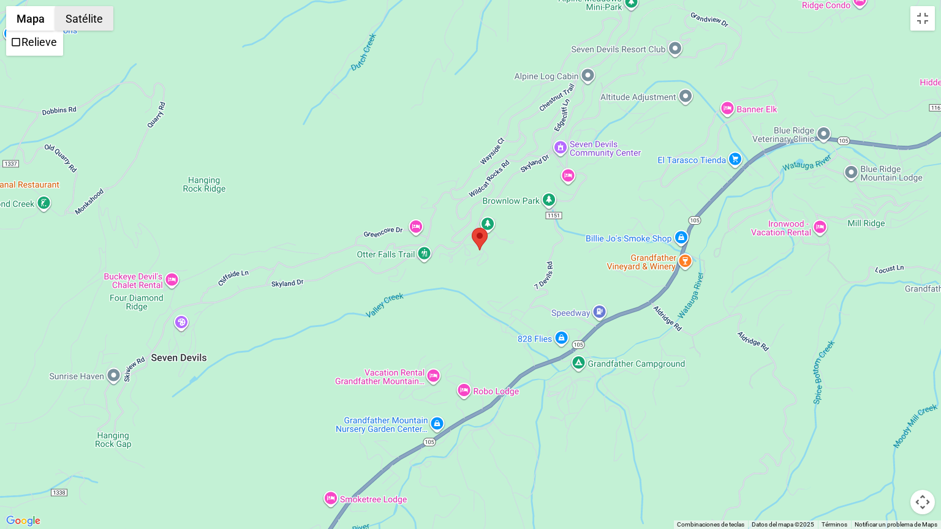
click at [86, 12] on button "Satélite" at bounding box center [84, 18] width 58 height 24
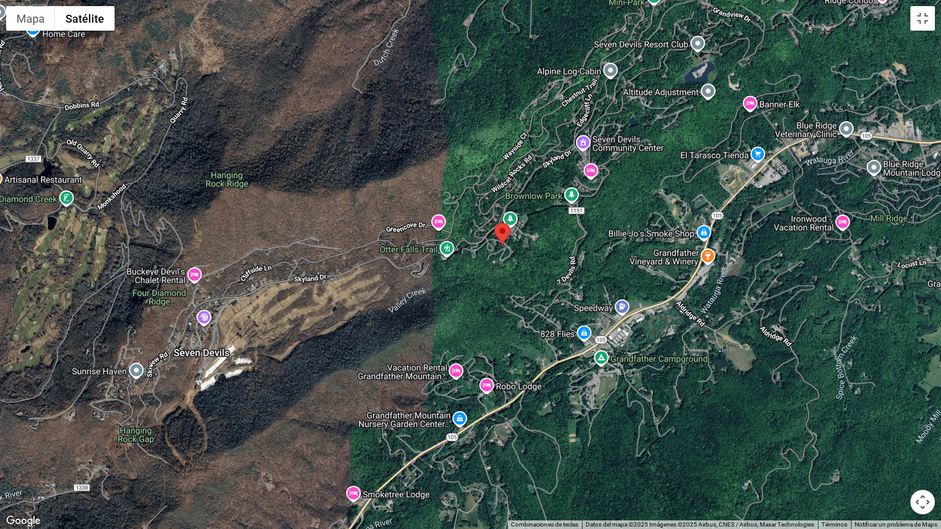
drag, startPoint x: 466, startPoint y: 301, endPoint x: 489, endPoint y: 296, distance: 23.9
click at [489, 296] on div at bounding box center [470, 264] width 941 height 529
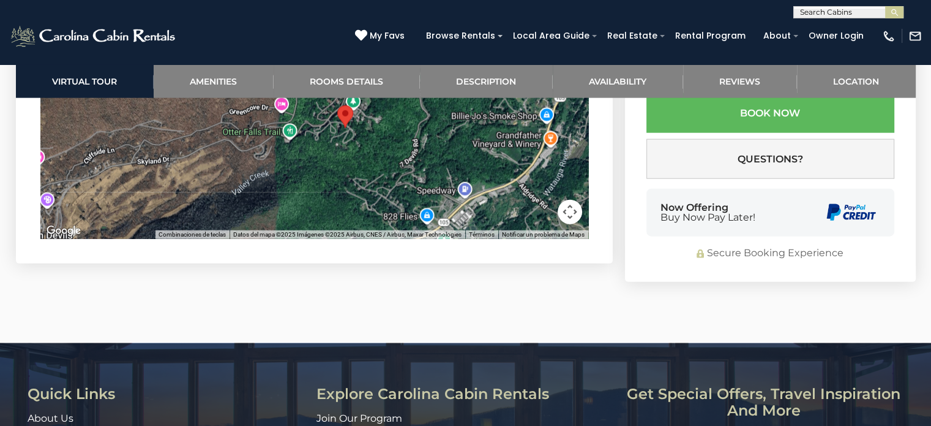
scroll to position [2938, 0]
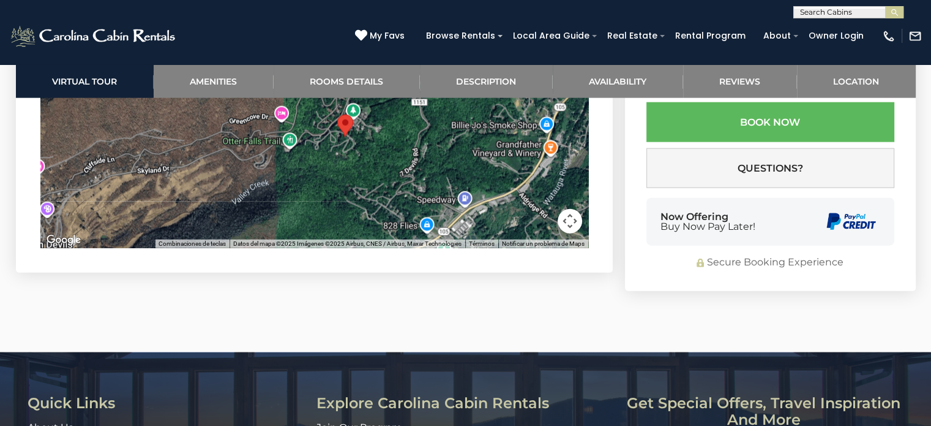
click at [307, 203] on div at bounding box center [314, 156] width 548 height 184
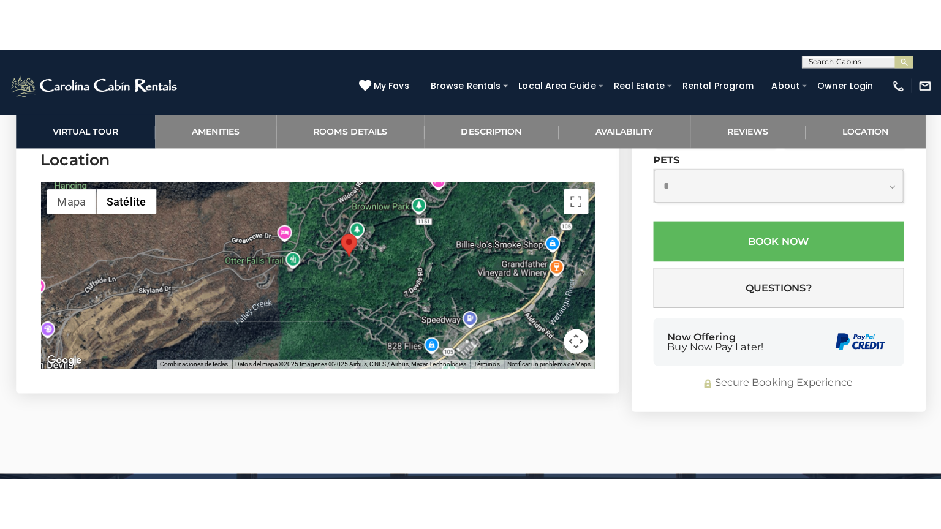
scroll to position [2883, 0]
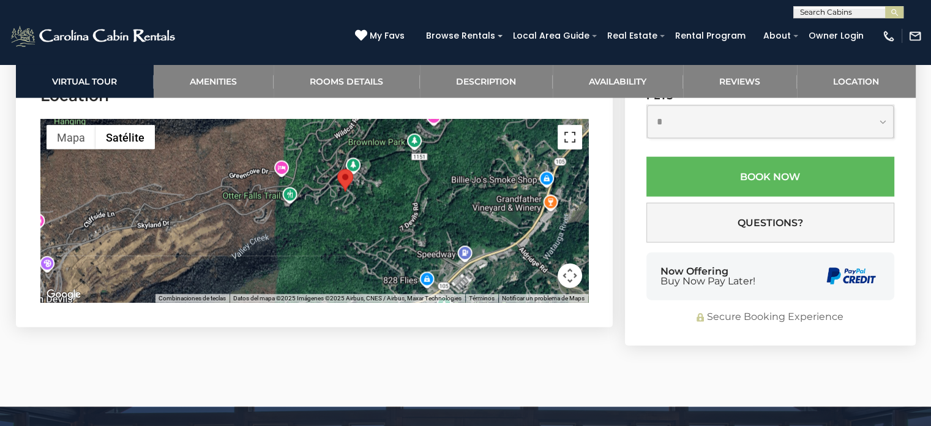
click at [579, 149] on button "Cambiar a la vista en pantalla completa" at bounding box center [570, 137] width 24 height 24
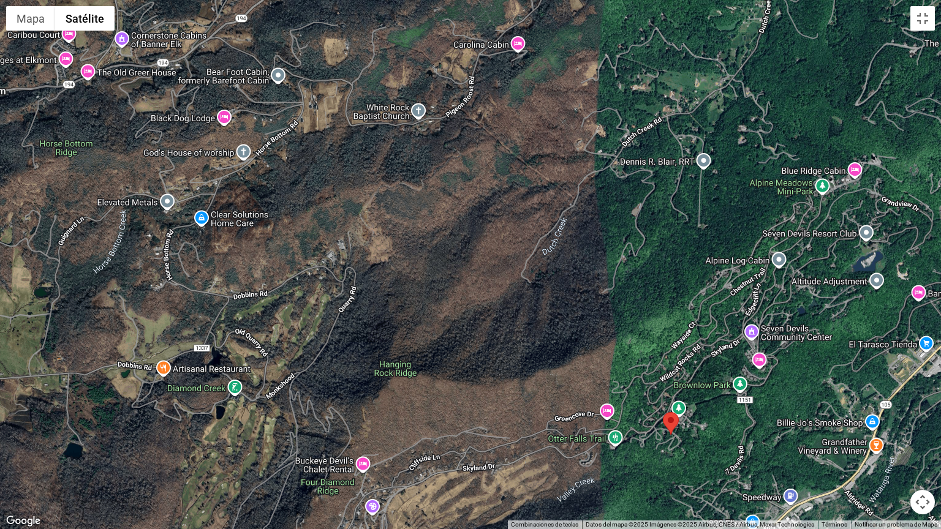
drag, startPoint x: 357, startPoint y: 166, endPoint x: 529, endPoint y: 358, distance: 257.6
click at [529, 358] on div at bounding box center [470, 264] width 941 height 529
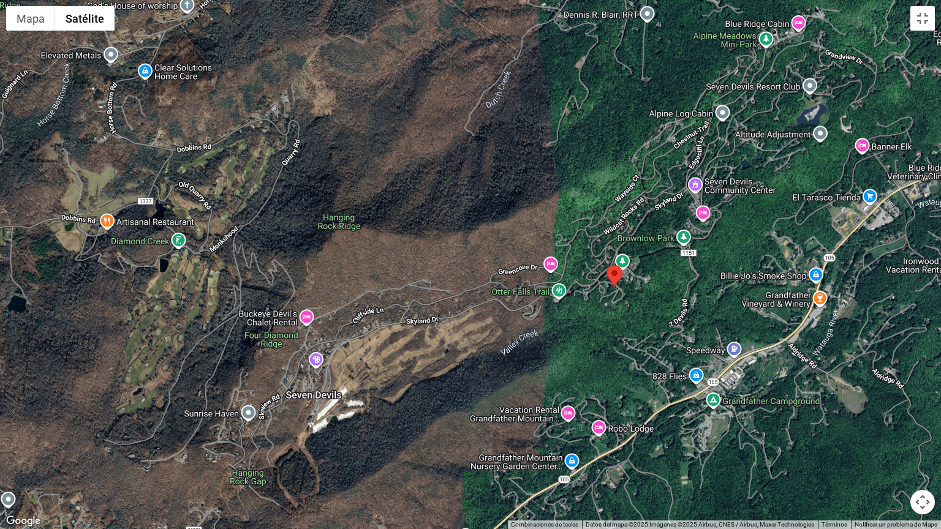
drag, startPoint x: 430, startPoint y: 301, endPoint x: 376, endPoint y: 154, distance: 156.5
click at [376, 154] on div at bounding box center [470, 264] width 941 height 529
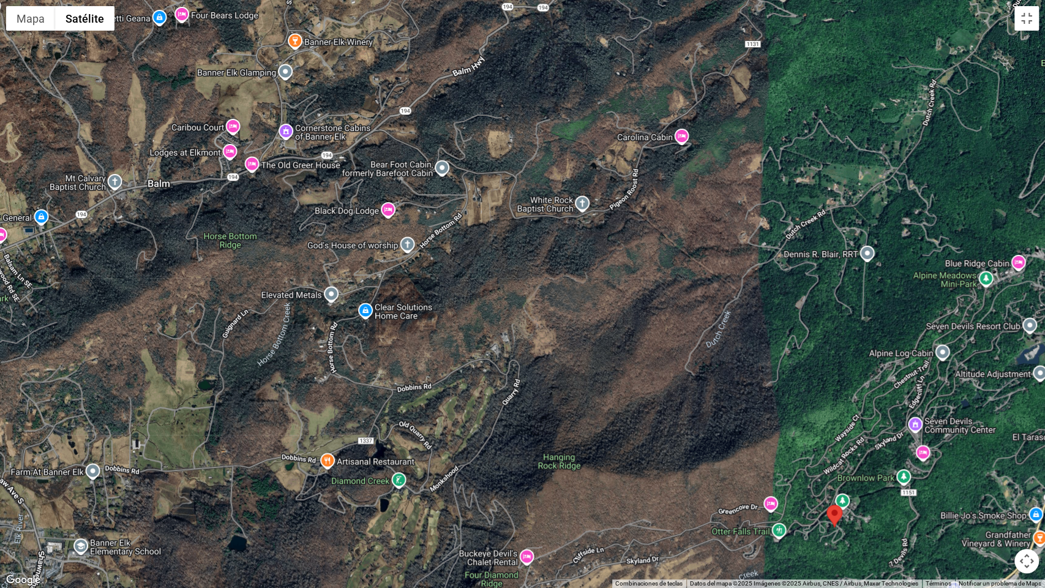
drag, startPoint x: 389, startPoint y: 258, endPoint x: 551, endPoint y: 472, distance: 268.4
click at [551, 425] on div at bounding box center [522, 294] width 1045 height 588
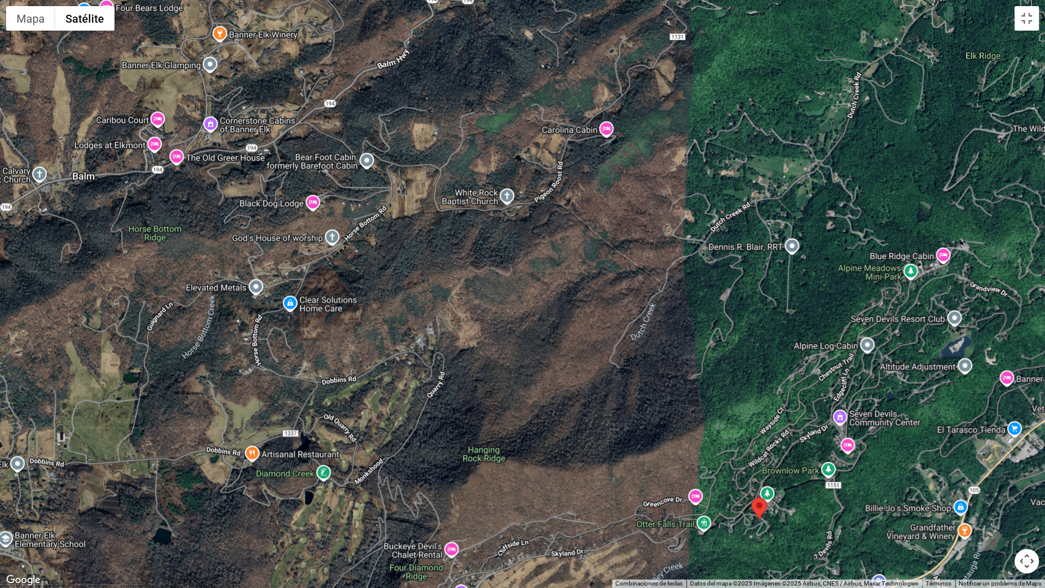
drag, startPoint x: 551, startPoint y: 306, endPoint x: 489, endPoint y: 298, distance: 62.4
click at [489, 298] on div at bounding box center [522, 294] width 1045 height 588
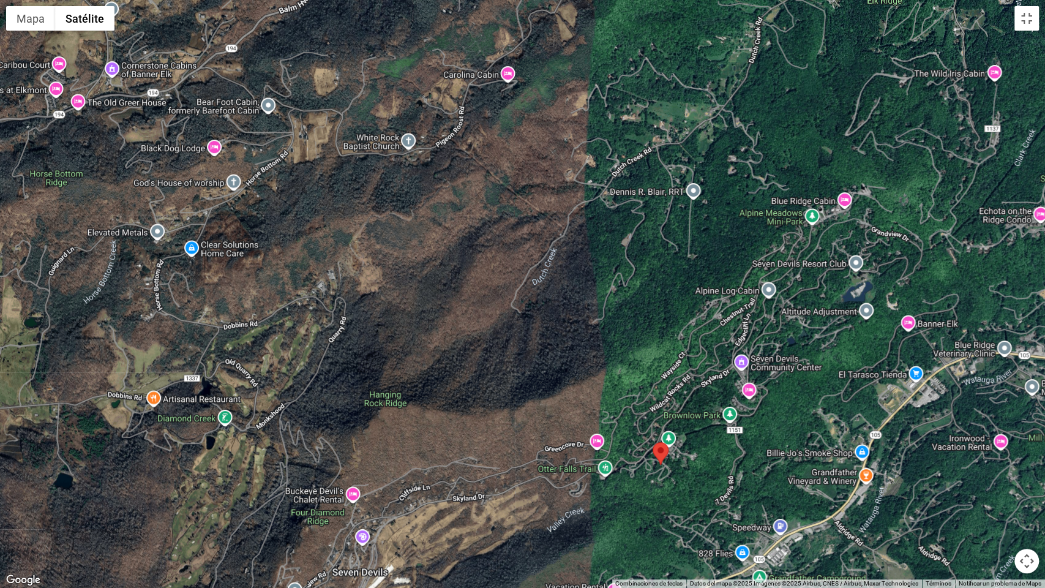
drag, startPoint x: 630, startPoint y: 386, endPoint x: 523, endPoint y: 329, distance: 121.7
click at [523, 329] on div at bounding box center [522, 294] width 1045 height 588
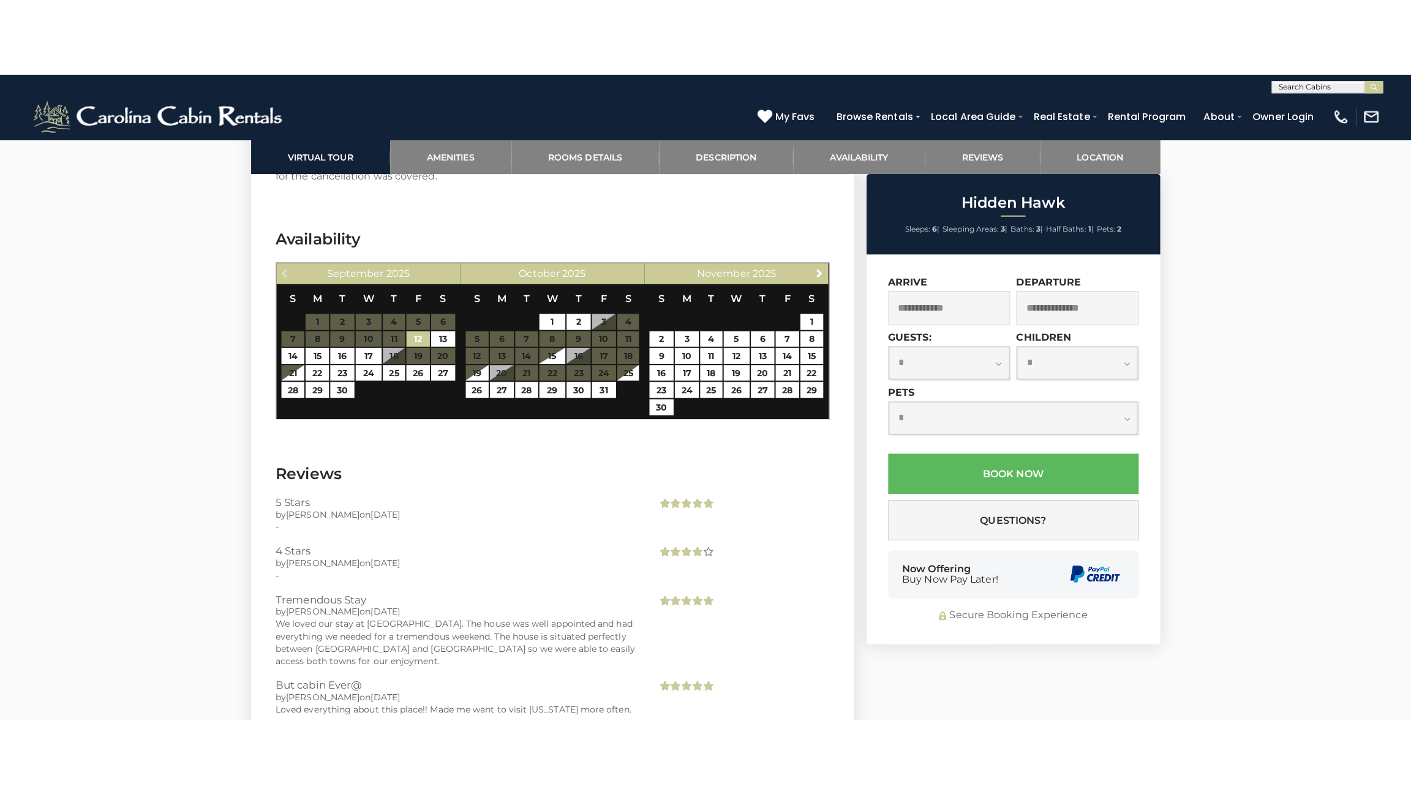
scroll to position [2545, 0]
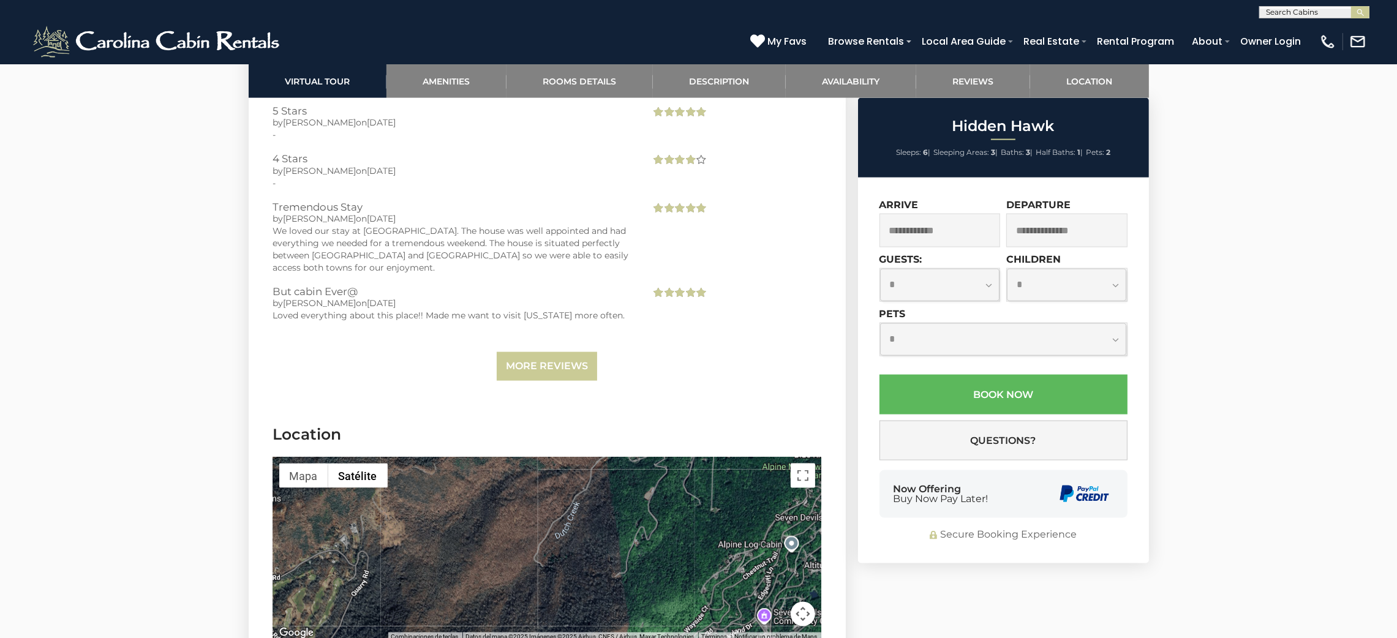
click at [601, 425] on div at bounding box center [547, 549] width 548 height 184
click at [792, 425] on button "Cambiar a la vista en pantalla completa" at bounding box center [803, 476] width 24 height 24
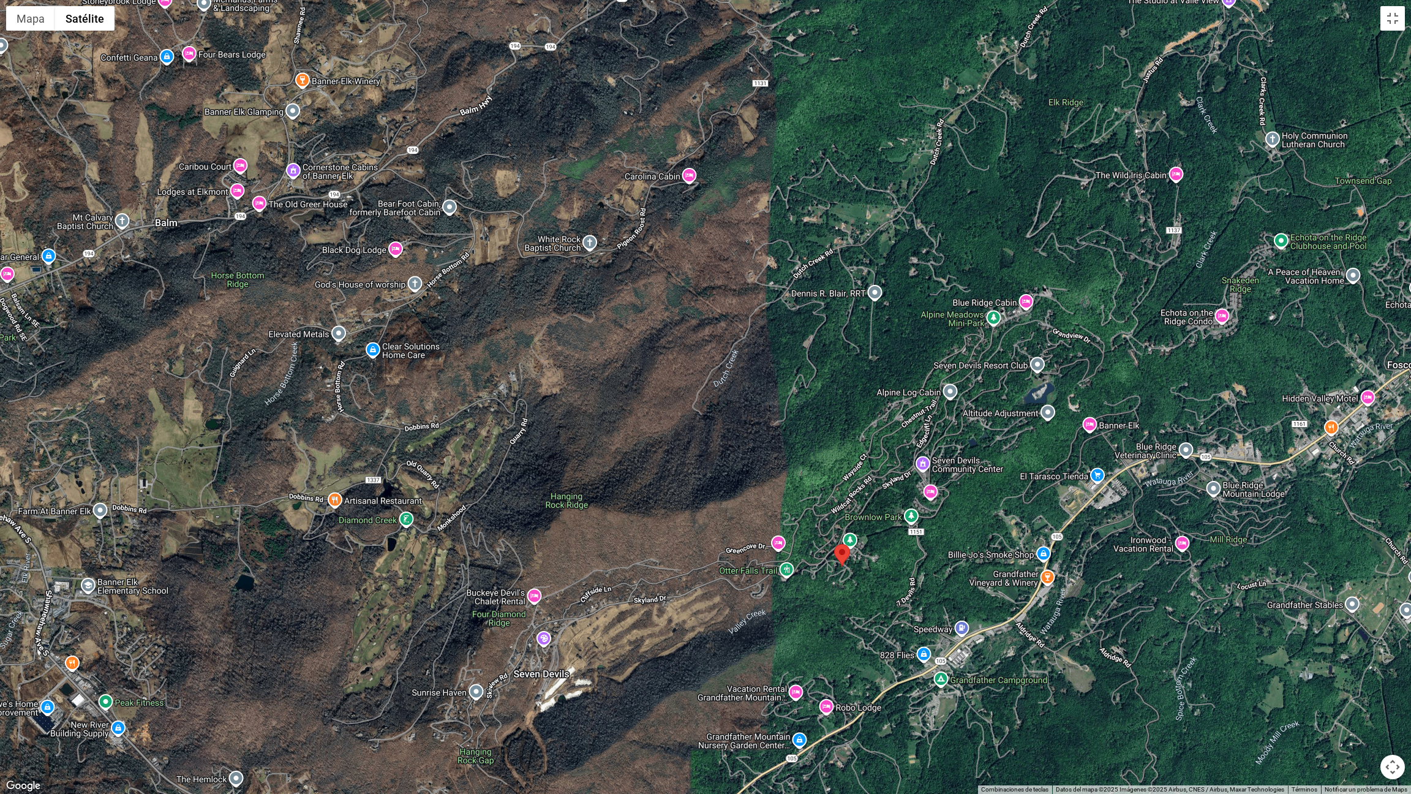
click at [931, 425] on div at bounding box center [705, 397] width 1411 height 794
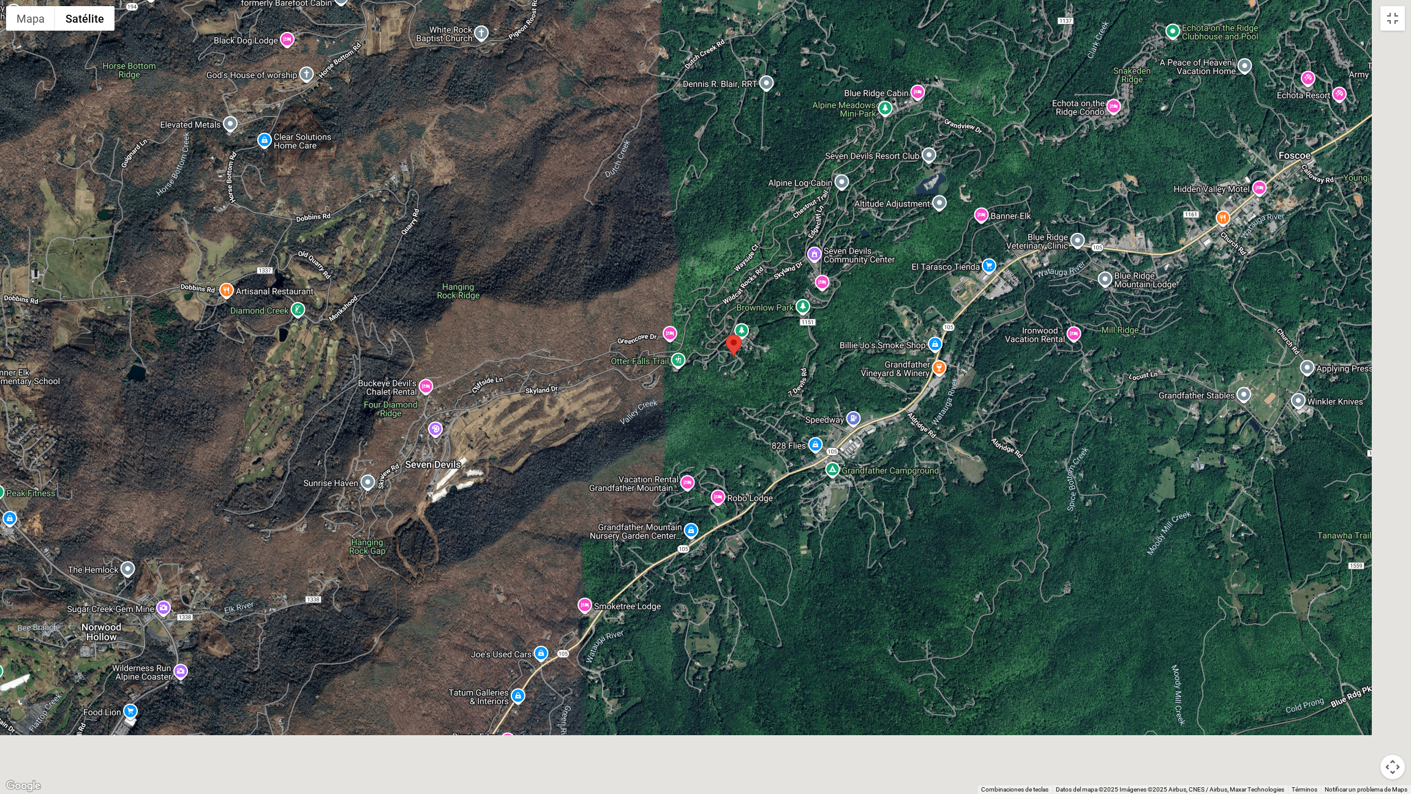
drag, startPoint x: 762, startPoint y: 421, endPoint x: 649, endPoint y: 201, distance: 247.1
click at [649, 201] on div at bounding box center [705, 397] width 1411 height 794
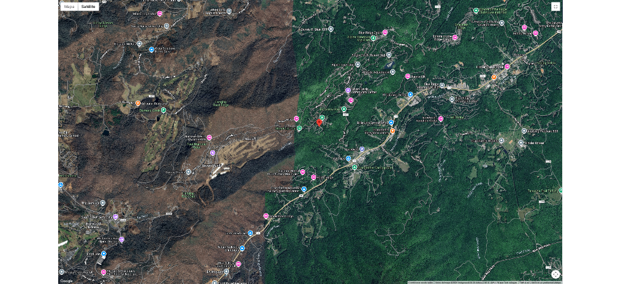
scroll to position [2545, 0]
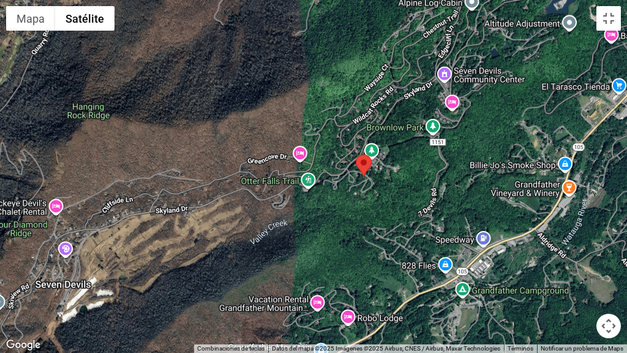
drag, startPoint x: 306, startPoint y: 153, endPoint x: 334, endPoint y: 196, distance: 51.0
click at [334, 196] on div at bounding box center [313, 176] width 627 height 353
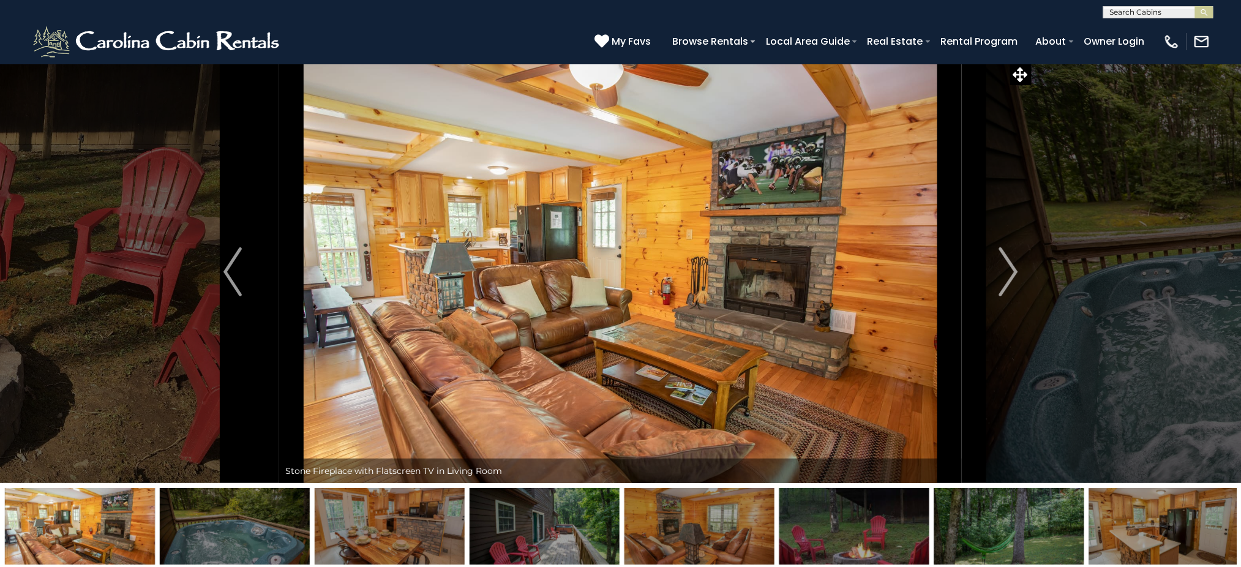
scroll to position [0, 0]
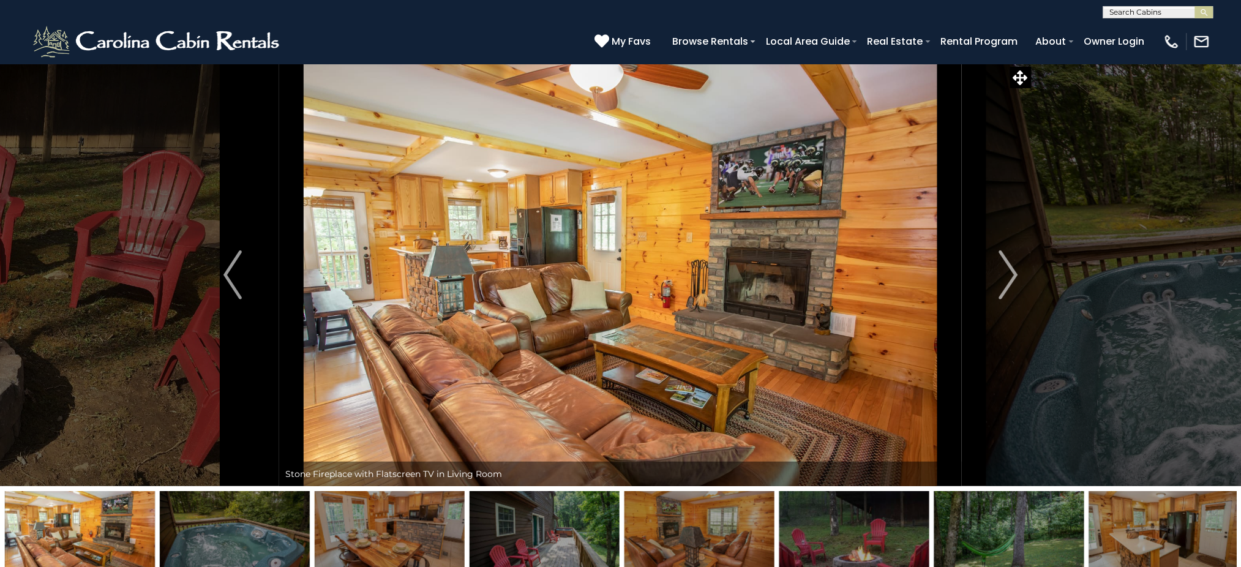
click at [931, 288] on img at bounding box center [620, 275] width 683 height 423
click at [931, 268] on img "Next" at bounding box center [1008, 274] width 18 height 49
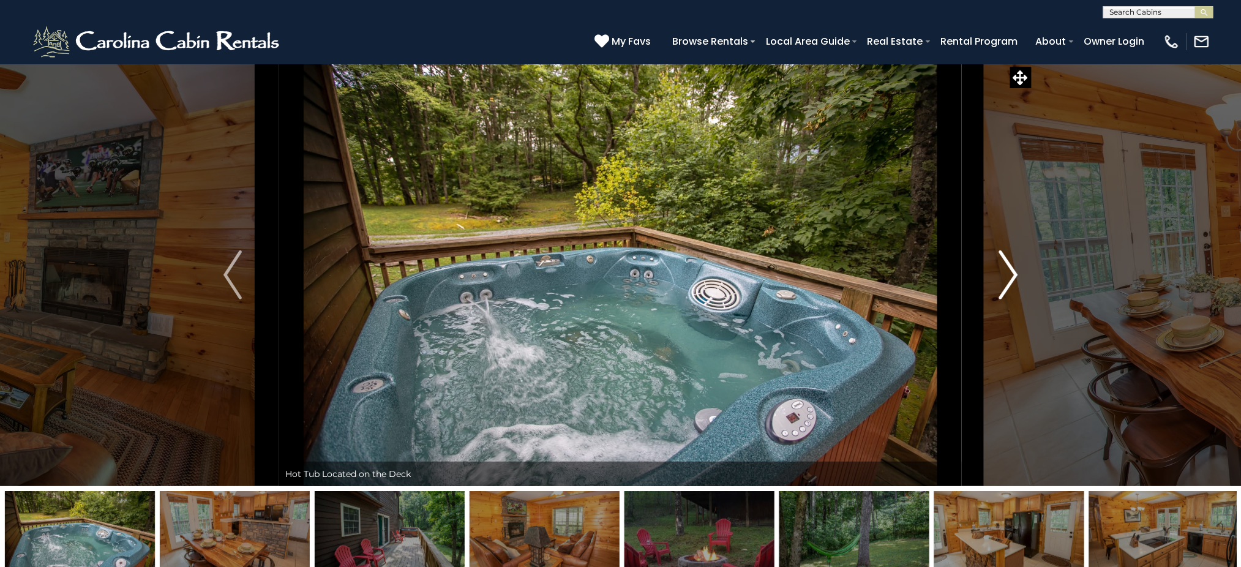
click at [931, 268] on img "Next" at bounding box center [1008, 274] width 18 height 49
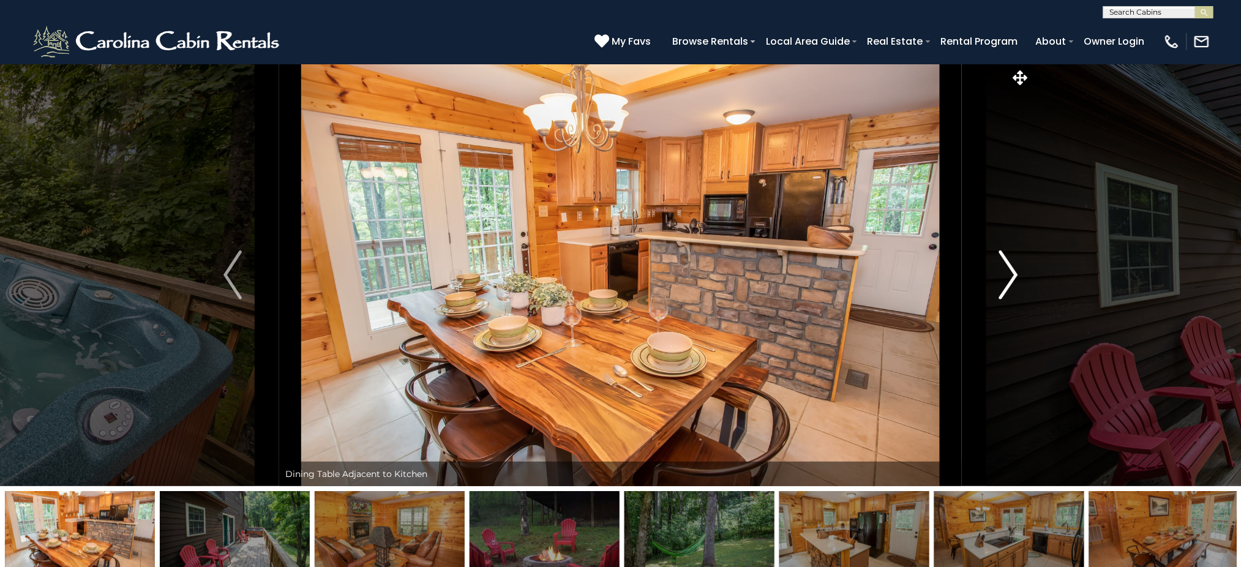
click at [931, 268] on img "Next" at bounding box center [1008, 274] width 18 height 49
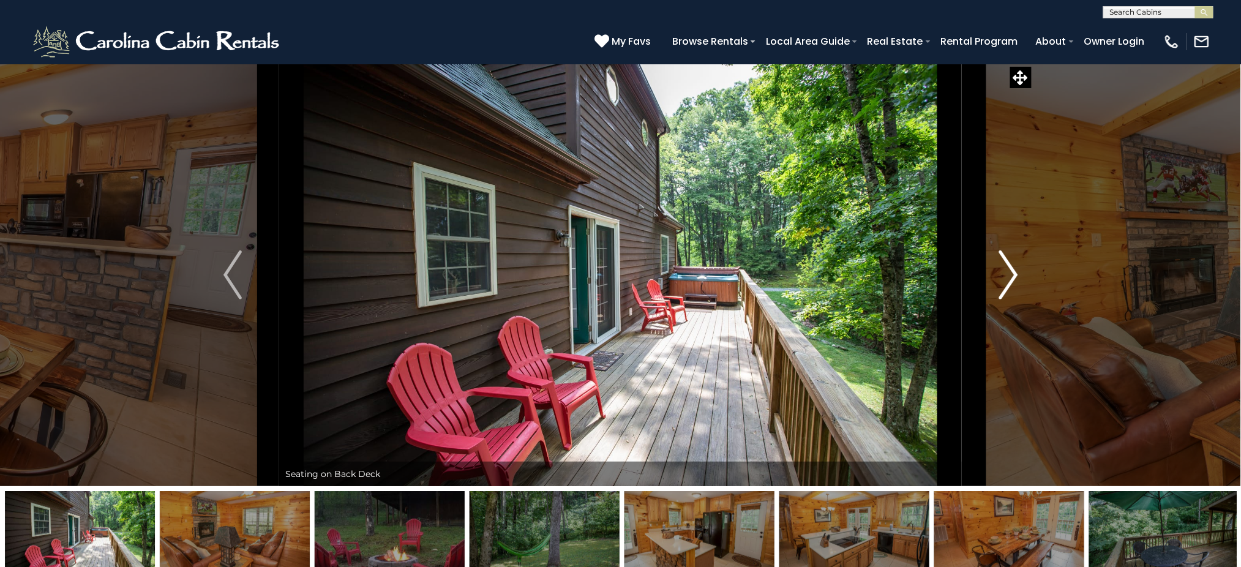
click at [931, 268] on img "Next" at bounding box center [1008, 274] width 18 height 49
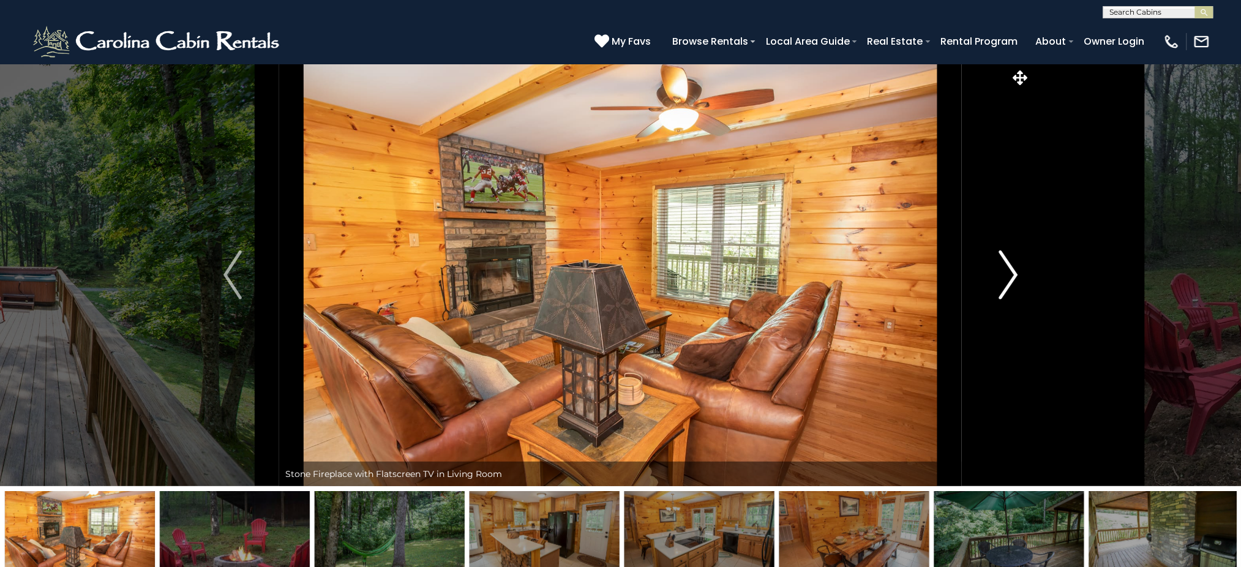
click at [931, 277] on img "Next" at bounding box center [1008, 274] width 18 height 49
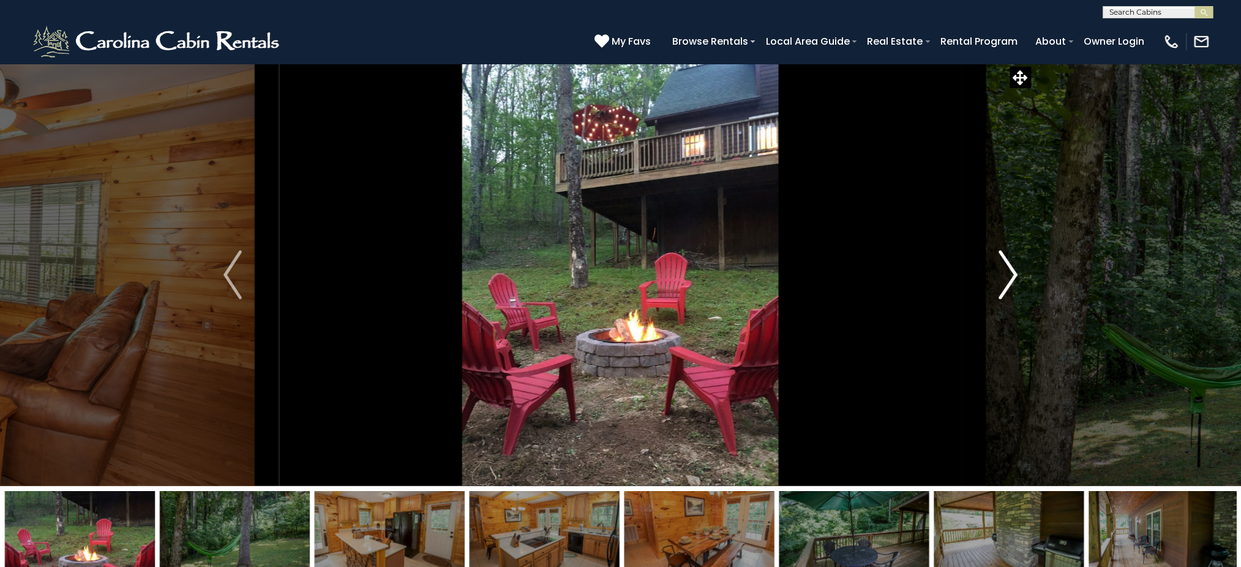
click at [931, 277] on img "Next" at bounding box center [1008, 274] width 18 height 49
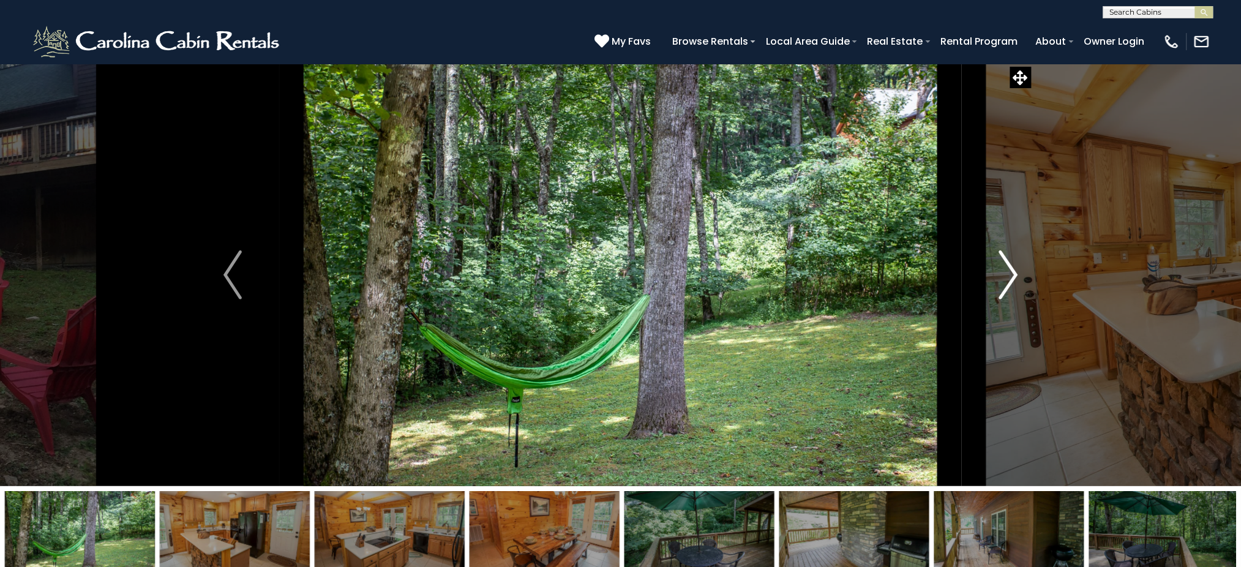
click at [931, 277] on img "Next" at bounding box center [1008, 274] width 18 height 49
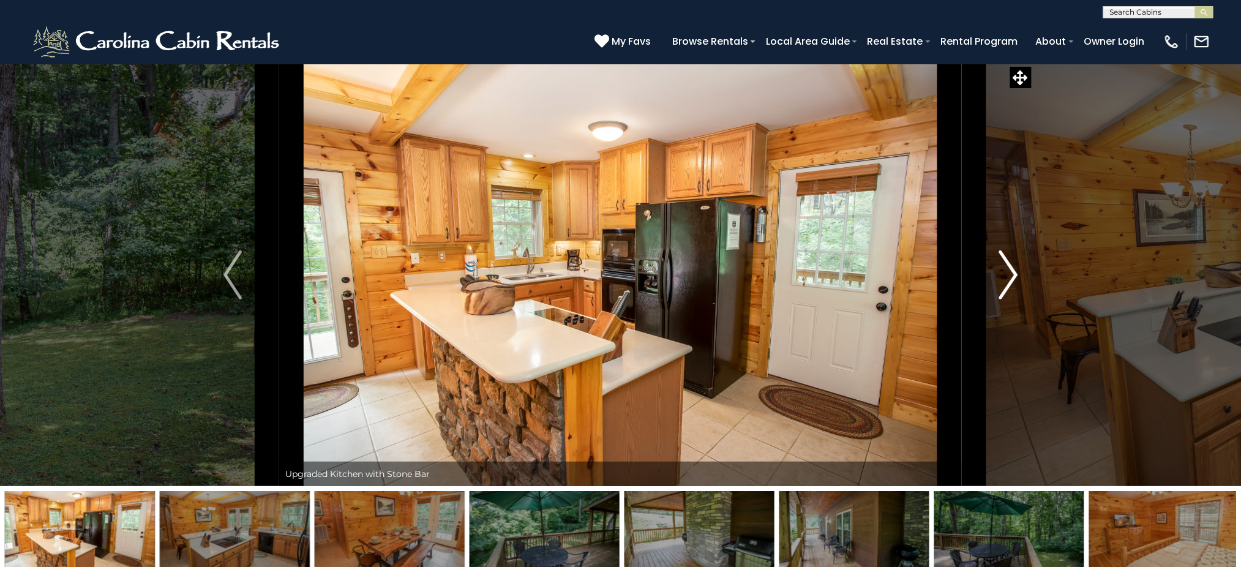
click at [931, 277] on img "Next" at bounding box center [1008, 274] width 18 height 49
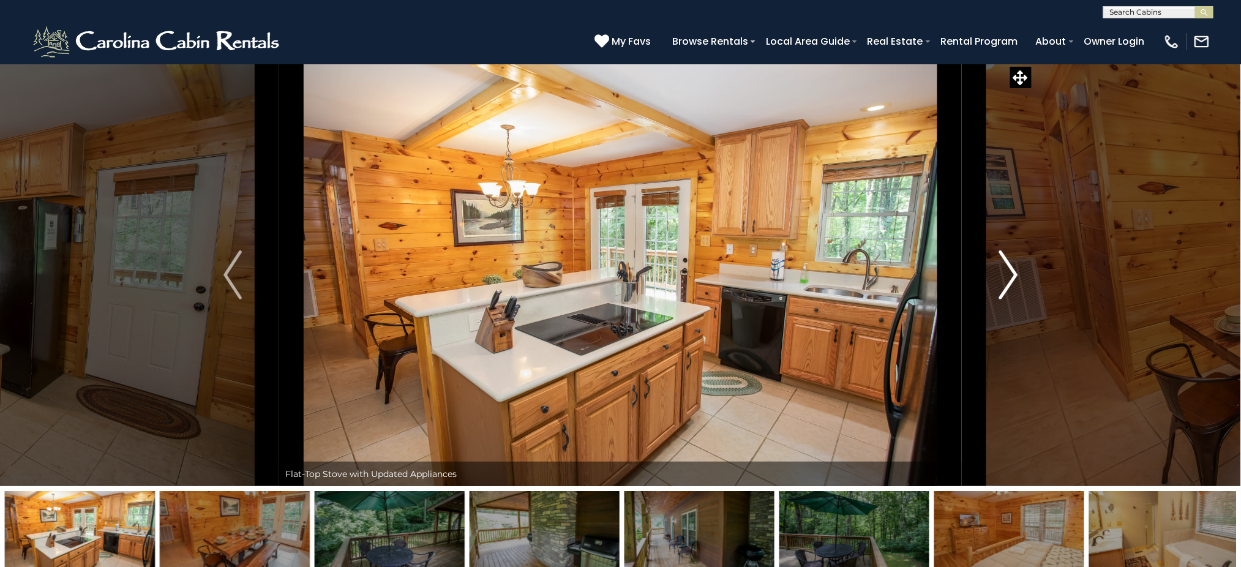
click at [931, 277] on img "Next" at bounding box center [1008, 274] width 18 height 49
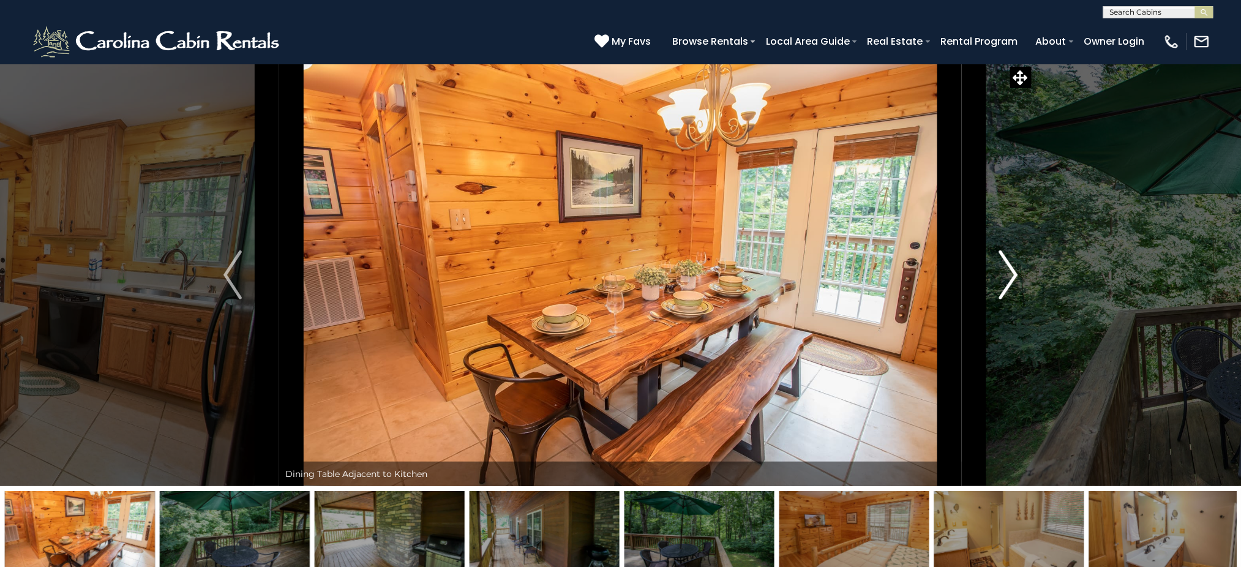
click at [931, 277] on img "Next" at bounding box center [1008, 274] width 18 height 49
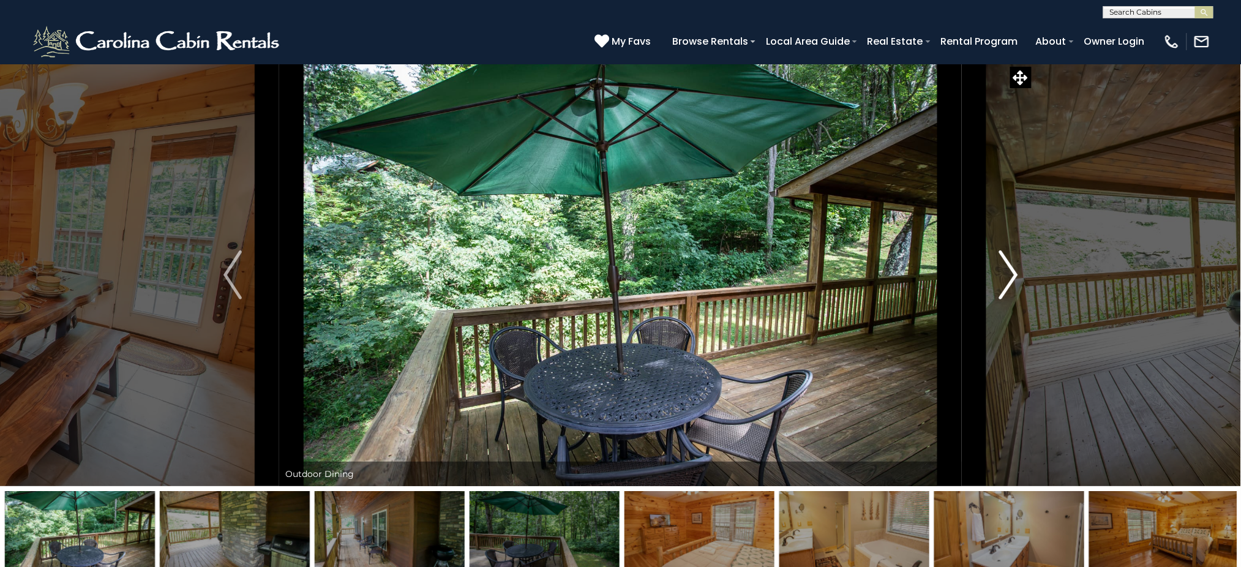
click at [931, 277] on img "Next" at bounding box center [1008, 274] width 18 height 49
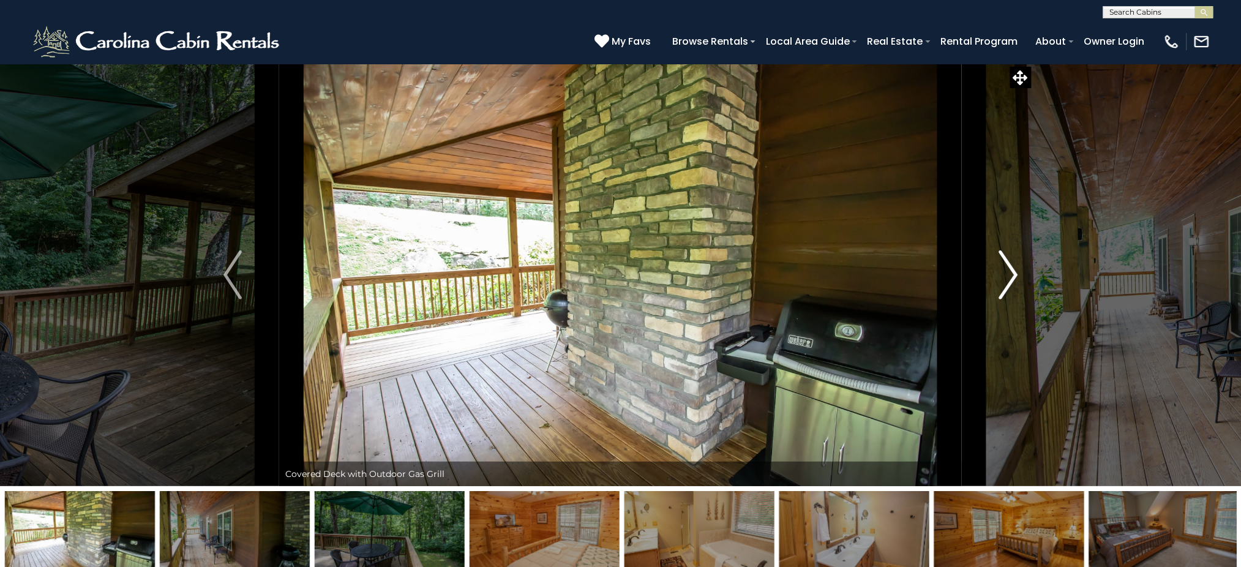
click at [931, 277] on img "Next" at bounding box center [1008, 274] width 18 height 49
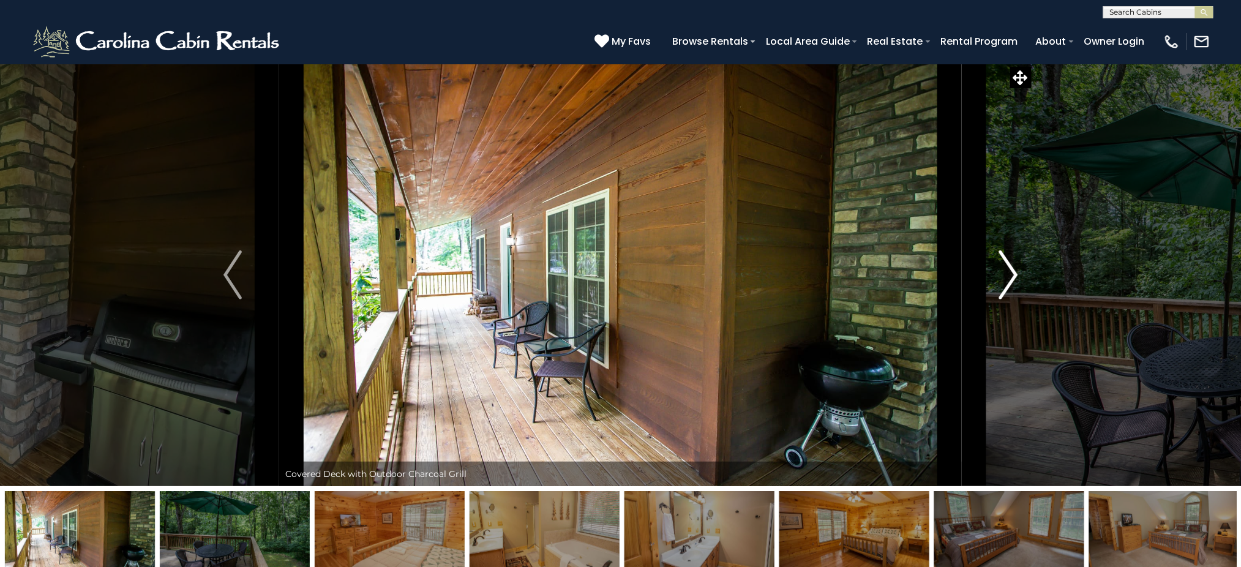
click at [931, 277] on img "Next" at bounding box center [1008, 274] width 18 height 49
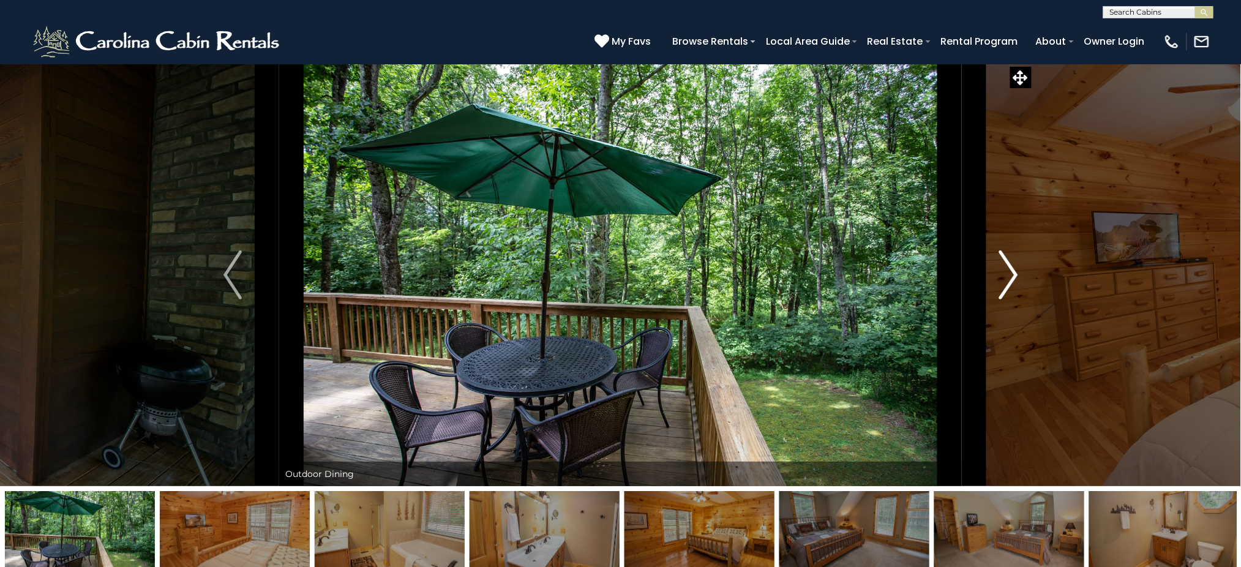
click at [931, 277] on img "Next" at bounding box center [1008, 274] width 18 height 49
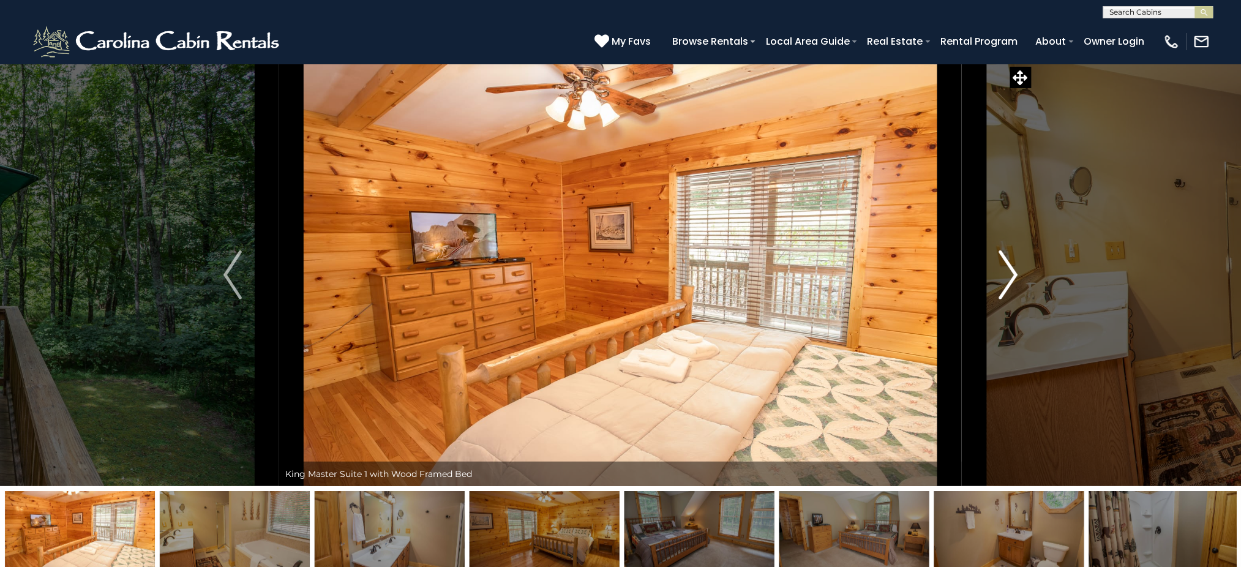
click at [931, 277] on img "Next" at bounding box center [1008, 274] width 18 height 49
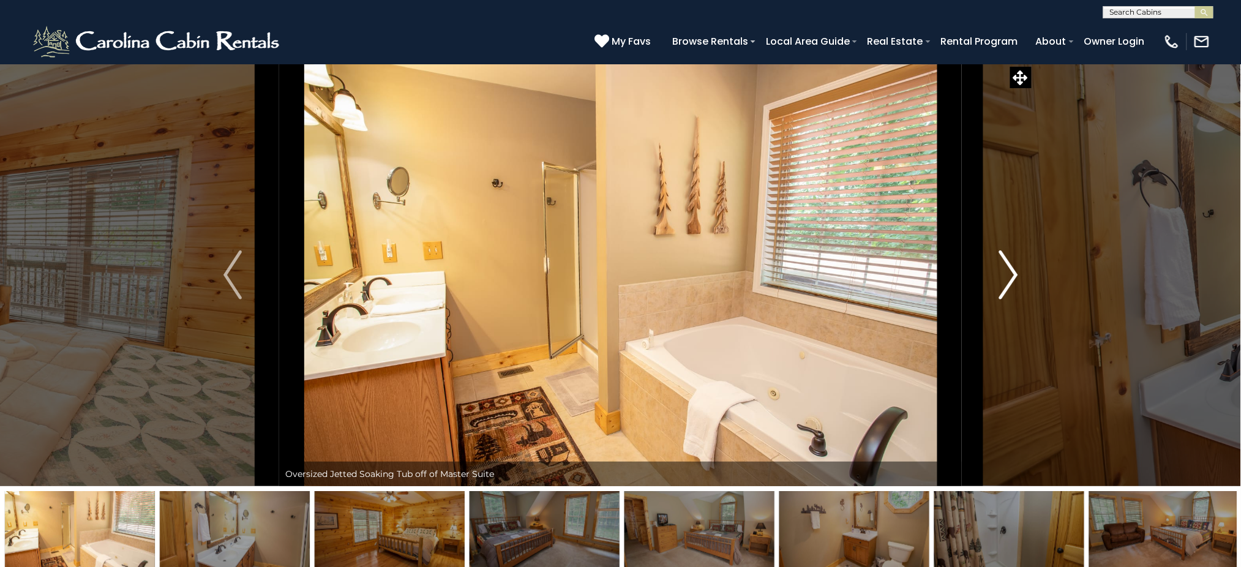
click at [931, 277] on img "Next" at bounding box center [1008, 274] width 18 height 49
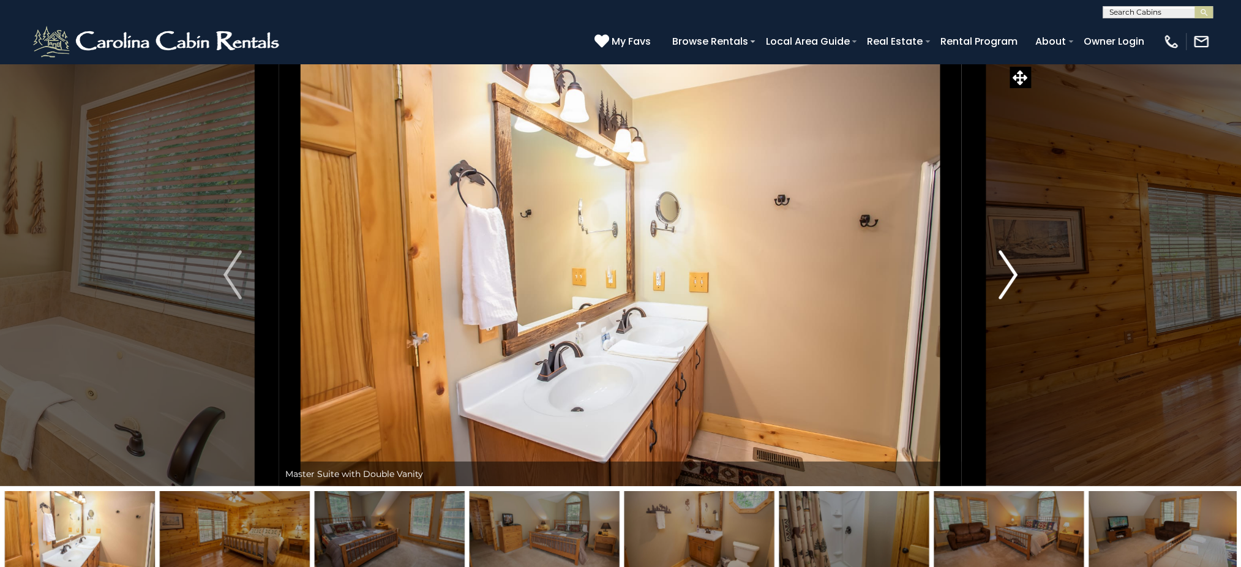
click at [931, 277] on img "Next" at bounding box center [1008, 274] width 18 height 49
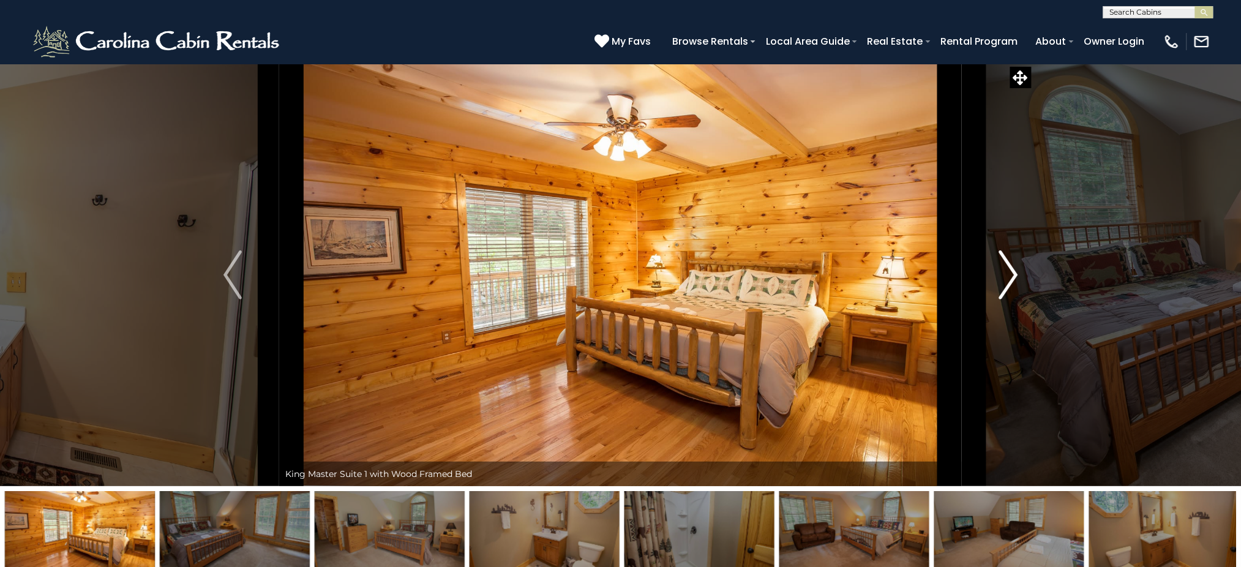
click at [931, 277] on img "Next" at bounding box center [1008, 274] width 18 height 49
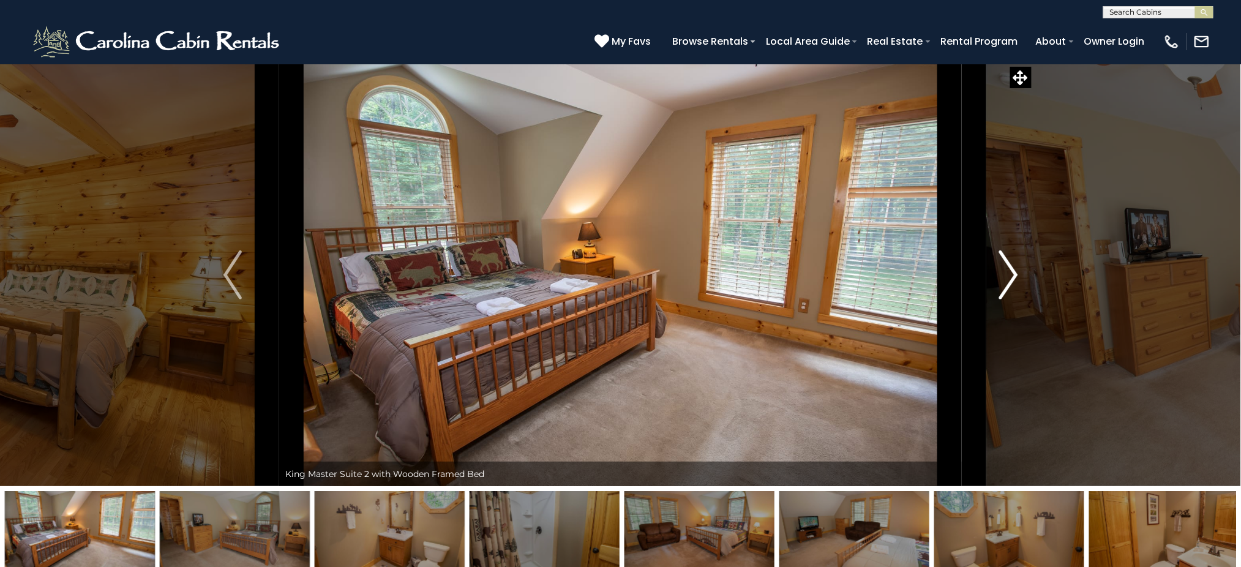
click at [931, 277] on img "Next" at bounding box center [1008, 274] width 18 height 49
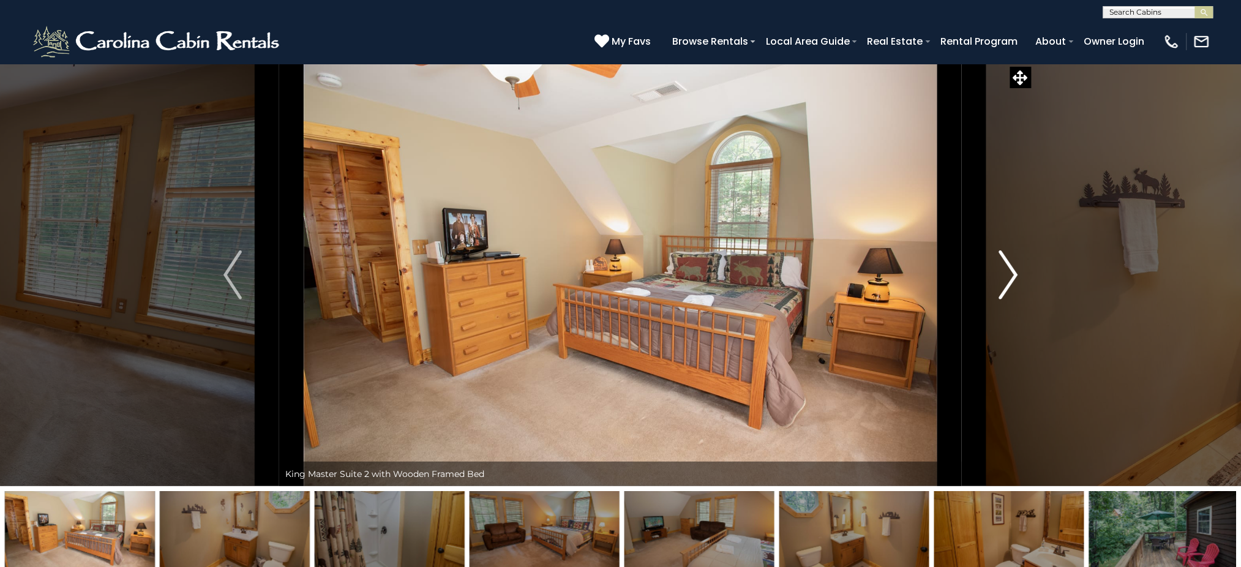
click at [931, 277] on img "Next" at bounding box center [1008, 274] width 18 height 49
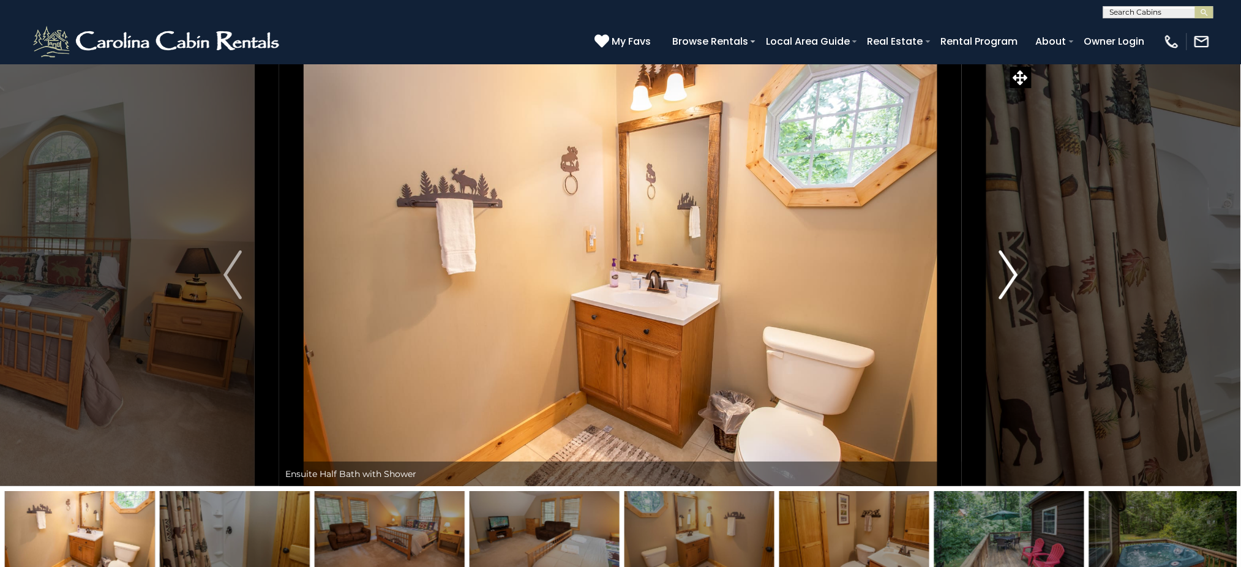
click at [931, 277] on img "Next" at bounding box center [1008, 274] width 18 height 49
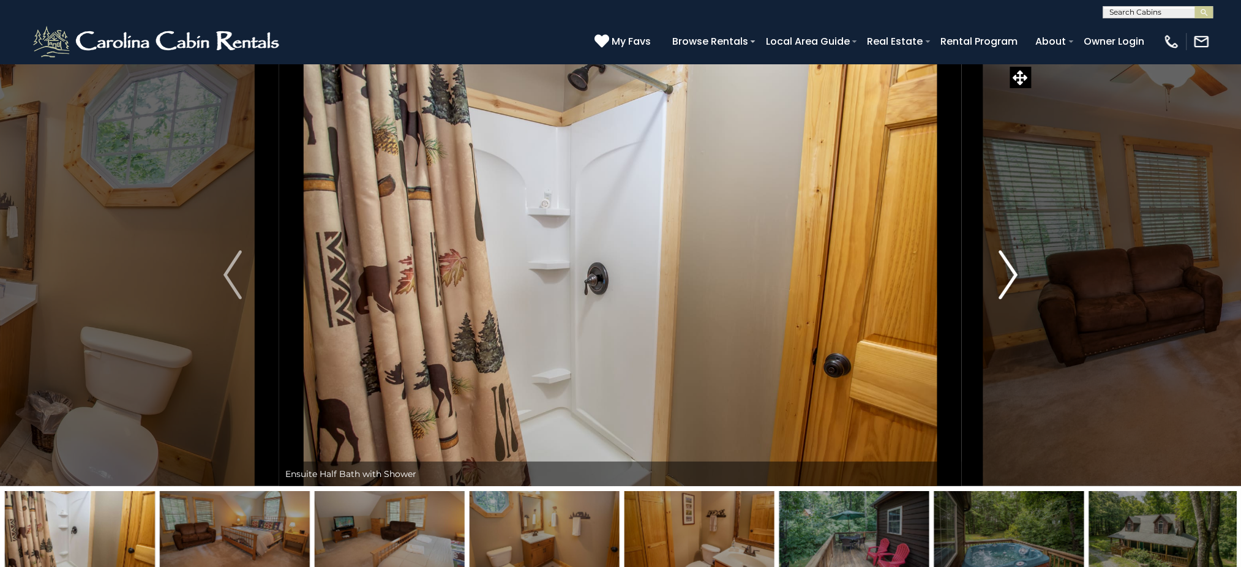
click at [931, 277] on img "Next" at bounding box center [1008, 274] width 18 height 49
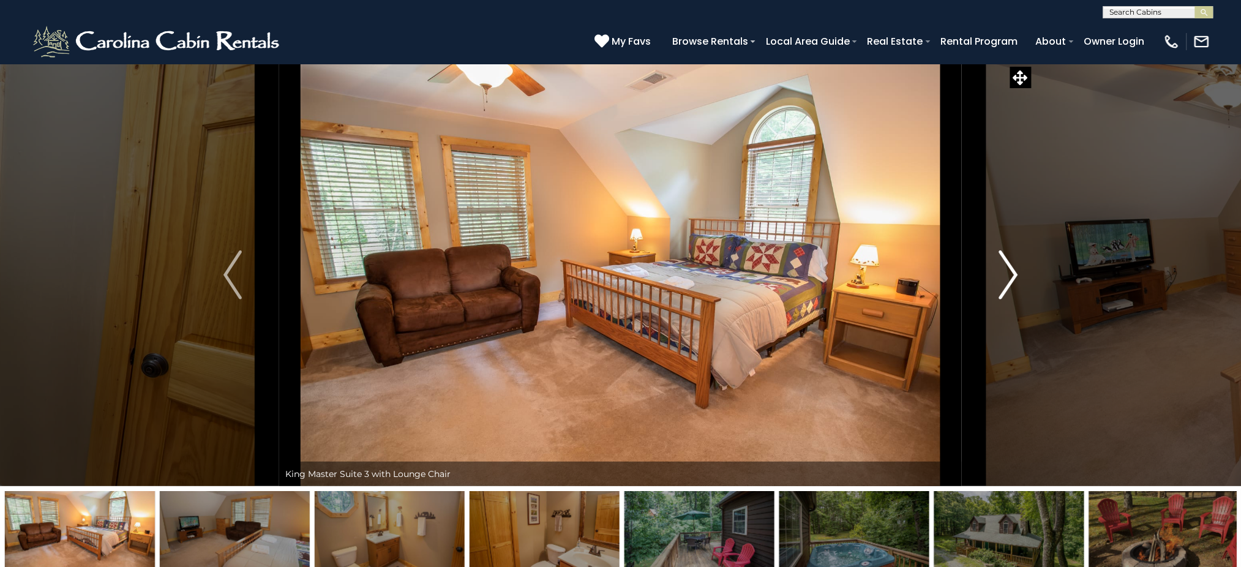
click at [931, 277] on img "Next" at bounding box center [1008, 274] width 18 height 49
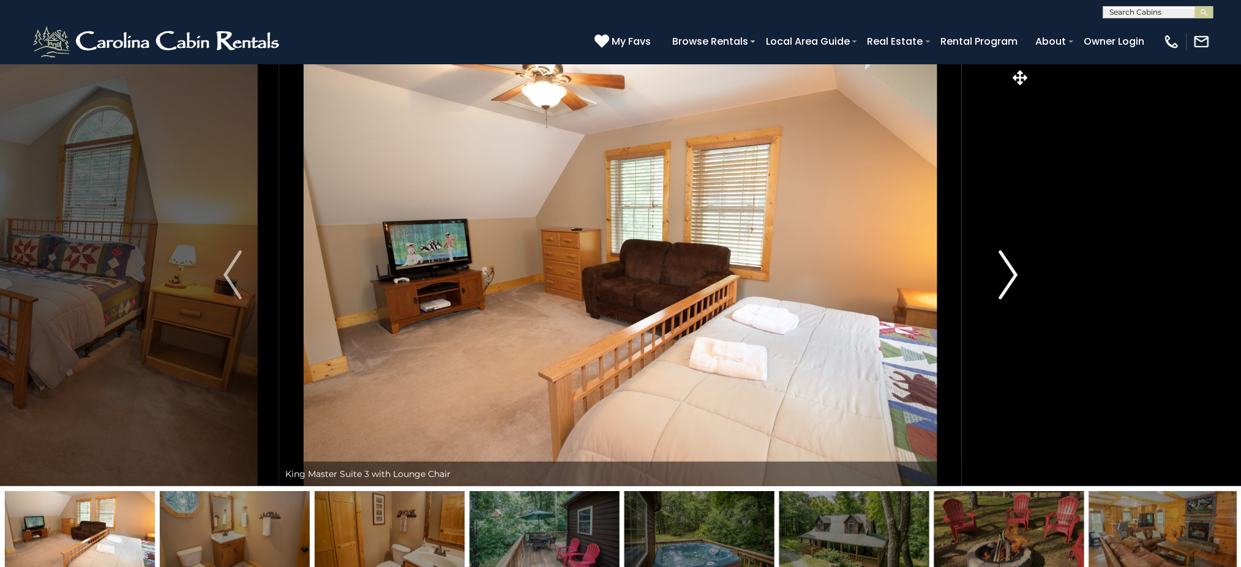
click at [931, 277] on img "Next" at bounding box center [1008, 274] width 18 height 49
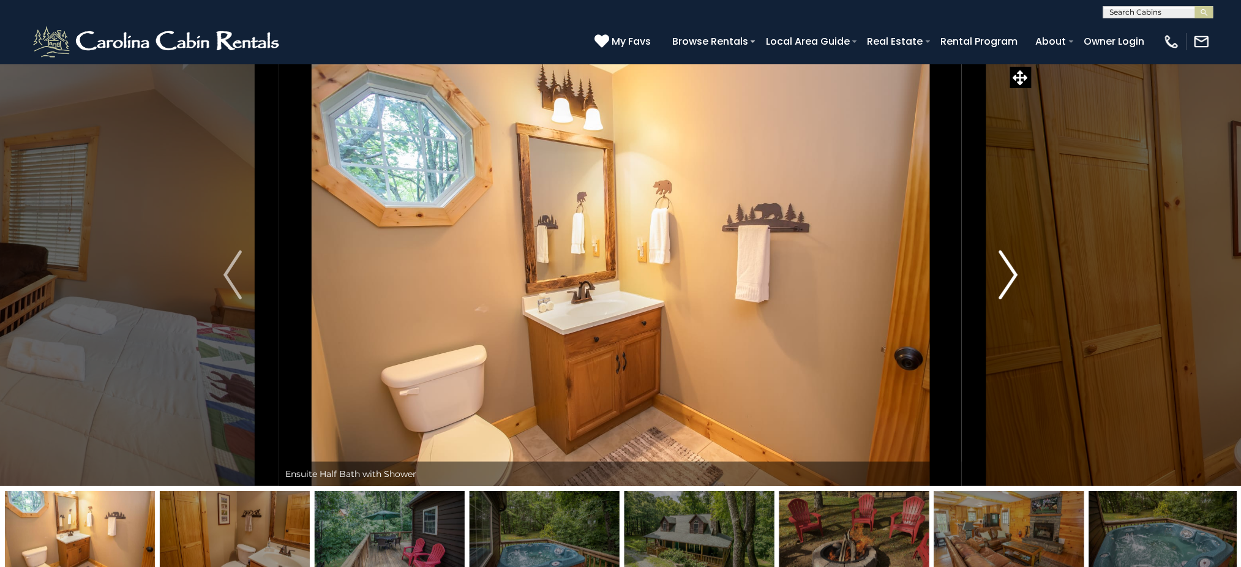
click at [931, 277] on img "Next" at bounding box center [1008, 274] width 18 height 49
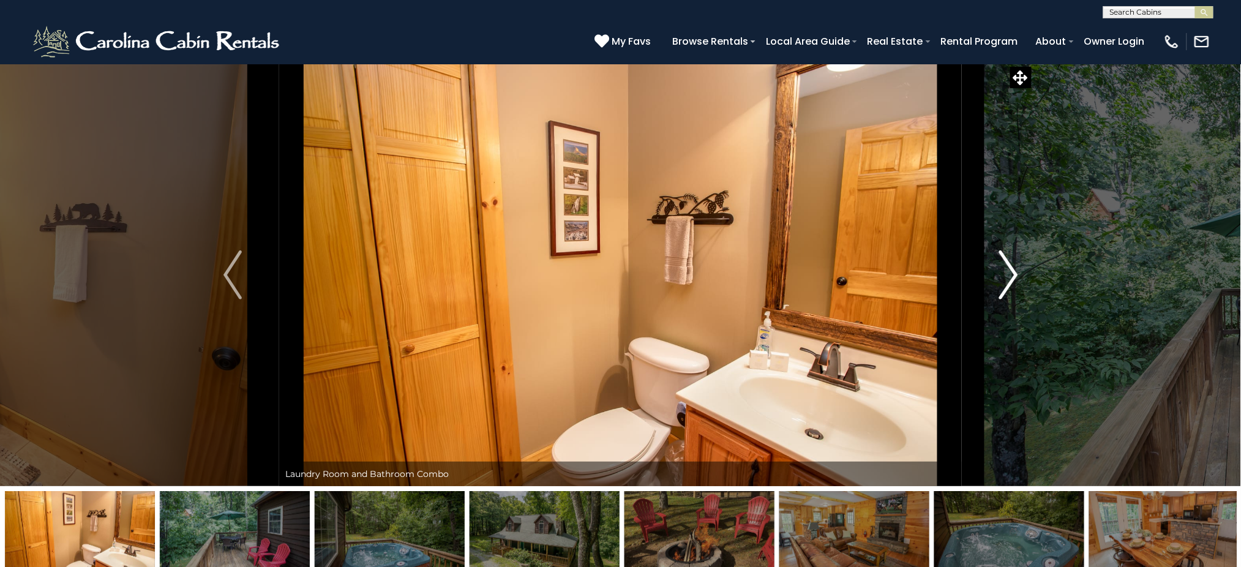
click at [931, 277] on img "Next" at bounding box center [1008, 274] width 18 height 49
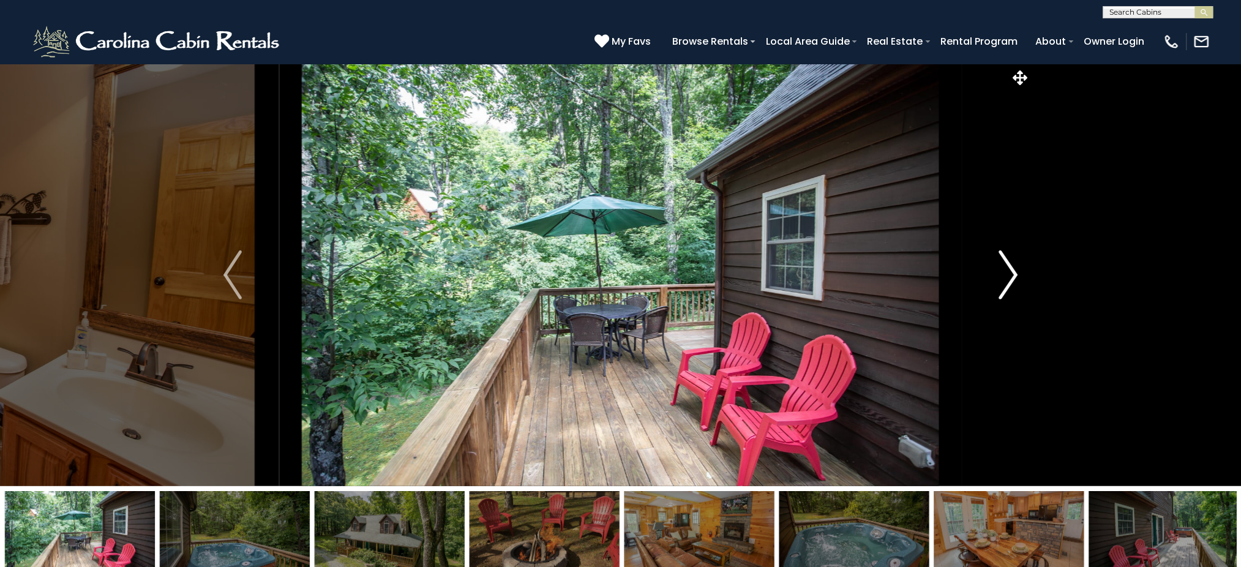
click at [931, 277] on img "Next" at bounding box center [1008, 274] width 18 height 49
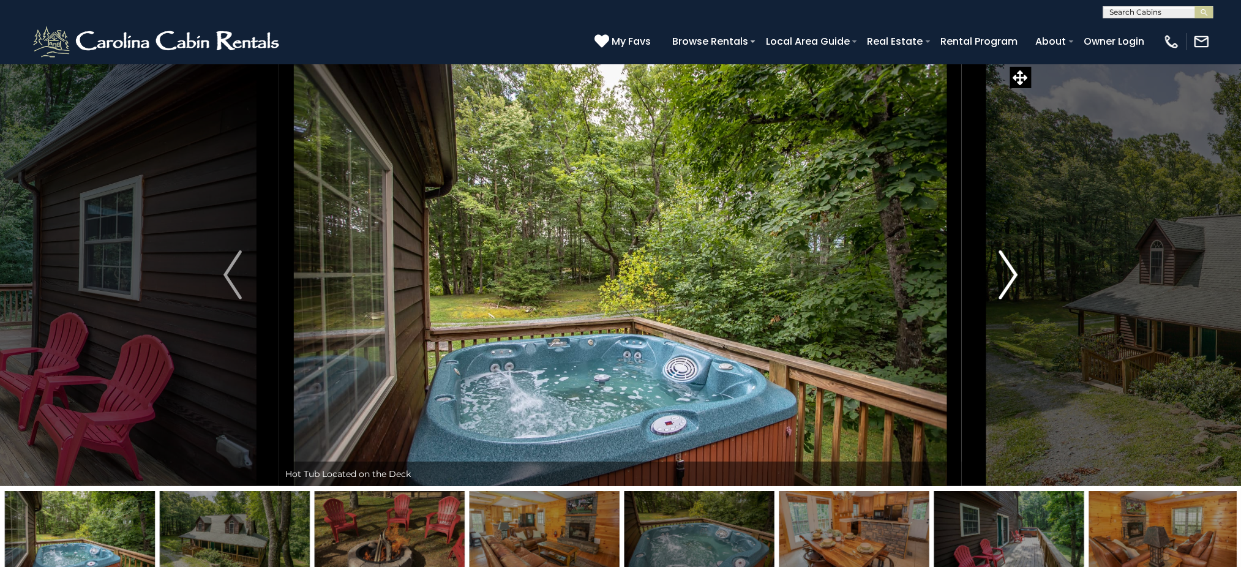
click at [931, 277] on img "Next" at bounding box center [1008, 274] width 18 height 49
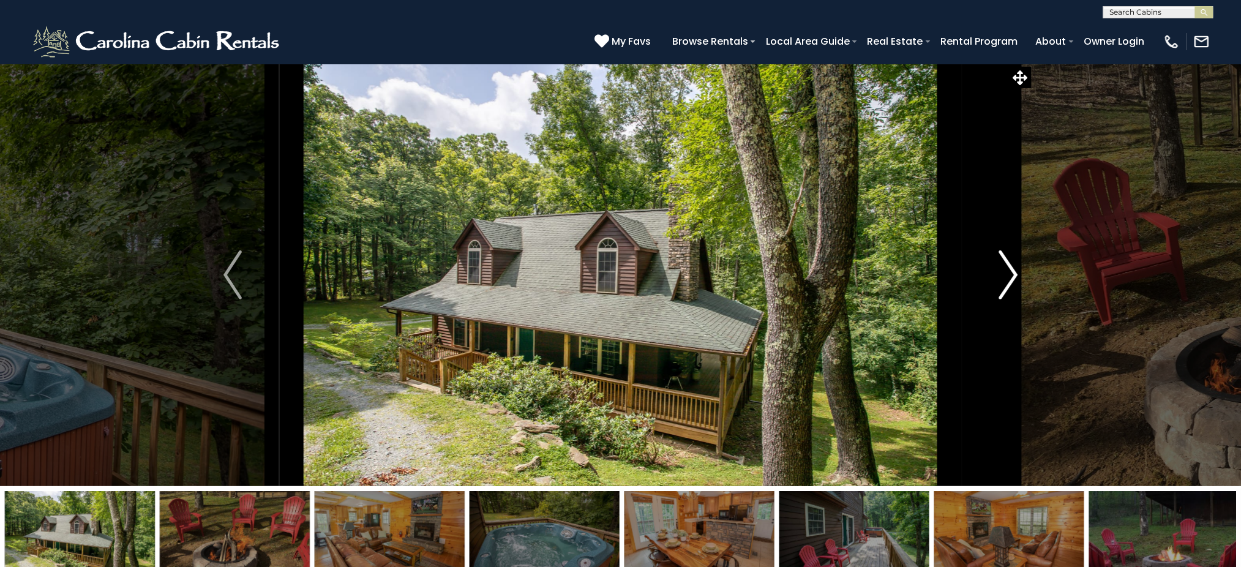
click at [931, 277] on img "Next" at bounding box center [1008, 274] width 18 height 49
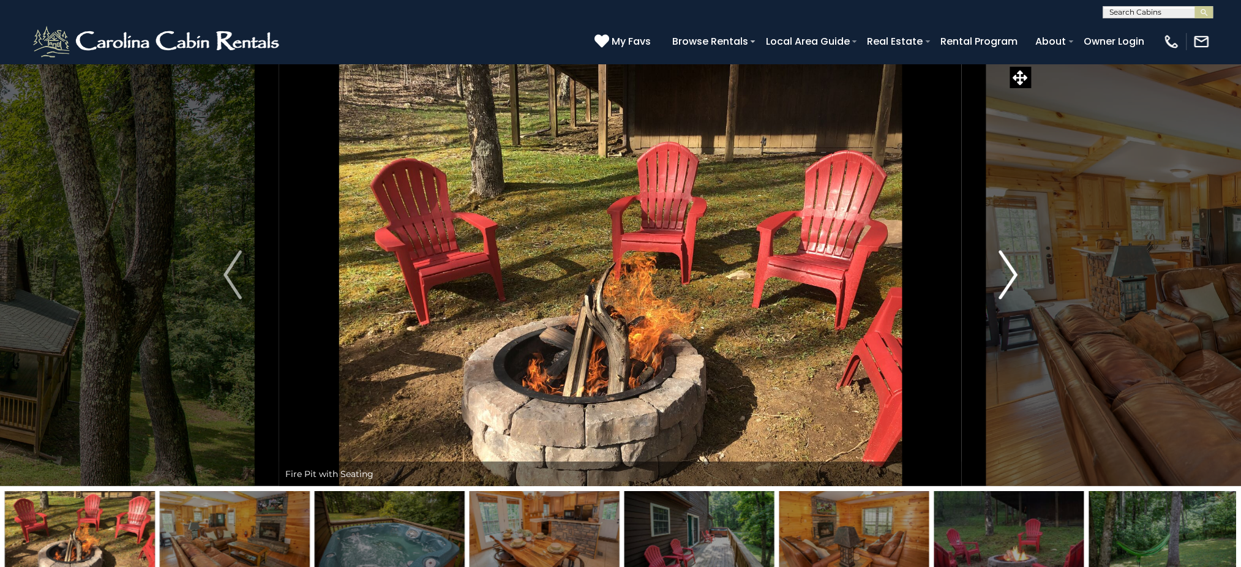
click at [931, 277] on img "Next" at bounding box center [1008, 274] width 18 height 49
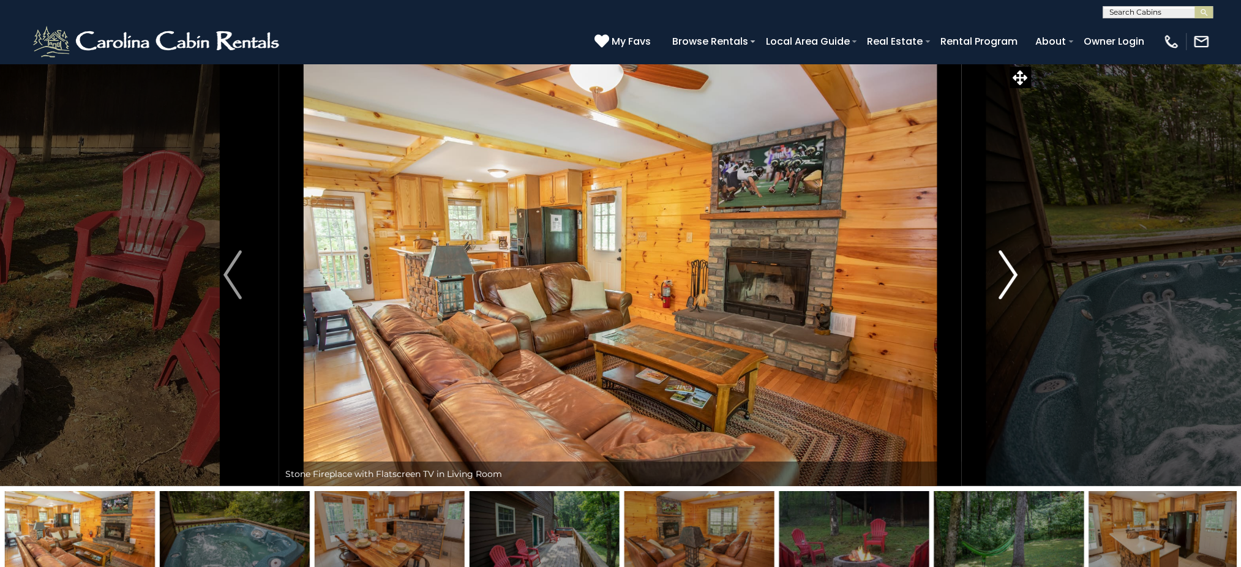
click at [931, 277] on img "Next" at bounding box center [1008, 274] width 18 height 49
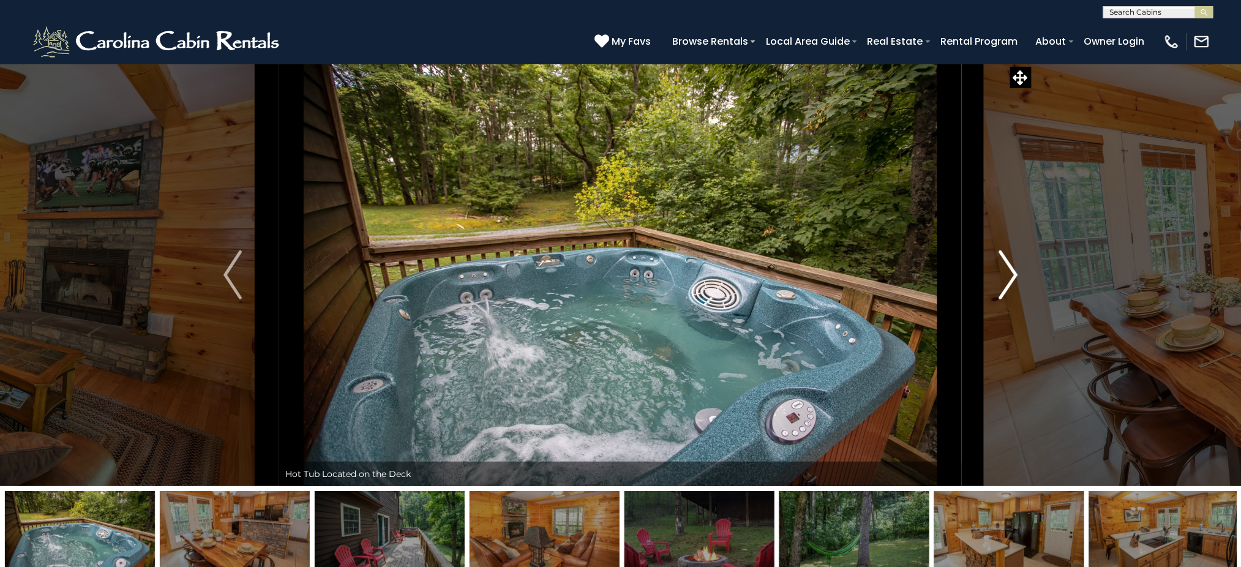
click at [931, 277] on img "Next" at bounding box center [1008, 274] width 18 height 49
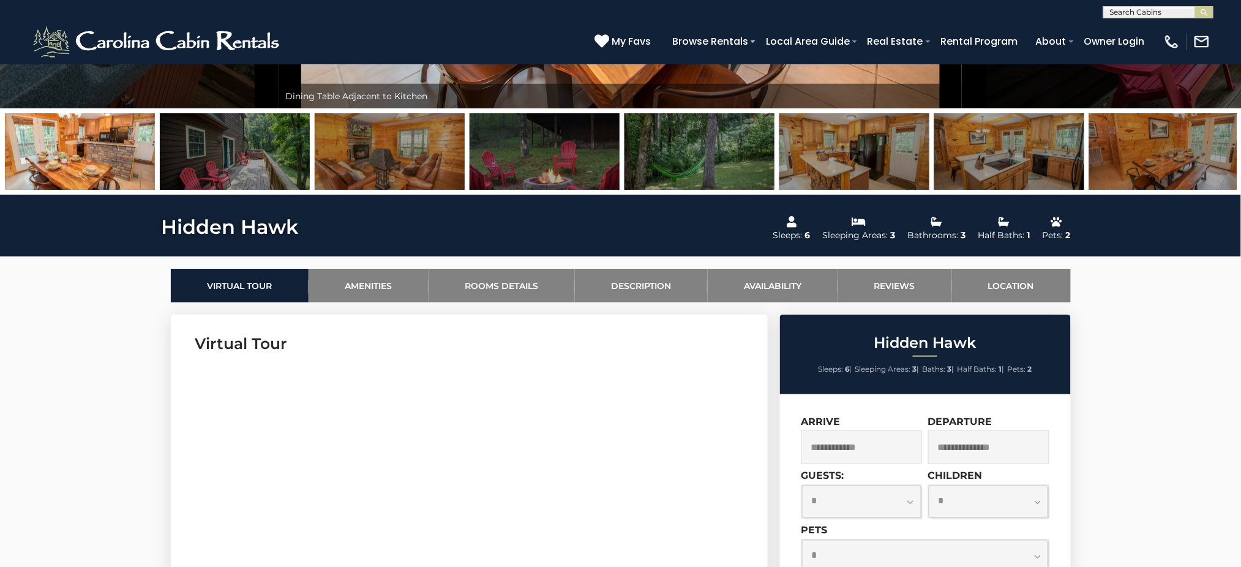
scroll to position [374, 0]
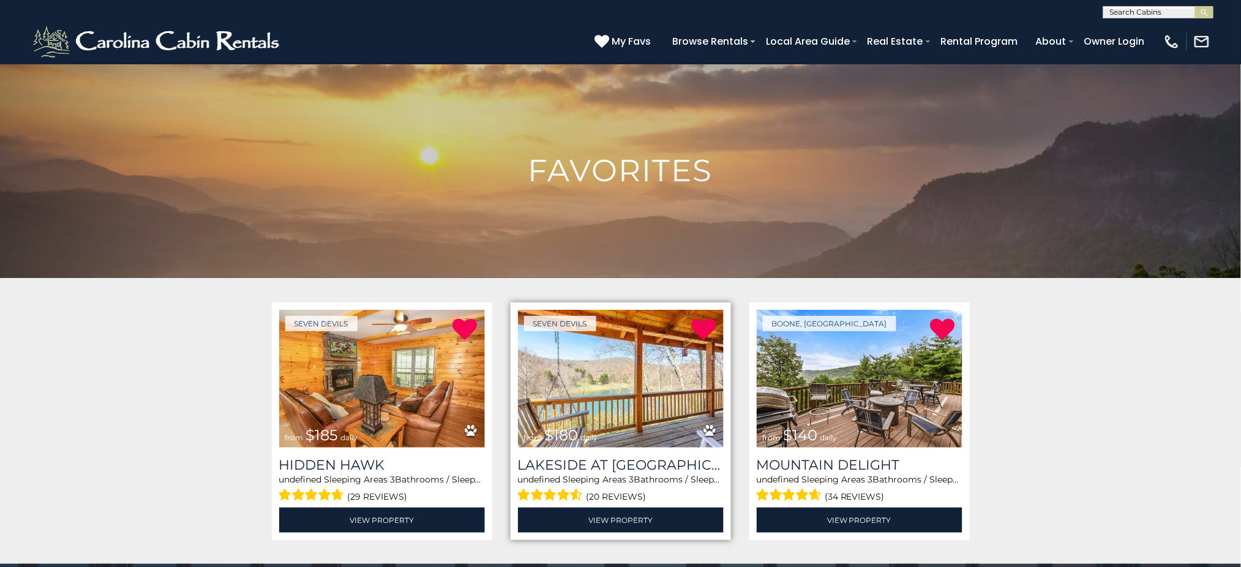
scroll to position [181, 0]
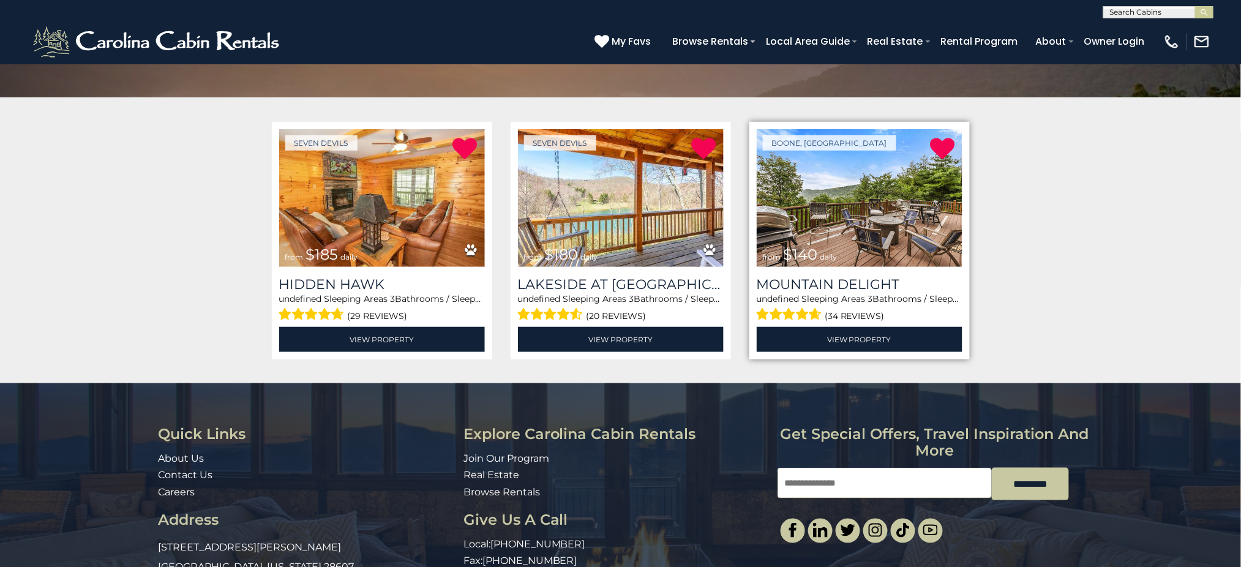
click at [859, 214] on img at bounding box center [860, 198] width 206 height 138
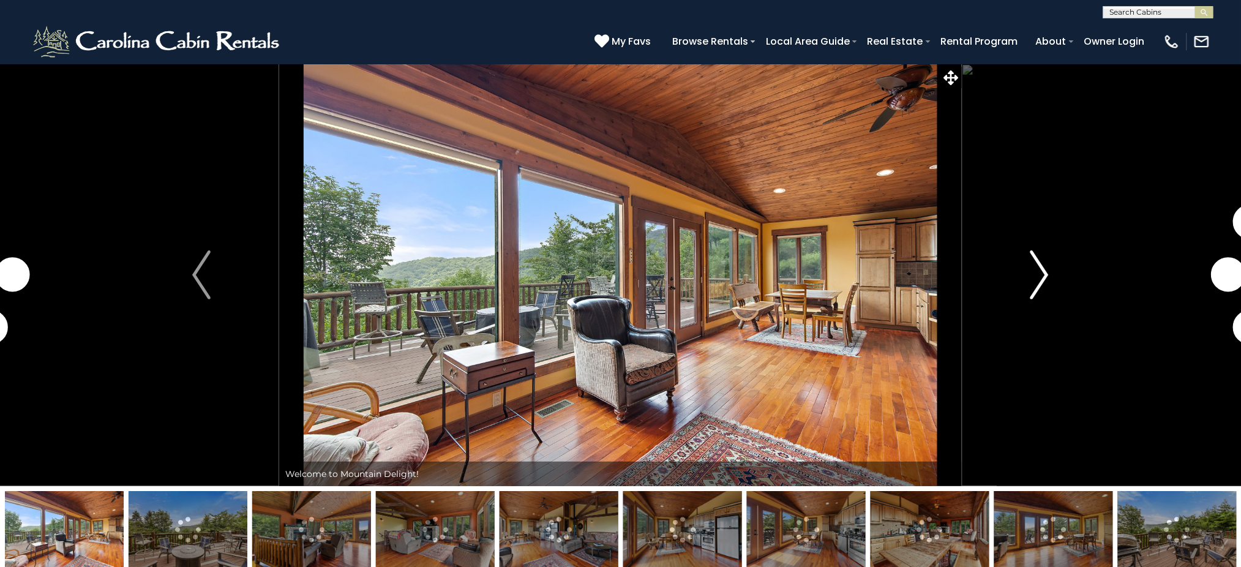
click at [1033, 269] on img "Next" at bounding box center [1040, 274] width 18 height 49
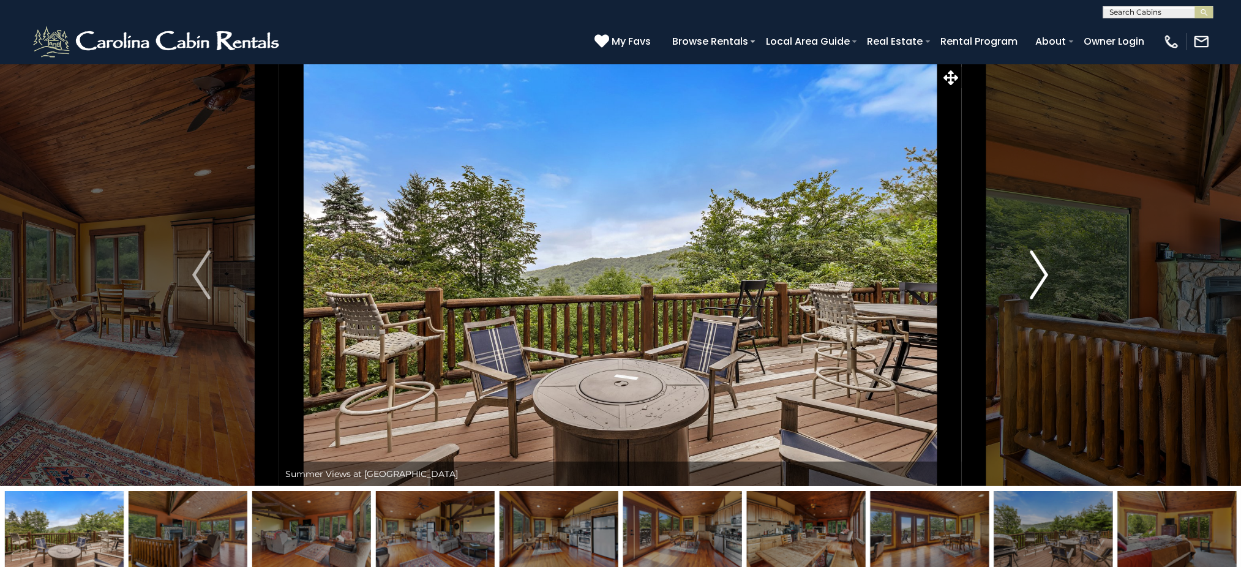
click at [1033, 269] on img "Next" at bounding box center [1040, 274] width 18 height 49
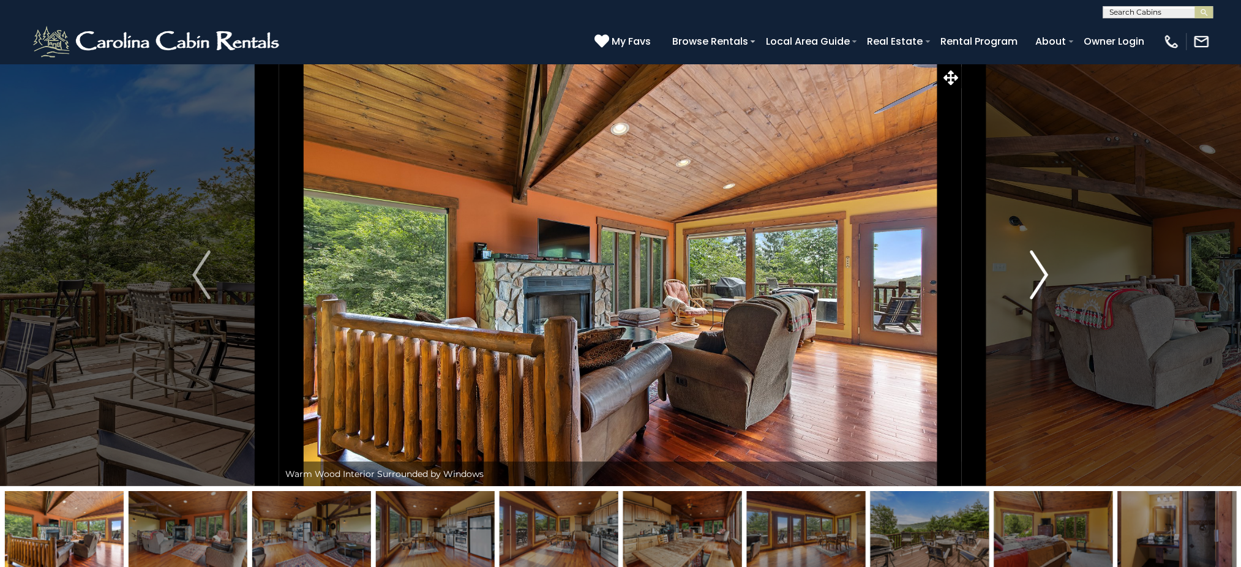
click at [1033, 269] on img "Next" at bounding box center [1040, 274] width 18 height 49
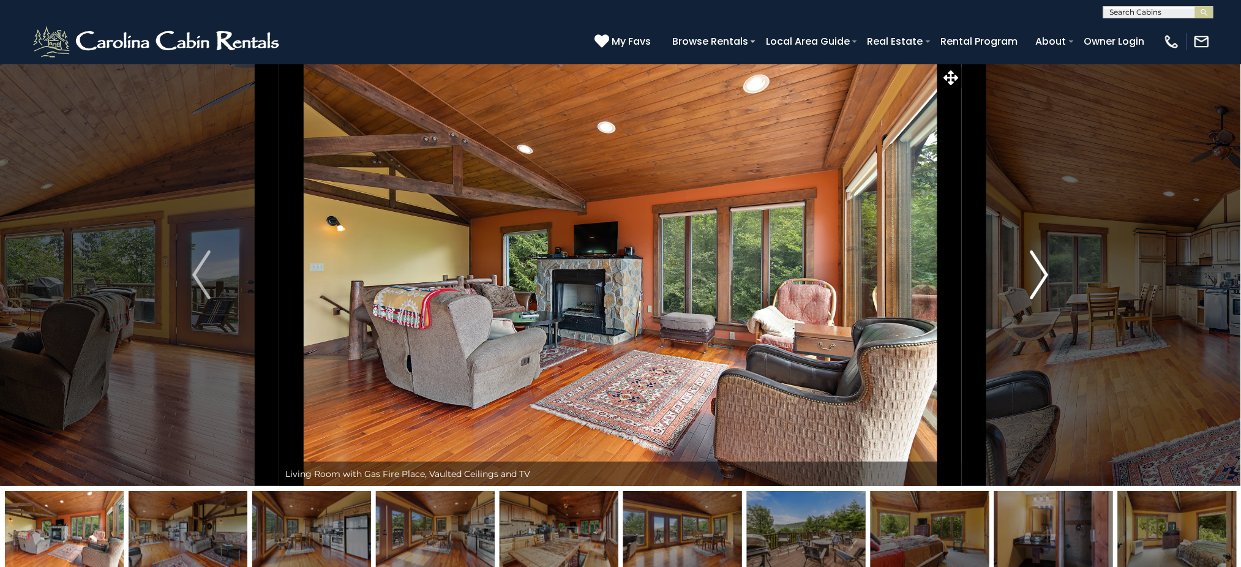
click at [1033, 269] on img "Next" at bounding box center [1040, 274] width 18 height 49
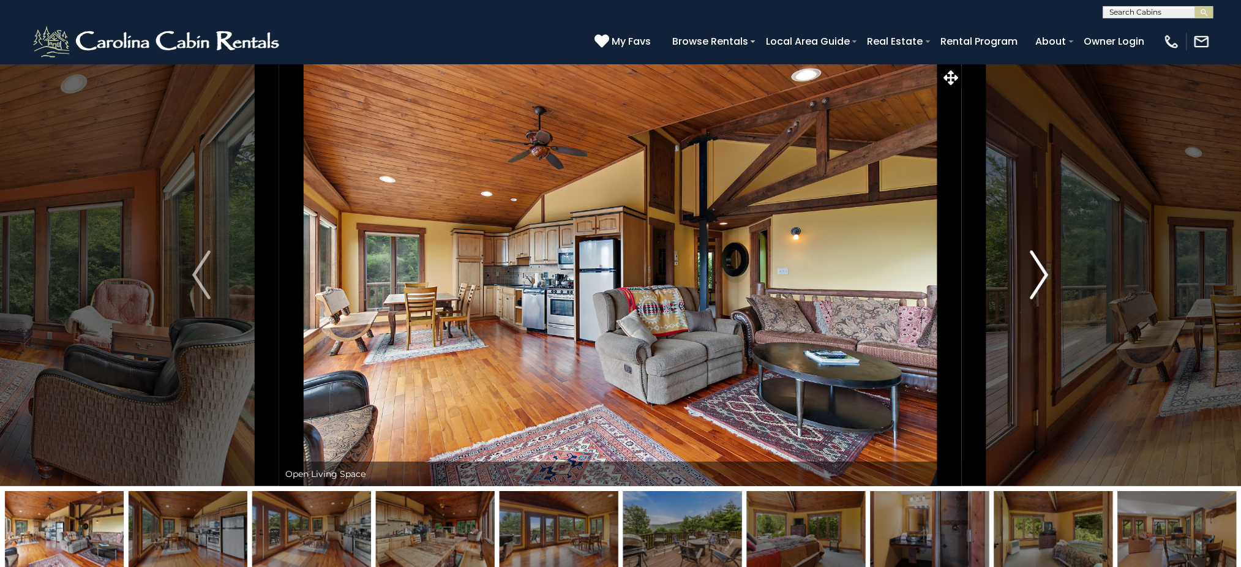
click at [1033, 269] on img "Next" at bounding box center [1040, 274] width 18 height 49
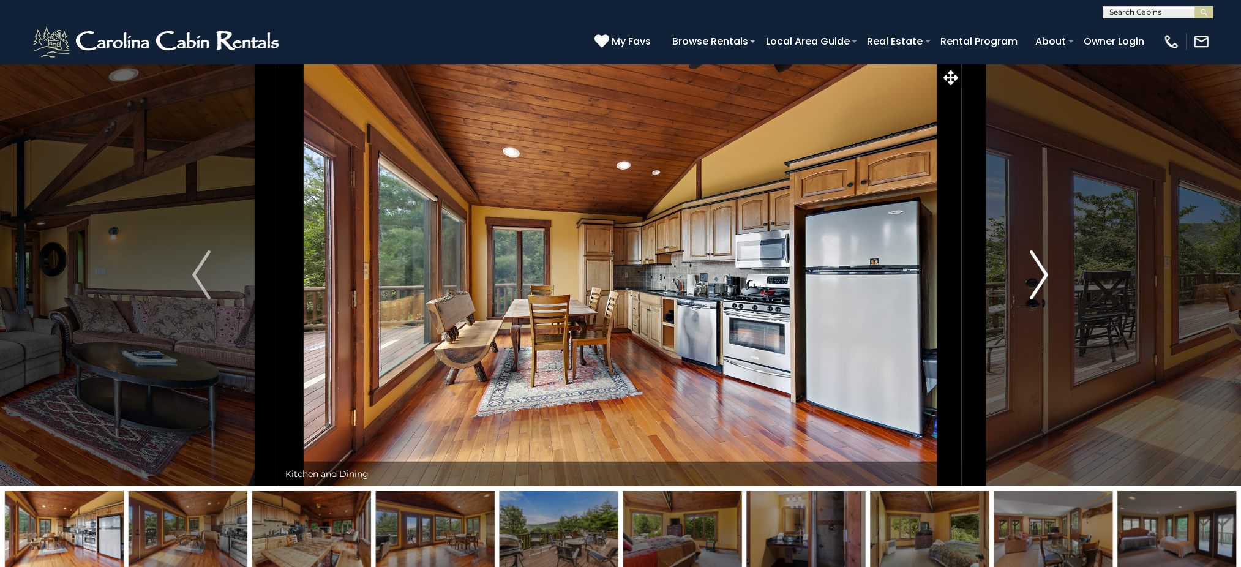
click at [1033, 269] on img "Next" at bounding box center [1040, 274] width 18 height 49
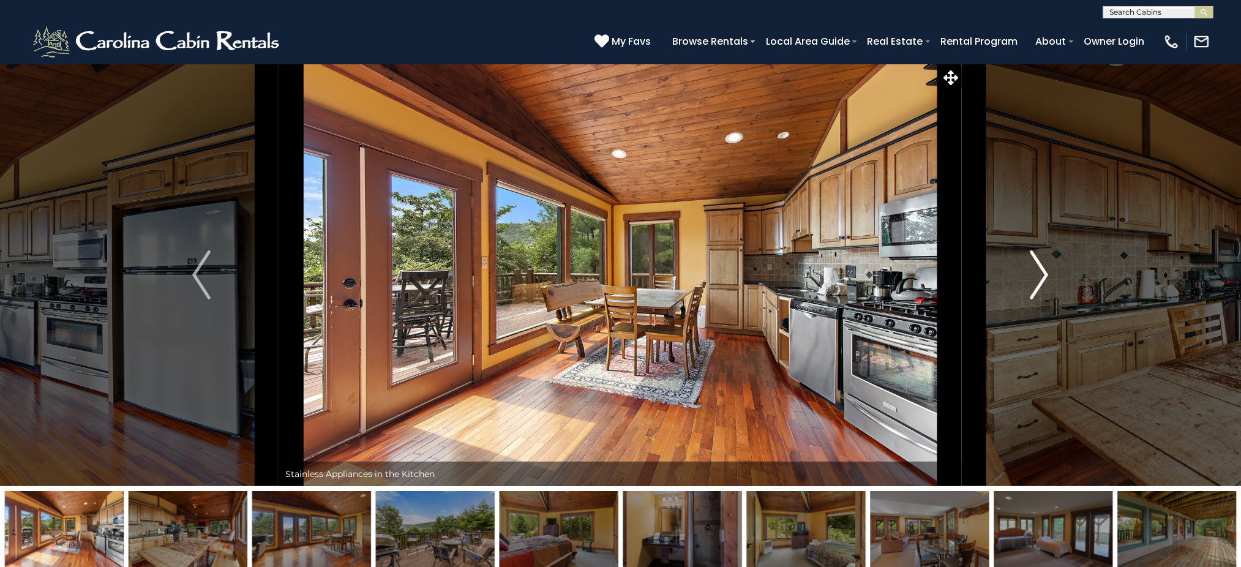
click at [1033, 269] on img "Next" at bounding box center [1040, 274] width 18 height 49
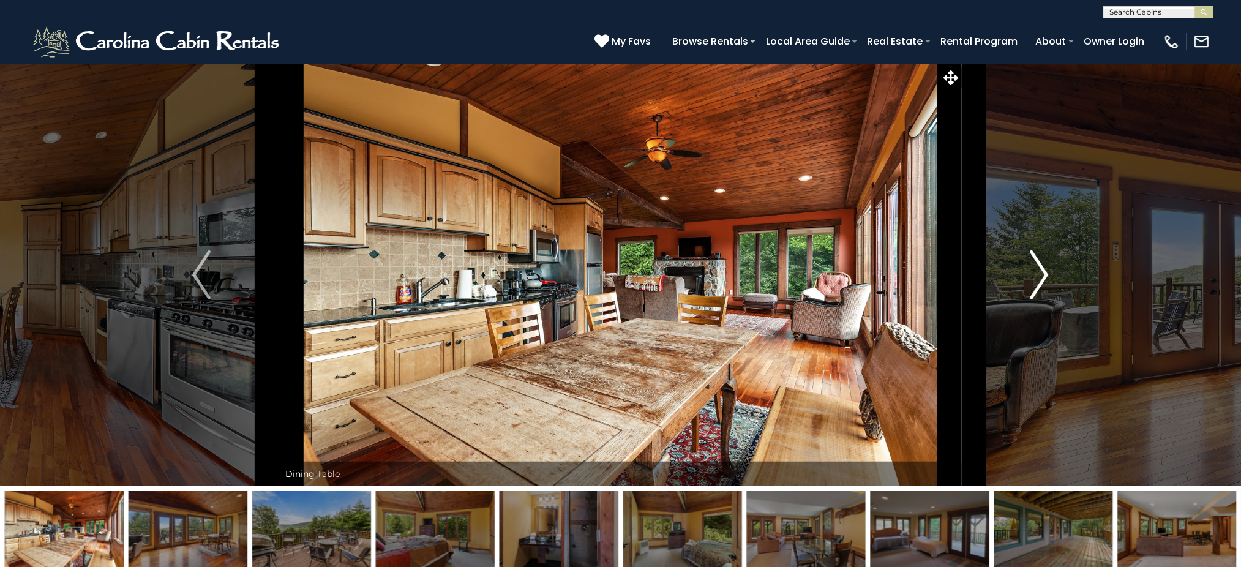
click at [1033, 269] on img "Next" at bounding box center [1040, 274] width 18 height 49
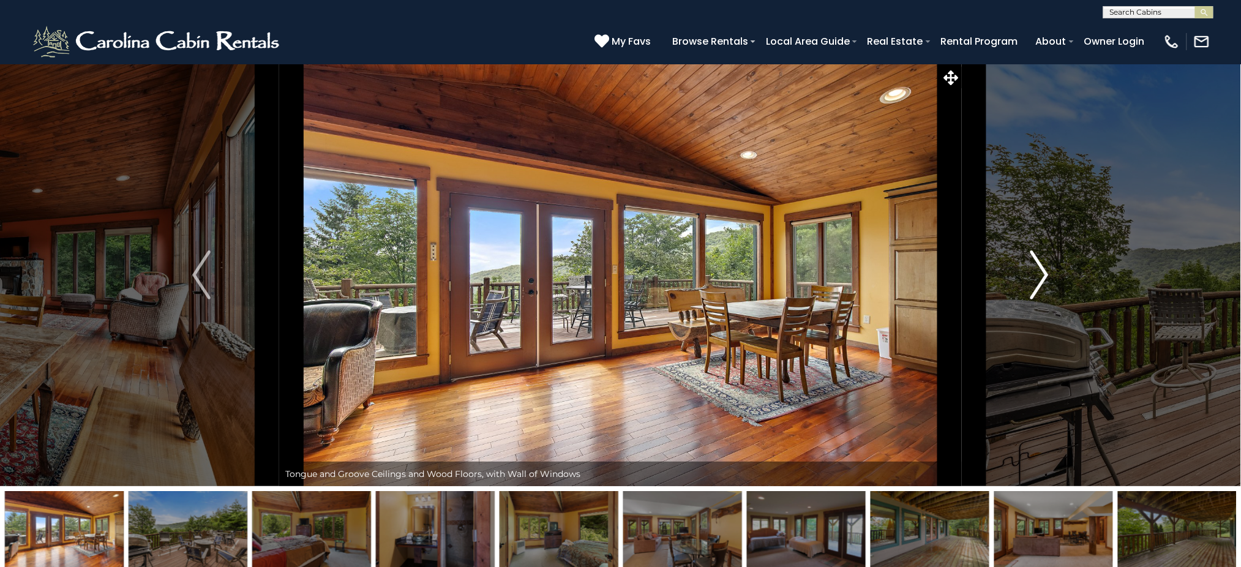
click at [1033, 269] on img "Next" at bounding box center [1040, 274] width 18 height 49
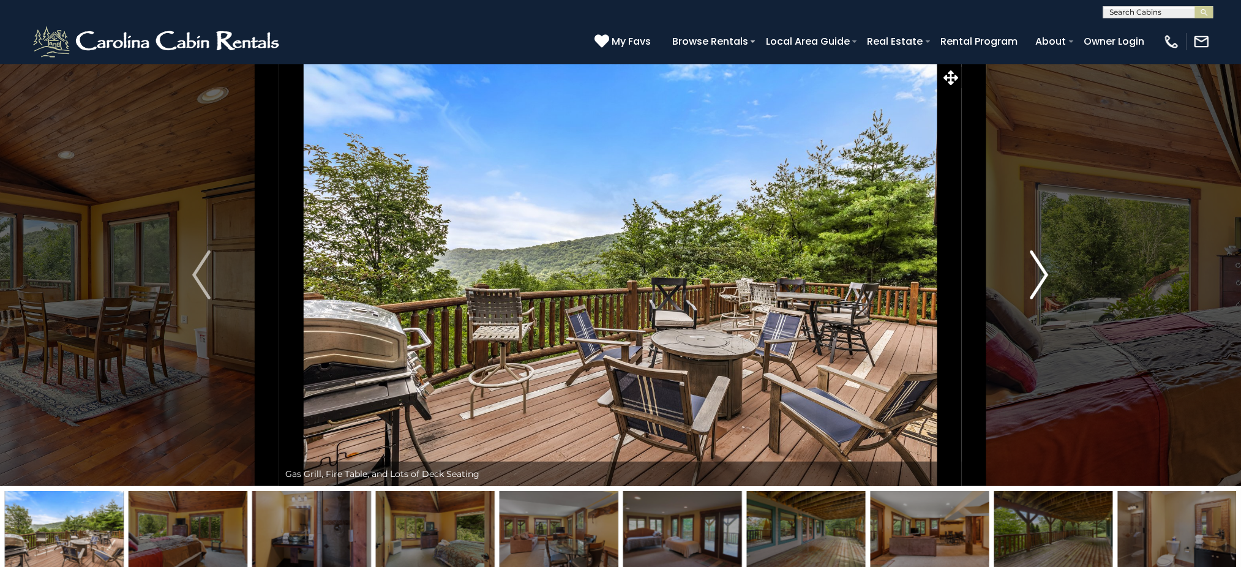
click at [1033, 269] on img "Next" at bounding box center [1040, 274] width 18 height 49
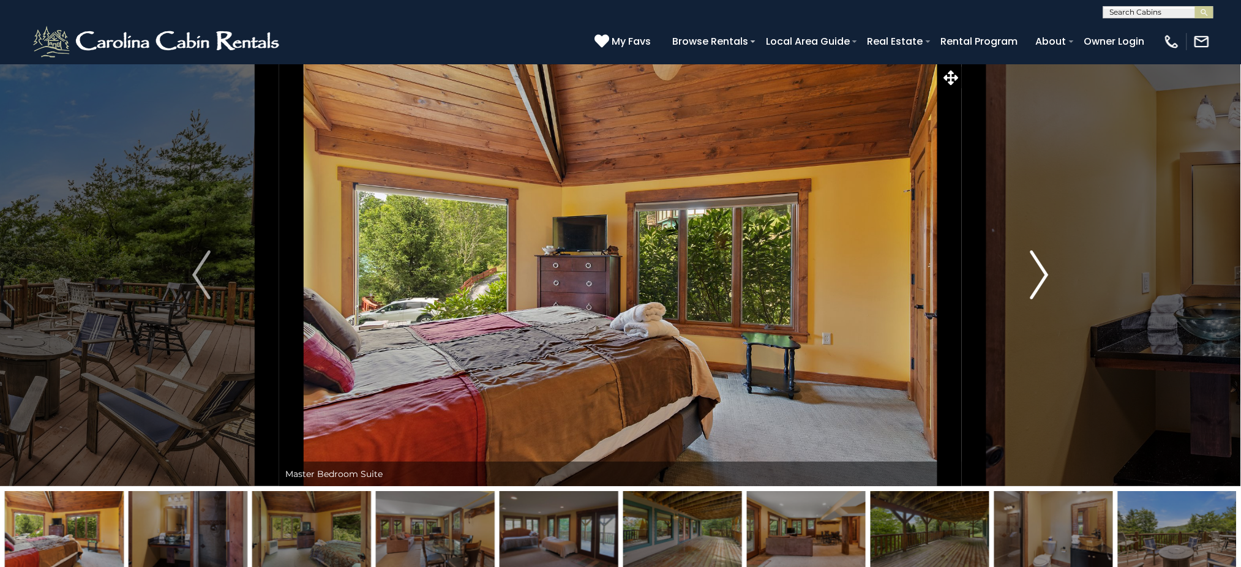
click at [1033, 269] on img "Next" at bounding box center [1040, 274] width 18 height 49
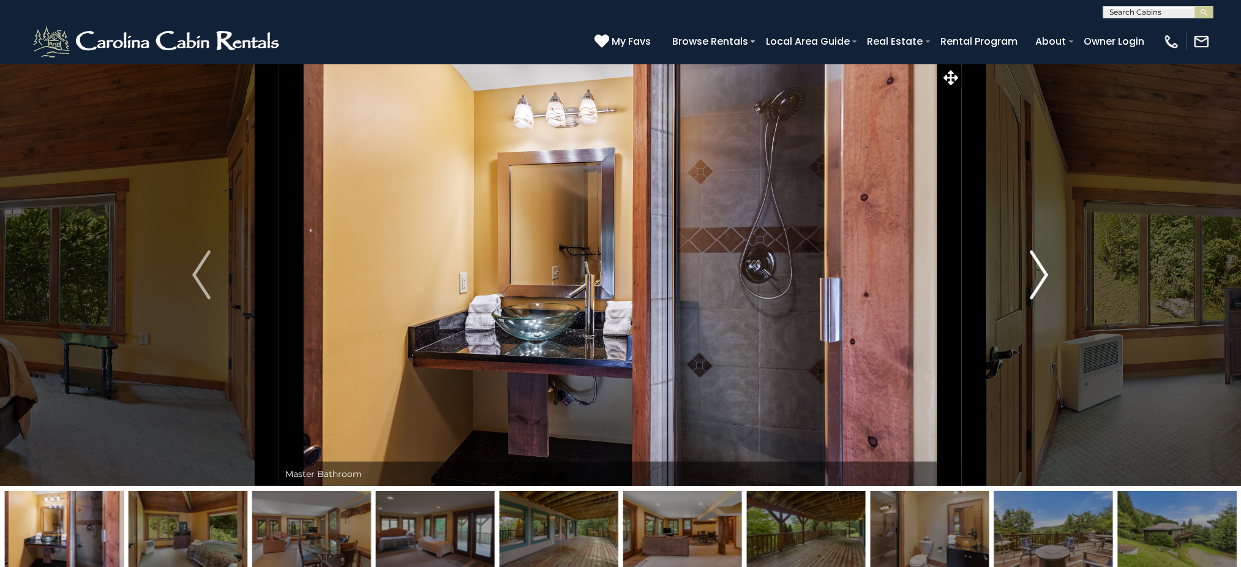
click at [1033, 269] on img "Next" at bounding box center [1040, 274] width 18 height 49
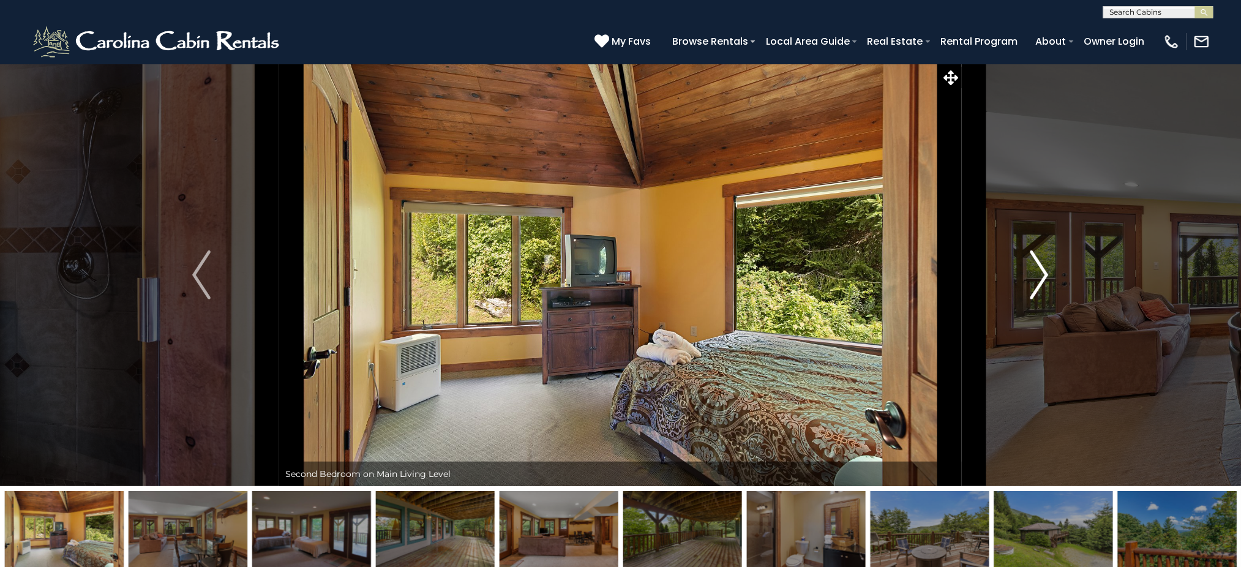
click at [1033, 269] on img "Next" at bounding box center [1040, 274] width 18 height 49
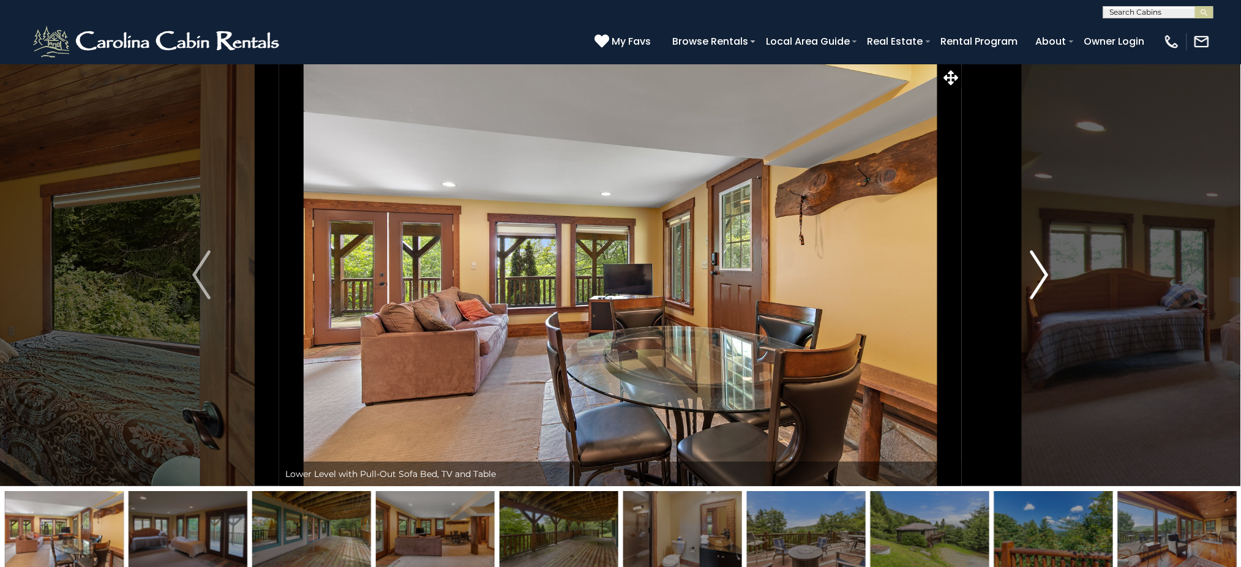
click at [1033, 269] on img "Next" at bounding box center [1040, 274] width 18 height 49
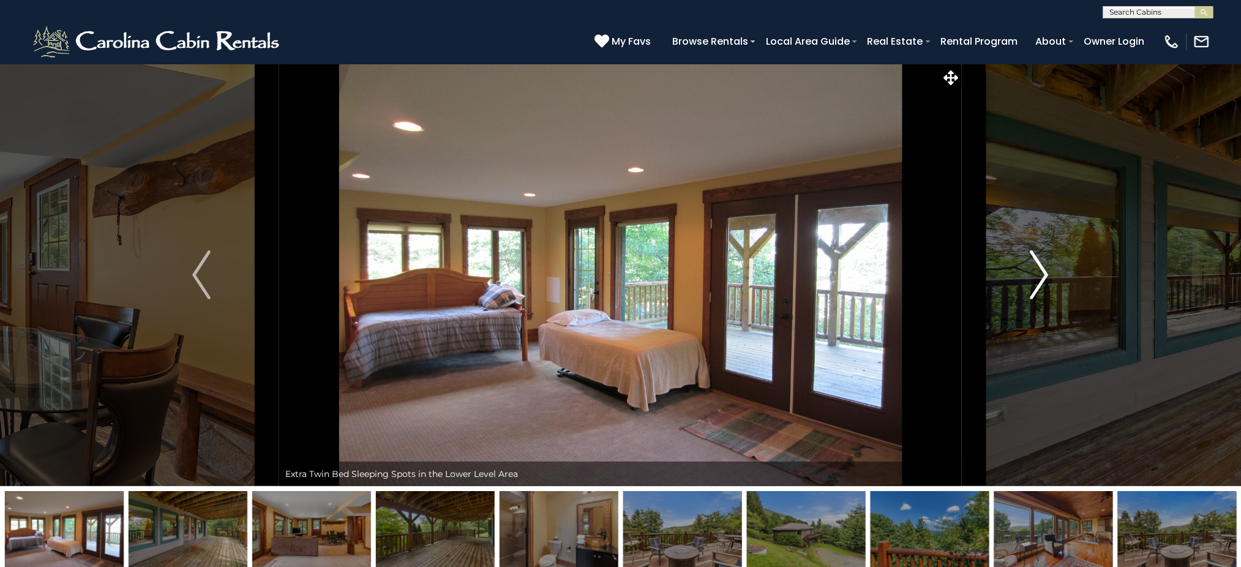
click at [1033, 269] on img "Next" at bounding box center [1040, 274] width 18 height 49
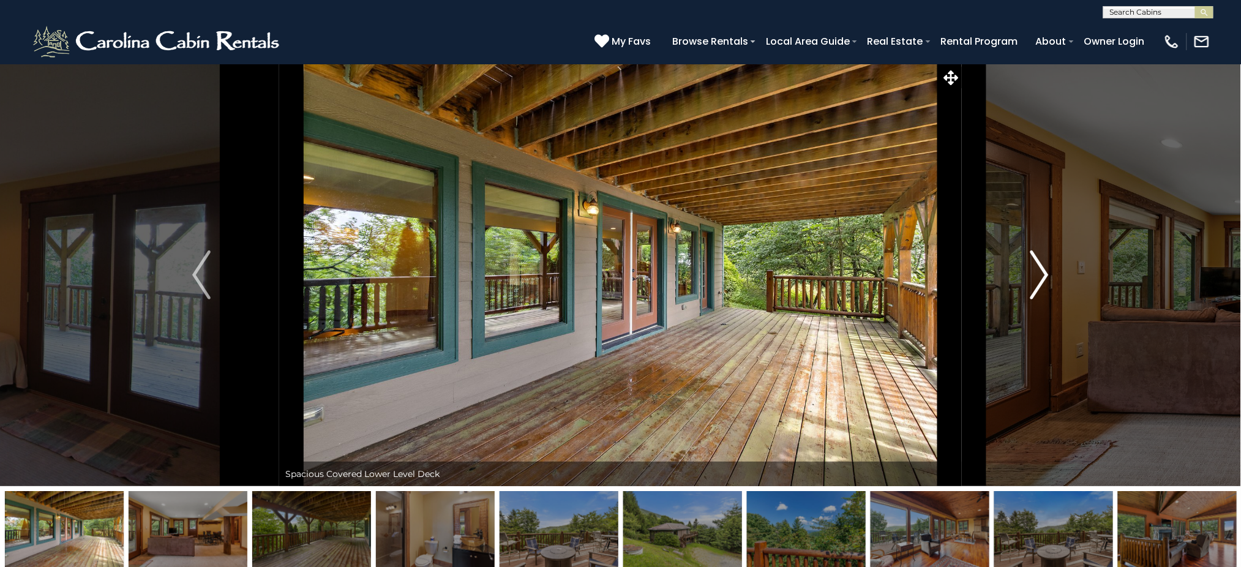
click at [1033, 269] on img "Next" at bounding box center [1040, 274] width 18 height 49
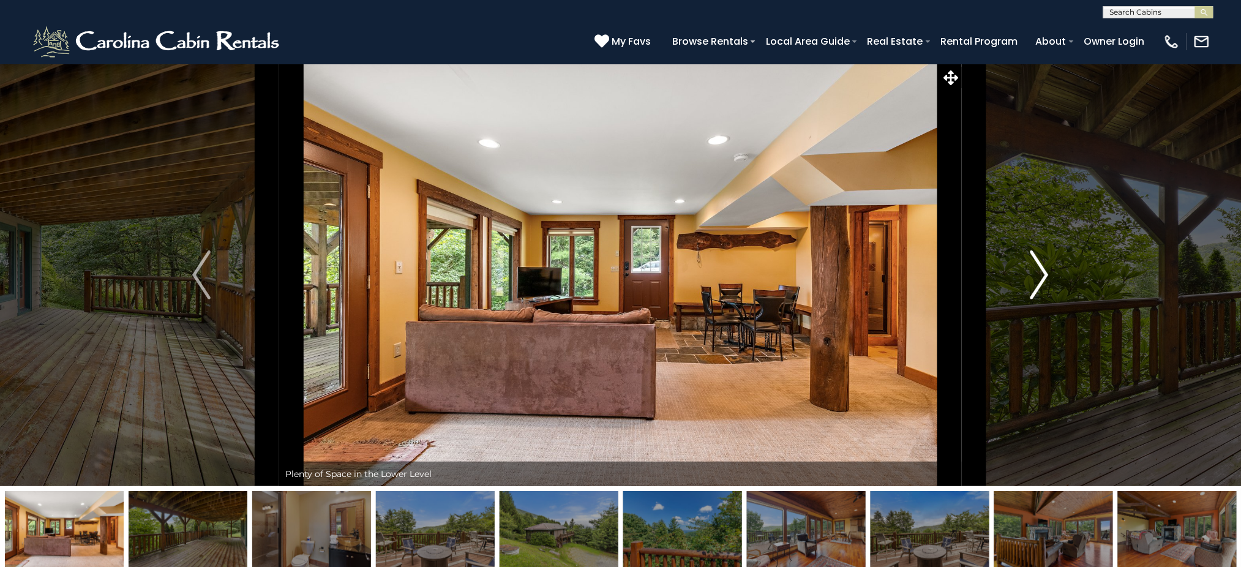
click at [1033, 269] on img "Next" at bounding box center [1040, 274] width 18 height 49
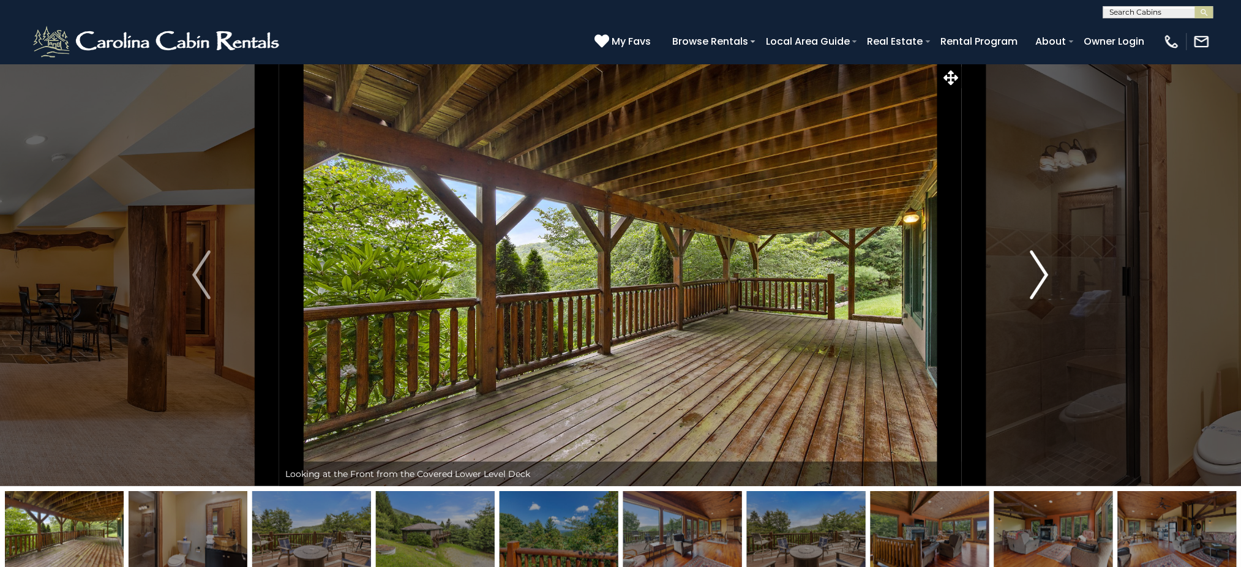
click at [1033, 269] on img "Next" at bounding box center [1040, 274] width 18 height 49
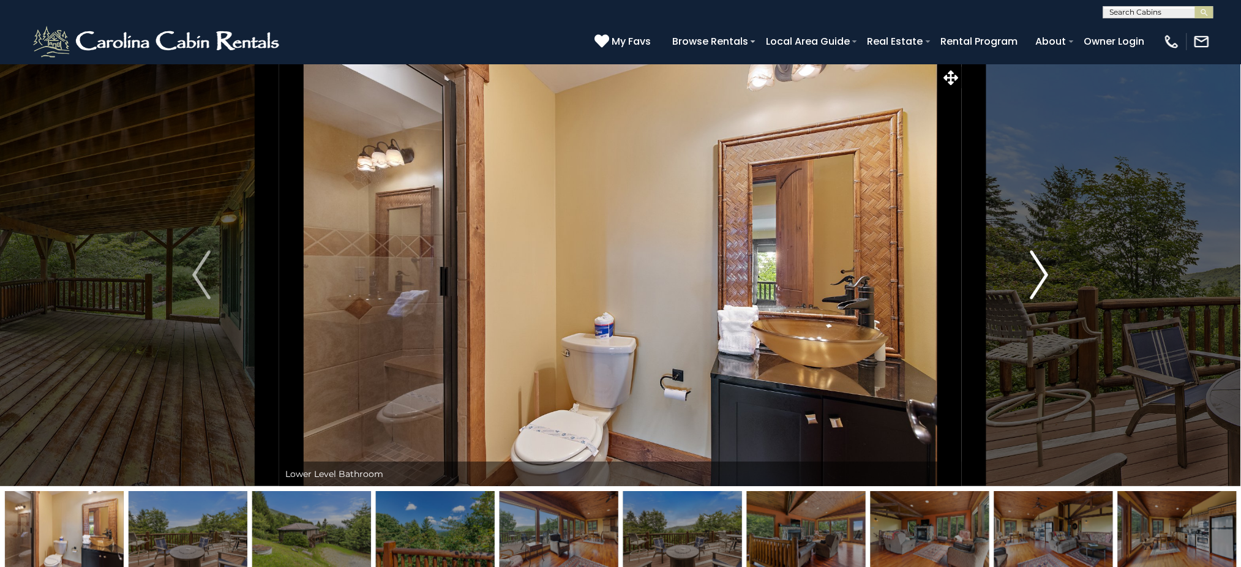
click at [1033, 269] on img "Next" at bounding box center [1040, 274] width 18 height 49
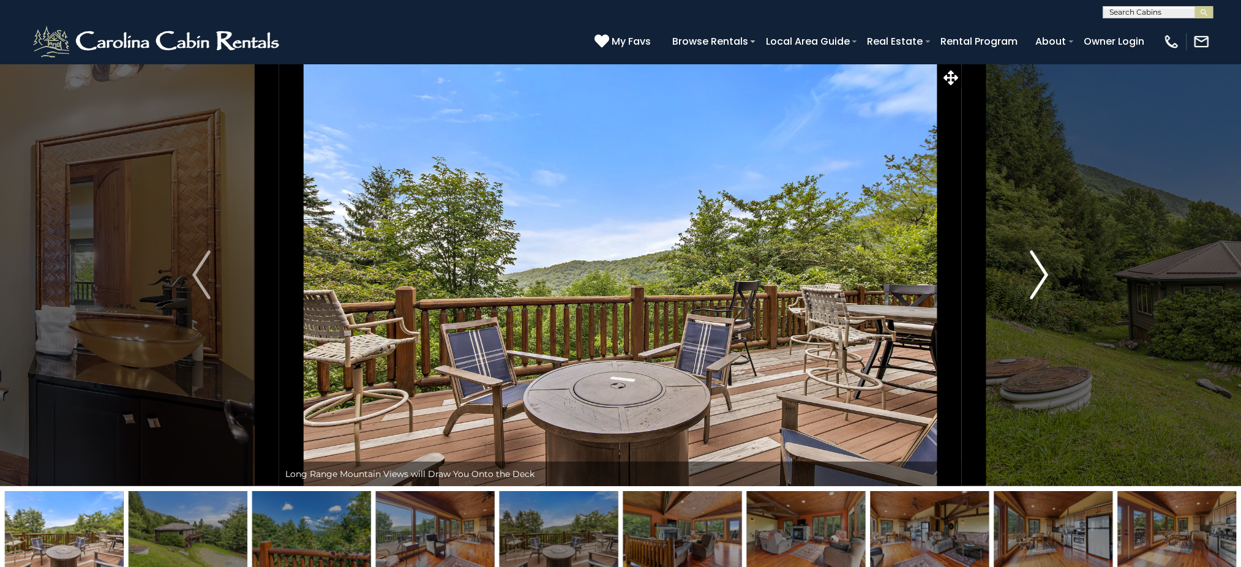
click at [1033, 269] on img "Next" at bounding box center [1040, 274] width 18 height 49
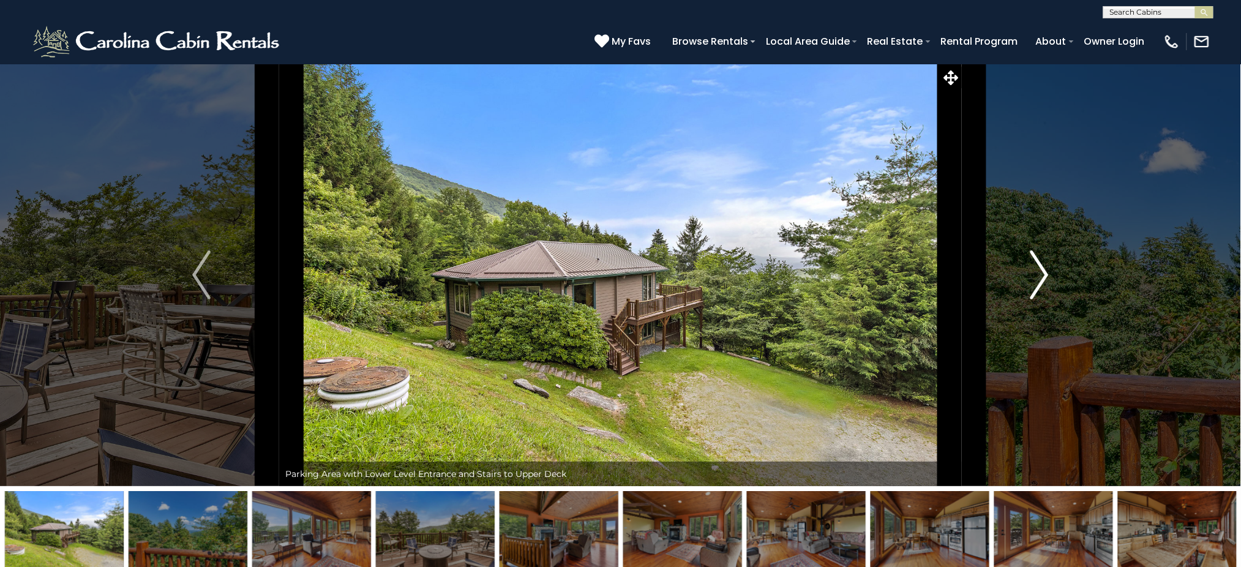
click at [1033, 269] on img "Next" at bounding box center [1040, 274] width 18 height 49
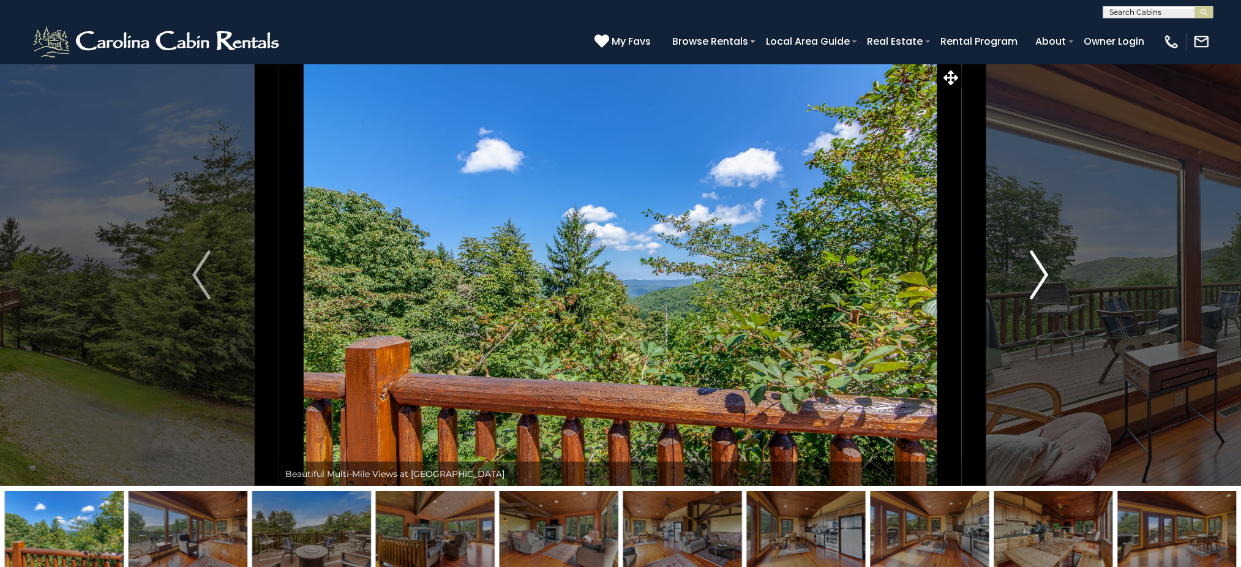
click at [1033, 269] on img "Next" at bounding box center [1040, 274] width 18 height 49
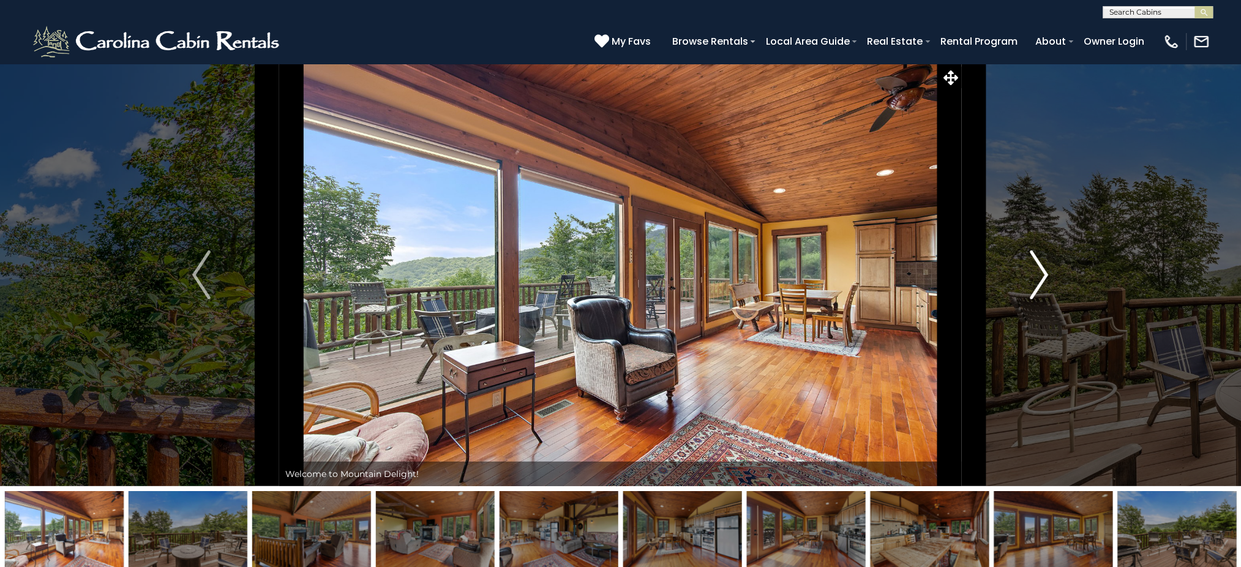
click at [1033, 269] on img "Next" at bounding box center [1040, 274] width 18 height 49
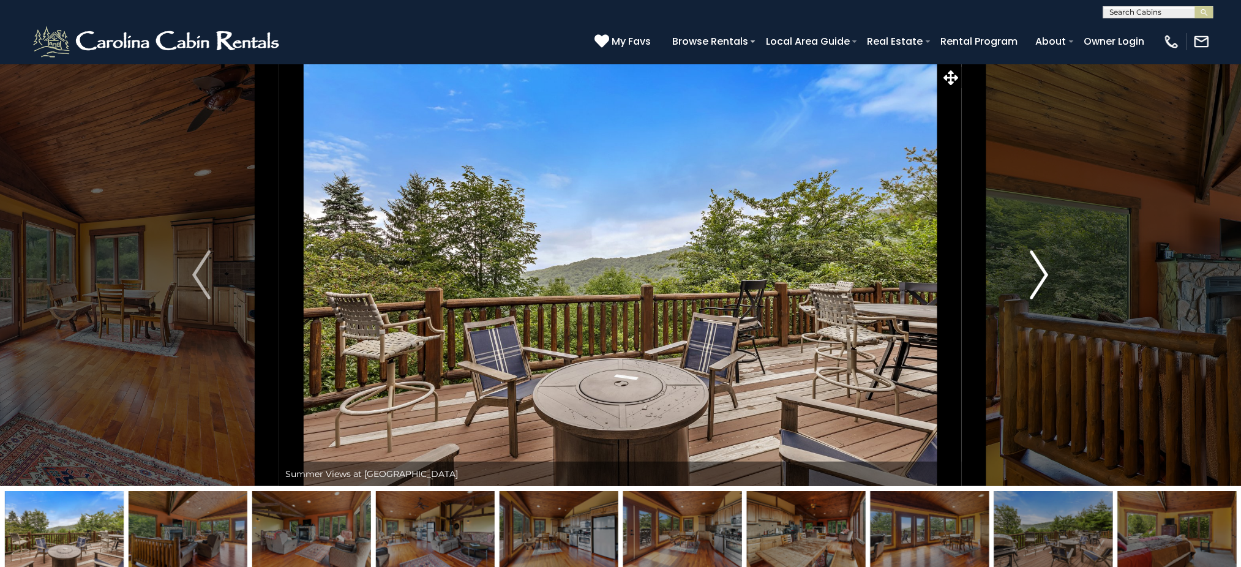
click at [1033, 269] on img "Next" at bounding box center [1040, 274] width 18 height 49
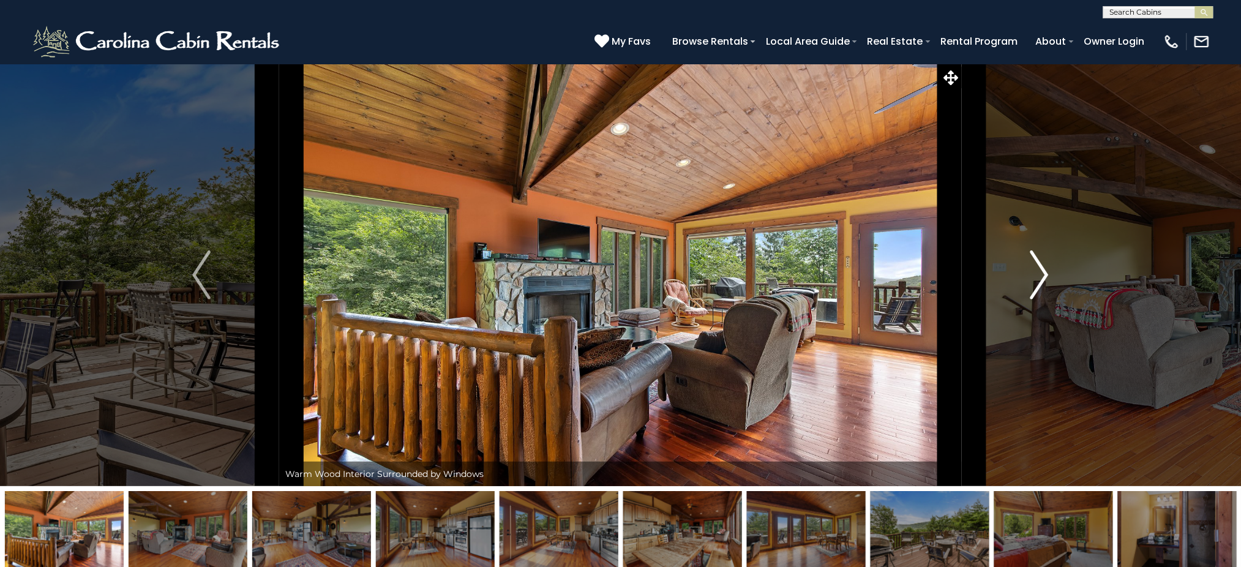
click at [1033, 269] on img "Next" at bounding box center [1040, 274] width 18 height 49
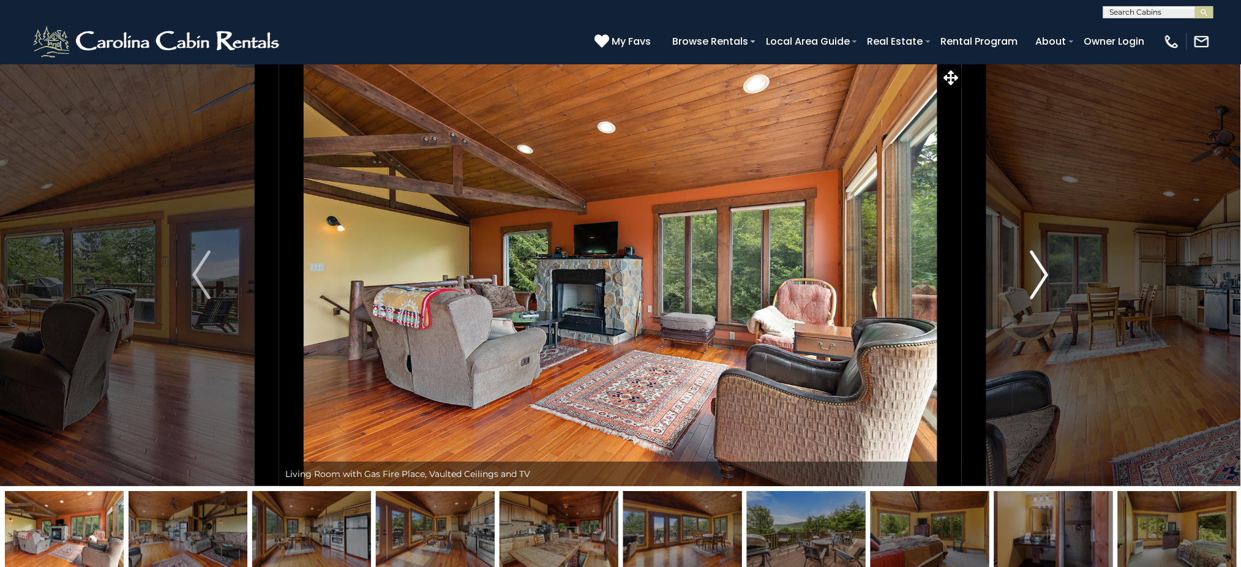
click at [1033, 269] on img "Next" at bounding box center [1040, 274] width 18 height 49
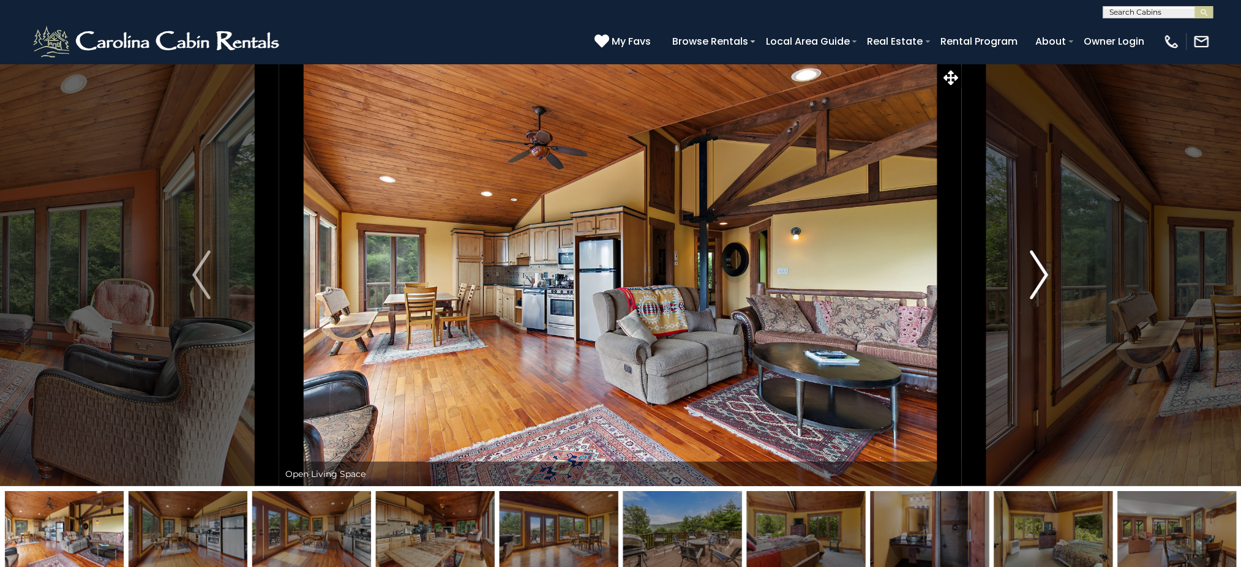
click at [1033, 269] on img "Next" at bounding box center [1040, 274] width 18 height 49
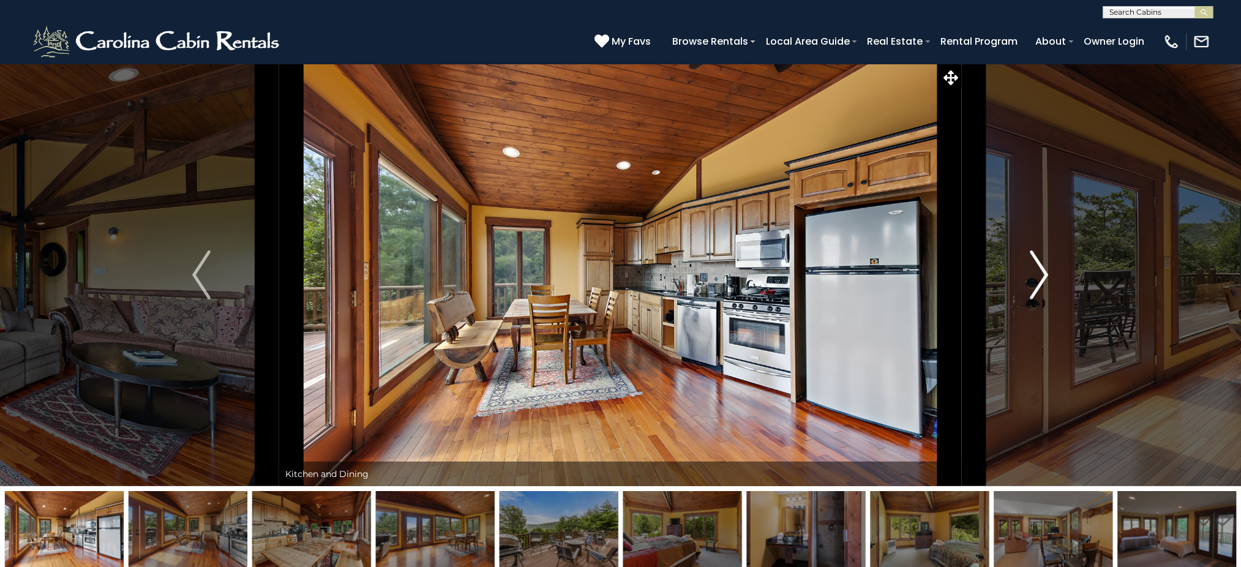
click at [1033, 269] on img "Next" at bounding box center [1040, 274] width 18 height 49
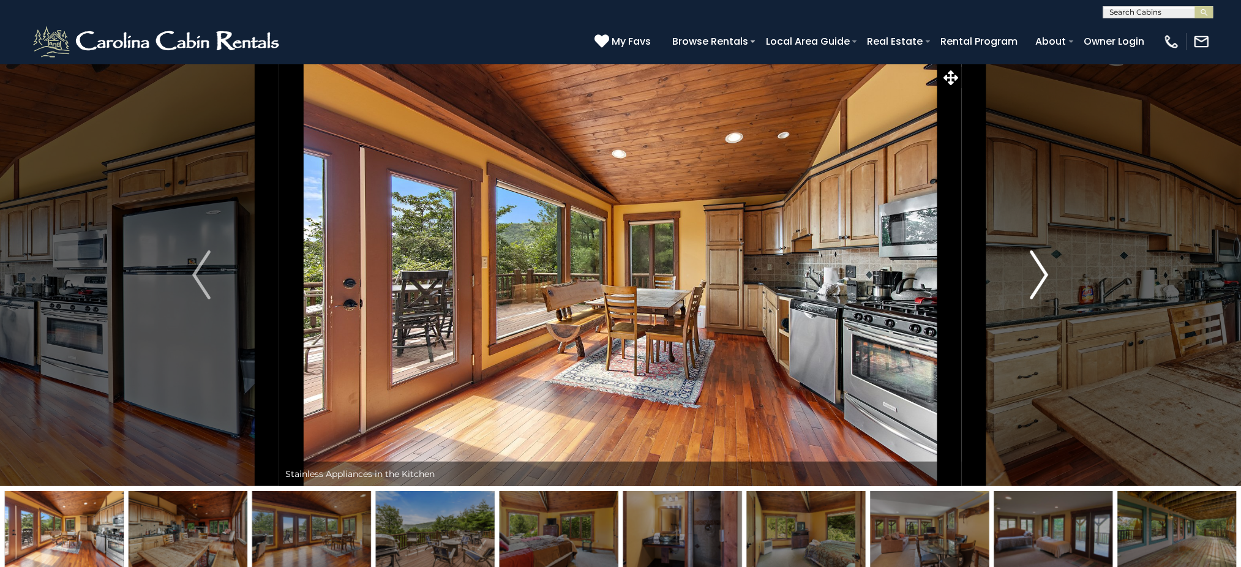
click at [1033, 269] on img "Next" at bounding box center [1040, 274] width 18 height 49
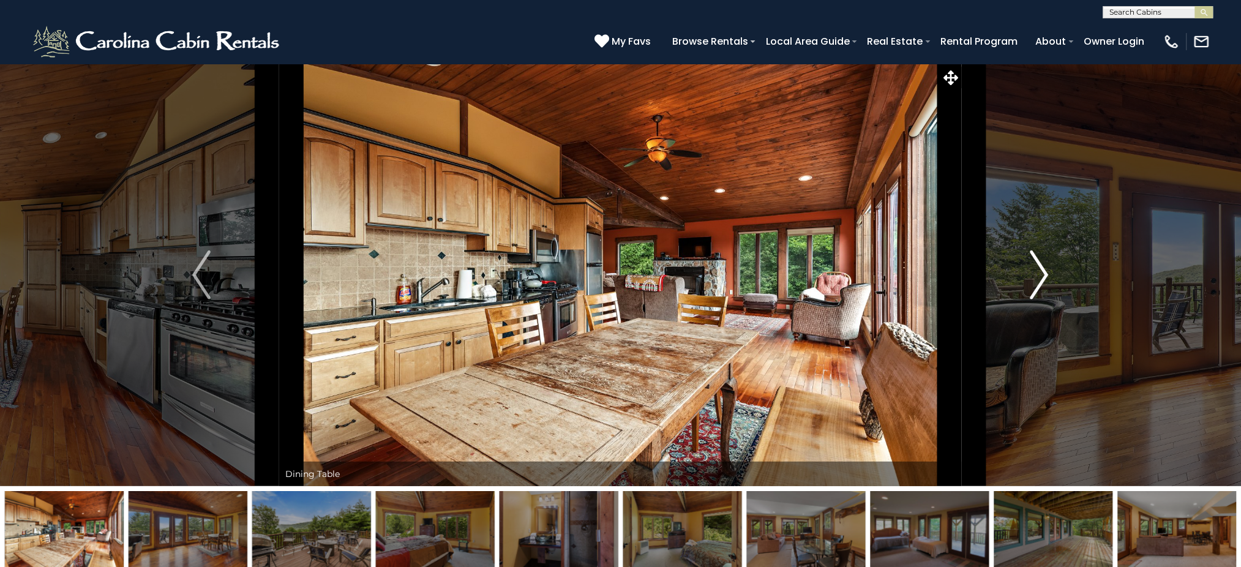
click at [1033, 269] on img "Next" at bounding box center [1040, 274] width 18 height 49
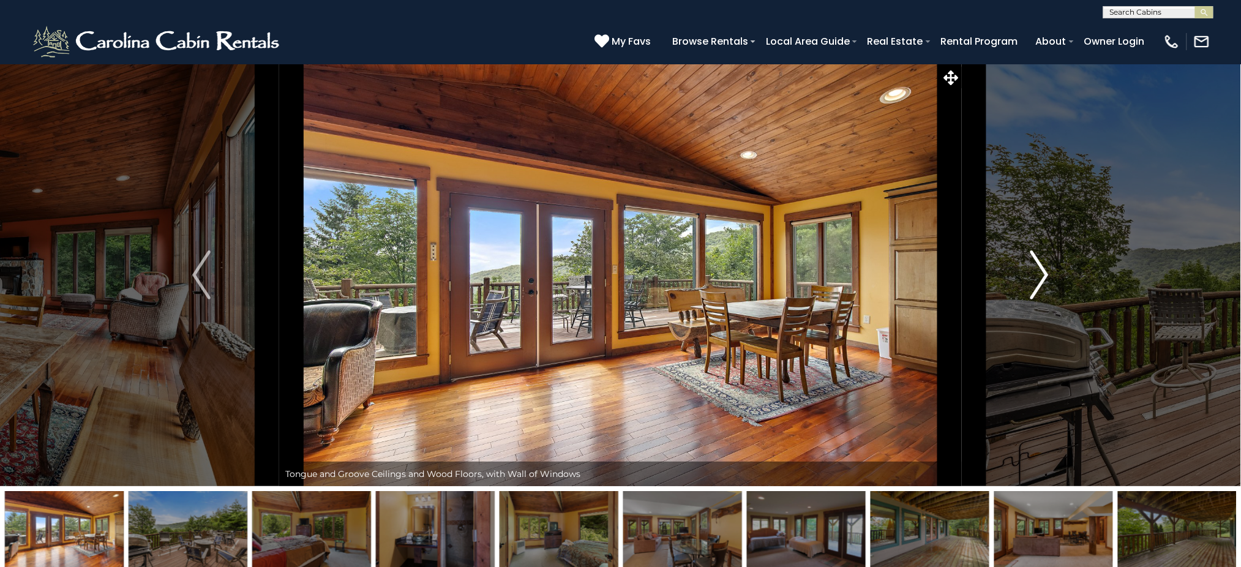
click at [1033, 269] on img "Next" at bounding box center [1040, 274] width 18 height 49
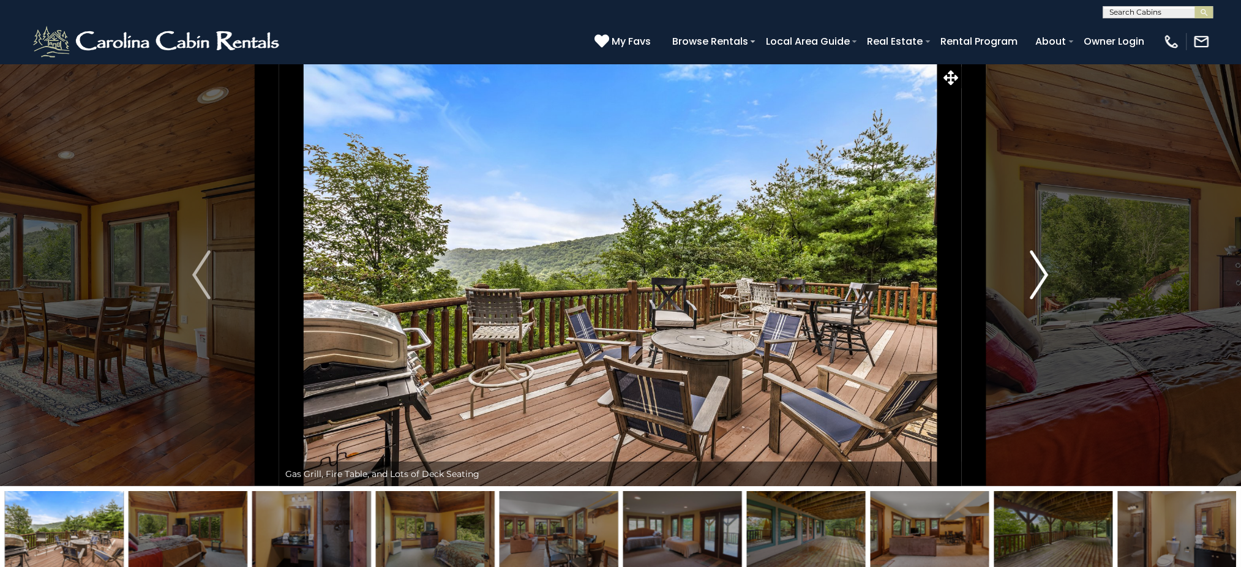
click at [1033, 269] on img "Next" at bounding box center [1040, 274] width 18 height 49
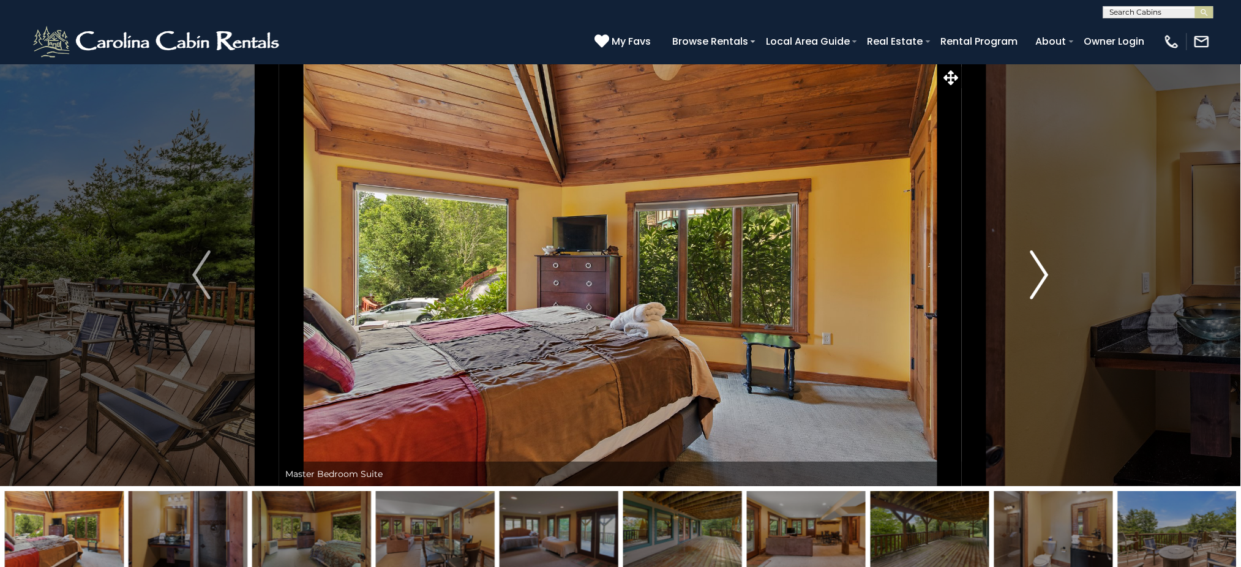
click at [1033, 269] on img "Next" at bounding box center [1040, 274] width 18 height 49
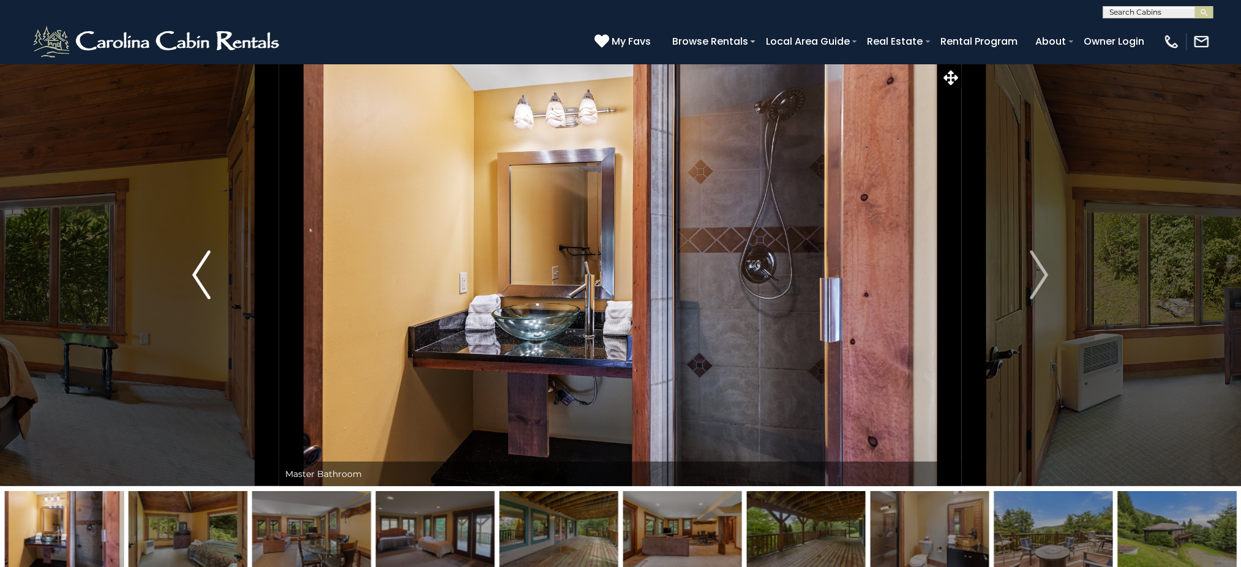
click at [217, 249] on button "Previous" at bounding box center [202, 275] width 156 height 423
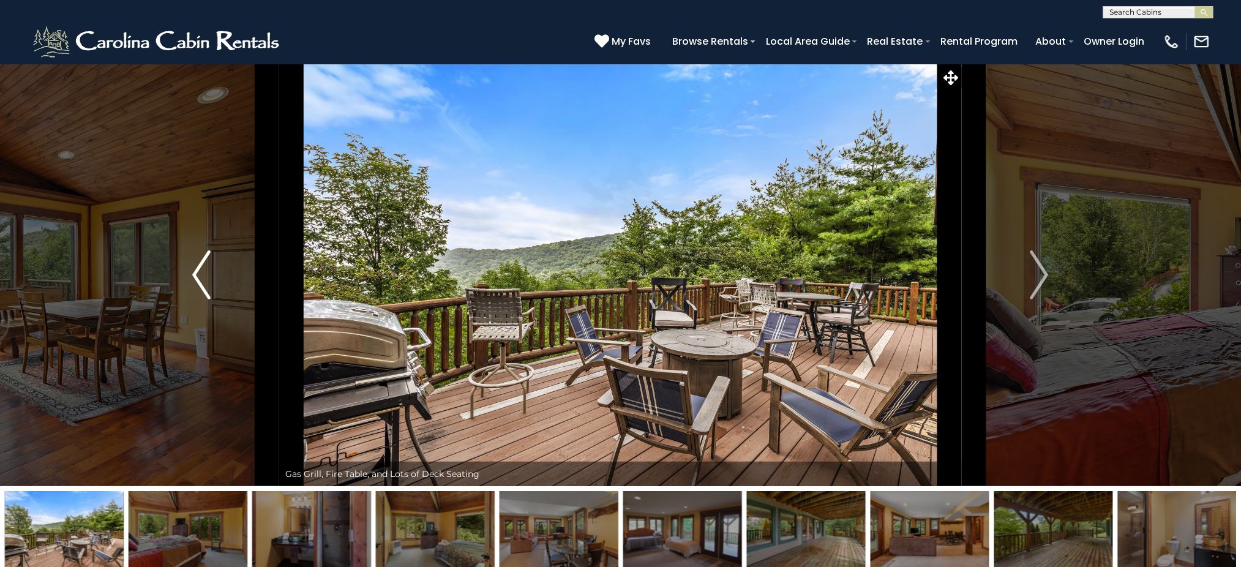
click at [192, 261] on img "Previous" at bounding box center [201, 274] width 18 height 49
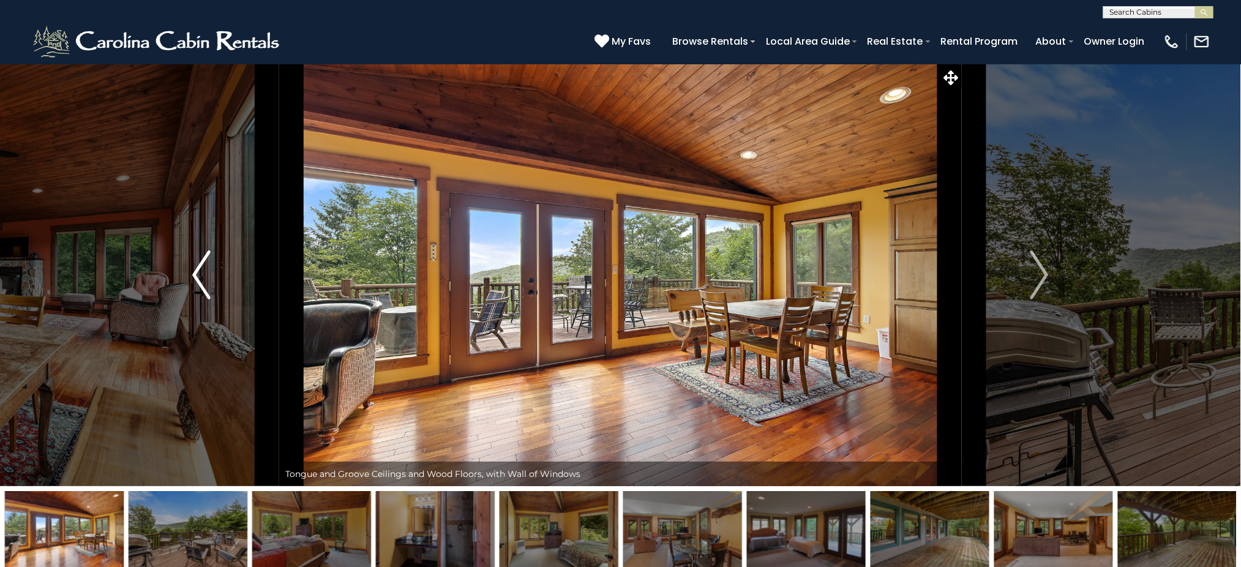
click at [192, 261] on img "Previous" at bounding box center [201, 274] width 18 height 49
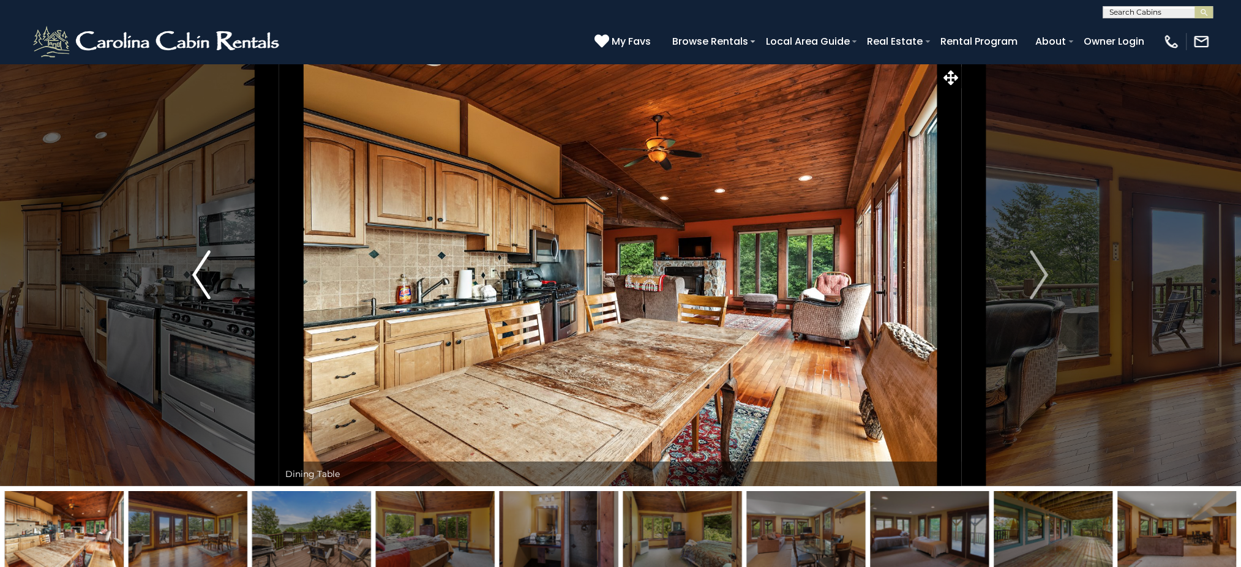
click at [192, 261] on img "Previous" at bounding box center [201, 274] width 18 height 49
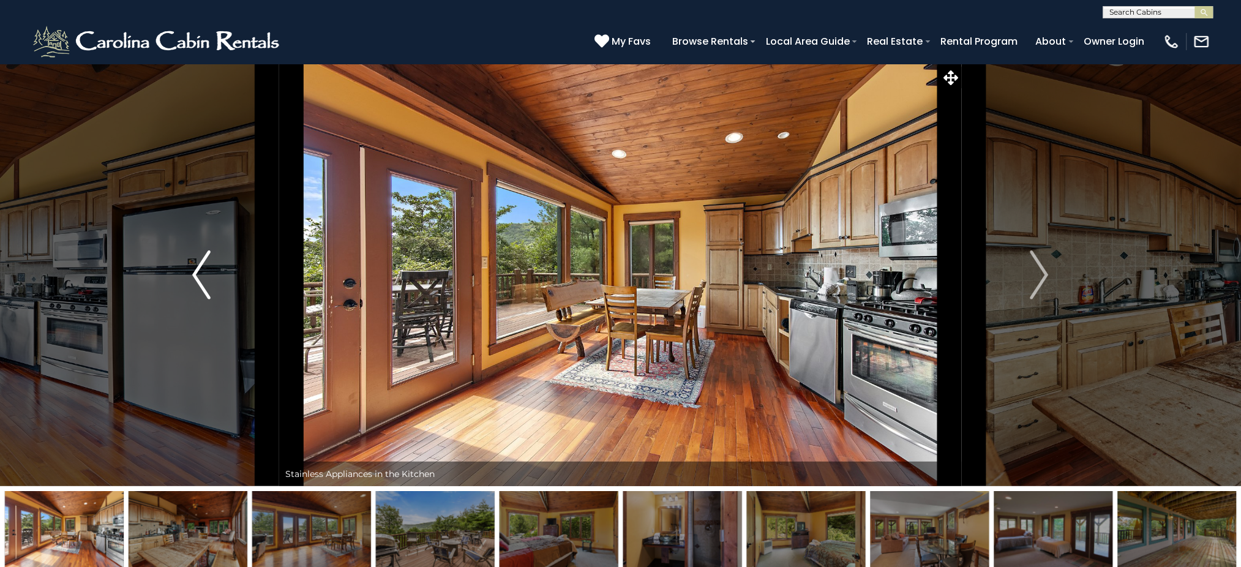
click at [192, 261] on img "Previous" at bounding box center [201, 274] width 18 height 49
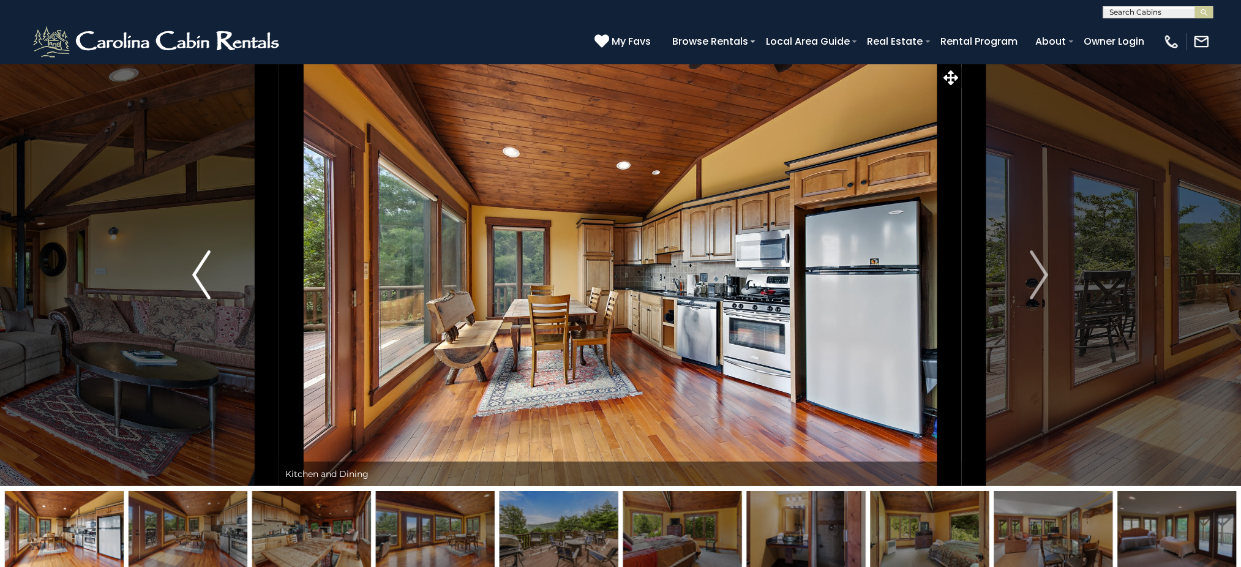
click at [192, 261] on img "Previous" at bounding box center [201, 274] width 18 height 49
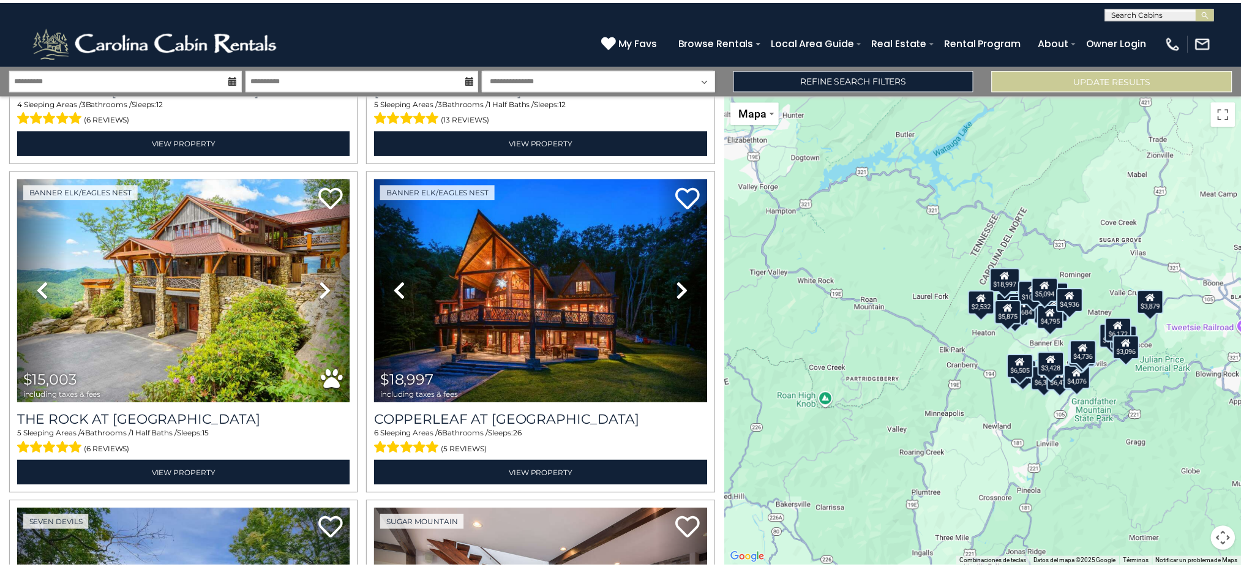
scroll to position [954, 0]
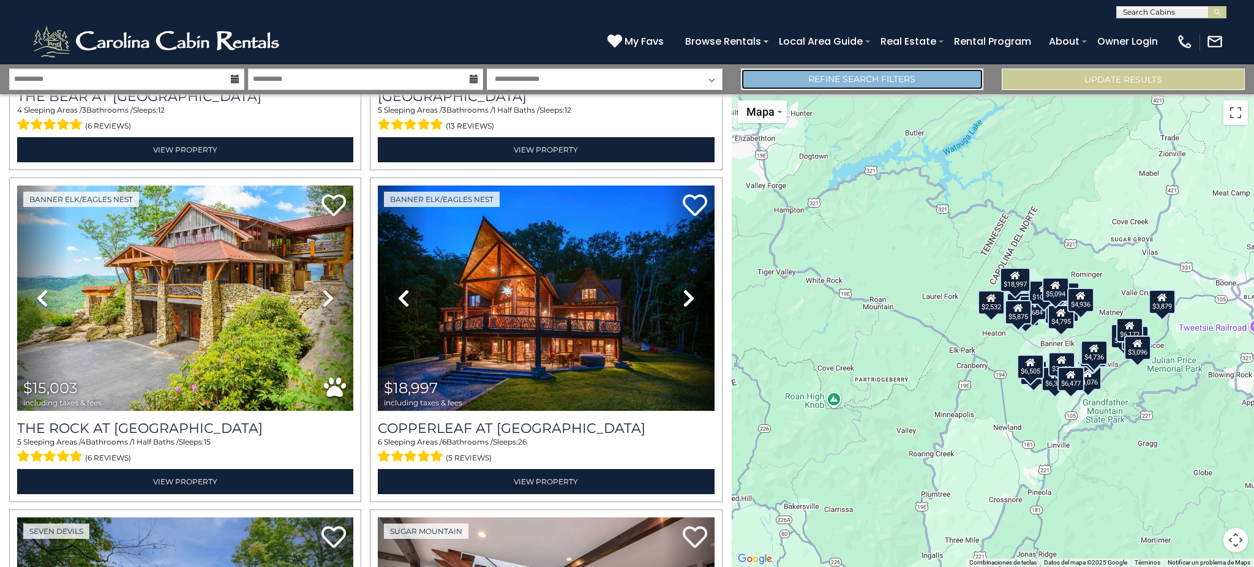
click at [791, 79] on link "Refine Search Filters" at bounding box center [862, 79] width 243 height 21
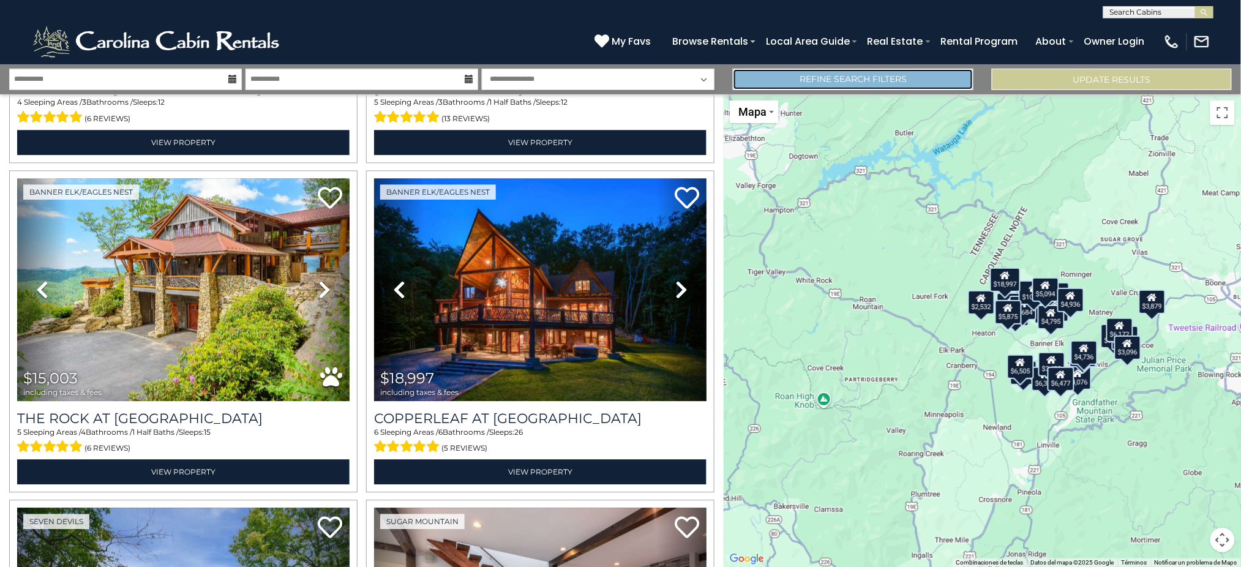
scroll to position [946, 0]
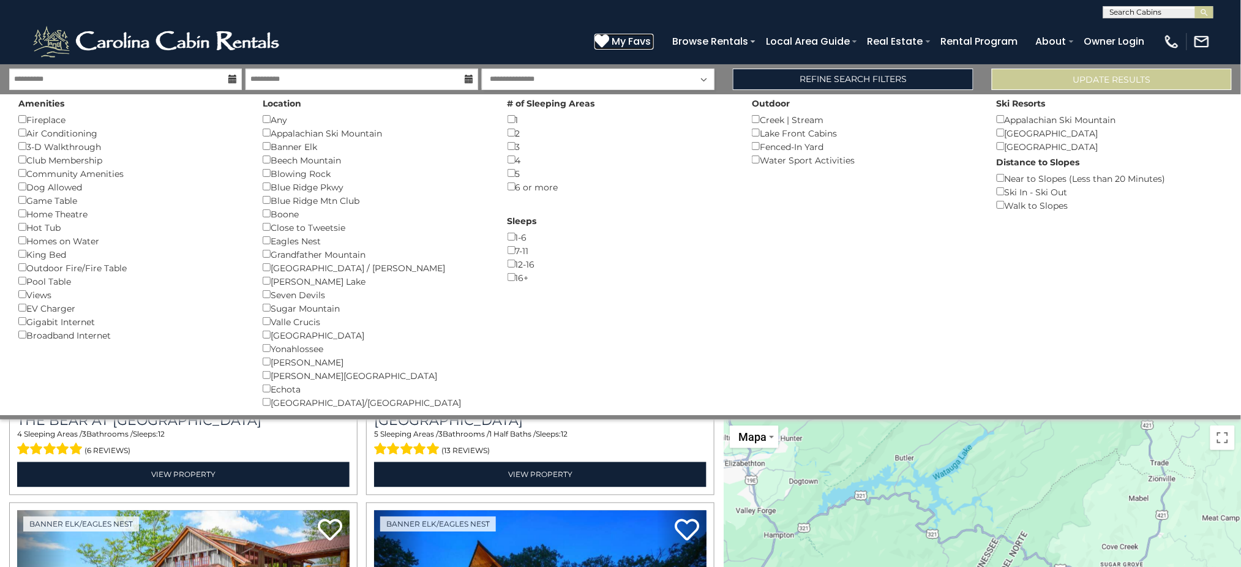
click at [634, 38] on span "My Favs" at bounding box center [631, 41] width 39 height 15
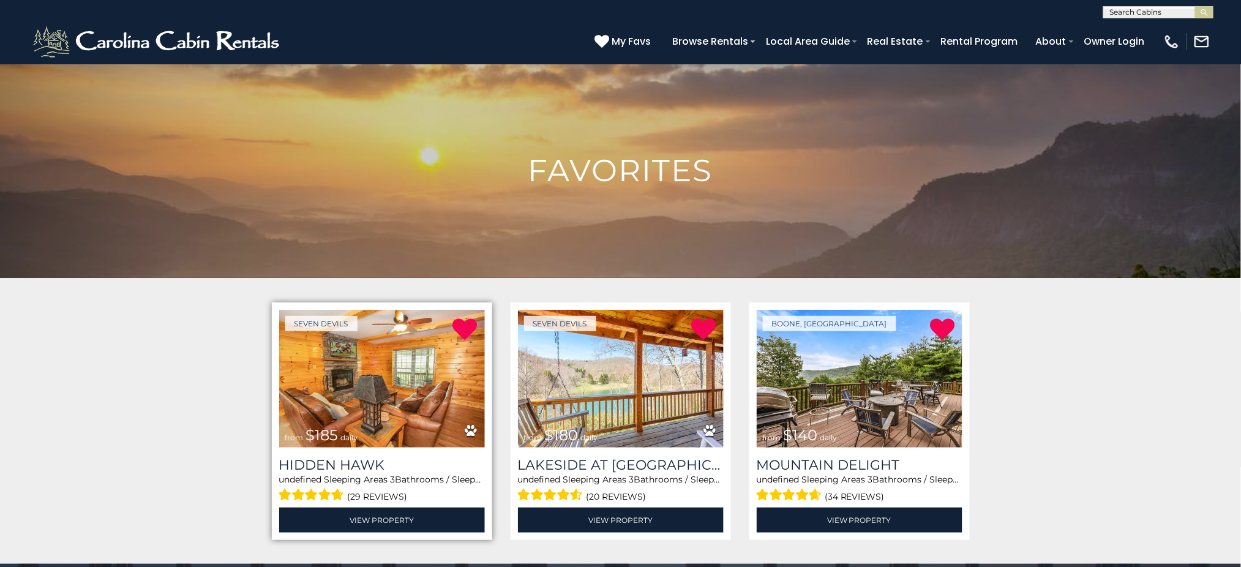
click at [397, 366] on img at bounding box center [382, 379] width 206 height 138
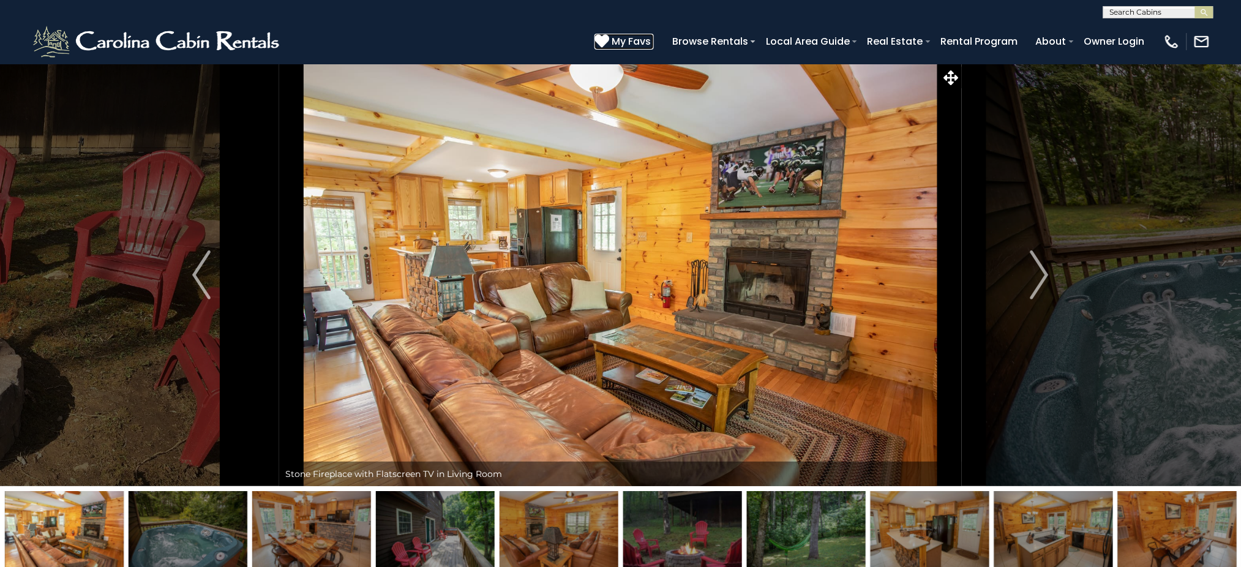
click at [638, 40] on span "My Favs" at bounding box center [631, 41] width 39 height 15
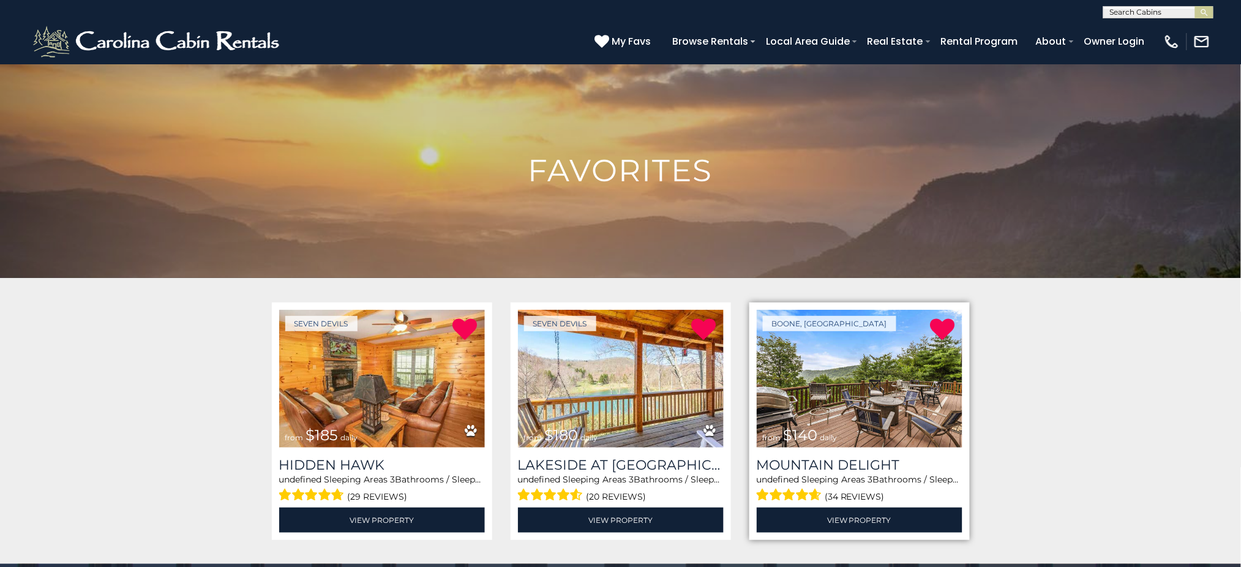
click at [871, 374] on img at bounding box center [860, 379] width 206 height 138
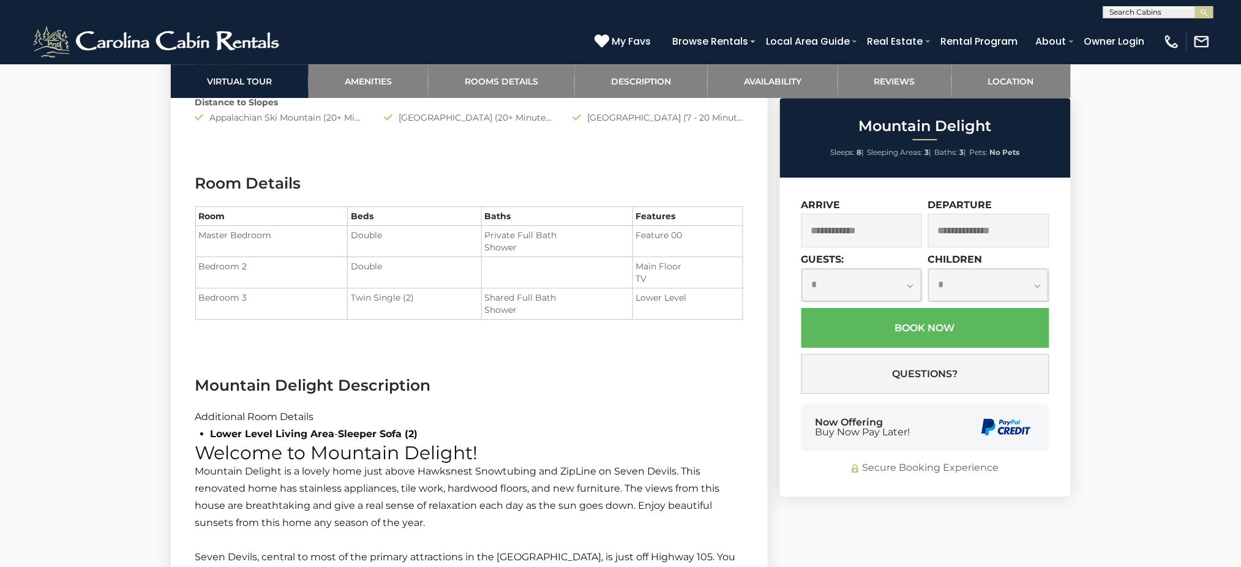
scroll to position [1168, 0]
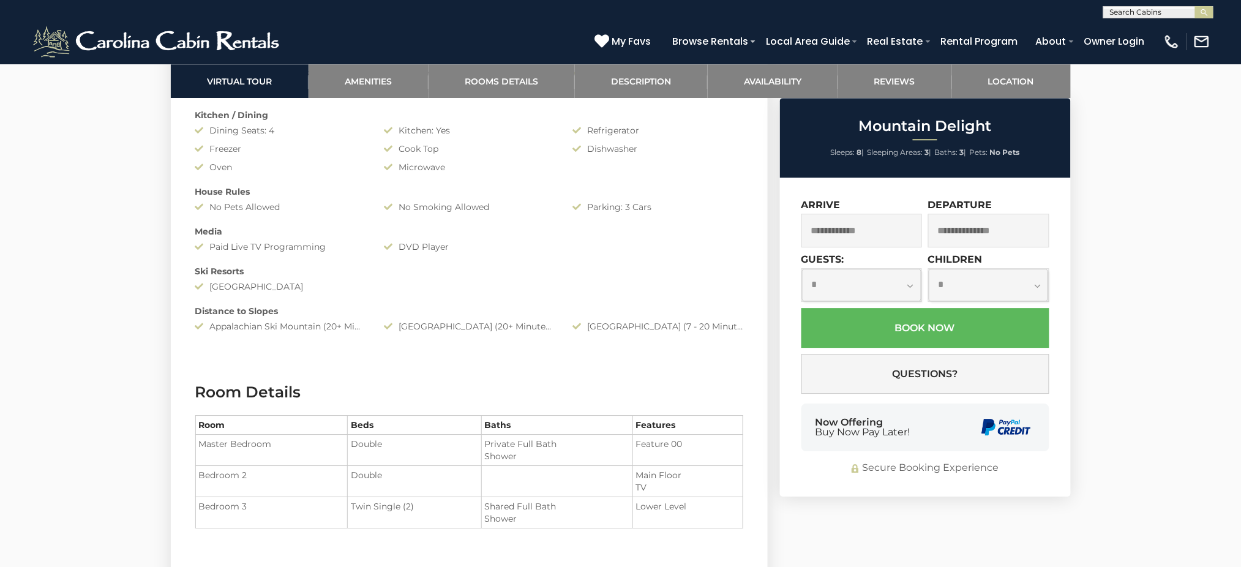
drag, startPoint x: 1236, startPoint y: 210, endPoint x: 1246, endPoint y: 211, distance: 9.8
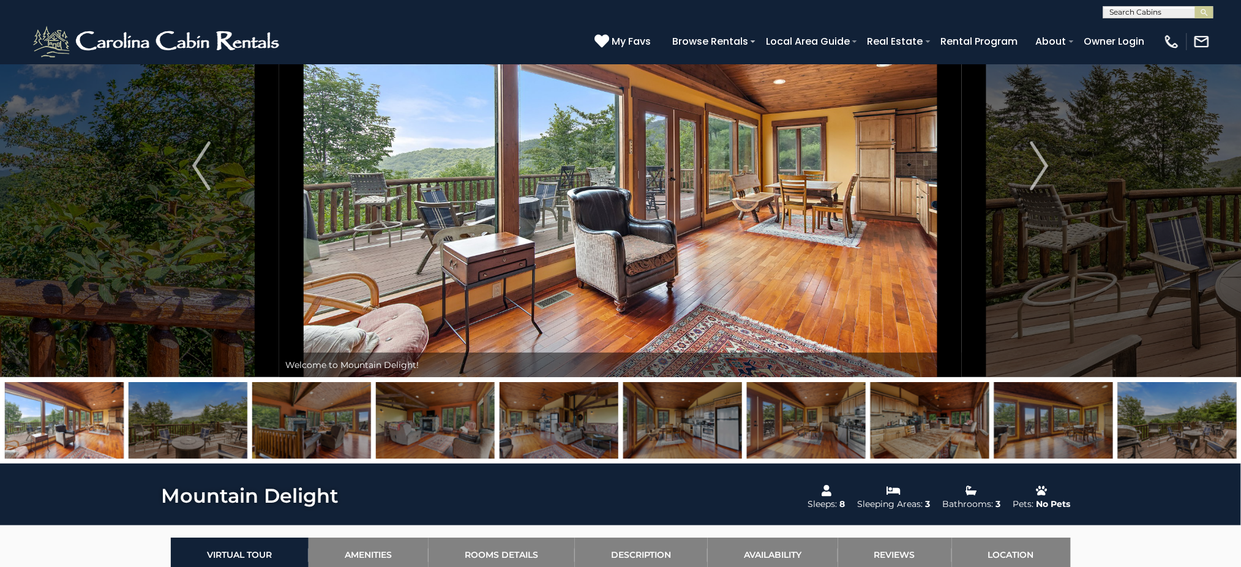
scroll to position [91, 0]
